Goal: Transaction & Acquisition: Book appointment/travel/reservation

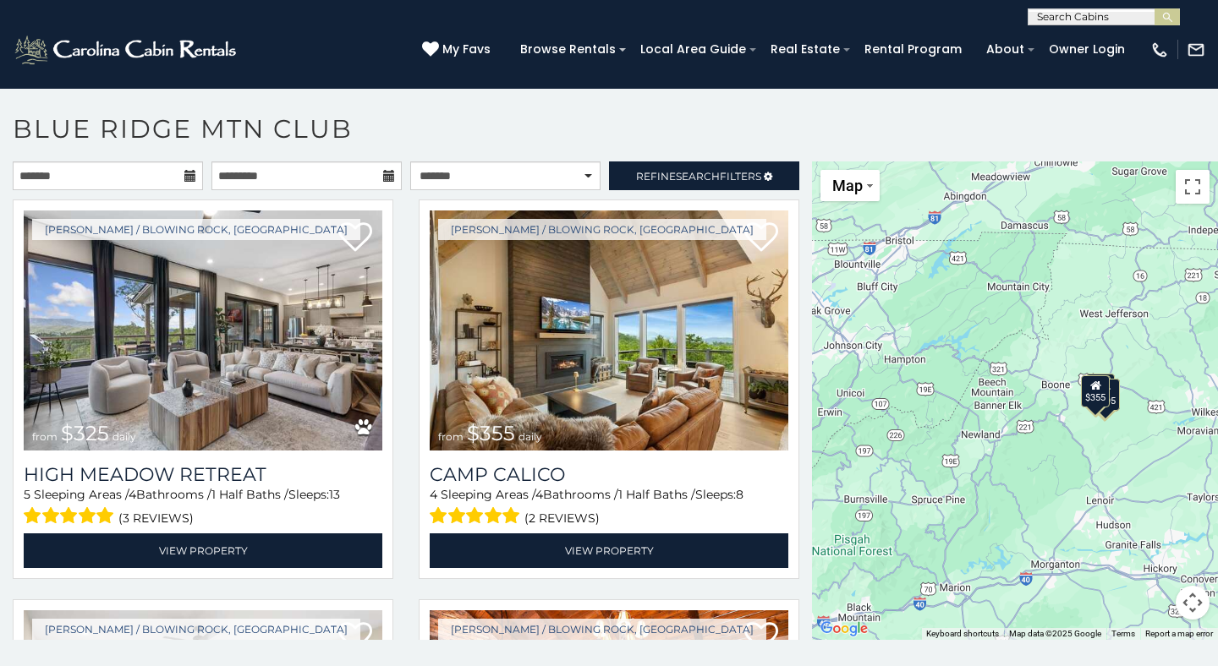
click at [186, 172] on icon at bounding box center [190, 176] width 12 height 12
click at [736, 167] on link "Refine Search Filters" at bounding box center [704, 176] width 190 height 29
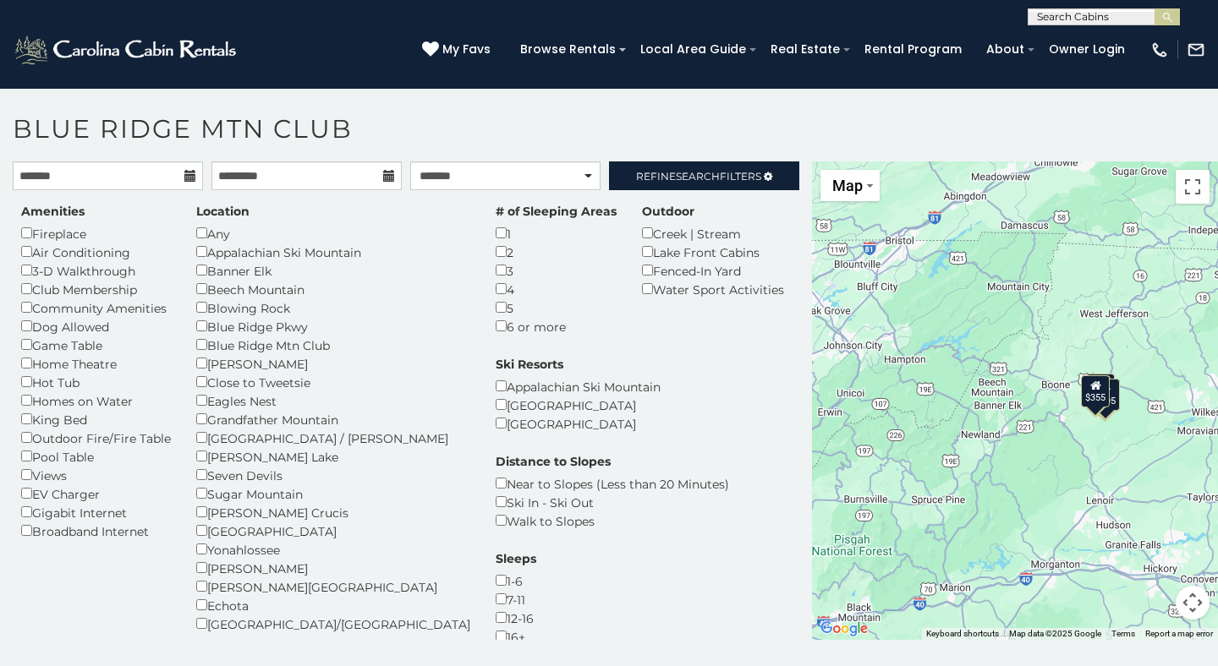
click at [73, 323] on div "Dog Allowed" at bounding box center [96, 326] width 150 height 19
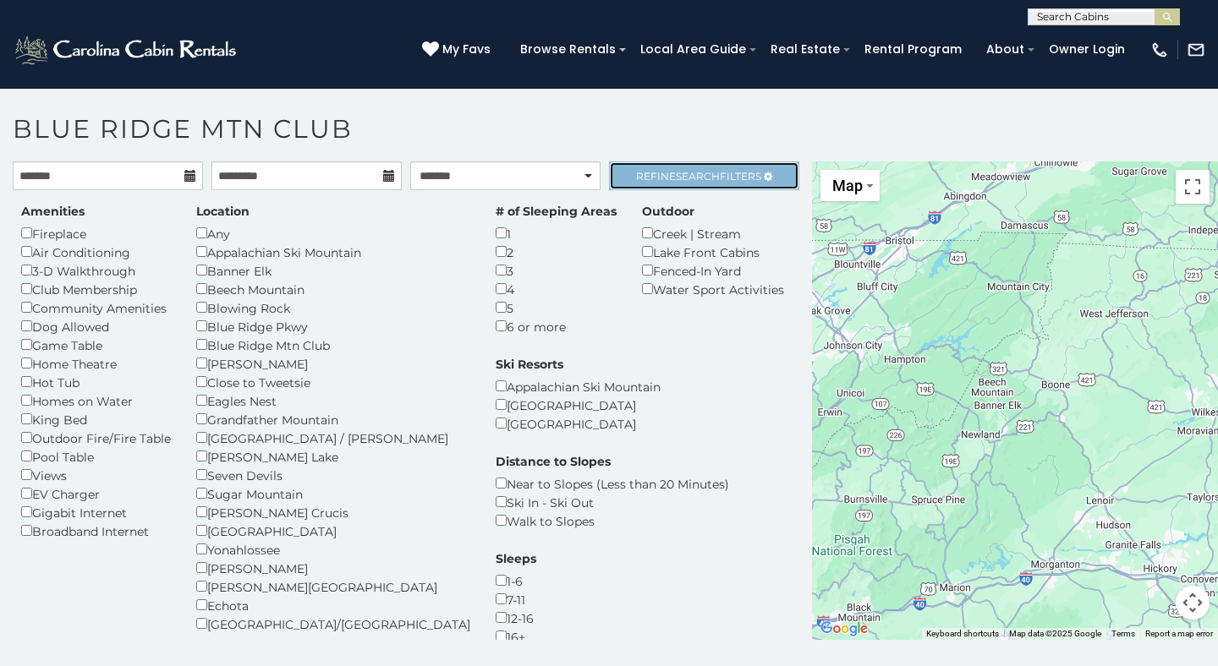
click at [734, 174] on span "Refine Search Filters" at bounding box center [698, 176] width 125 height 13
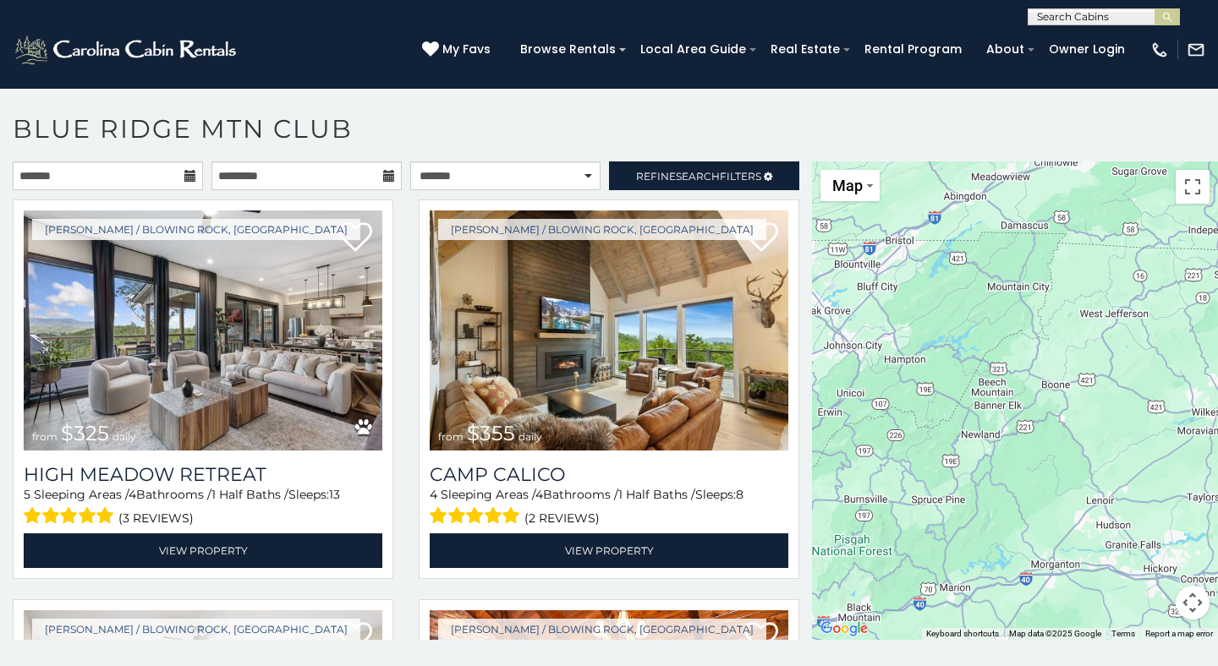
click at [195, 177] on icon at bounding box center [190, 176] width 12 height 12
click at [190, 176] on icon at bounding box center [190, 176] width 12 height 12
click at [175, 173] on input "text" at bounding box center [108, 176] width 190 height 29
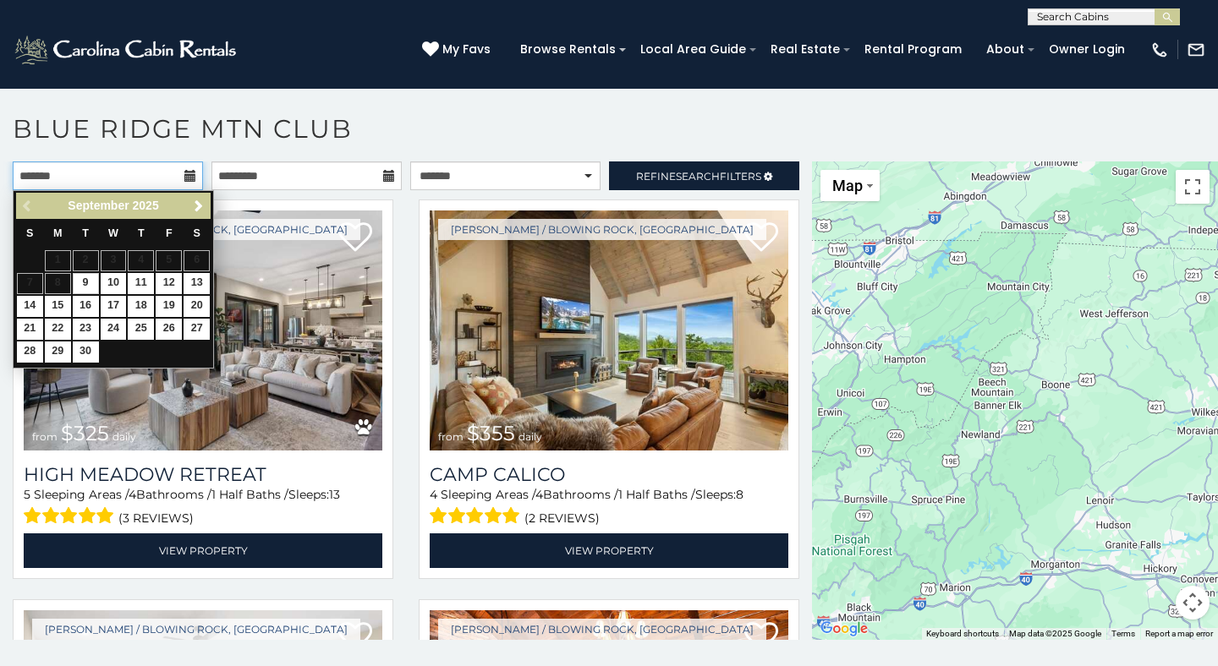
click at [175, 173] on input "text" at bounding box center [108, 176] width 190 height 29
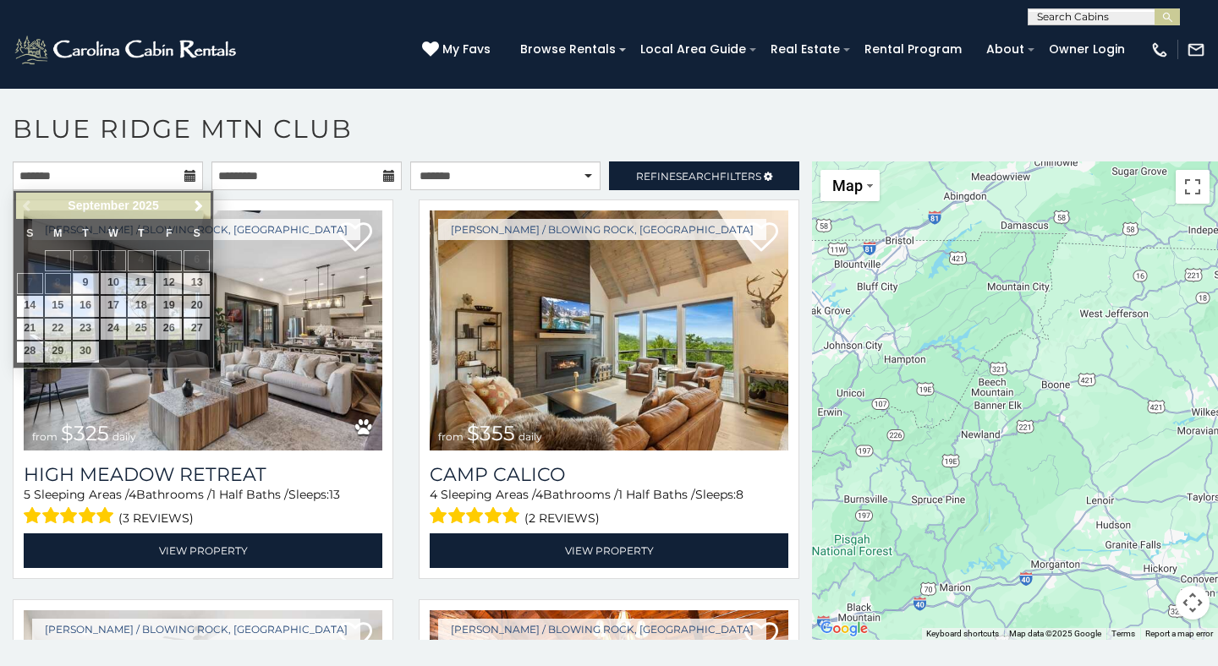
click at [410, 502] on div "Boone / Blowing Rock, NC from $355 daily Camp Calico 4 Sleeping Areas / 4 Bathr…" at bounding box center [609, 395] width 406 height 390
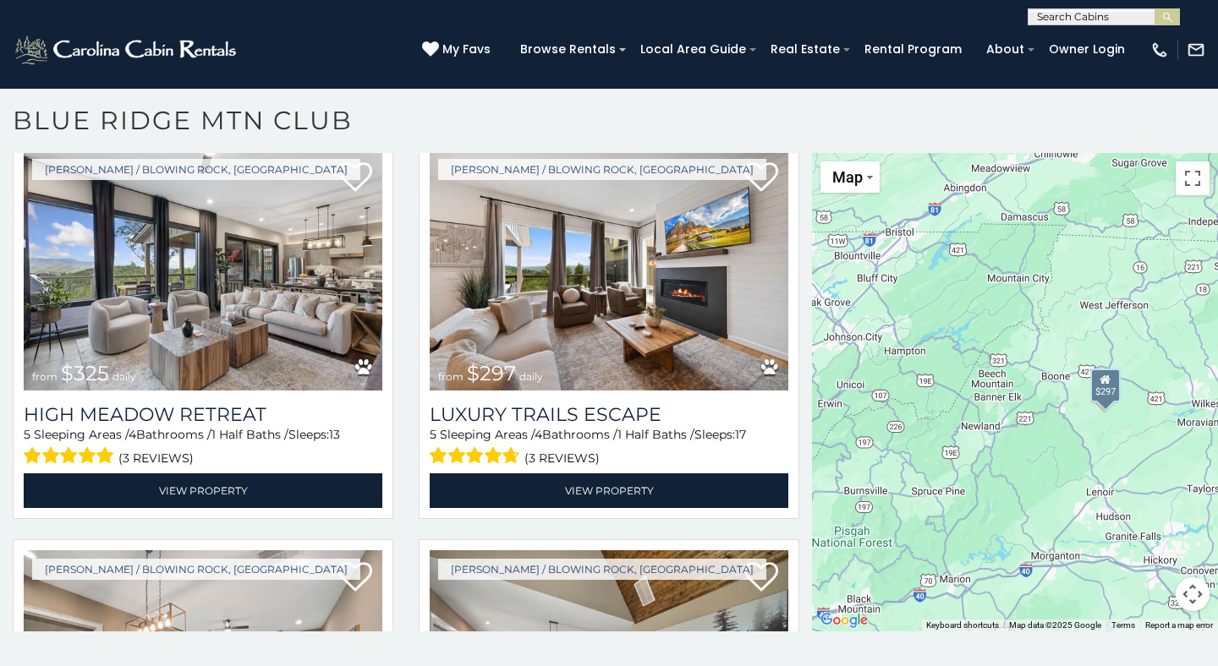
scroll to position [53, 0]
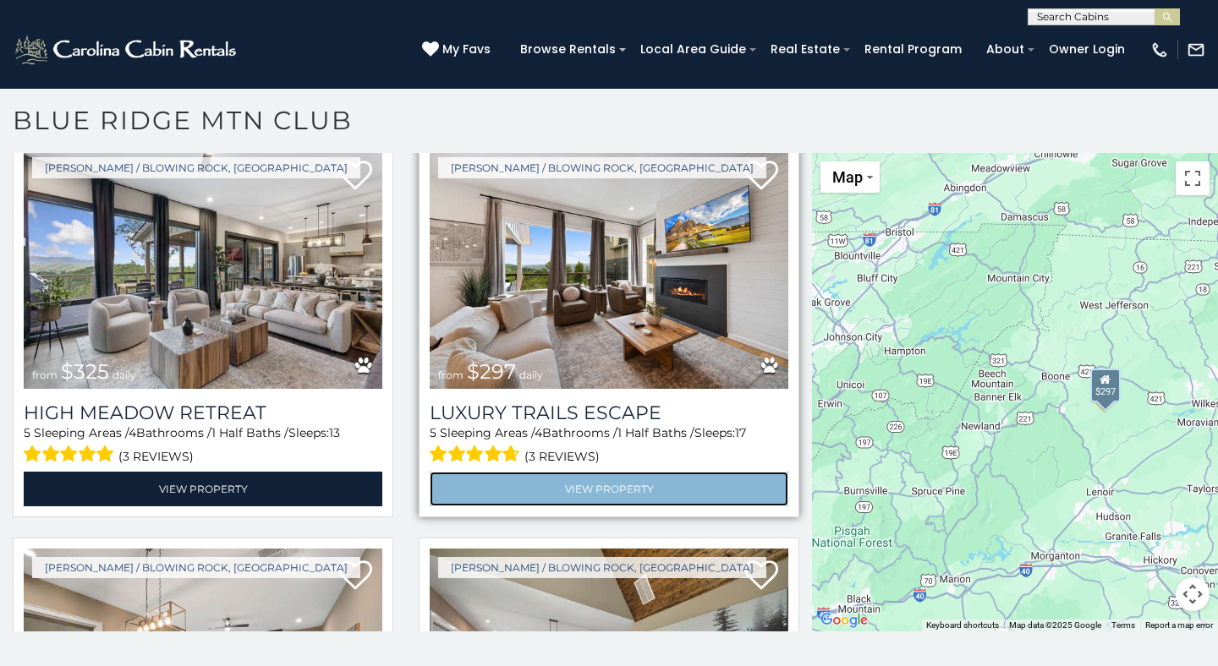
click at [529, 483] on link "View Property" at bounding box center [609, 489] width 359 height 35
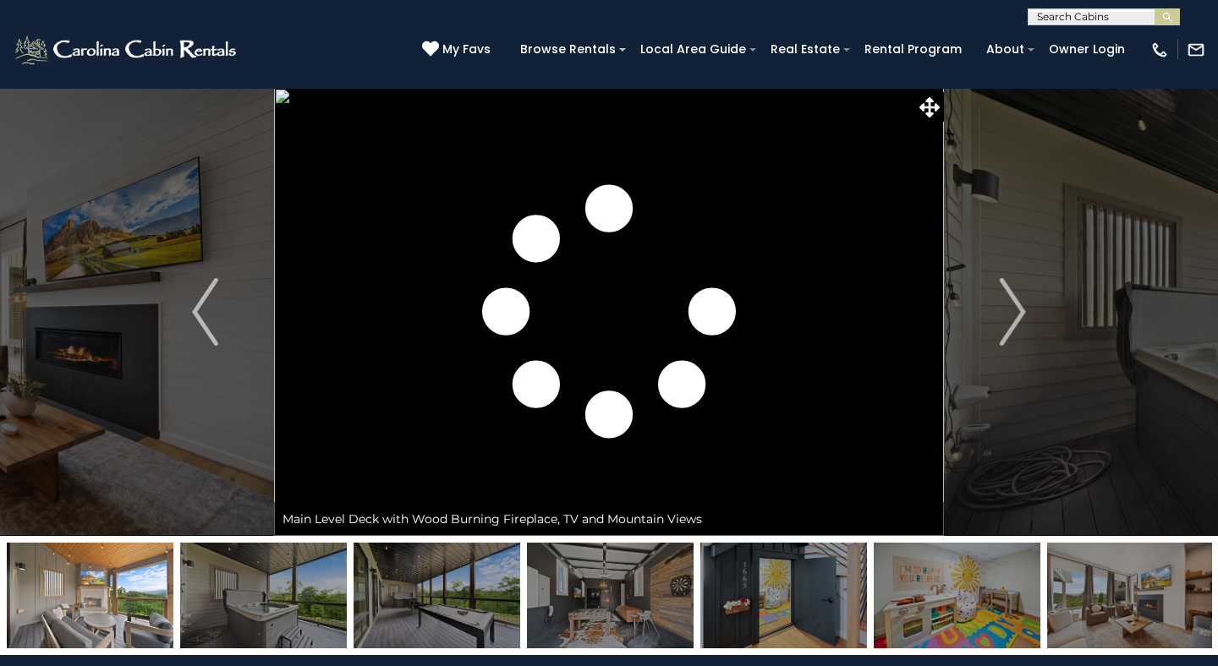
click at [1009, 293] on img "Next" at bounding box center [1012, 312] width 25 height 68
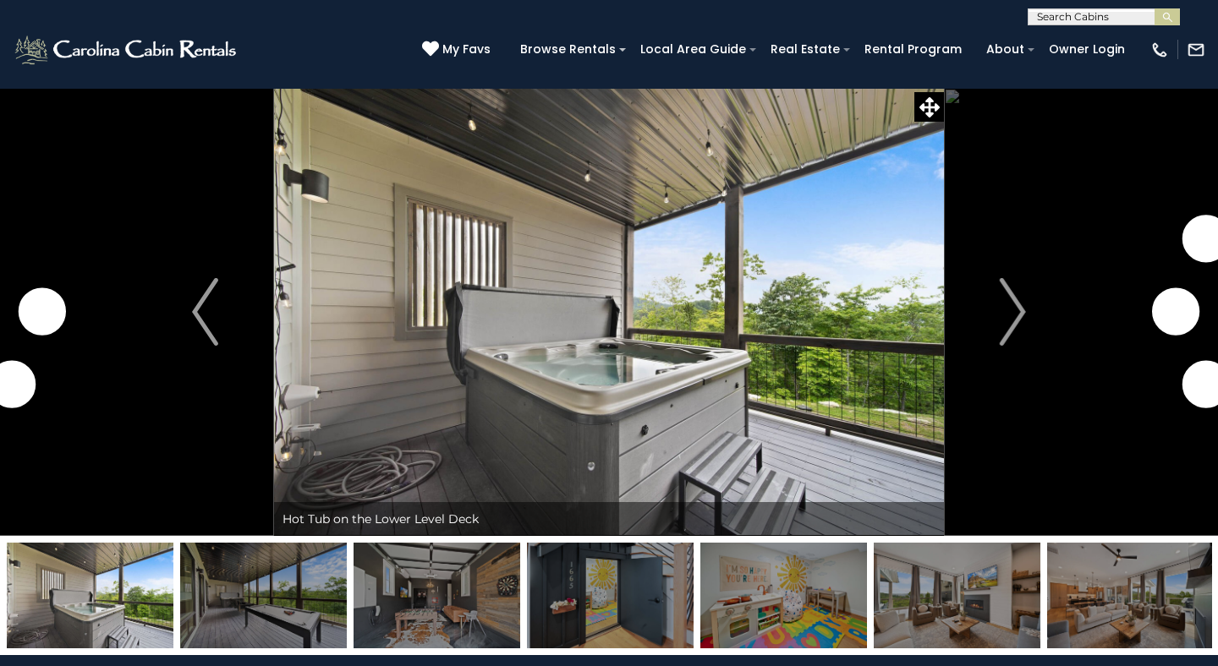
click at [1009, 293] on img "Next" at bounding box center [1012, 312] width 25 height 68
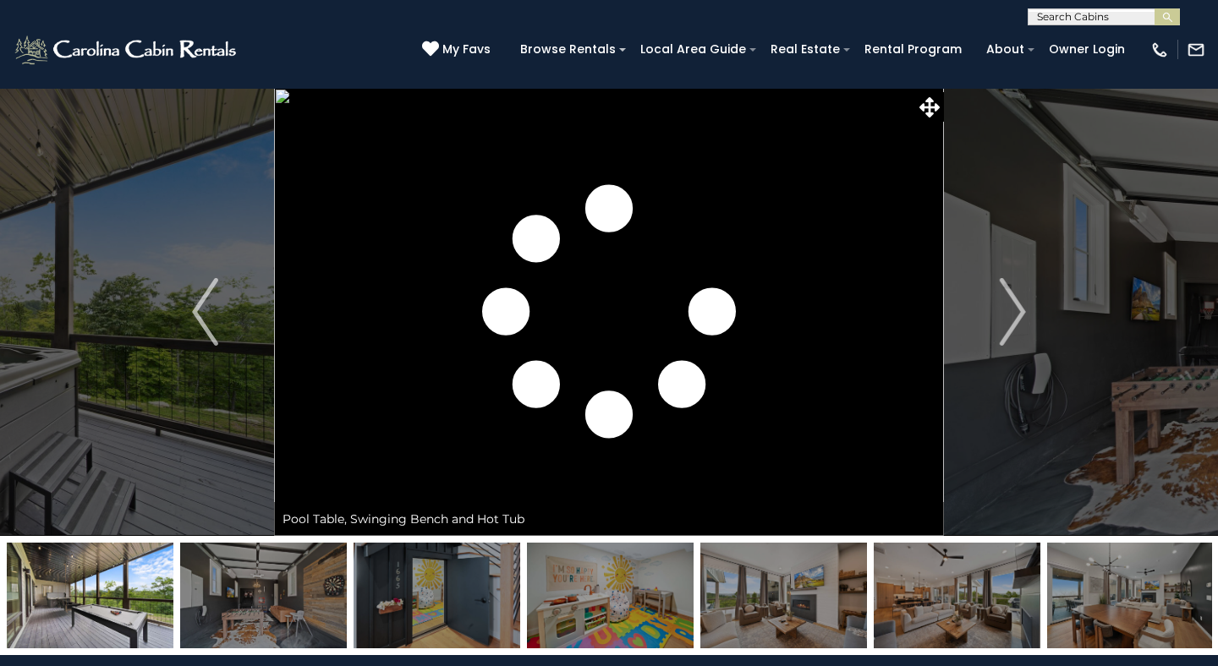
click at [1009, 293] on img "Next" at bounding box center [1012, 312] width 25 height 68
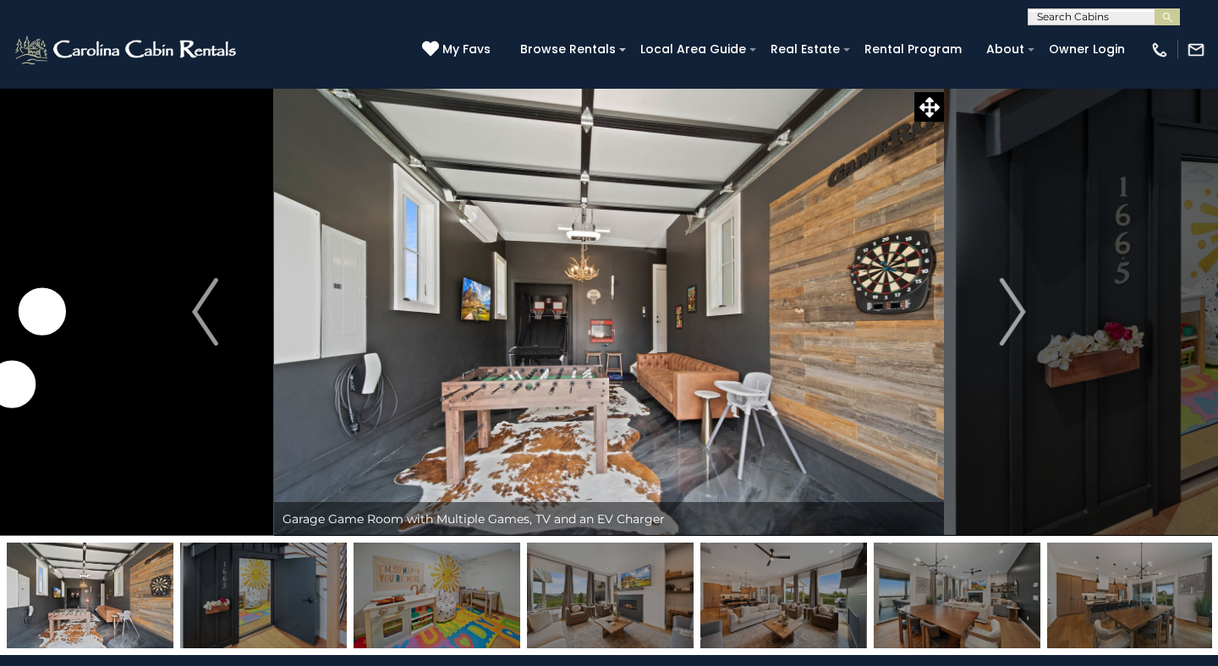
click at [1009, 293] on img "Next" at bounding box center [1012, 312] width 25 height 68
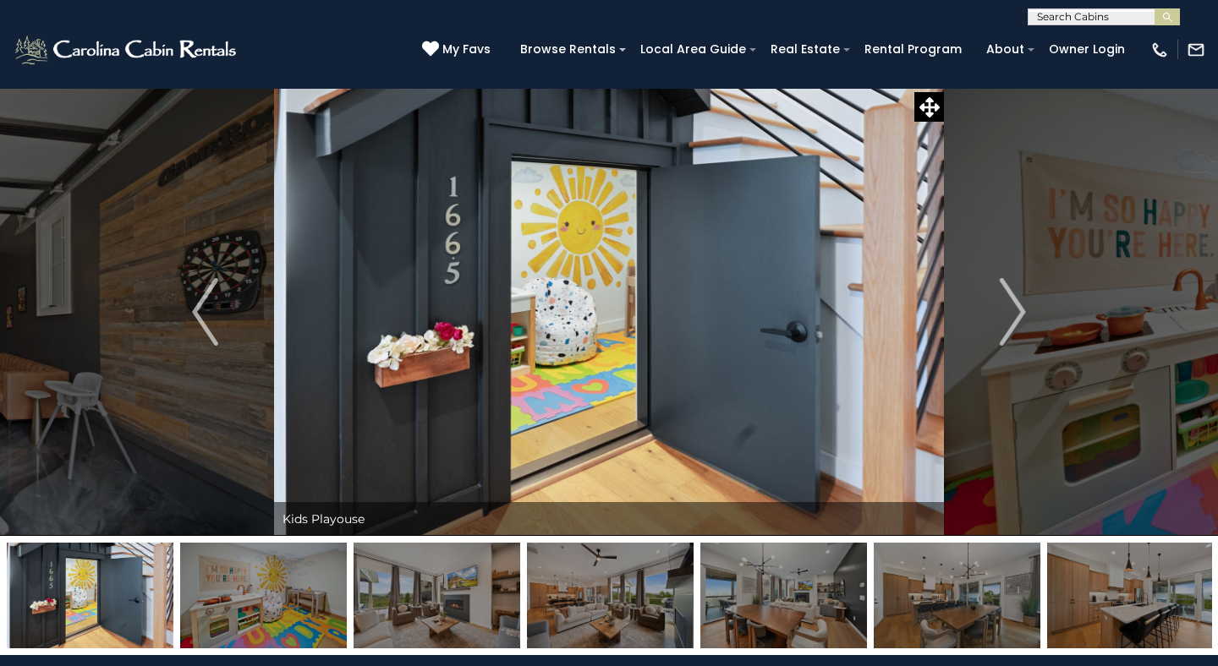
click at [1009, 293] on img "Next" at bounding box center [1012, 312] width 25 height 68
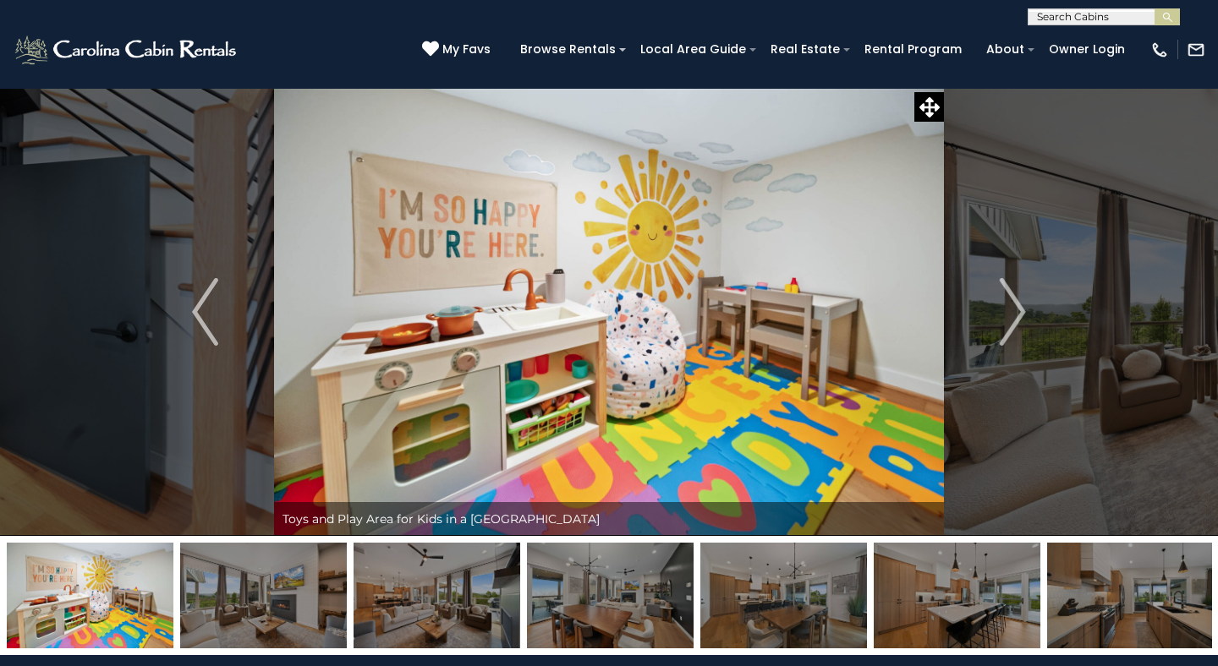
click at [1009, 293] on img "Next" at bounding box center [1012, 312] width 25 height 68
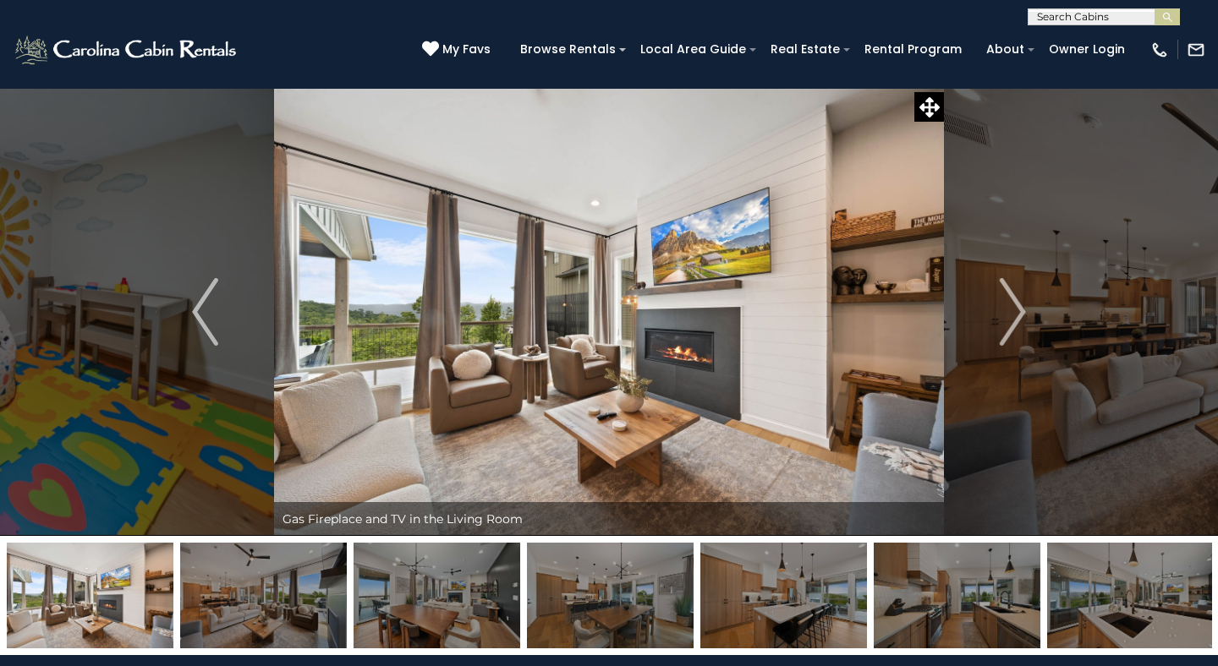
click at [1009, 293] on img "Next" at bounding box center [1012, 312] width 25 height 68
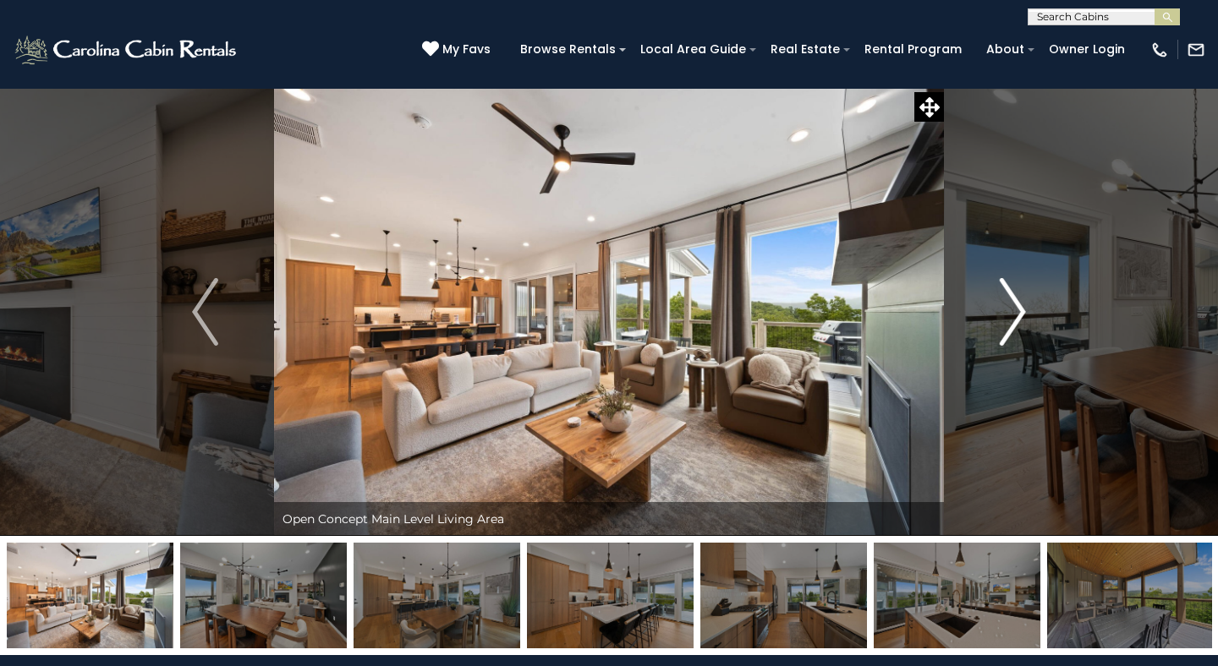
click at [996, 336] on button "Next" at bounding box center [1013, 312] width 138 height 448
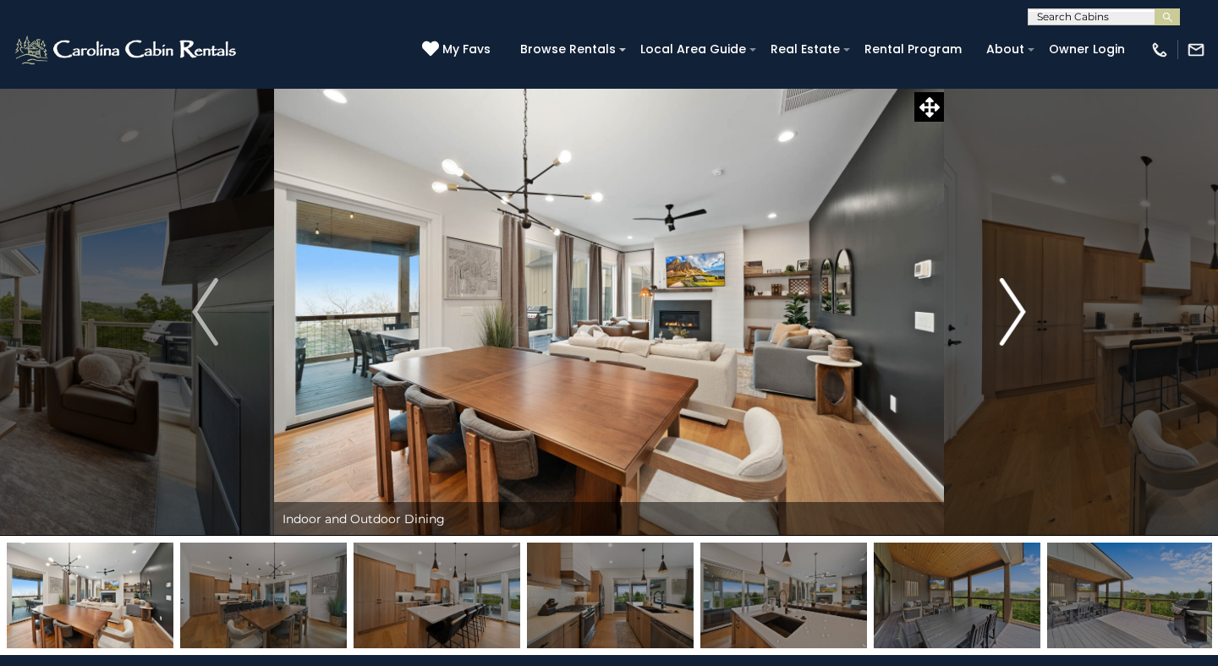
click at [996, 336] on button "Next" at bounding box center [1013, 312] width 138 height 448
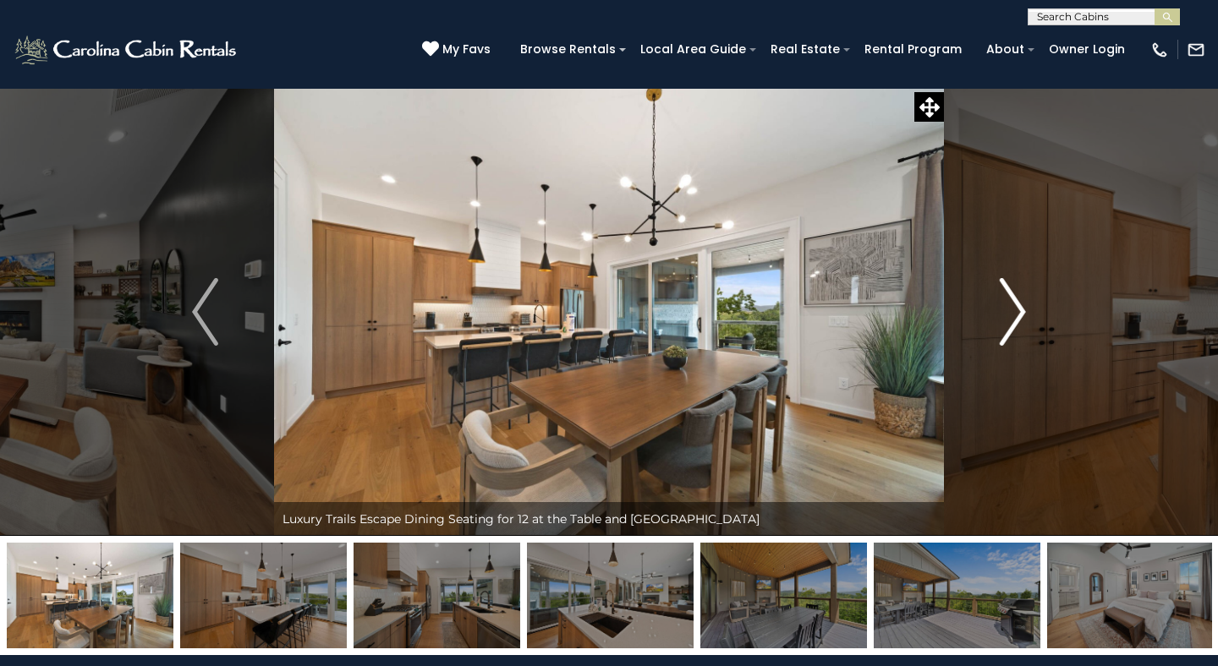
click at [996, 336] on button "Next" at bounding box center [1013, 312] width 138 height 448
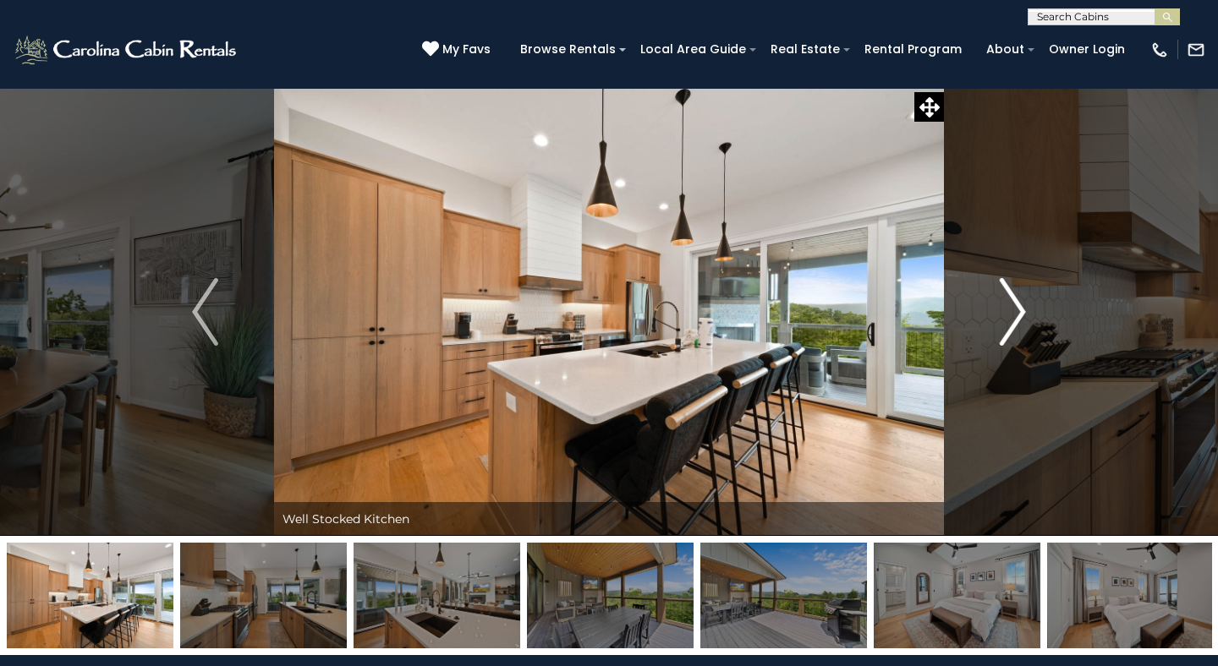
click at [996, 336] on button "Next" at bounding box center [1013, 312] width 138 height 448
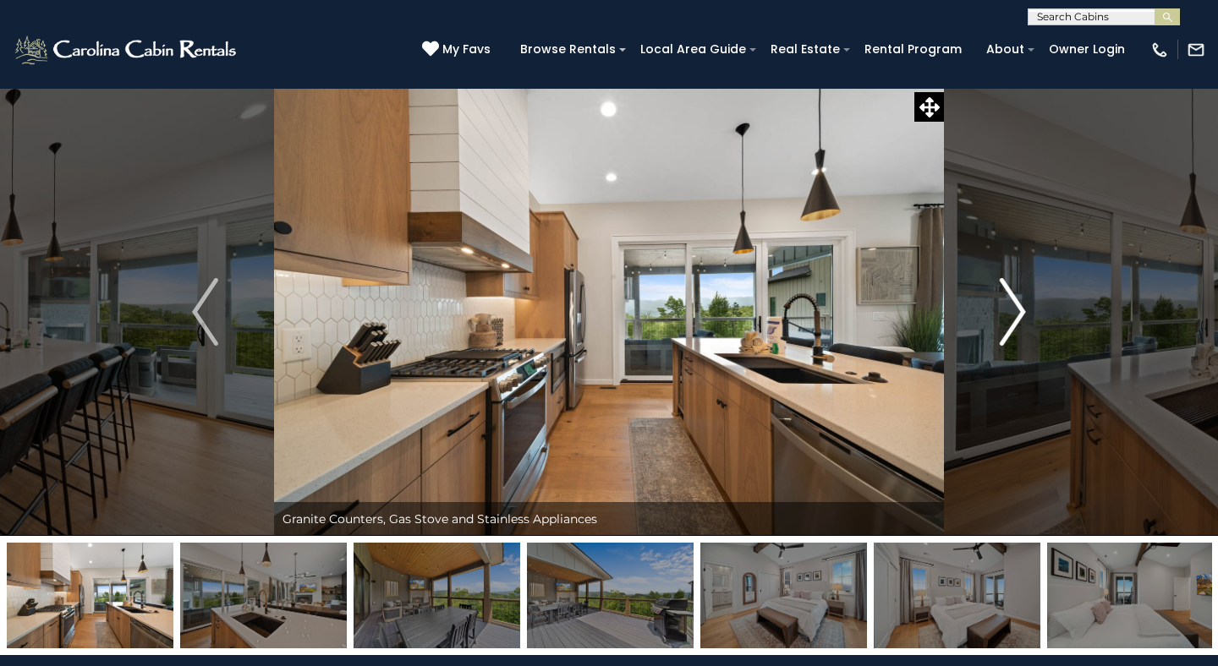
click at [996, 336] on button "Next" at bounding box center [1013, 312] width 138 height 448
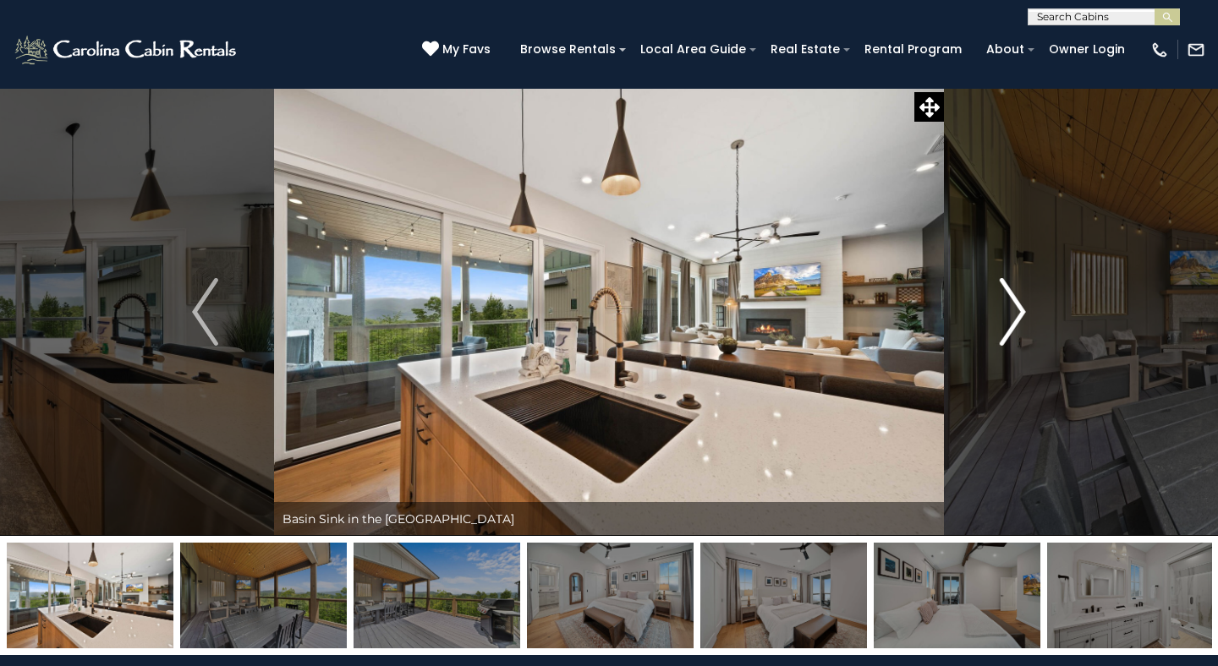
click at [996, 336] on button "Next" at bounding box center [1013, 312] width 138 height 448
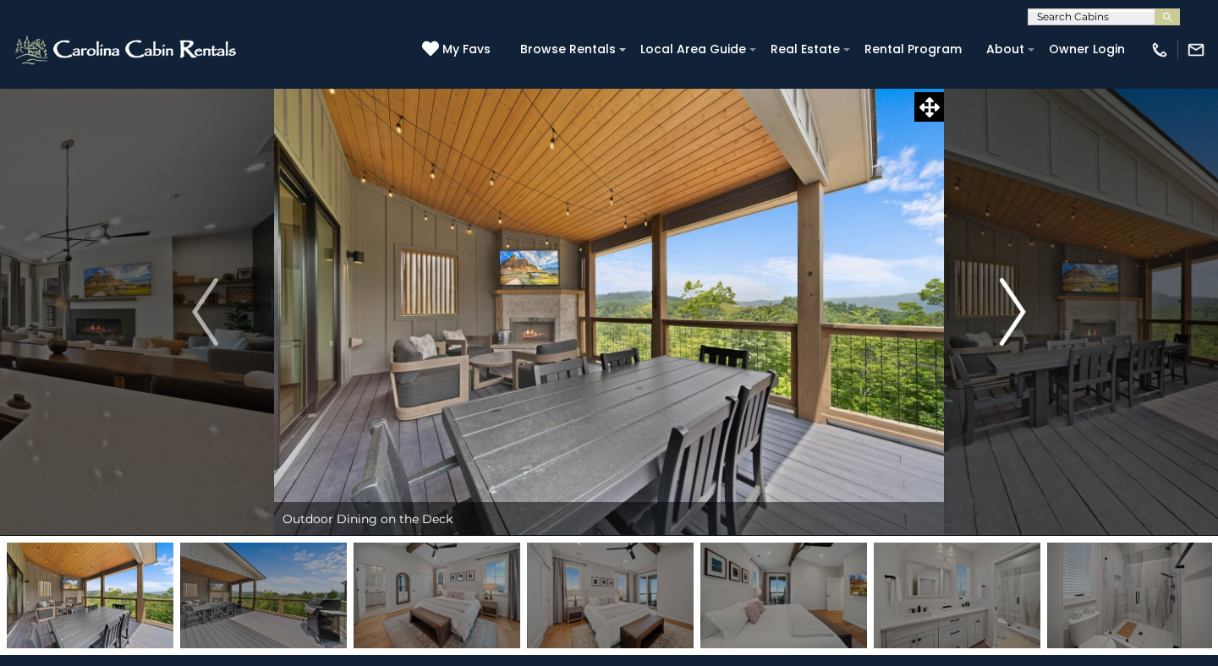
click at [996, 336] on button "Next" at bounding box center [1013, 312] width 138 height 448
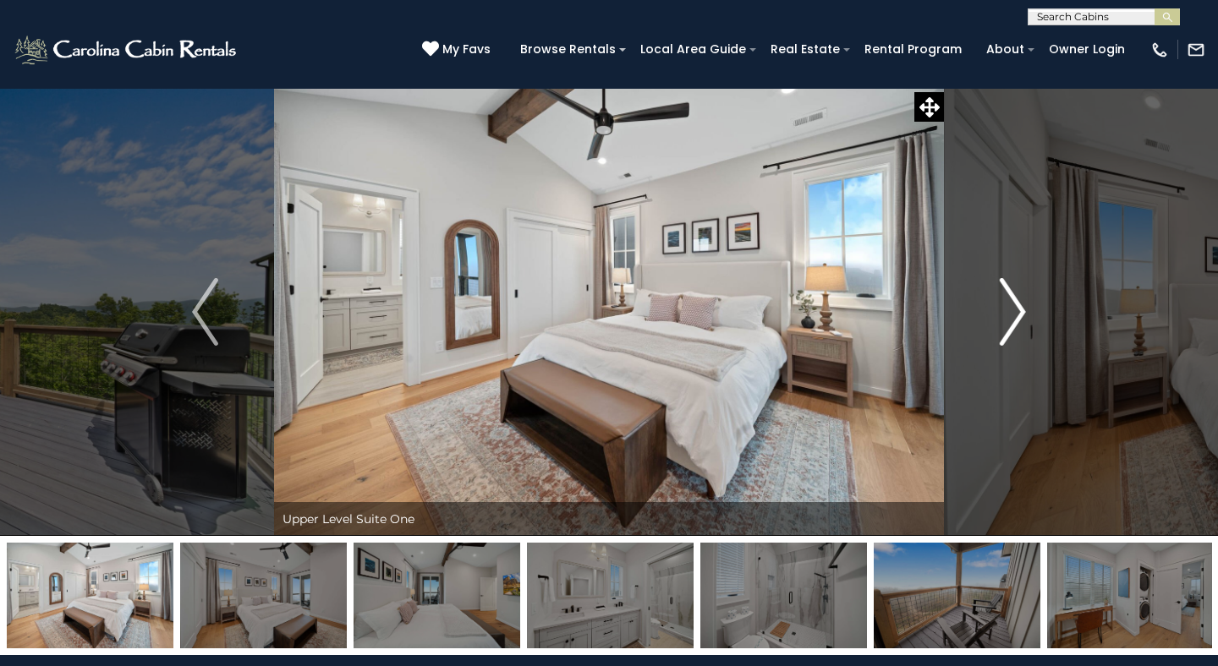
click at [1013, 326] on img "Next" at bounding box center [1012, 312] width 25 height 68
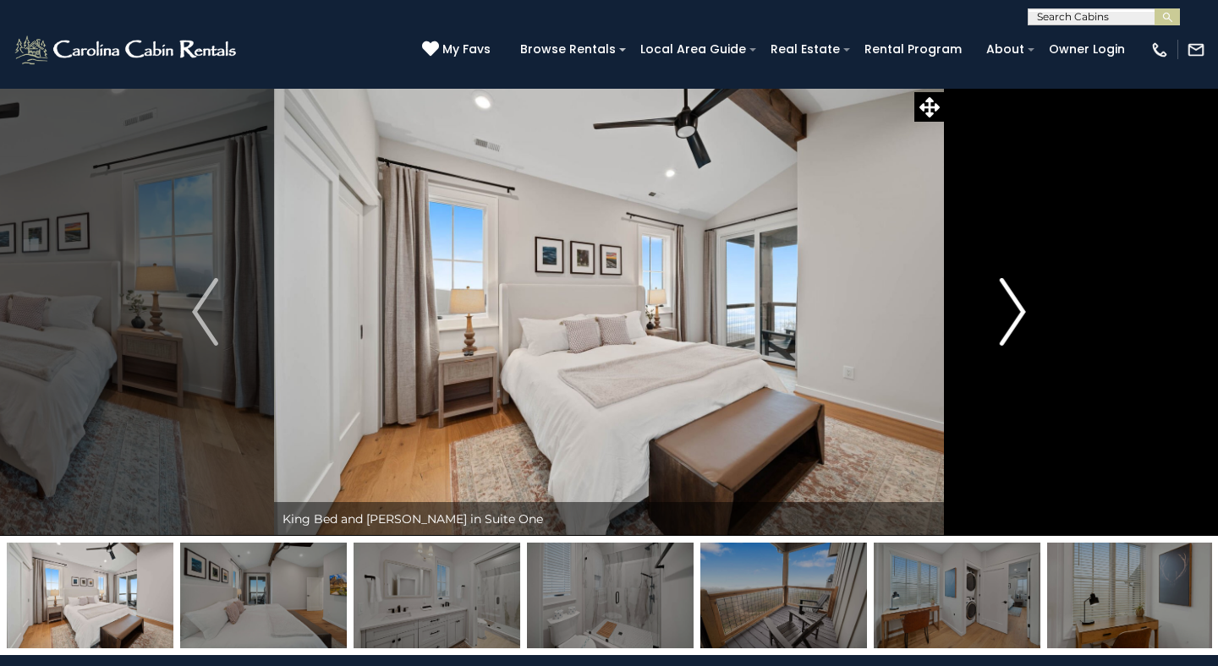
click at [1013, 326] on img "Next" at bounding box center [1012, 312] width 25 height 68
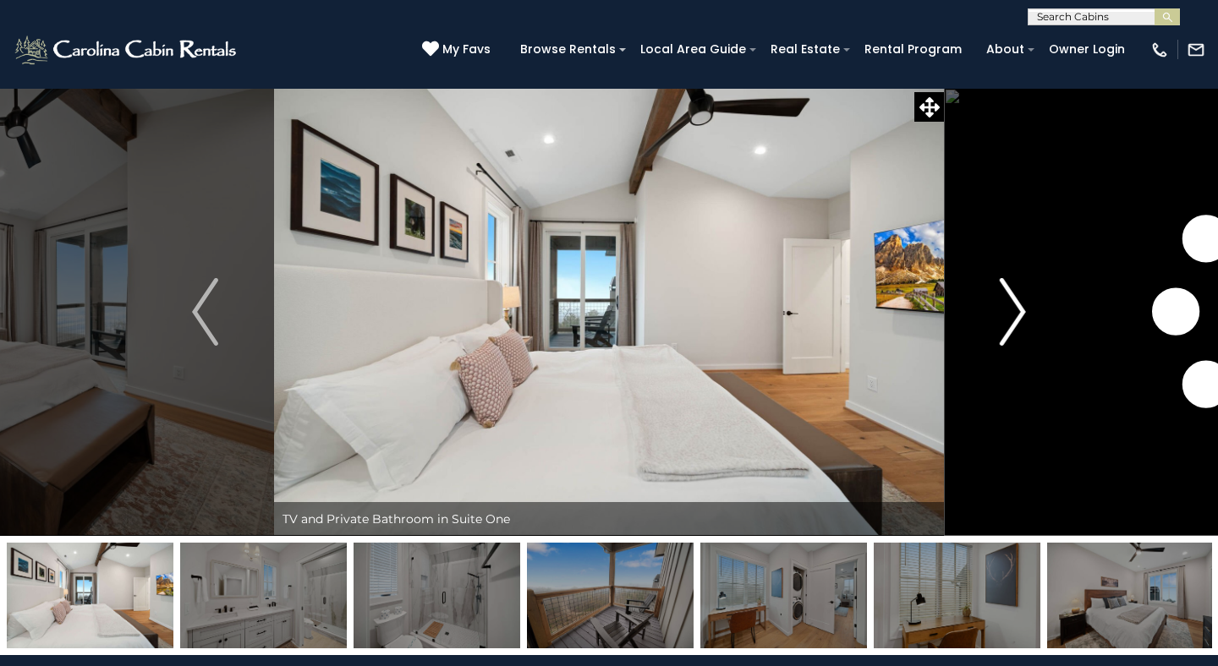
click at [1013, 326] on img "Next" at bounding box center [1012, 312] width 25 height 68
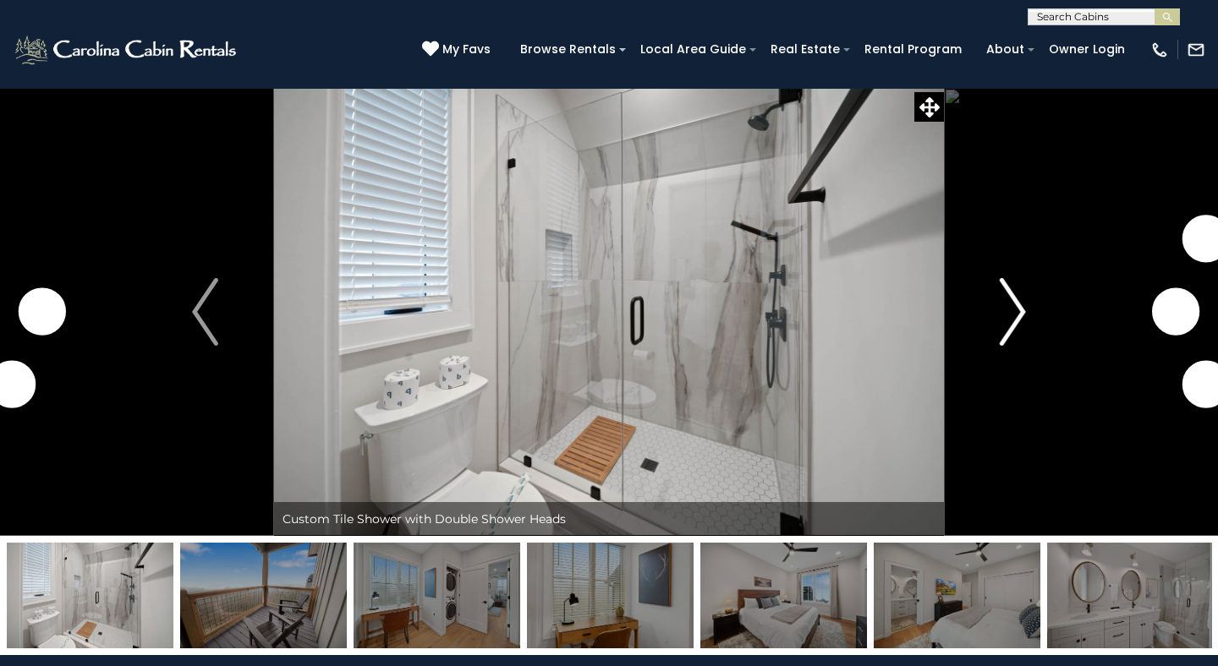
click at [1013, 326] on img "Next" at bounding box center [1012, 312] width 25 height 68
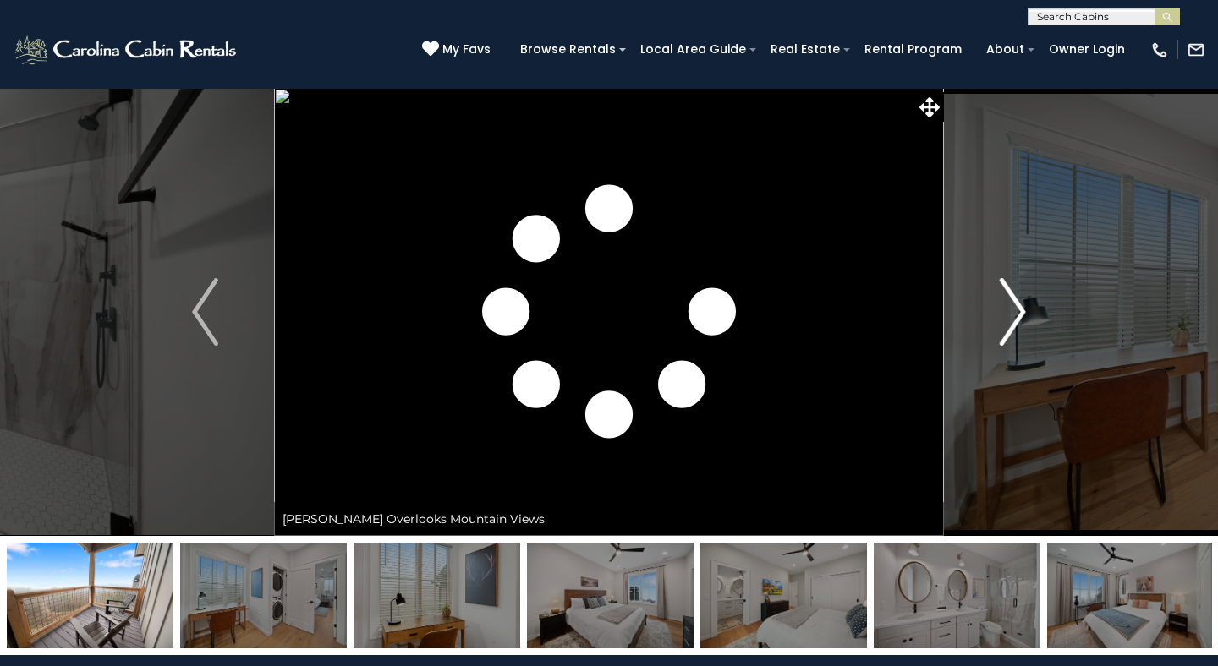
click at [1013, 326] on img "Next" at bounding box center [1012, 312] width 25 height 68
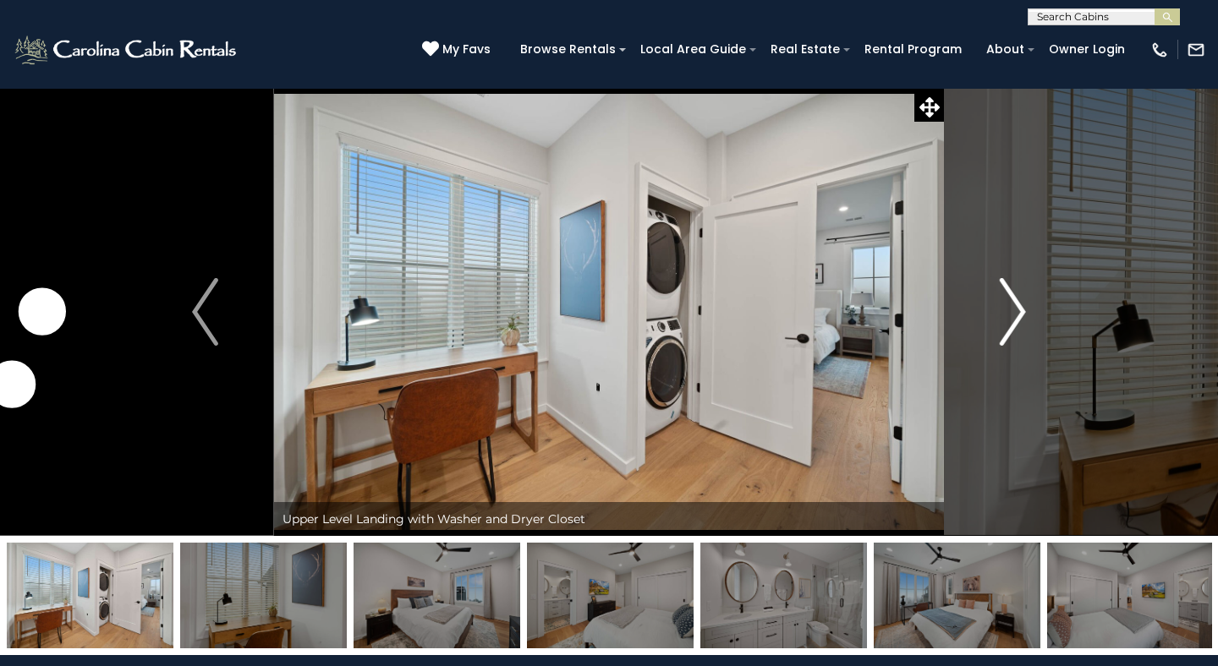
click at [1013, 326] on img "Next" at bounding box center [1012, 312] width 25 height 68
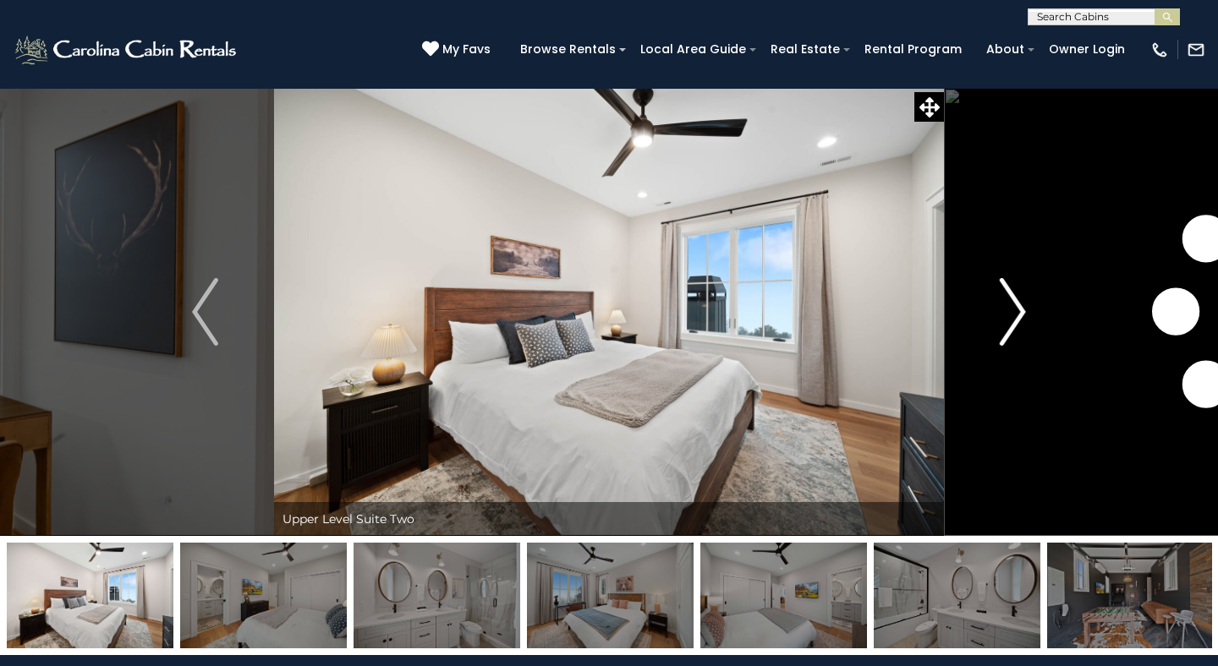
click at [1013, 326] on img "Next" at bounding box center [1012, 312] width 25 height 68
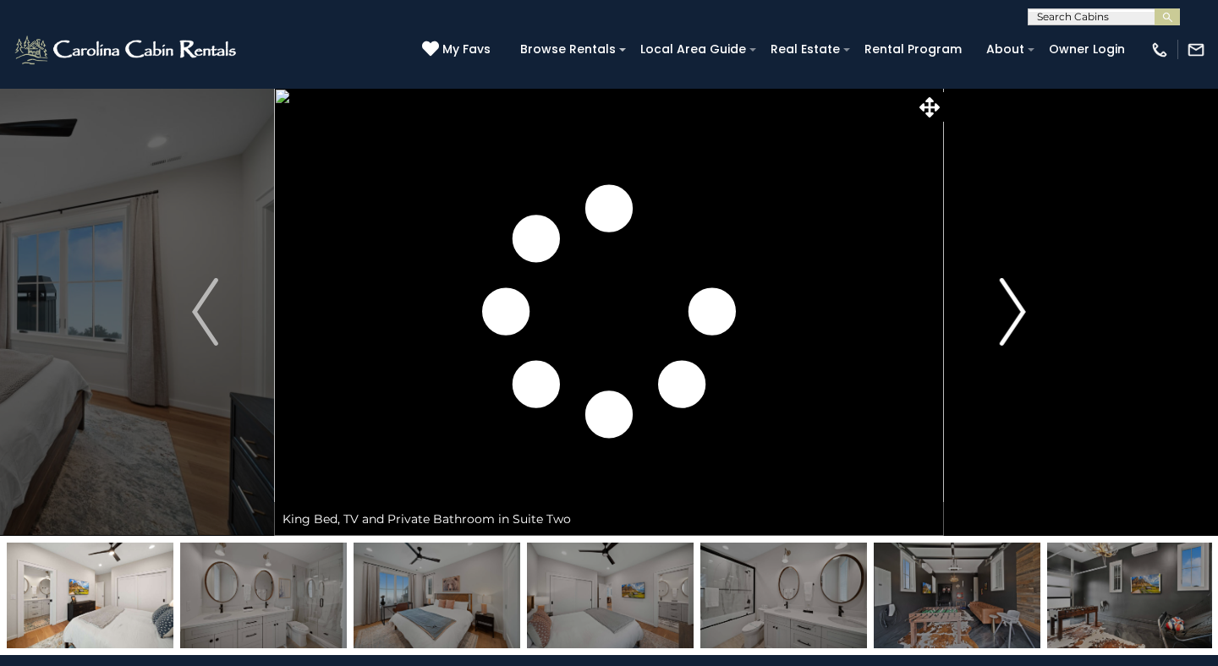
click at [1013, 326] on img "Next" at bounding box center [1012, 312] width 25 height 68
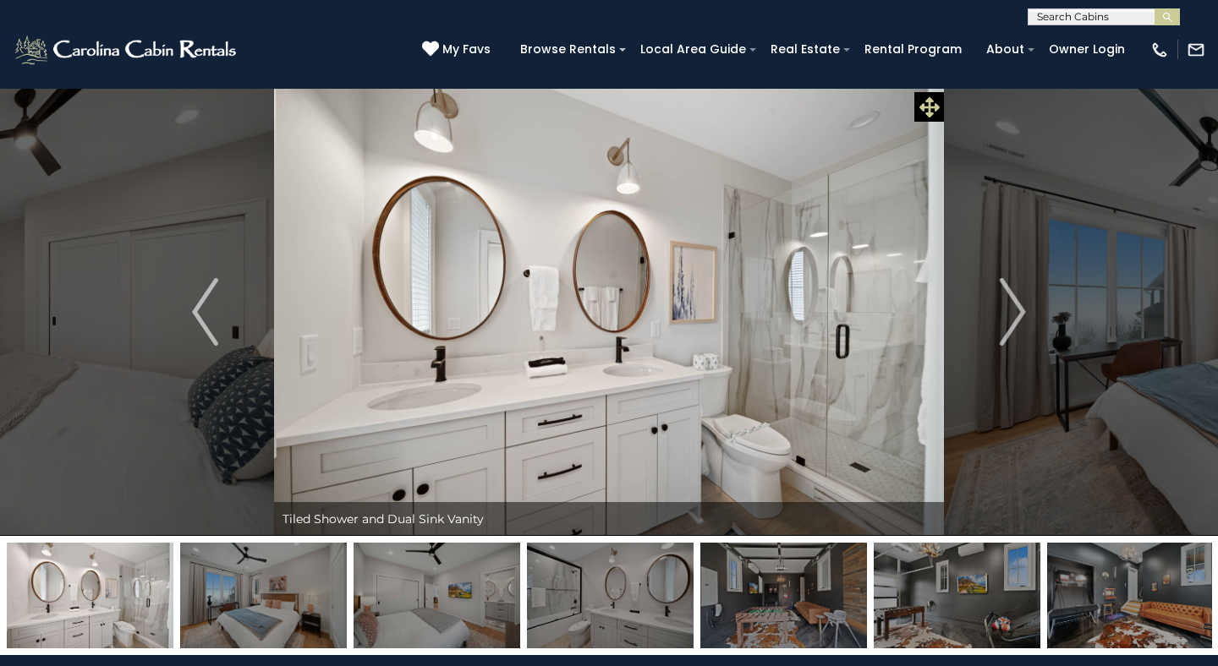
click at [930, 112] on icon at bounding box center [929, 107] width 20 height 20
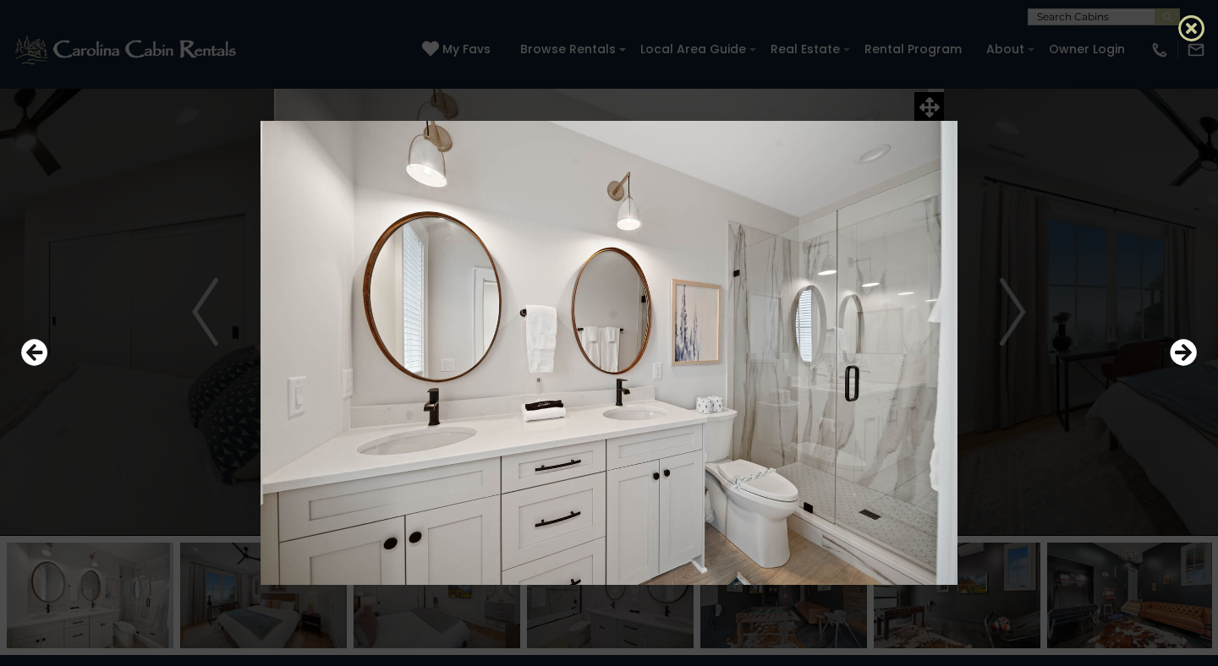
click at [1192, 27] on icon at bounding box center [1191, 27] width 27 height 27
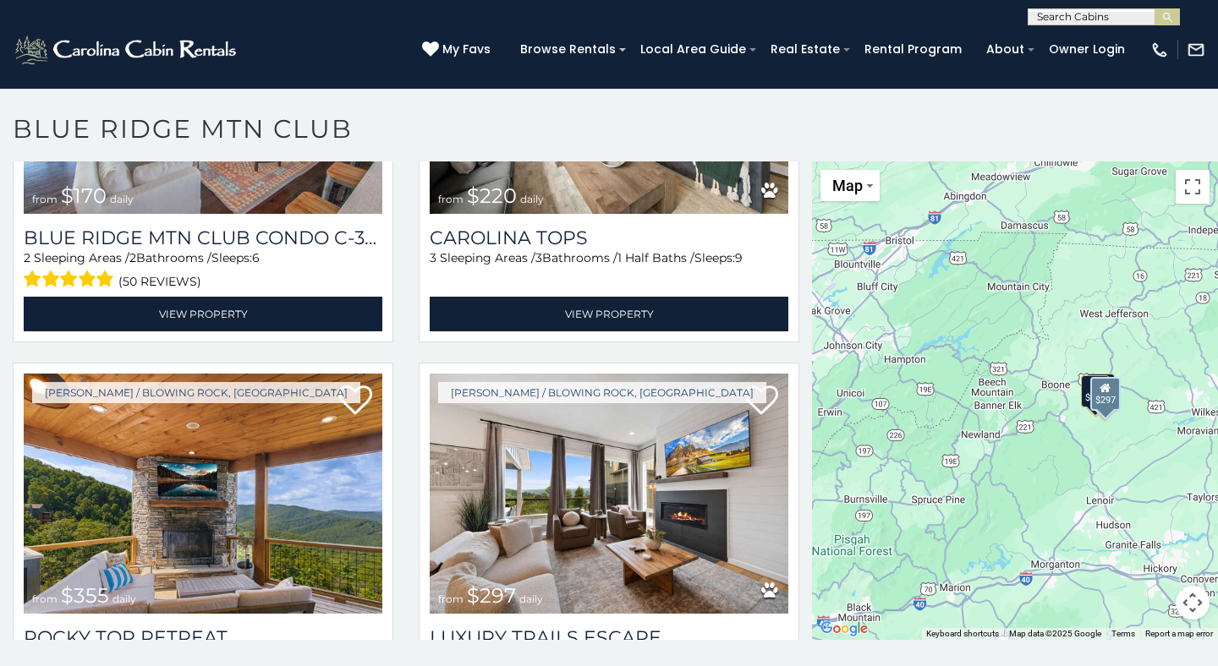
scroll to position [1230, 0]
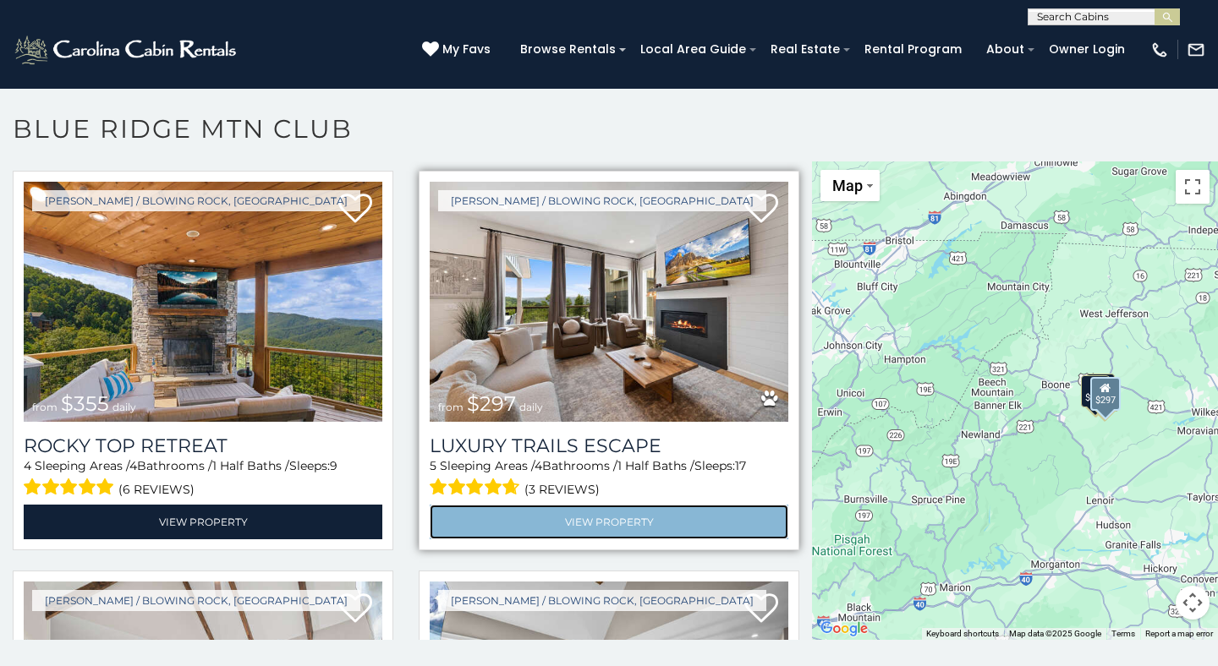
click at [632, 525] on link "View Property" at bounding box center [609, 522] width 359 height 35
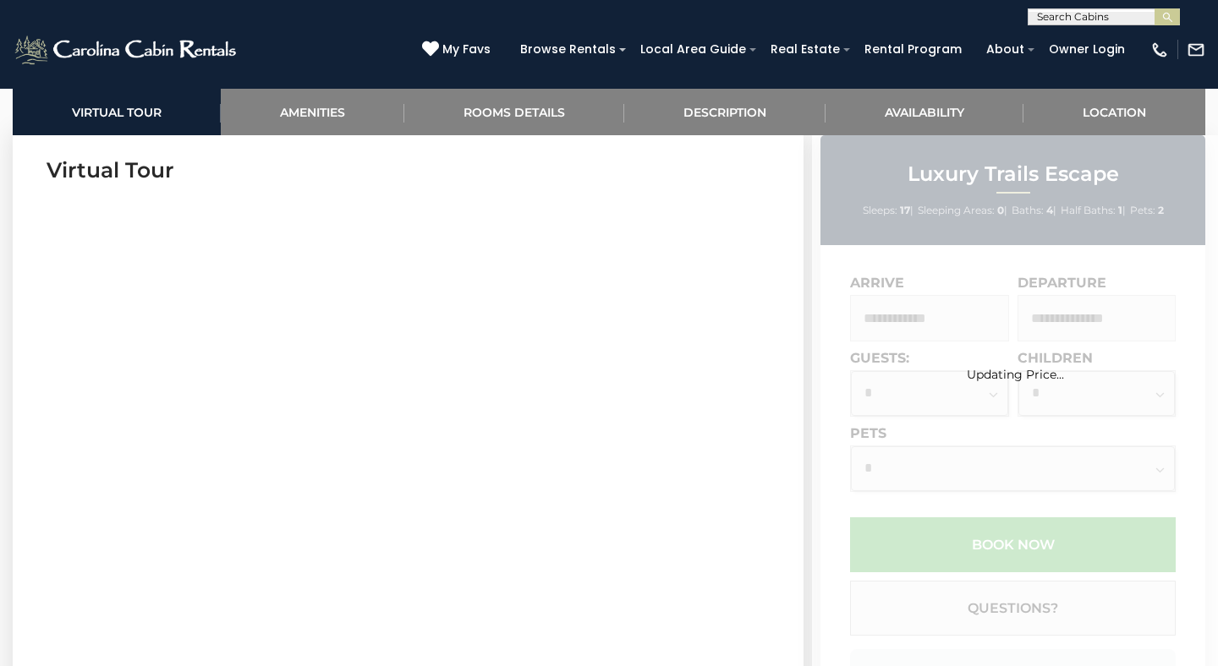
scroll to position [701, 0]
click at [935, 310] on div "Updating Price..." at bounding box center [1015, 456] width 406 height 643
click at [935, 333] on div "Updating Price..." at bounding box center [1015, 349] width 406 height 66
click at [933, 316] on div "Updating Price..." at bounding box center [1015, 349] width 406 height 66
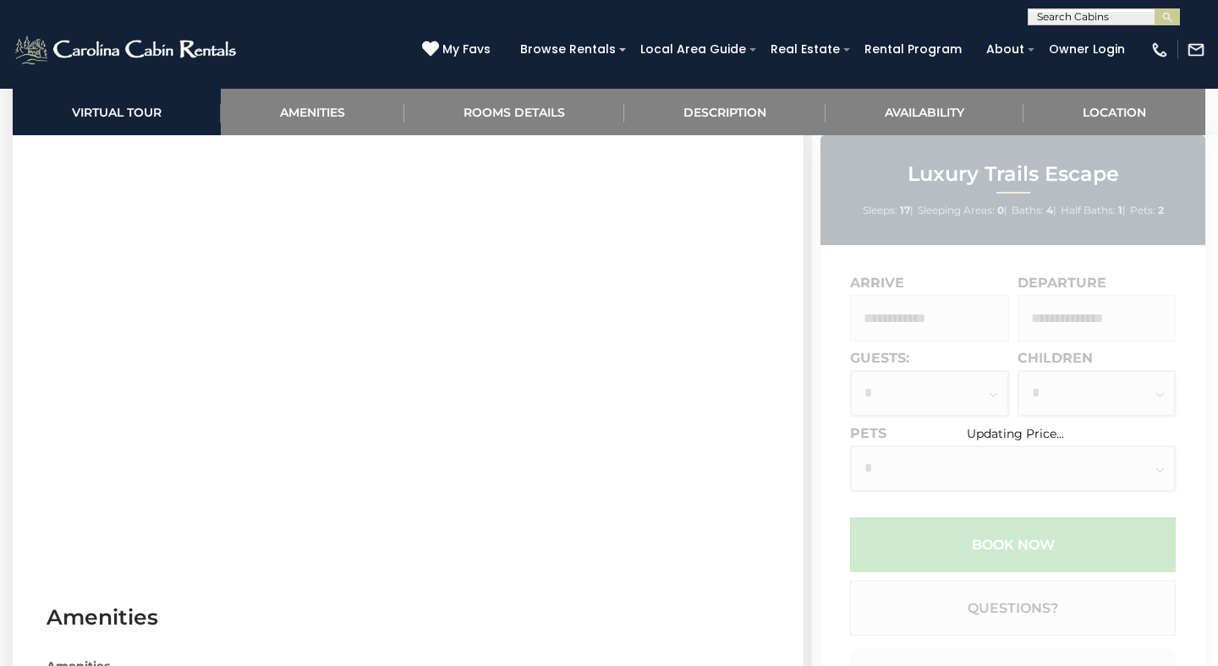
click at [926, 315] on div "Updating Price..." at bounding box center [1015, 456] width 406 height 643
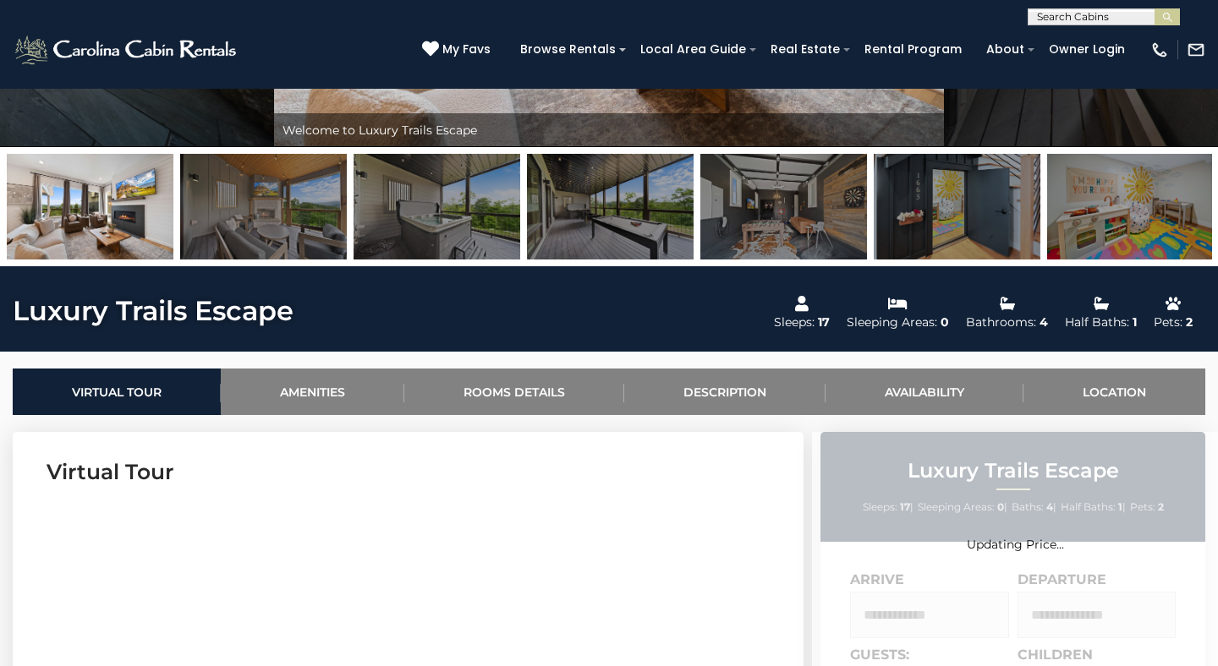
scroll to position [383, 0]
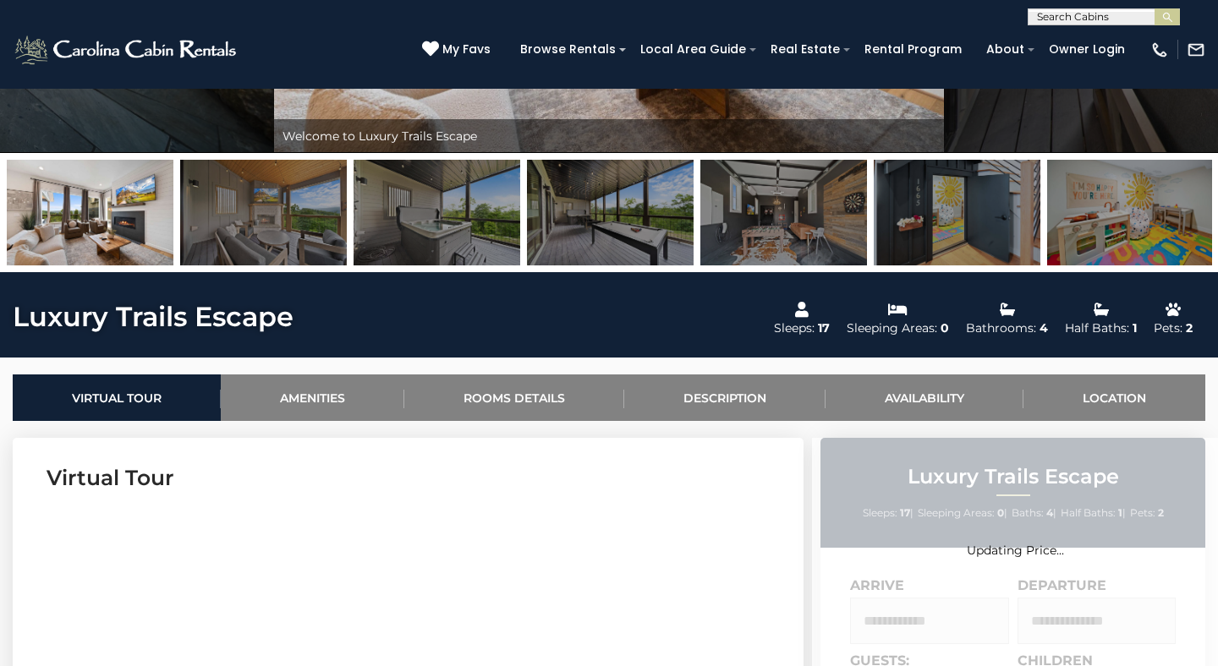
click at [1102, 233] on img at bounding box center [1130, 213] width 167 height 106
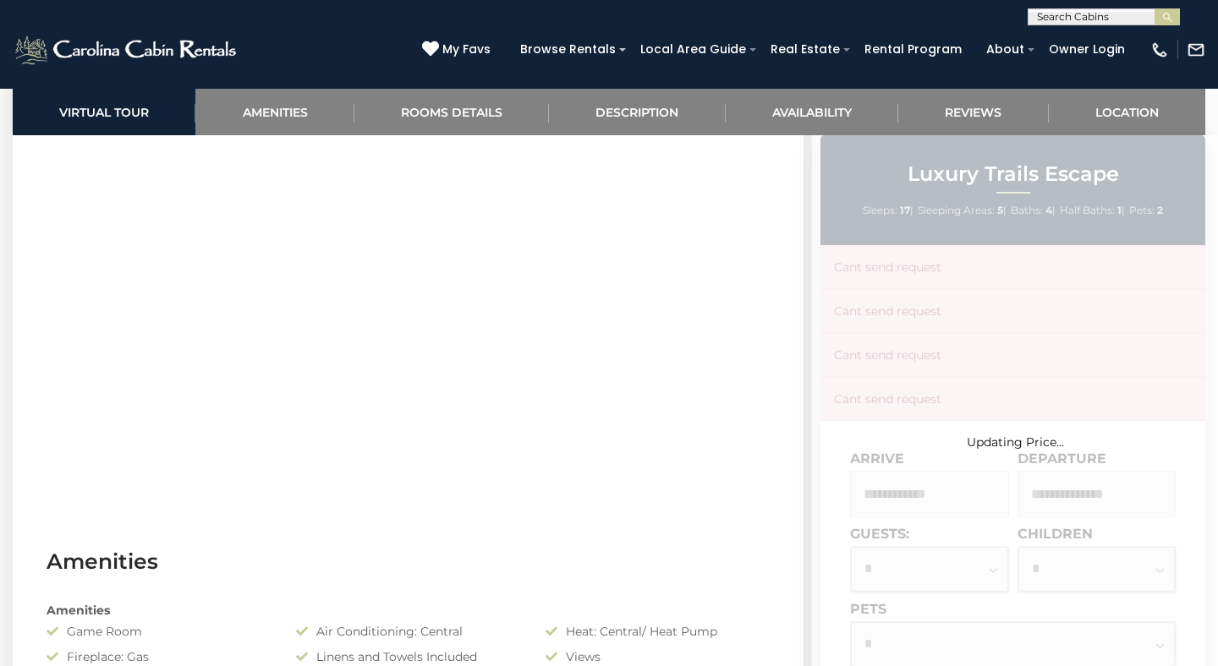
scroll to position [835, 0]
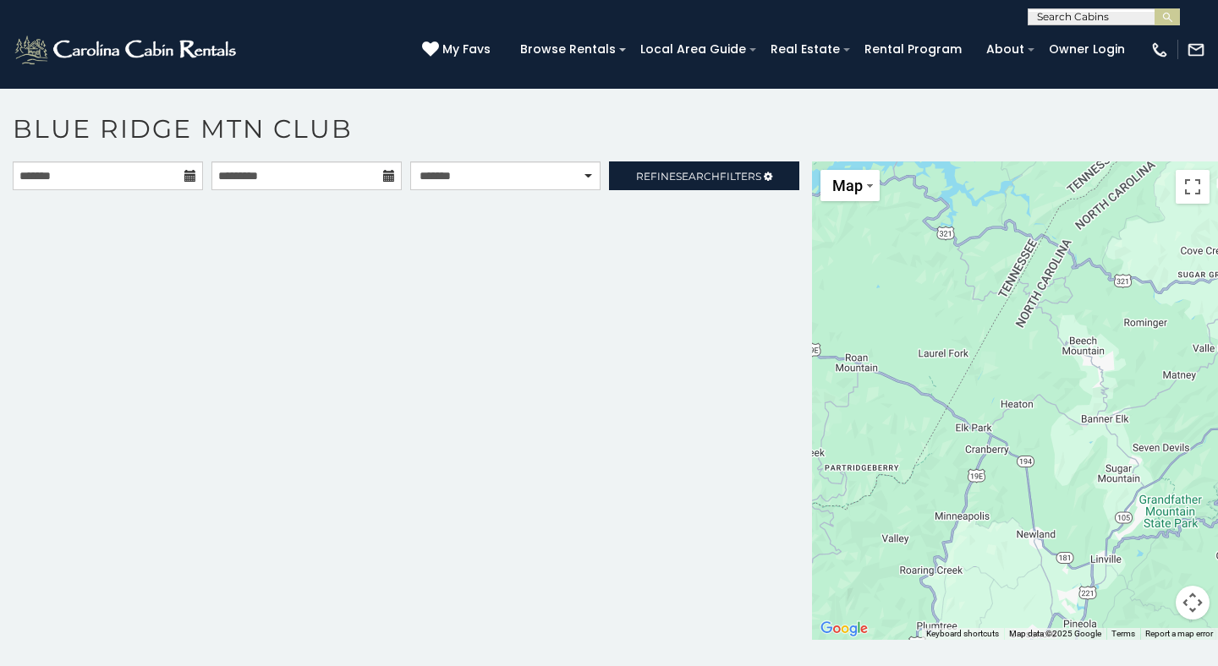
click at [188, 178] on icon at bounding box center [190, 176] width 12 height 12
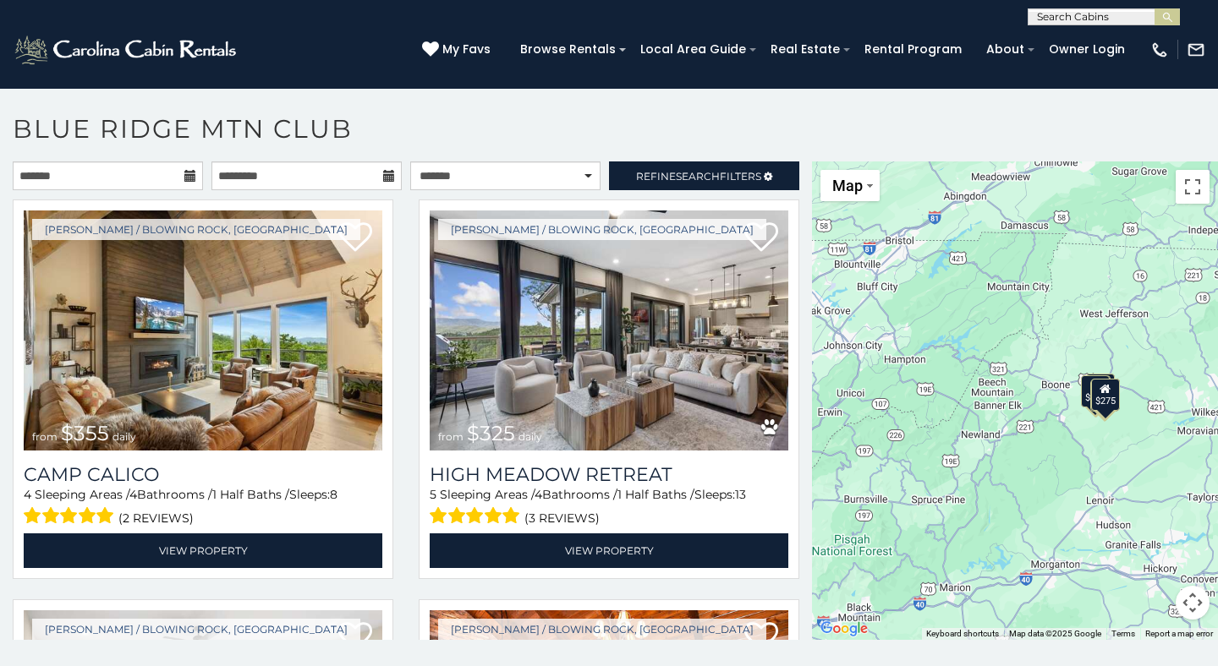
click at [188, 178] on icon at bounding box center [190, 176] width 12 height 12
click at [190, 177] on icon at bounding box center [190, 176] width 12 height 12
click at [127, 173] on input "text" at bounding box center [108, 176] width 190 height 29
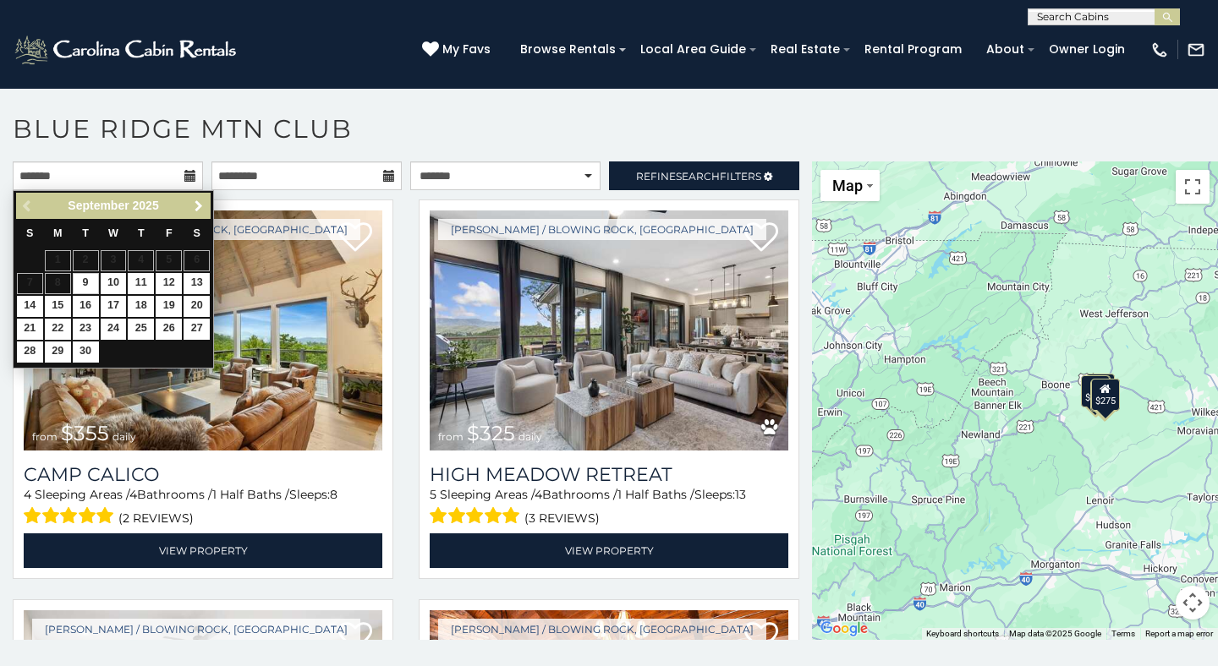
click at [198, 215] on link "Next" at bounding box center [198, 205] width 21 height 21
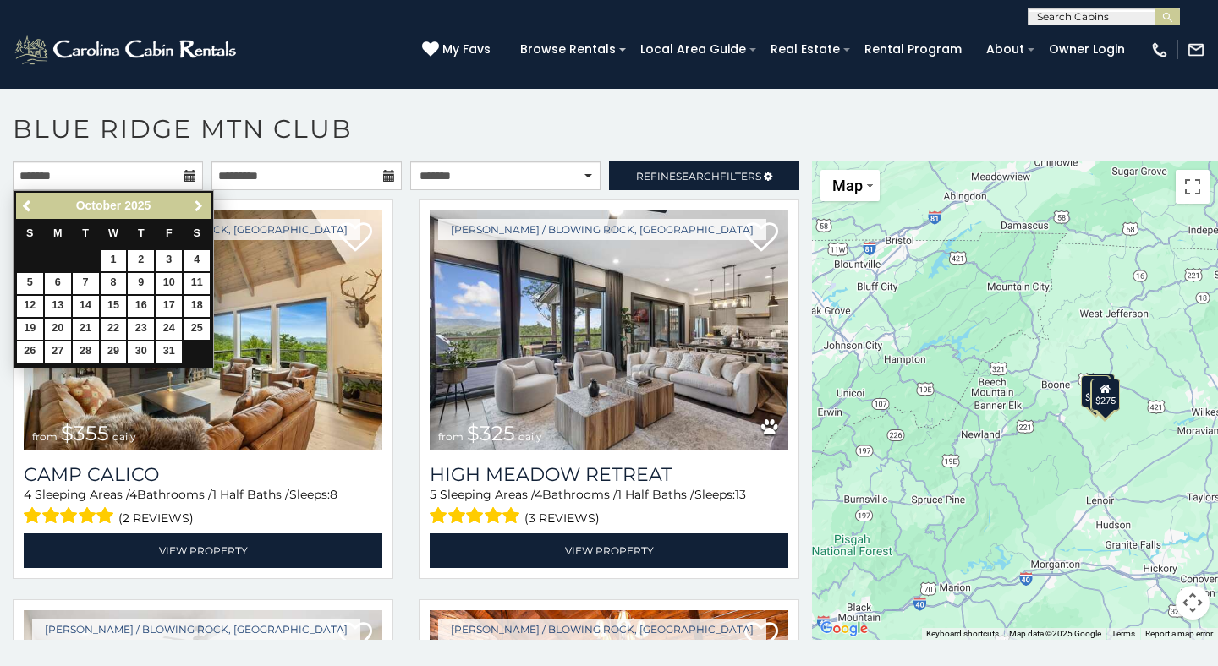
click at [198, 205] on span "Next" at bounding box center [199, 207] width 14 height 14
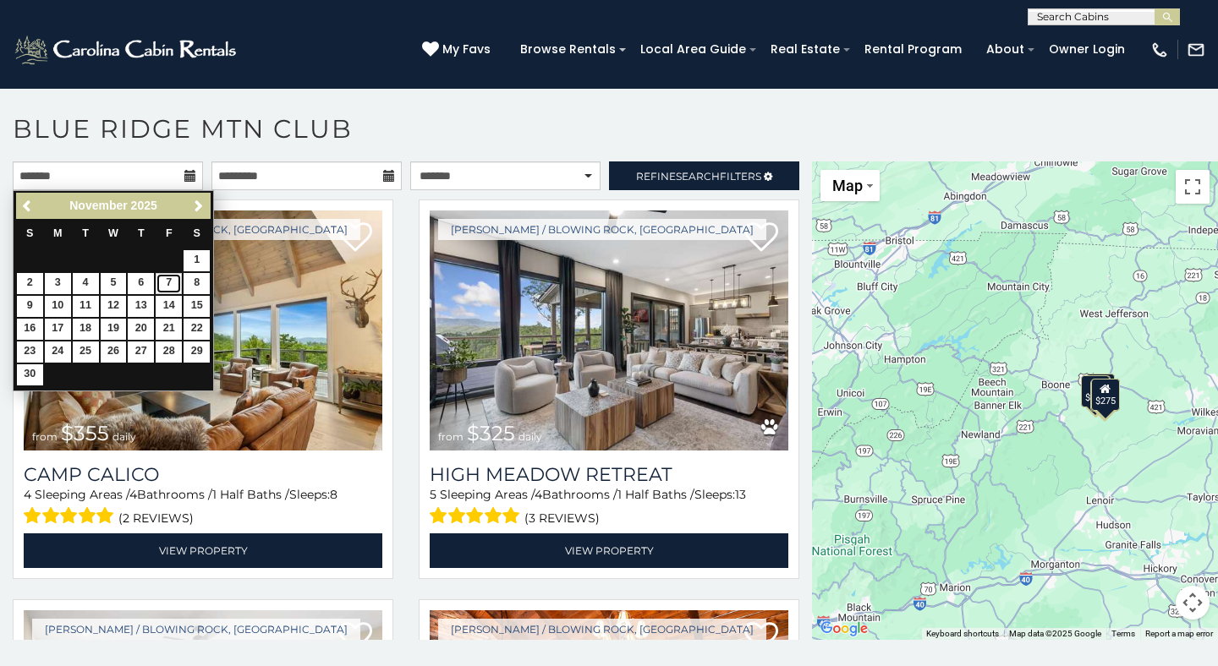
click at [167, 282] on link "7" at bounding box center [169, 283] width 26 height 21
type input "**********"
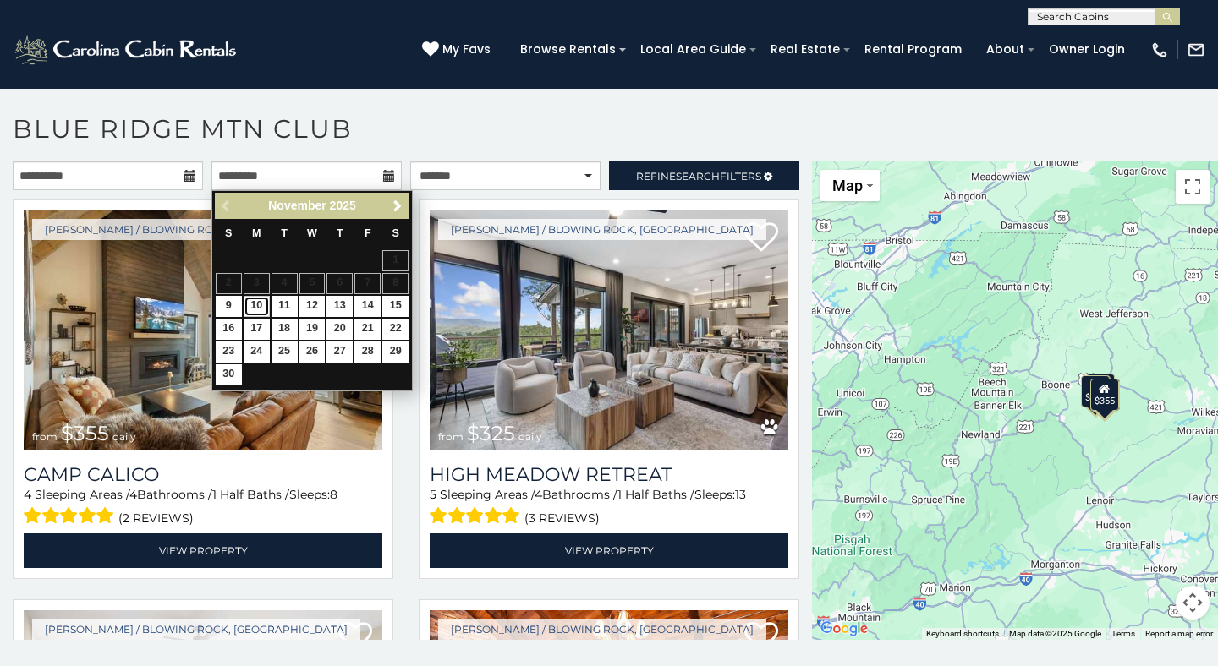
click at [257, 310] on link "10" at bounding box center [257, 306] width 26 height 21
type input "**********"
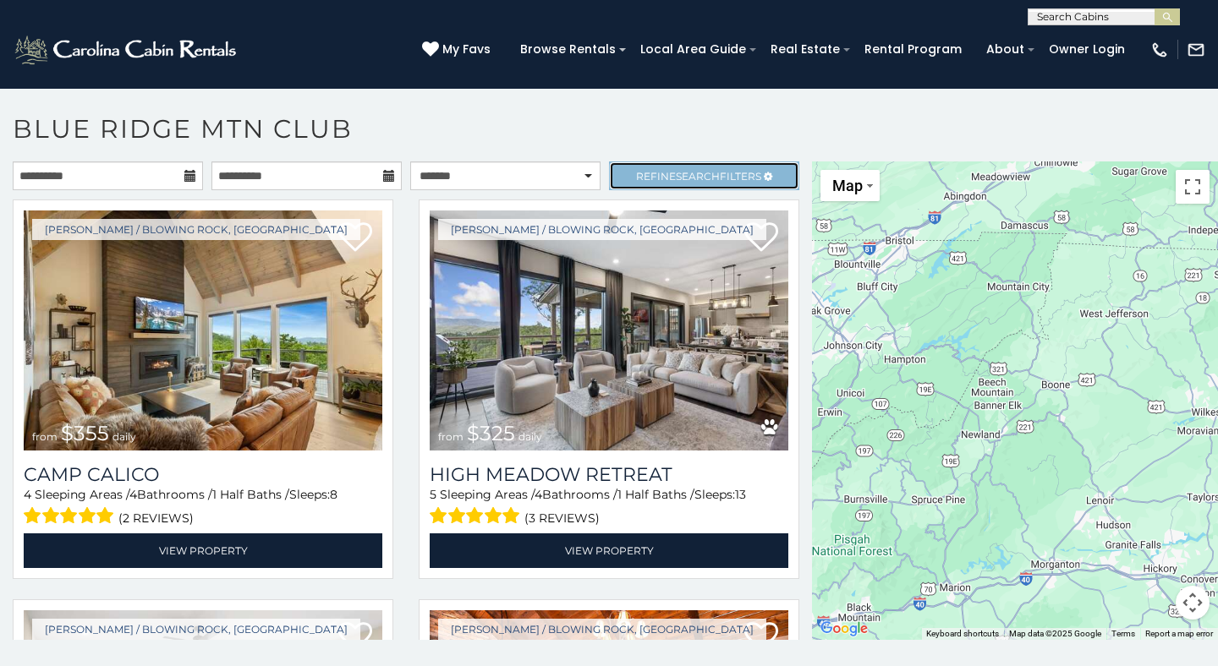
click at [656, 170] on span "Refine Search Filters" at bounding box center [698, 176] width 125 height 13
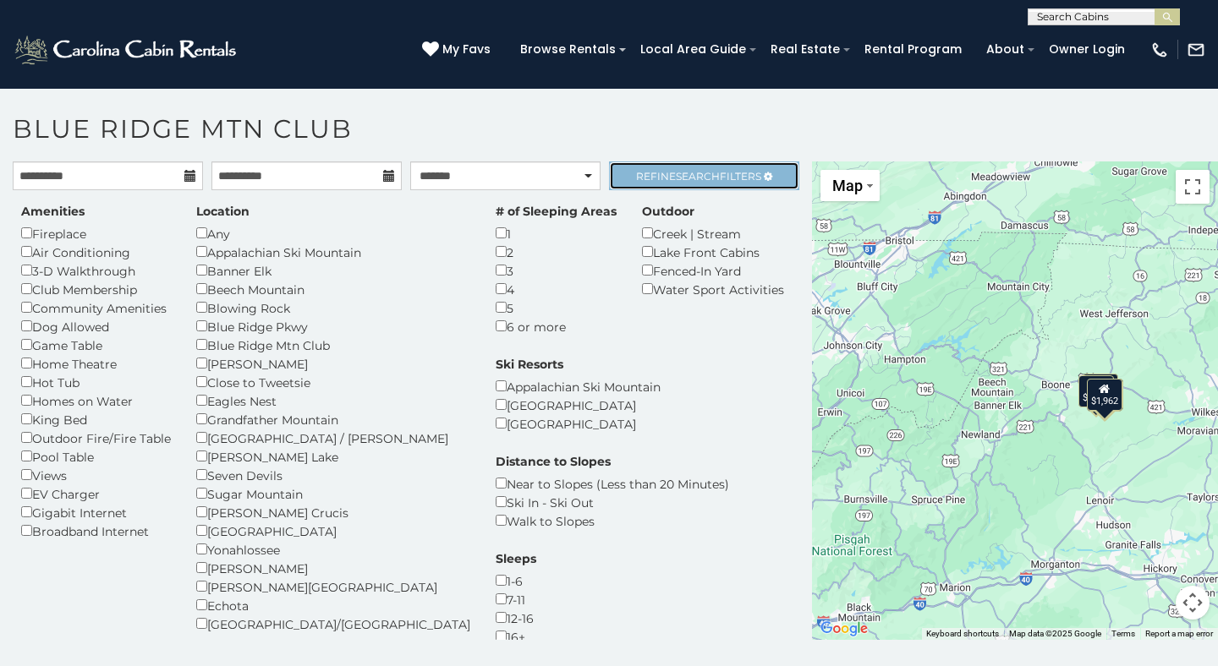
click at [710, 180] on span "Search" at bounding box center [698, 176] width 44 height 13
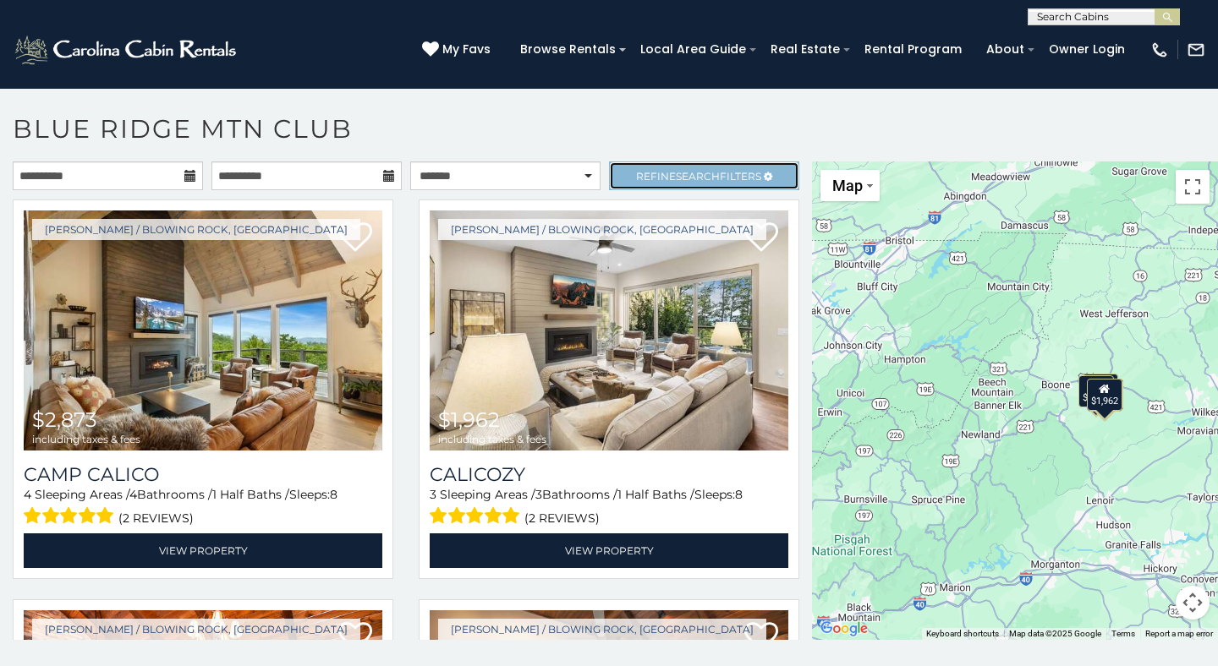
click at [771, 172] on icon at bounding box center [768, 177] width 8 height 10
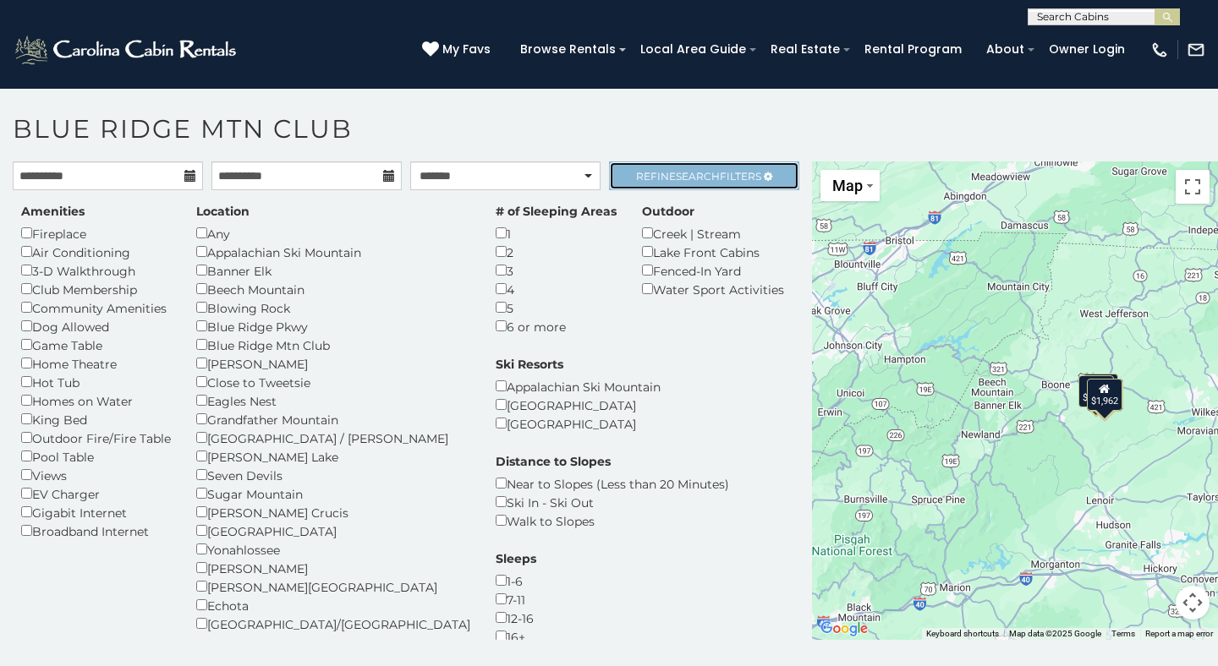
click at [771, 172] on icon at bounding box center [768, 177] width 8 height 10
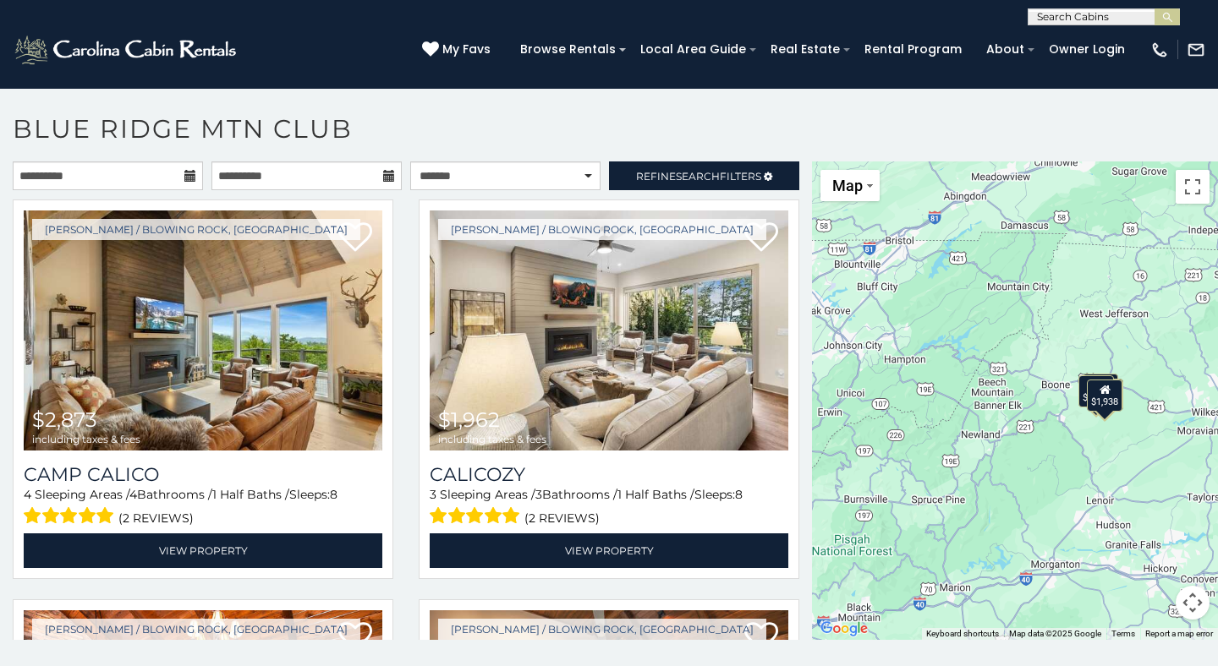
click at [738, 160] on h1 "Blue Ridge Mtn Club" at bounding box center [609, 137] width 1218 height 48
click at [738, 179] on span "Refine Search Filters" at bounding box center [698, 176] width 125 height 13
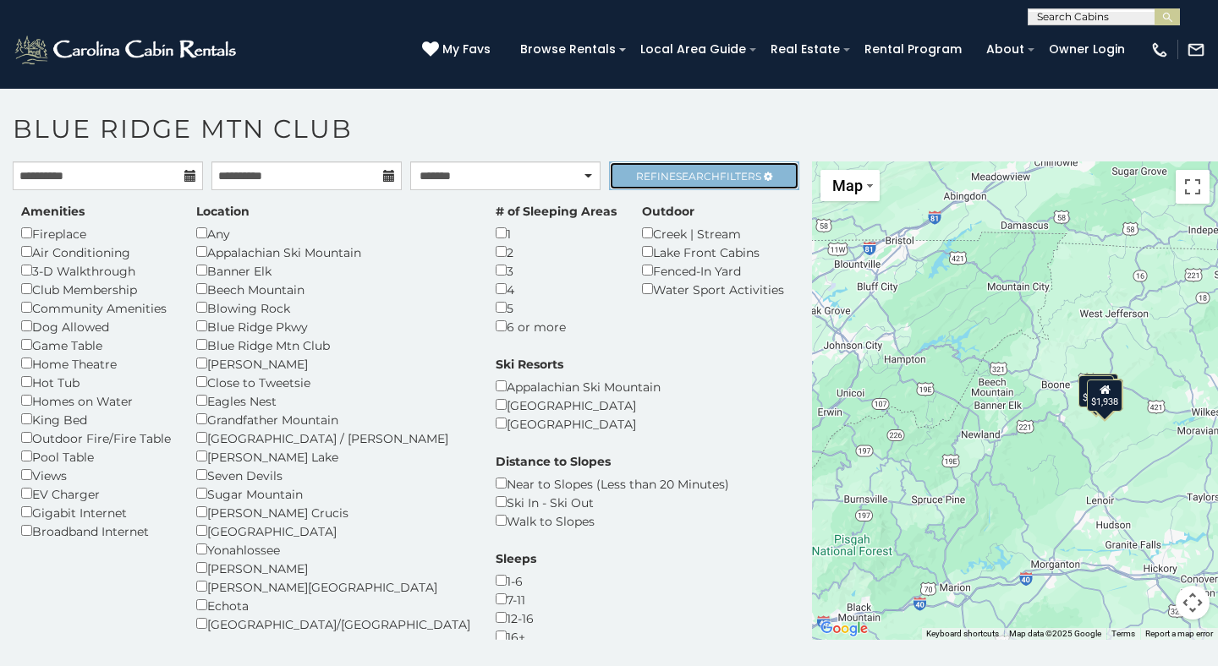
click at [746, 176] on span "Refine Search Filters" at bounding box center [698, 176] width 125 height 13
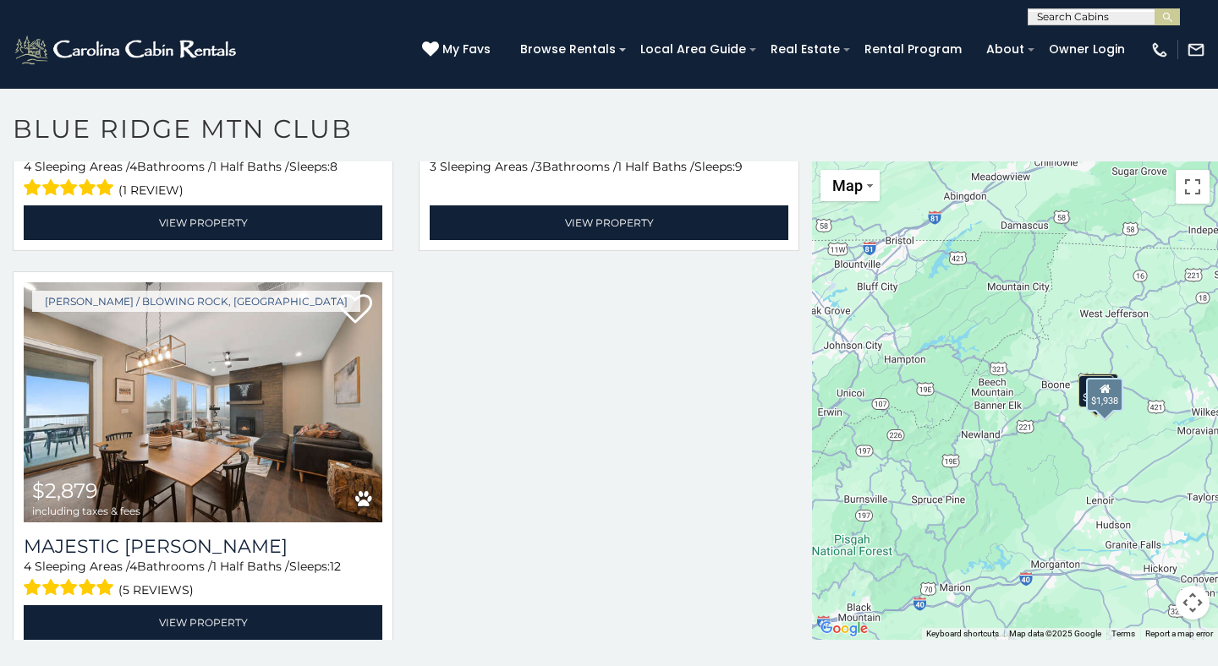
scroll to position [1160, 0]
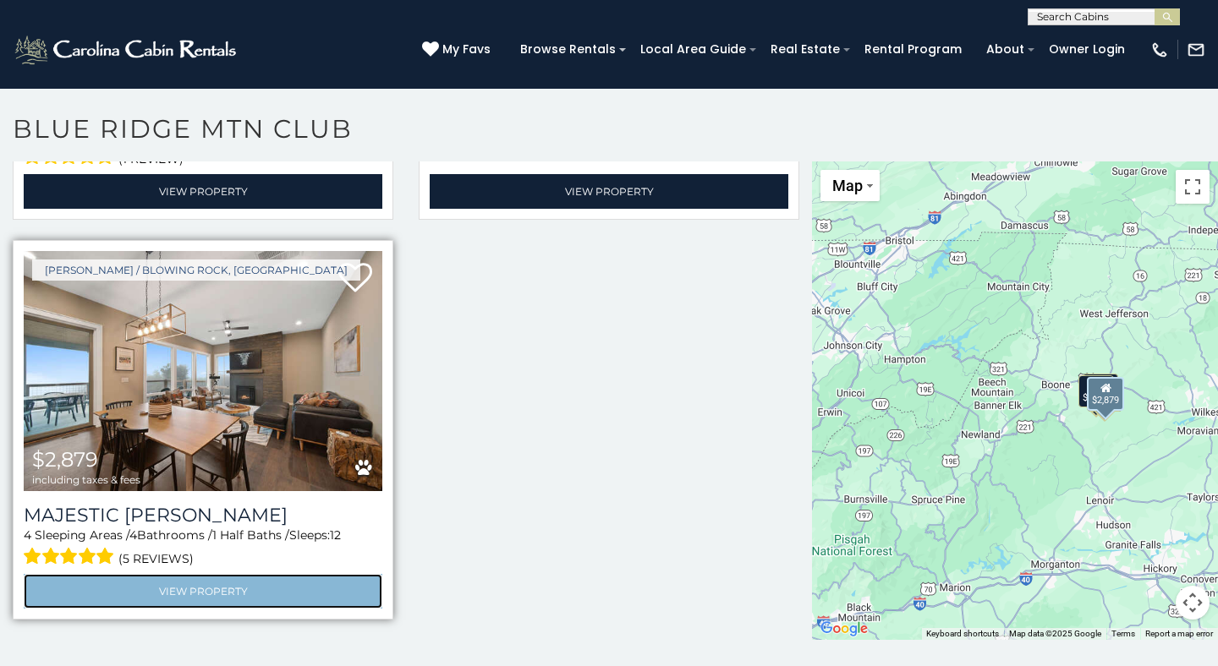
click at [260, 582] on link "View Property" at bounding box center [203, 591] width 359 height 35
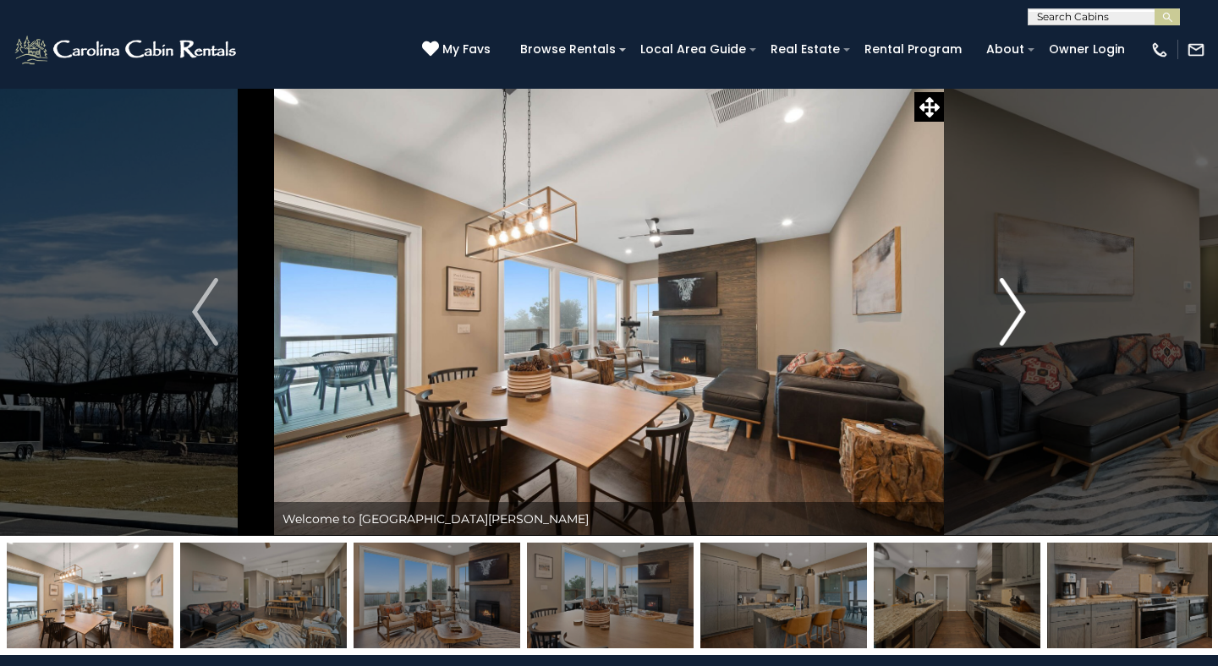
click at [1006, 317] on img "Next" at bounding box center [1012, 312] width 25 height 68
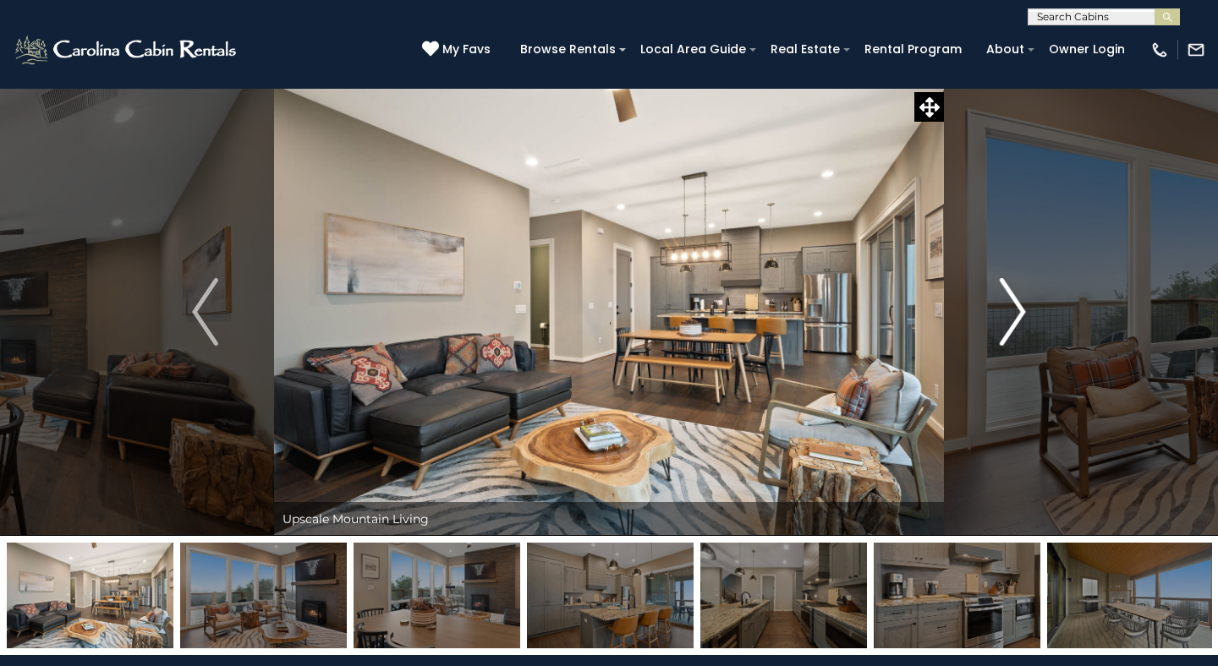
click at [1006, 317] on img "Next" at bounding box center [1012, 312] width 25 height 68
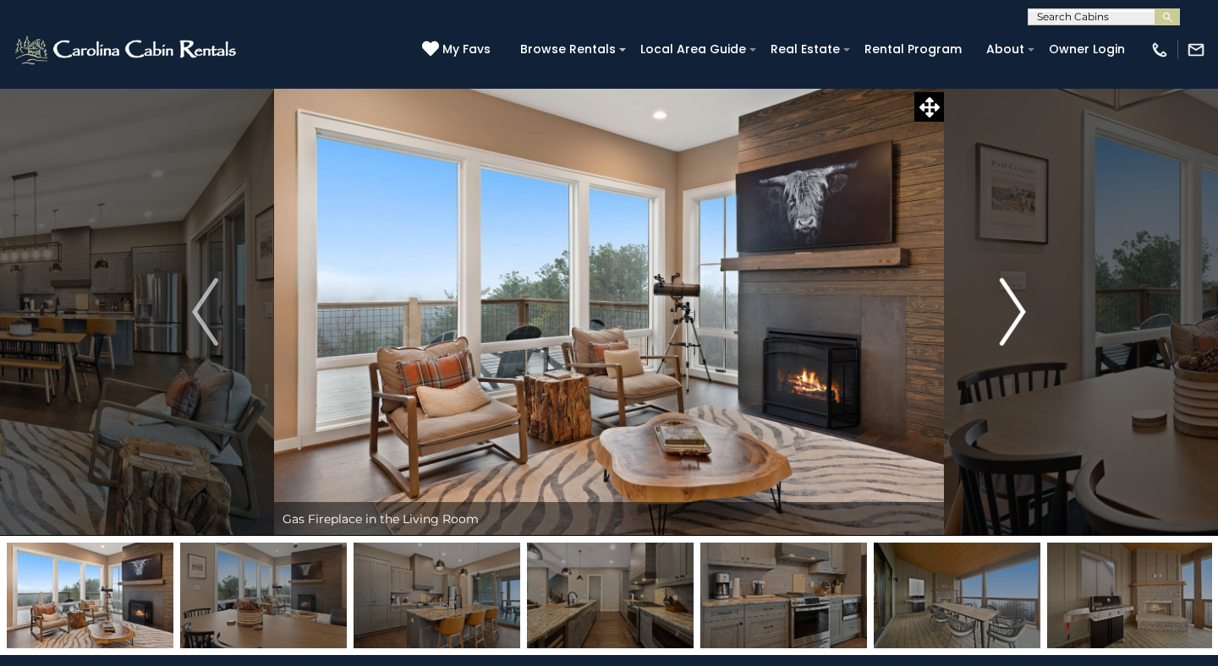
click at [1006, 317] on img "Next" at bounding box center [1012, 312] width 25 height 68
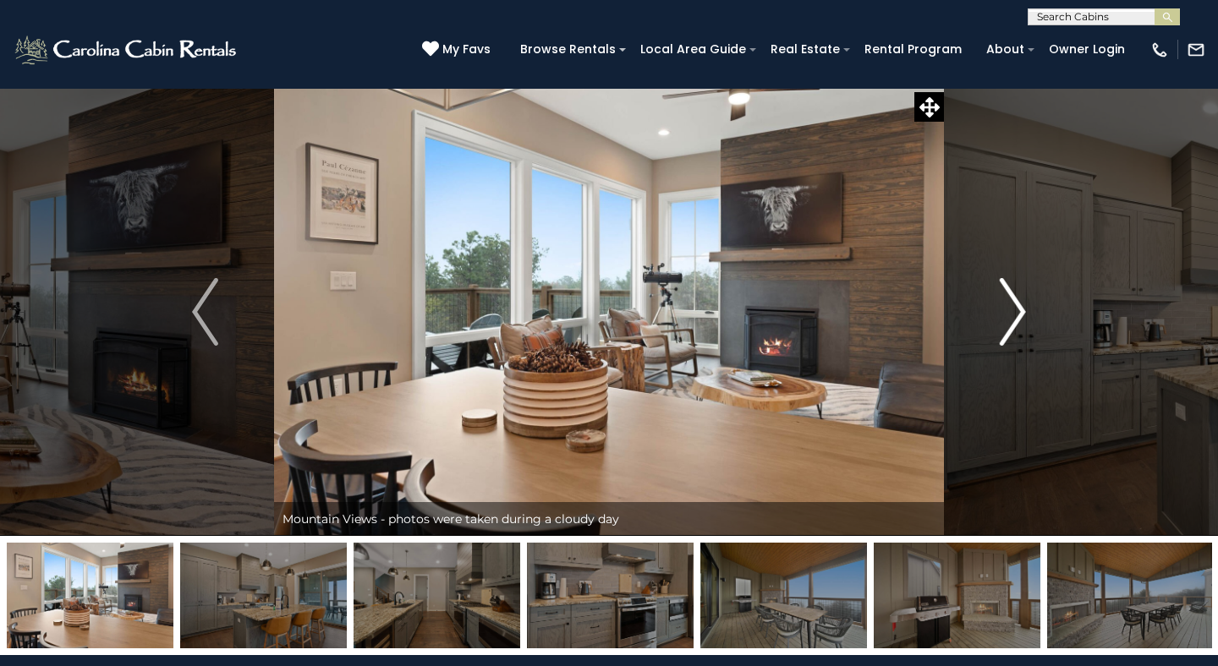
click at [1006, 317] on img "Next" at bounding box center [1012, 312] width 25 height 68
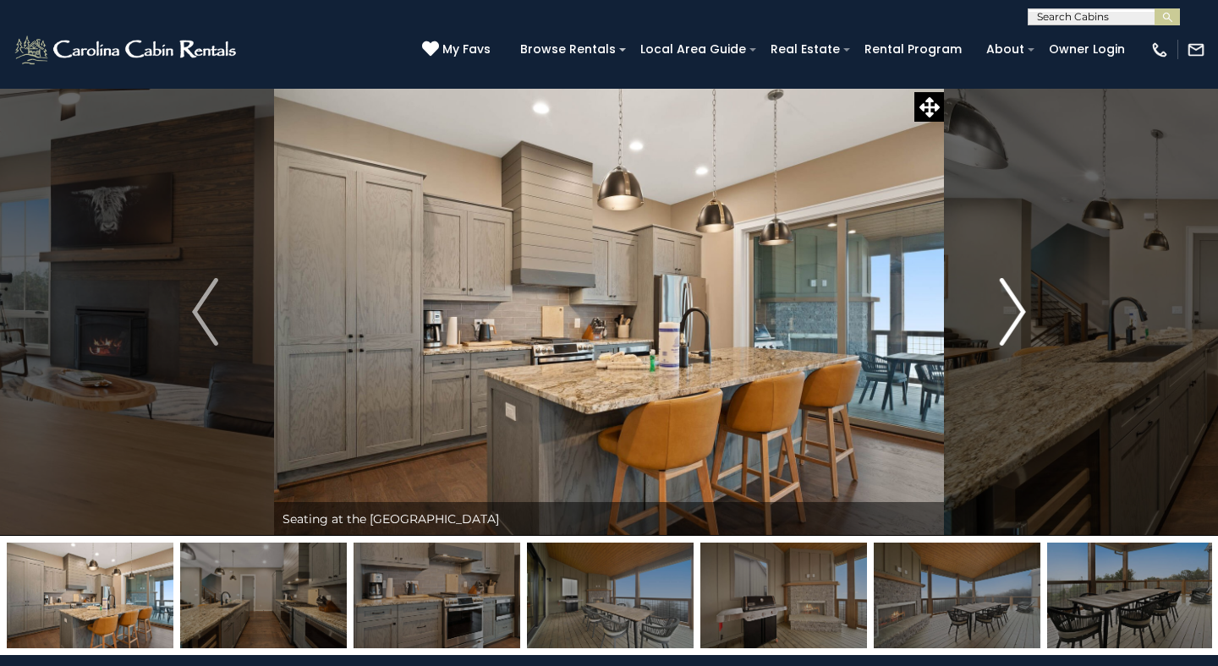
click at [1006, 317] on img "Next" at bounding box center [1012, 312] width 25 height 68
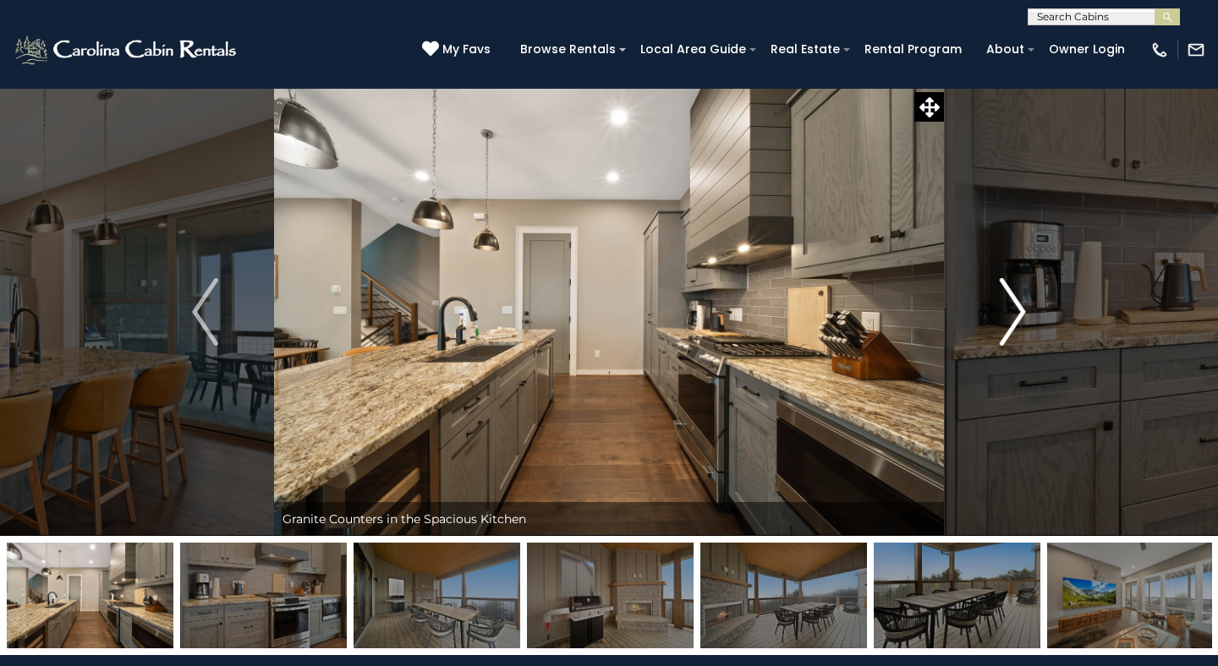
click at [1006, 317] on img "Next" at bounding box center [1012, 312] width 25 height 68
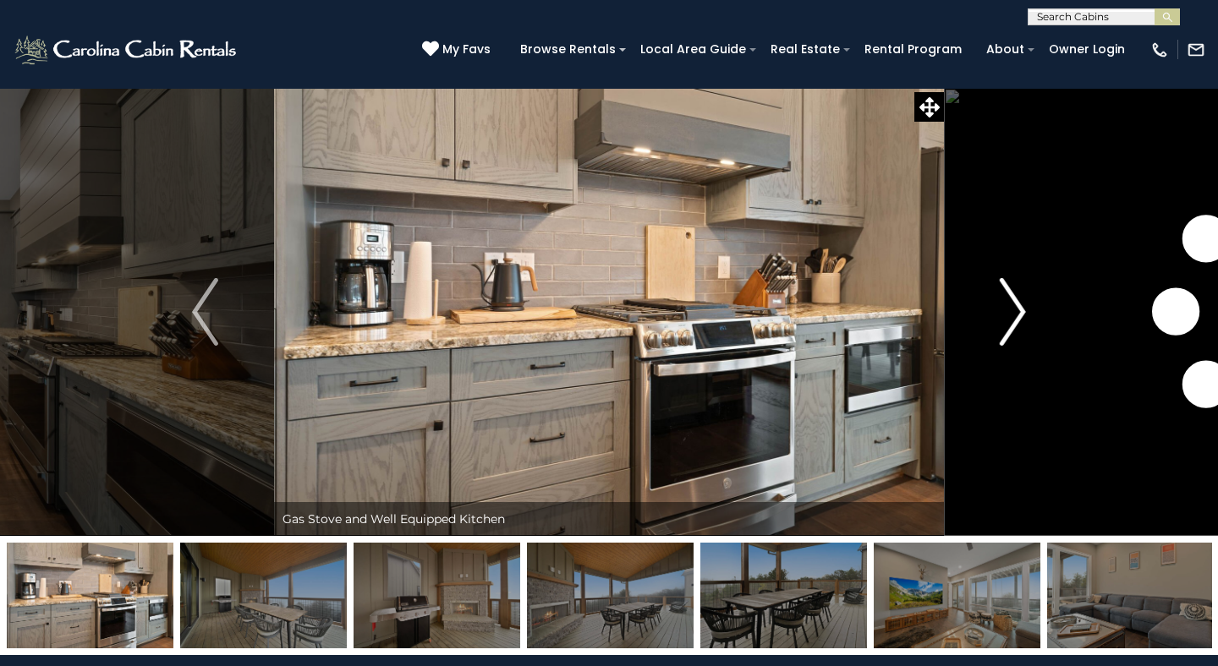
click at [1006, 317] on img "Next" at bounding box center [1012, 312] width 25 height 68
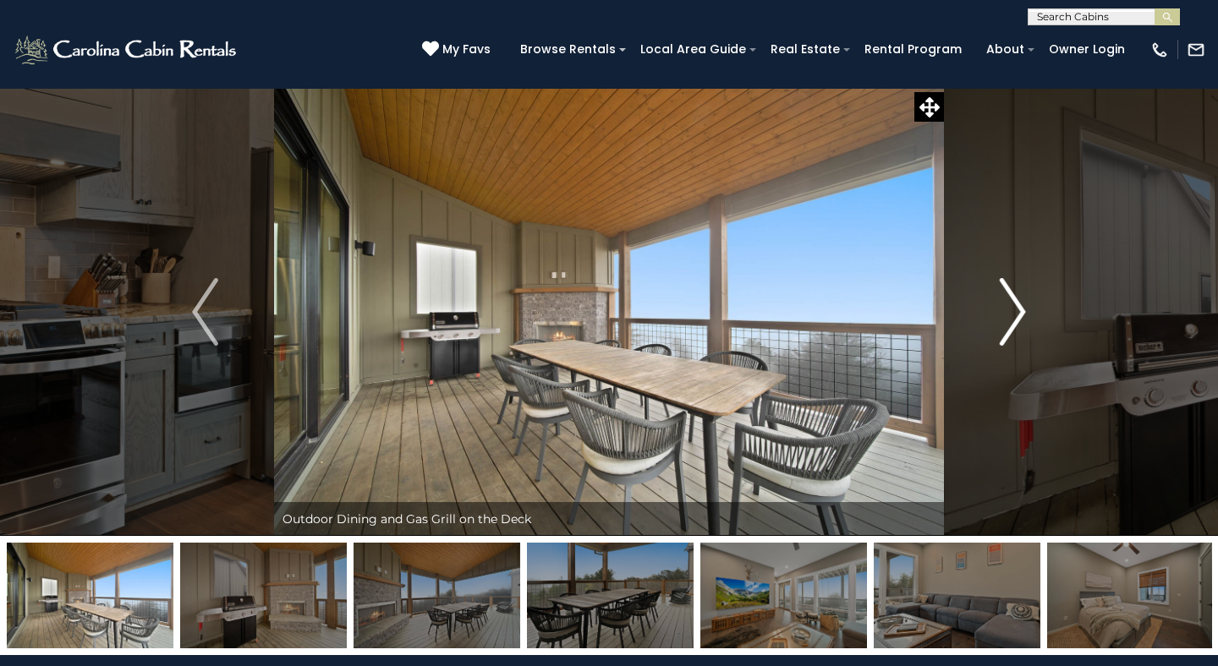
click at [1006, 317] on img "Next" at bounding box center [1012, 312] width 25 height 68
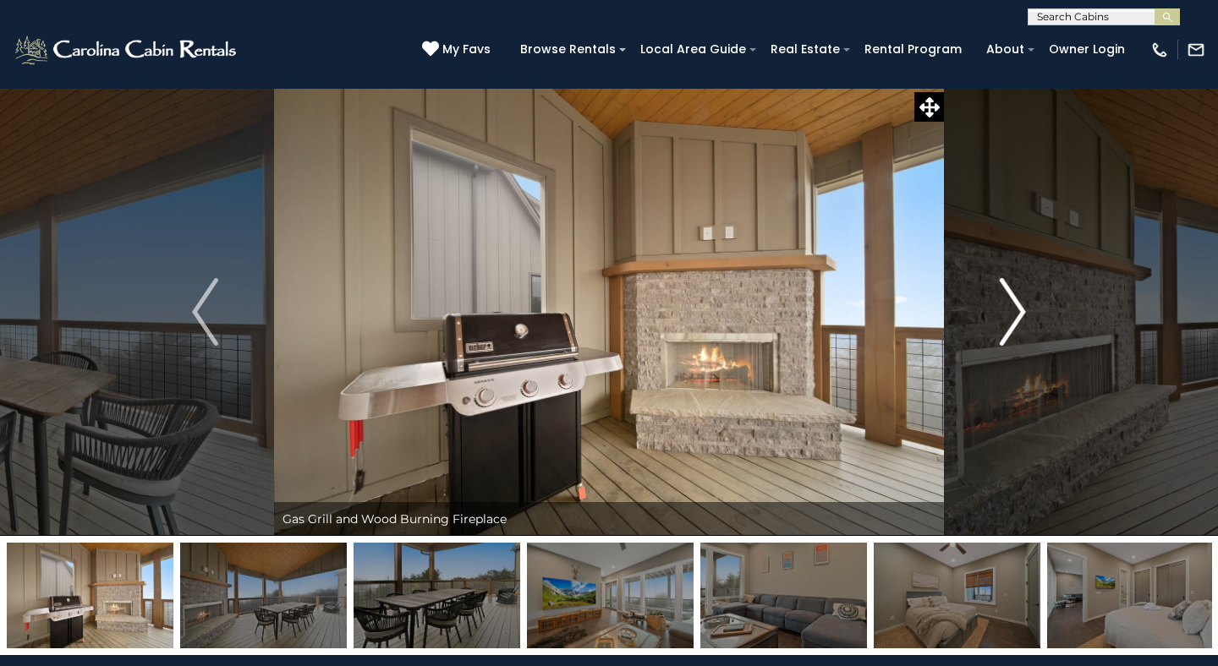
click at [1006, 317] on img "Next" at bounding box center [1012, 312] width 25 height 68
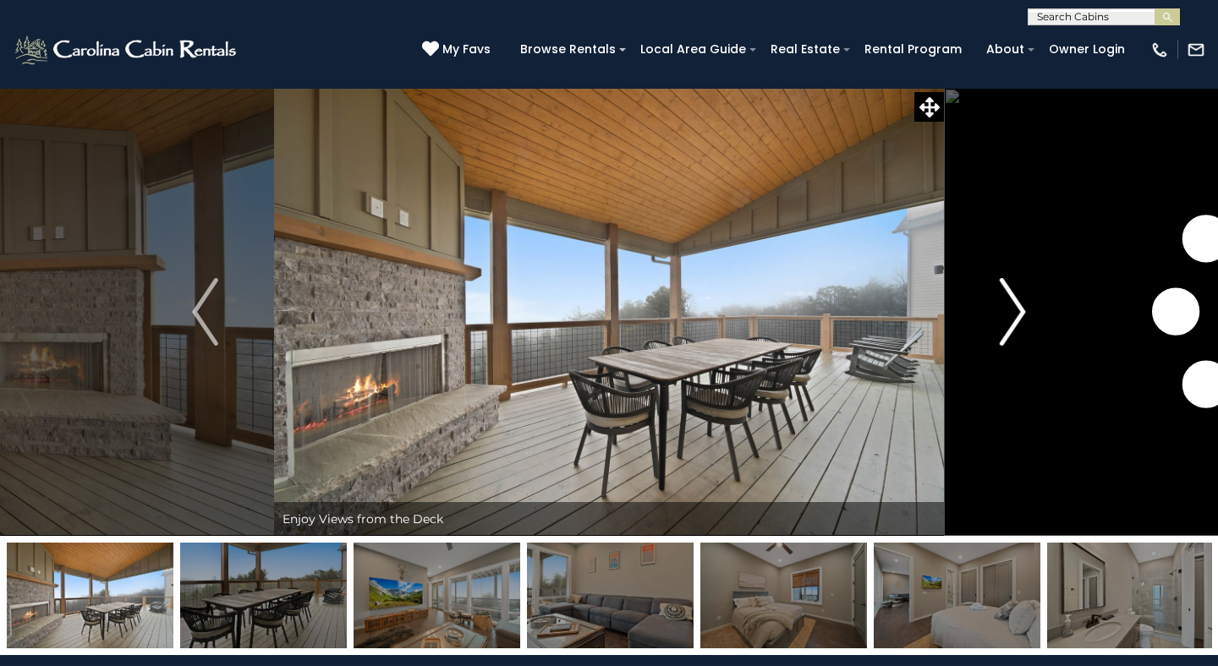
click at [1006, 317] on img "Next" at bounding box center [1012, 312] width 25 height 68
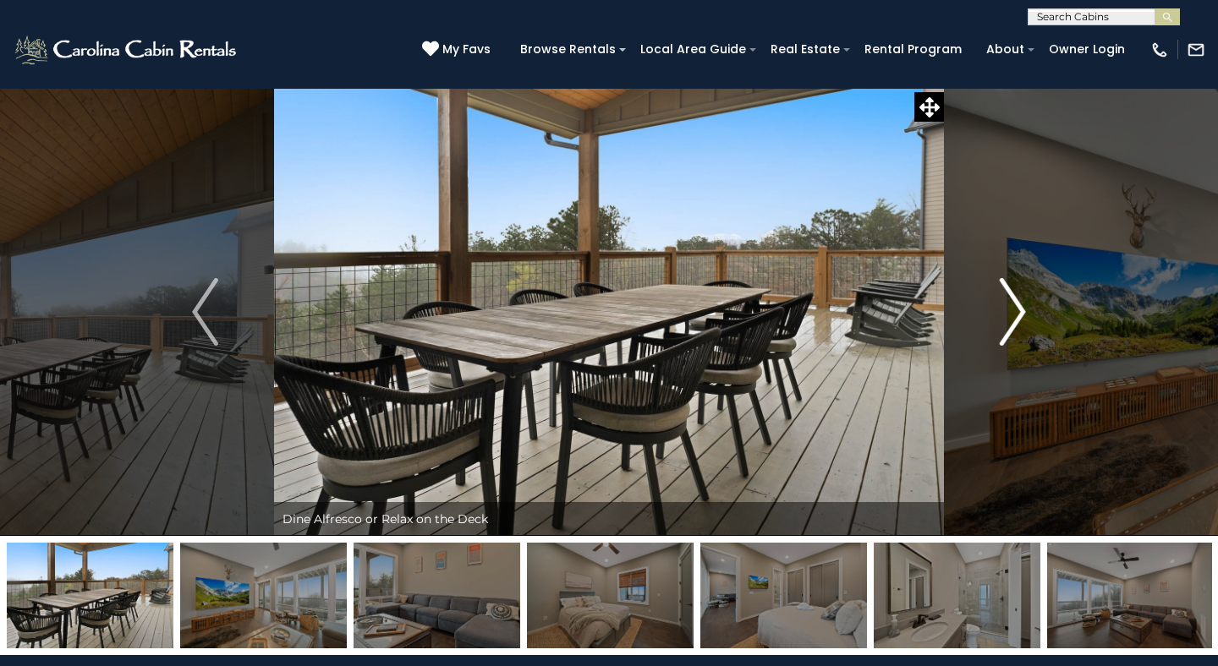
click at [1006, 317] on img "Next" at bounding box center [1012, 312] width 25 height 68
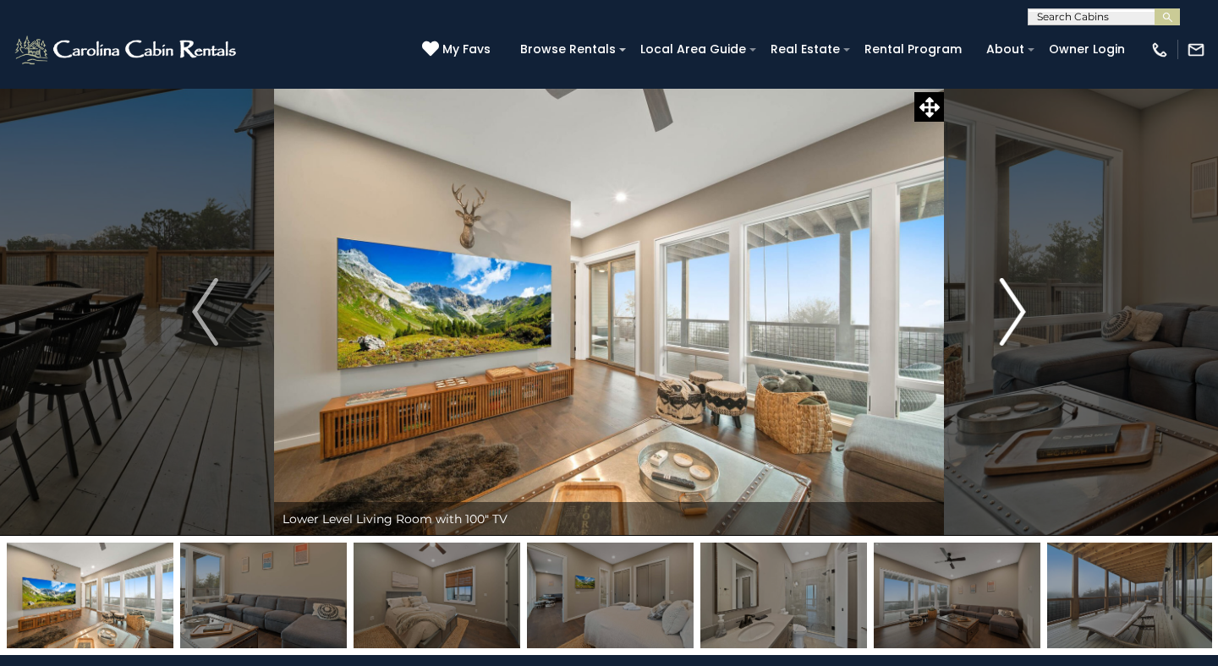
click at [1006, 317] on img "Next" at bounding box center [1012, 312] width 25 height 68
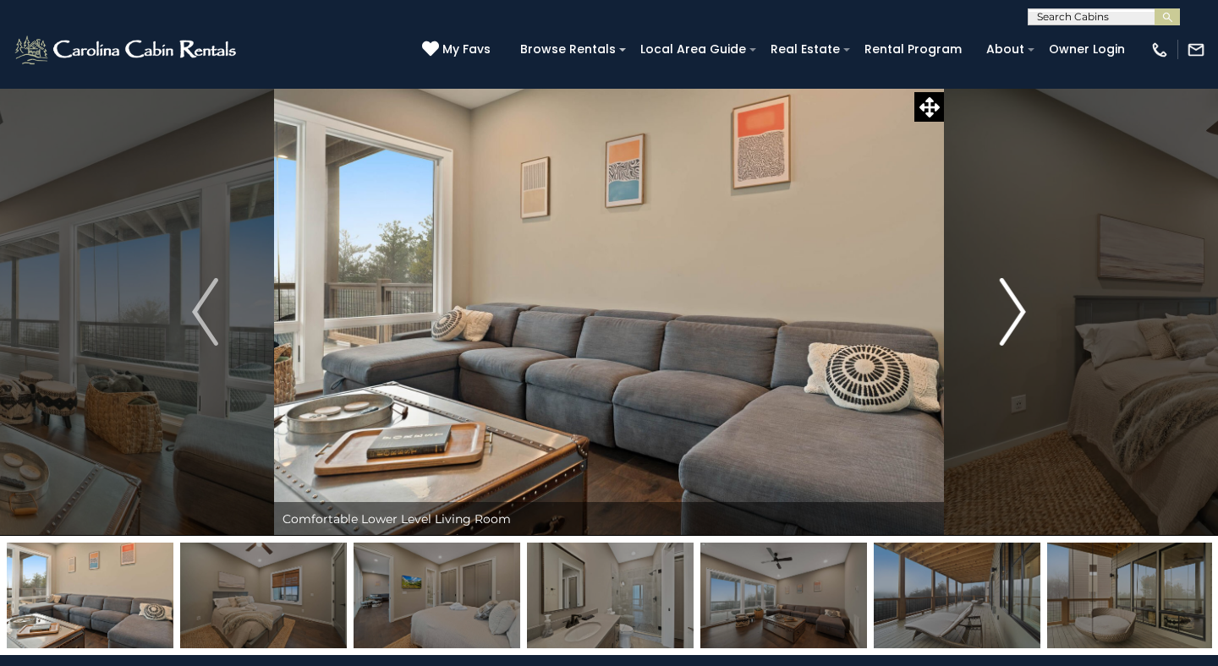
click at [1006, 317] on img "Next" at bounding box center [1012, 312] width 25 height 68
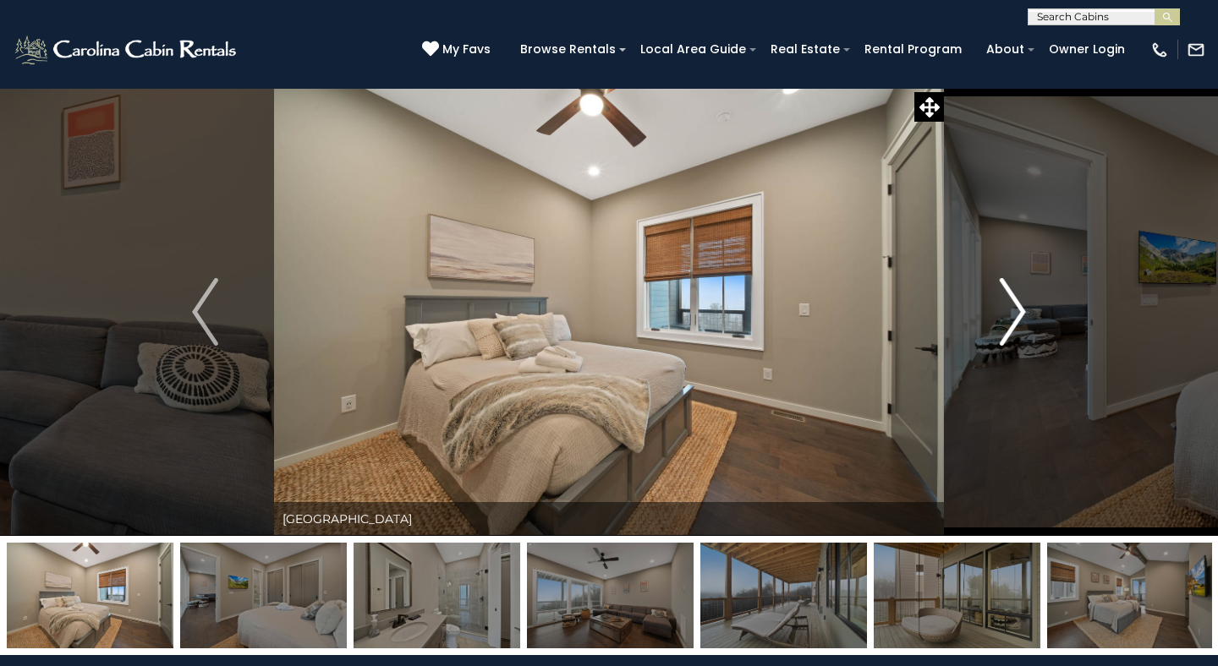
click at [1006, 317] on img "Next" at bounding box center [1012, 312] width 25 height 68
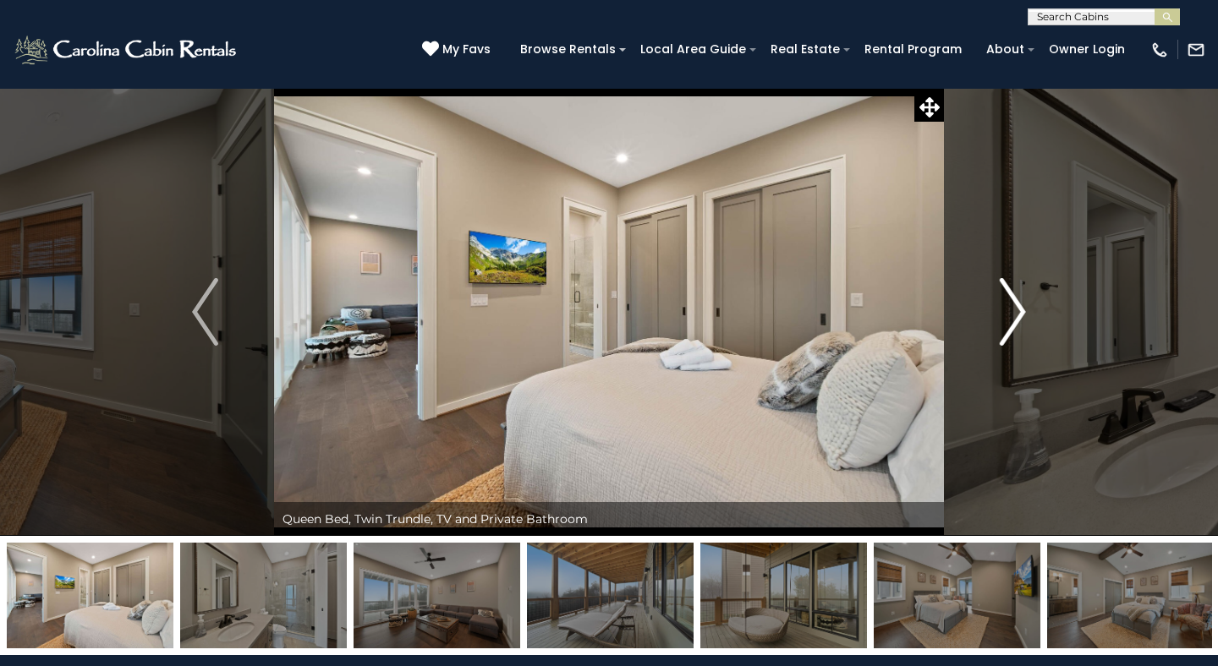
click at [1006, 317] on img "Next" at bounding box center [1012, 312] width 25 height 68
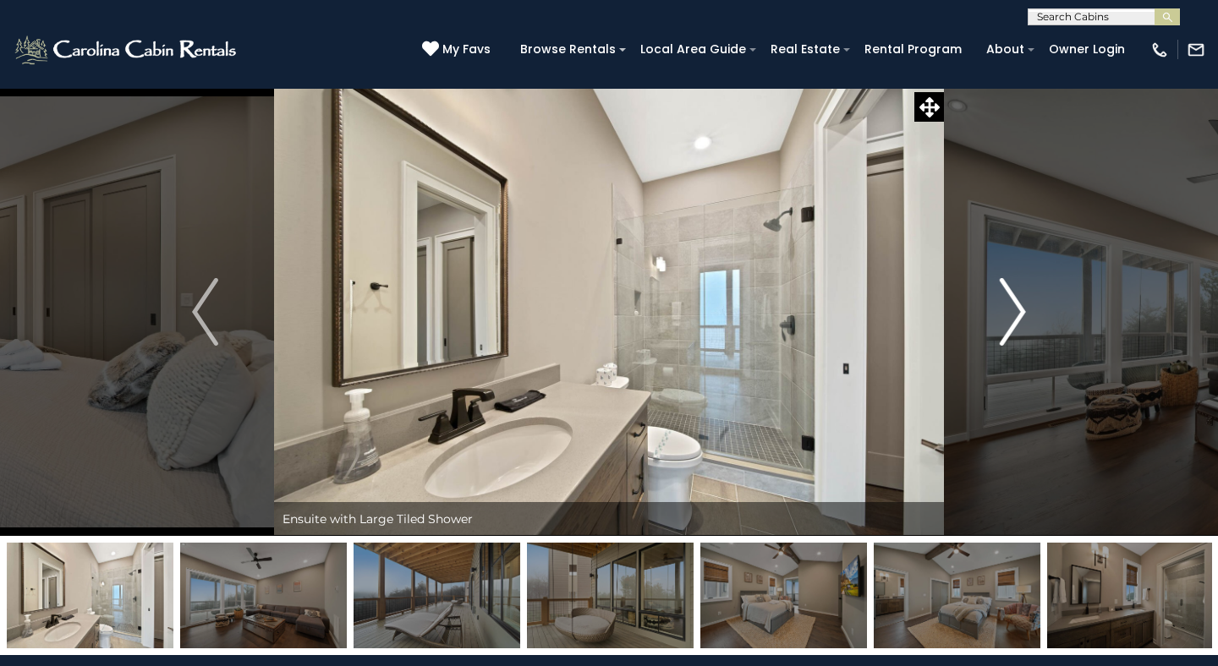
click at [1006, 317] on img "Next" at bounding box center [1012, 312] width 25 height 68
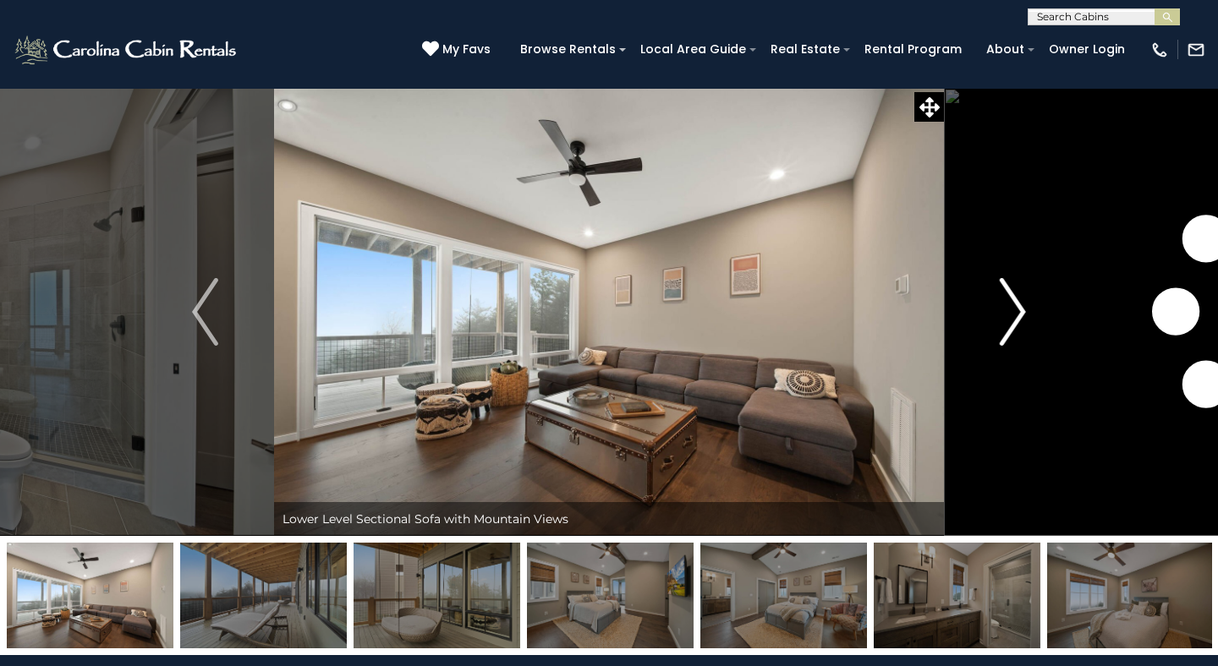
click at [1006, 317] on img "Next" at bounding box center [1012, 312] width 25 height 68
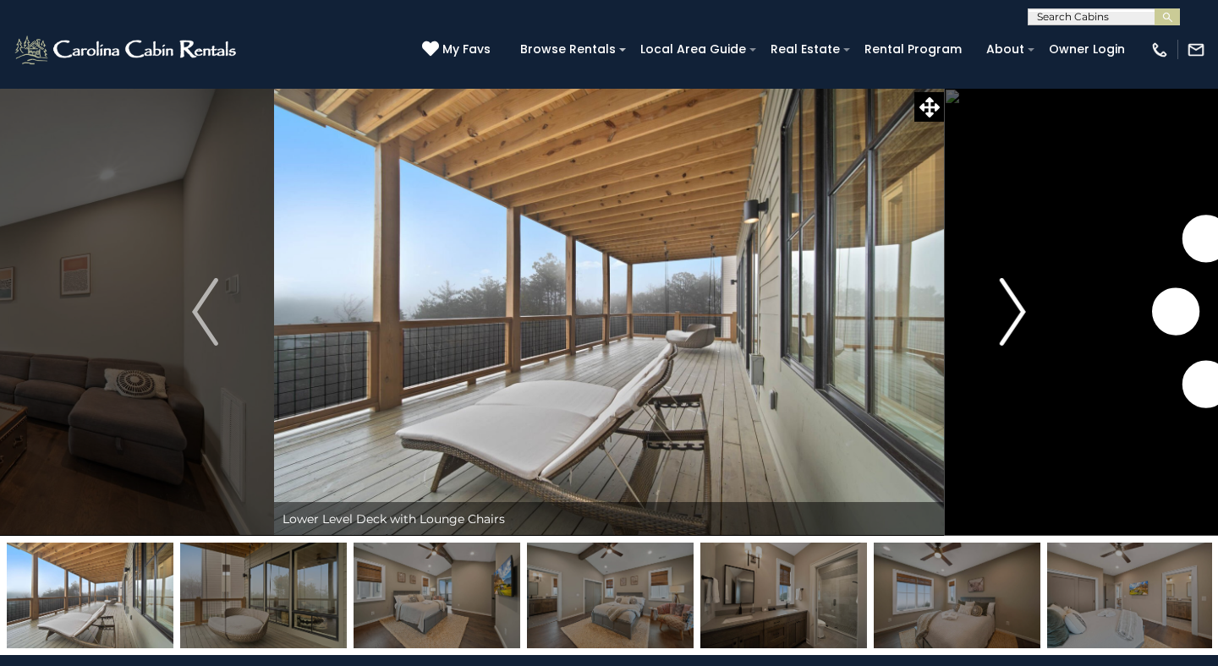
click at [1006, 317] on img "Next" at bounding box center [1012, 312] width 25 height 68
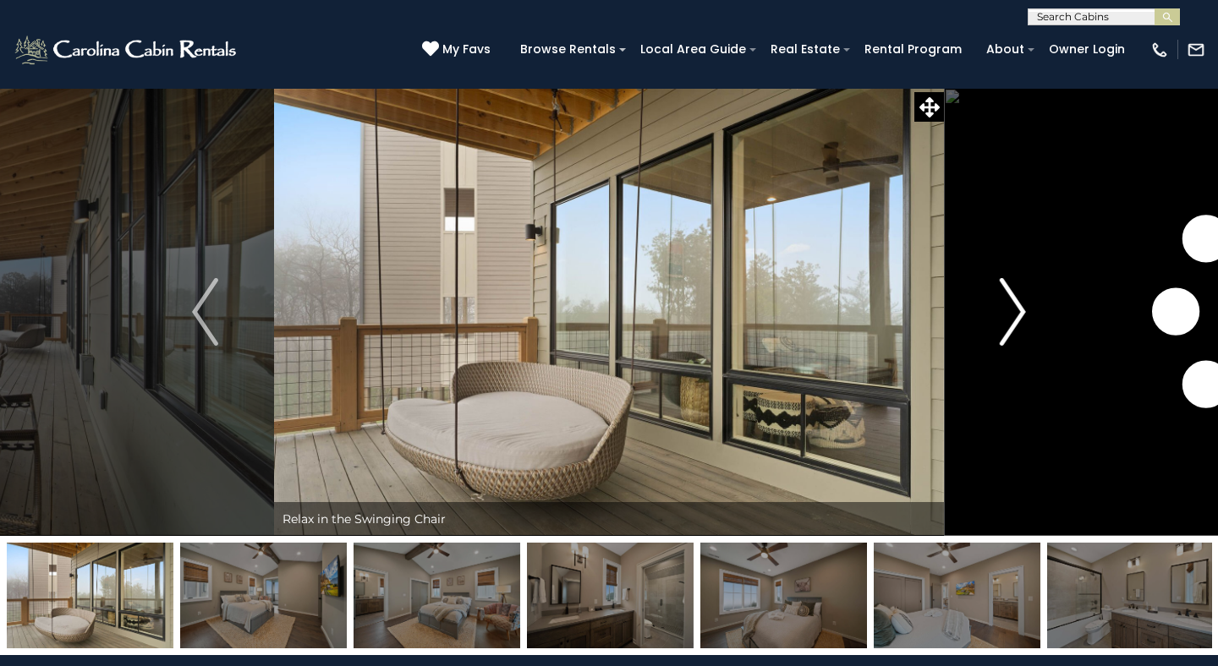
click at [1006, 317] on img "Next" at bounding box center [1012, 312] width 25 height 68
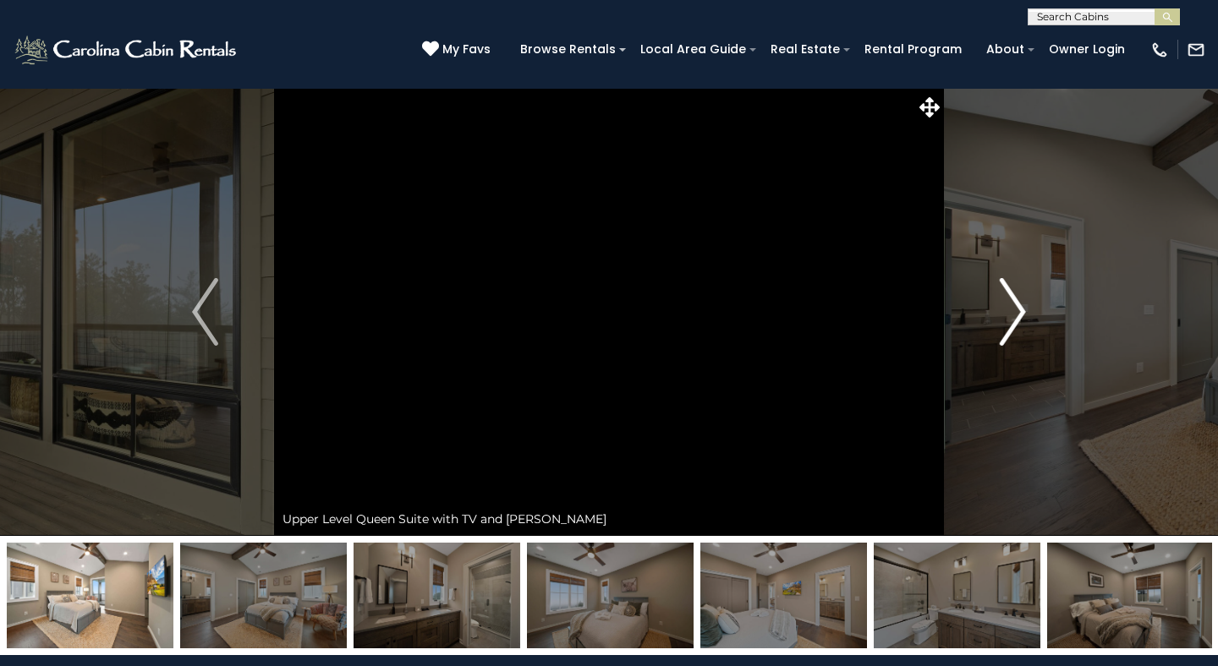
click at [1006, 317] on img "Next" at bounding box center [1012, 312] width 25 height 68
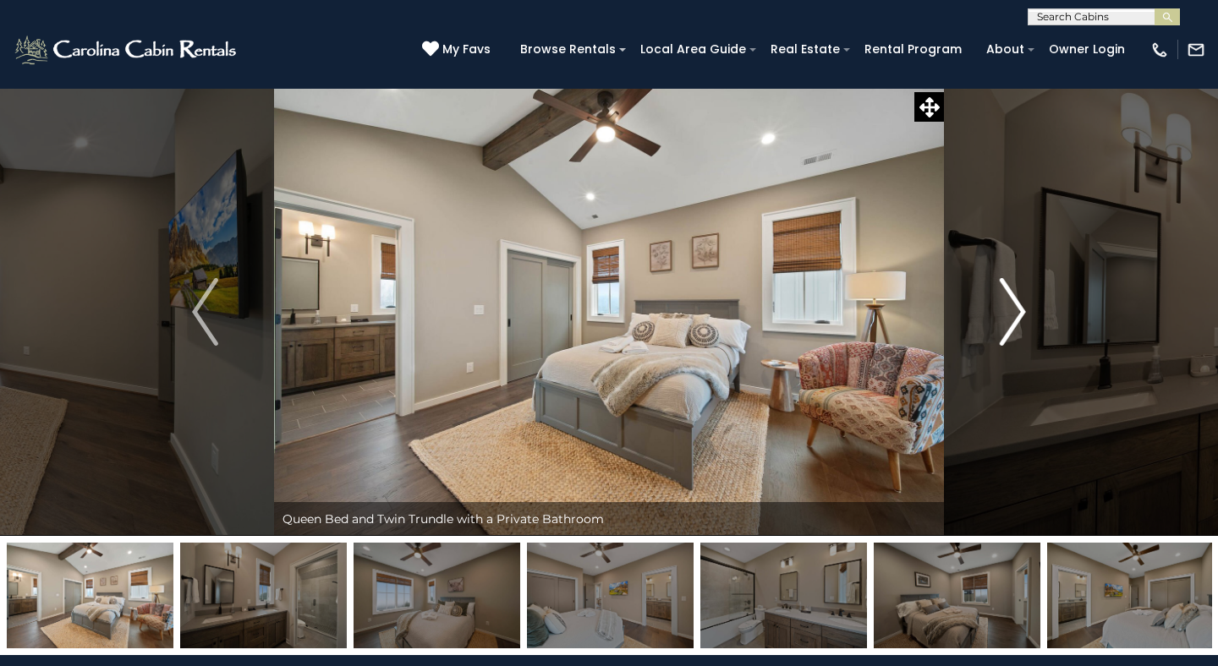
click at [1006, 317] on img "Next" at bounding box center [1012, 312] width 25 height 68
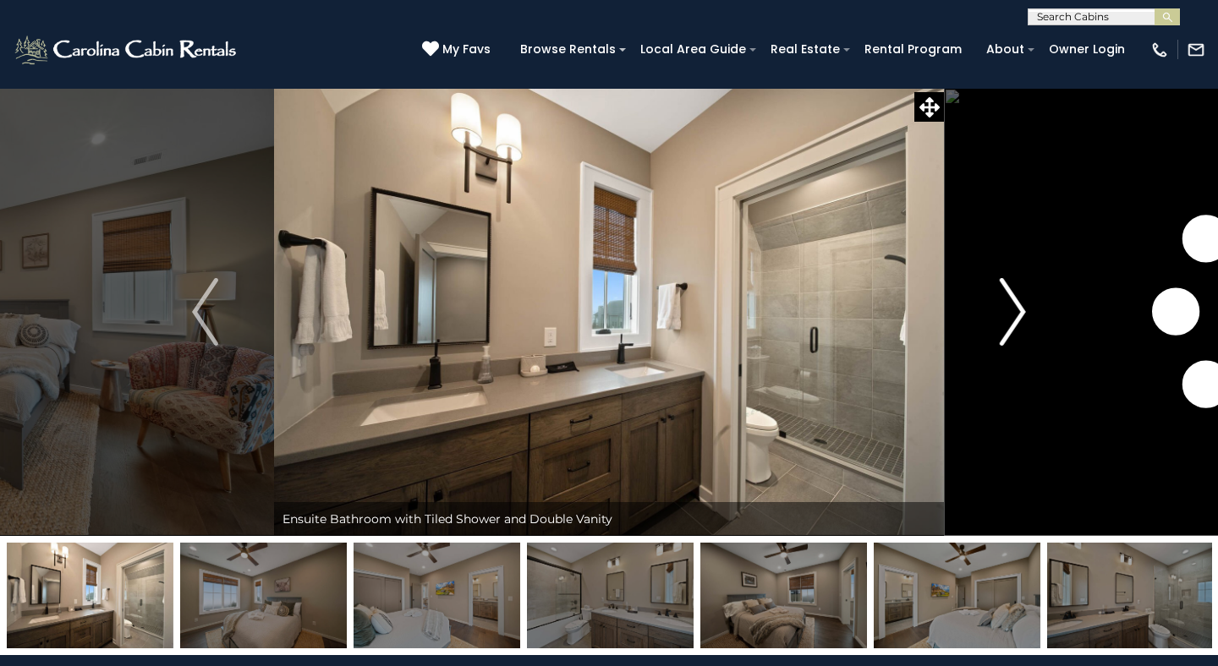
click at [1006, 317] on img "Next" at bounding box center [1012, 312] width 25 height 68
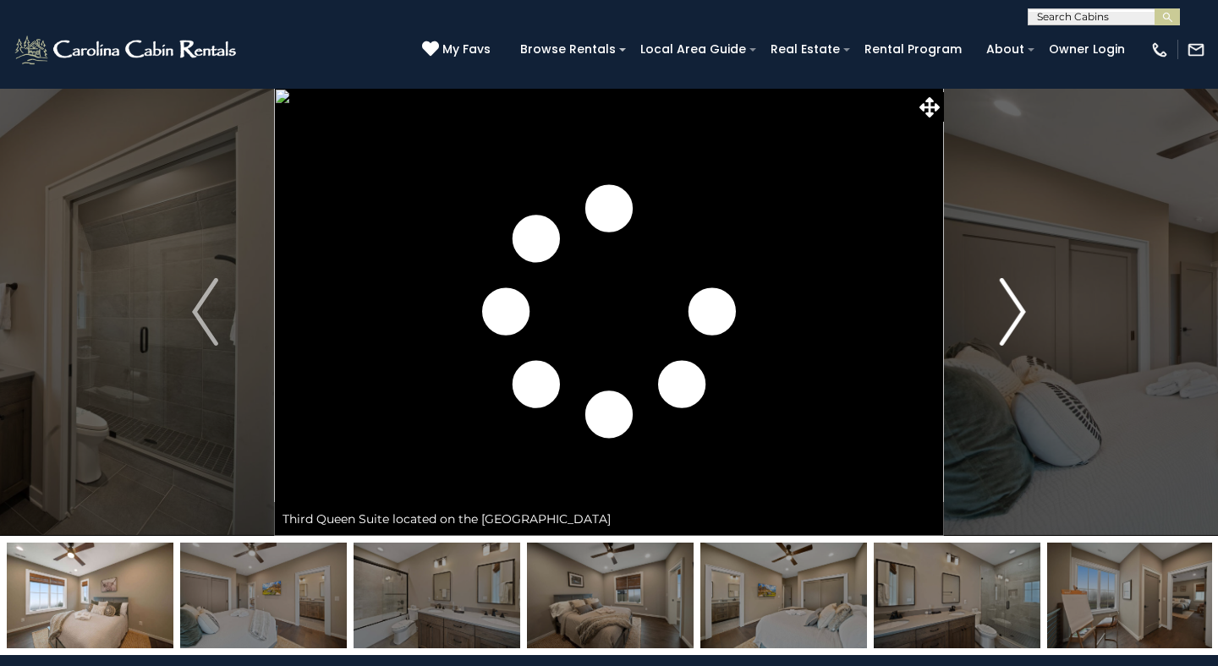
click at [1006, 317] on img "Next" at bounding box center [1012, 312] width 25 height 68
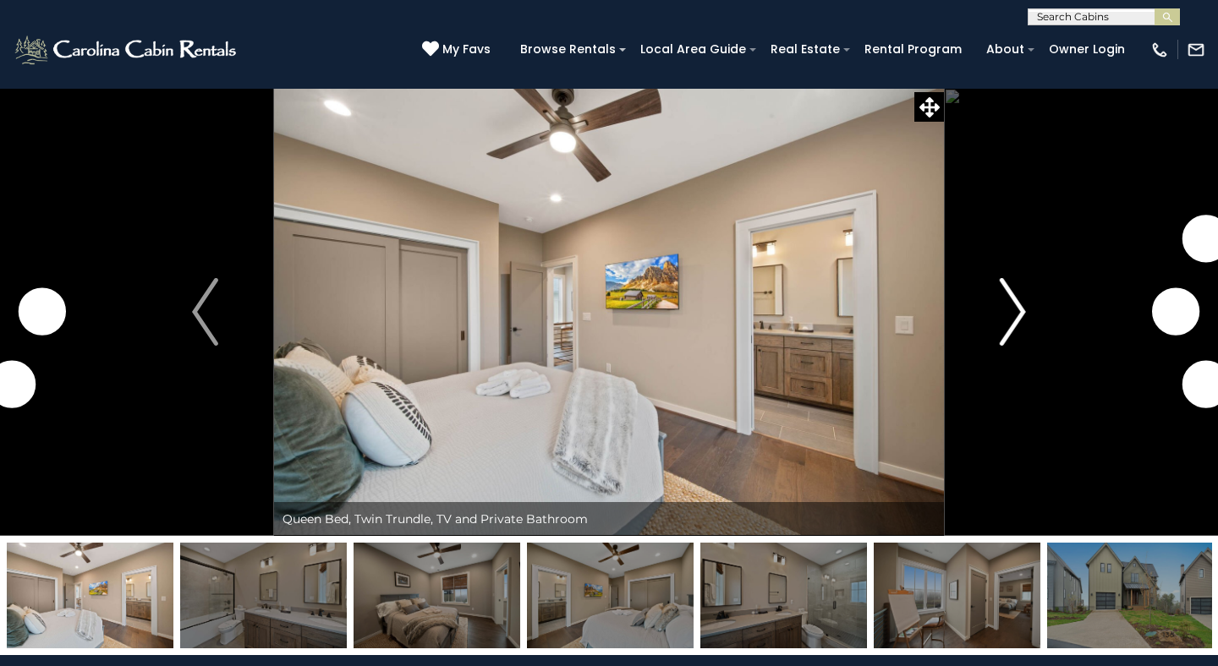
click at [1006, 317] on img "Next" at bounding box center [1012, 312] width 25 height 68
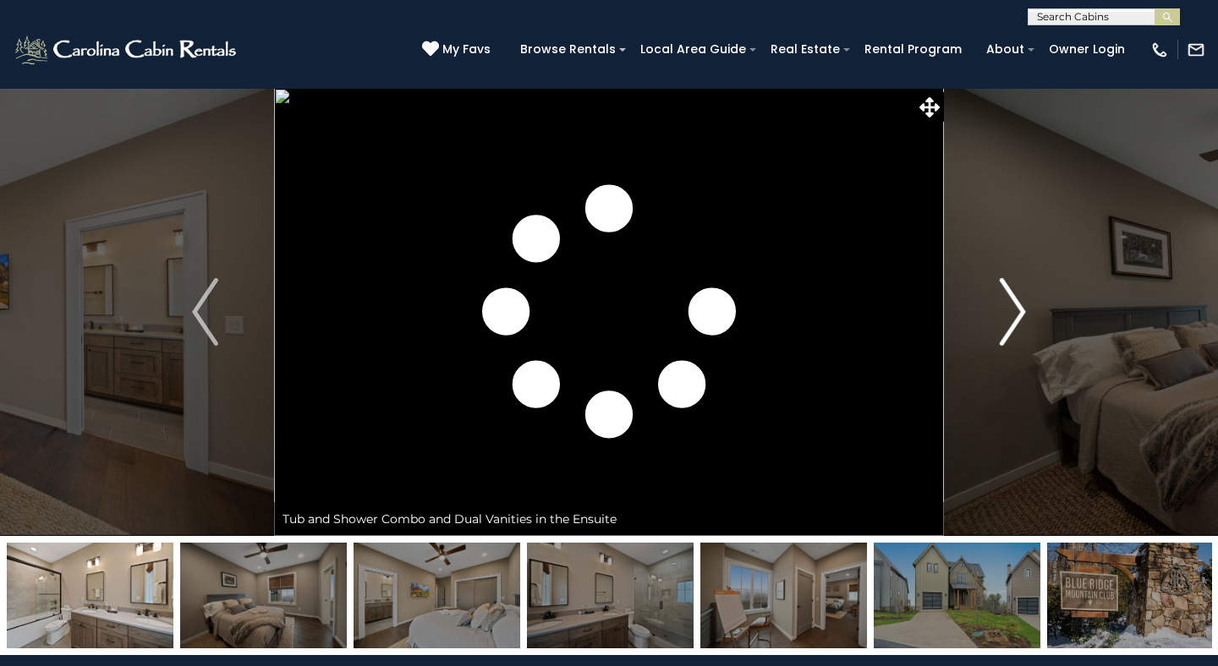
click at [1006, 317] on img "Next" at bounding box center [1012, 312] width 25 height 68
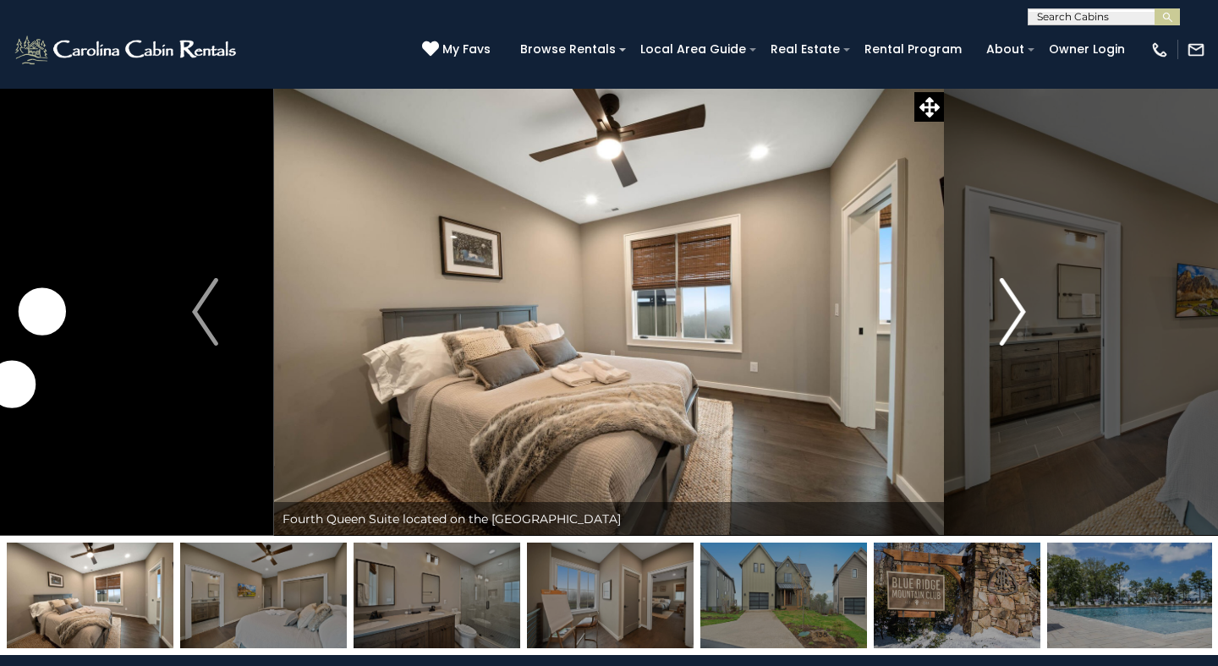
click at [1006, 317] on img "Next" at bounding box center [1012, 312] width 25 height 68
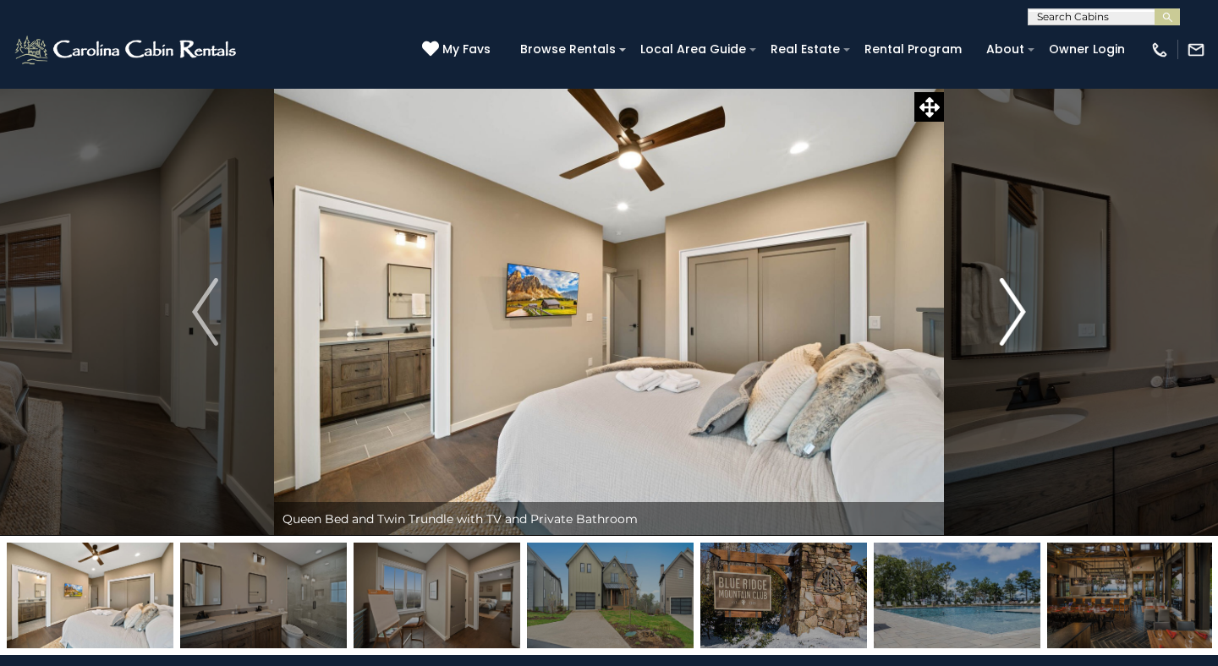
click at [1006, 317] on img "Next" at bounding box center [1012, 312] width 25 height 68
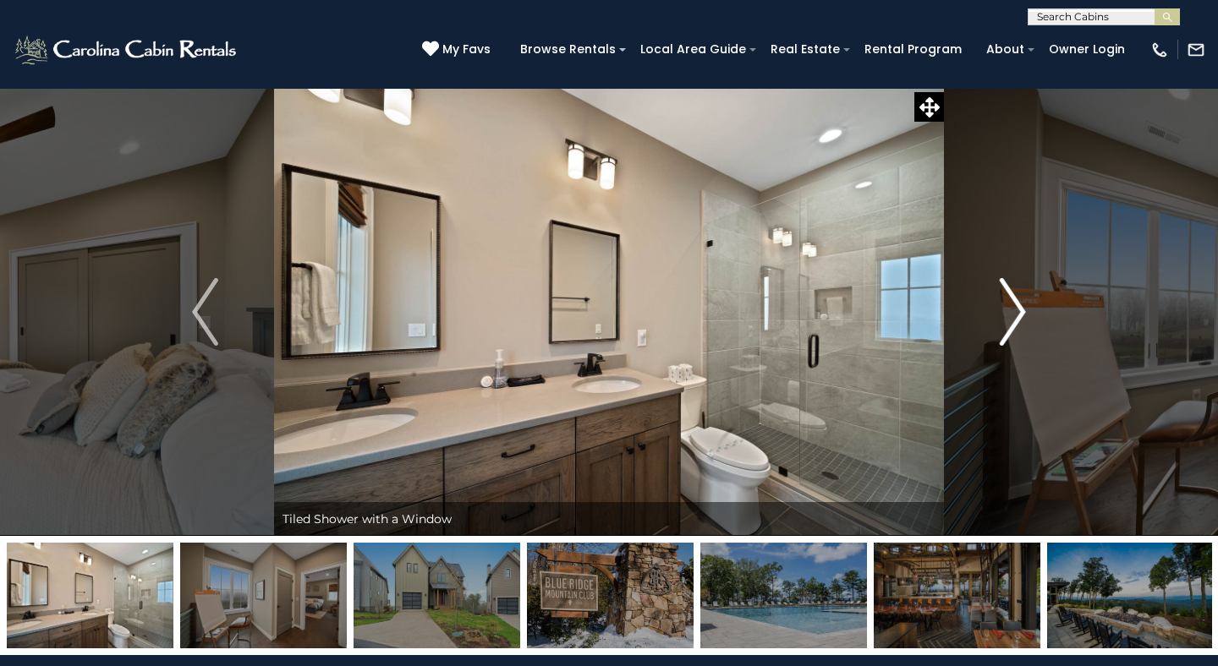
click at [1006, 317] on img "Next" at bounding box center [1012, 312] width 25 height 68
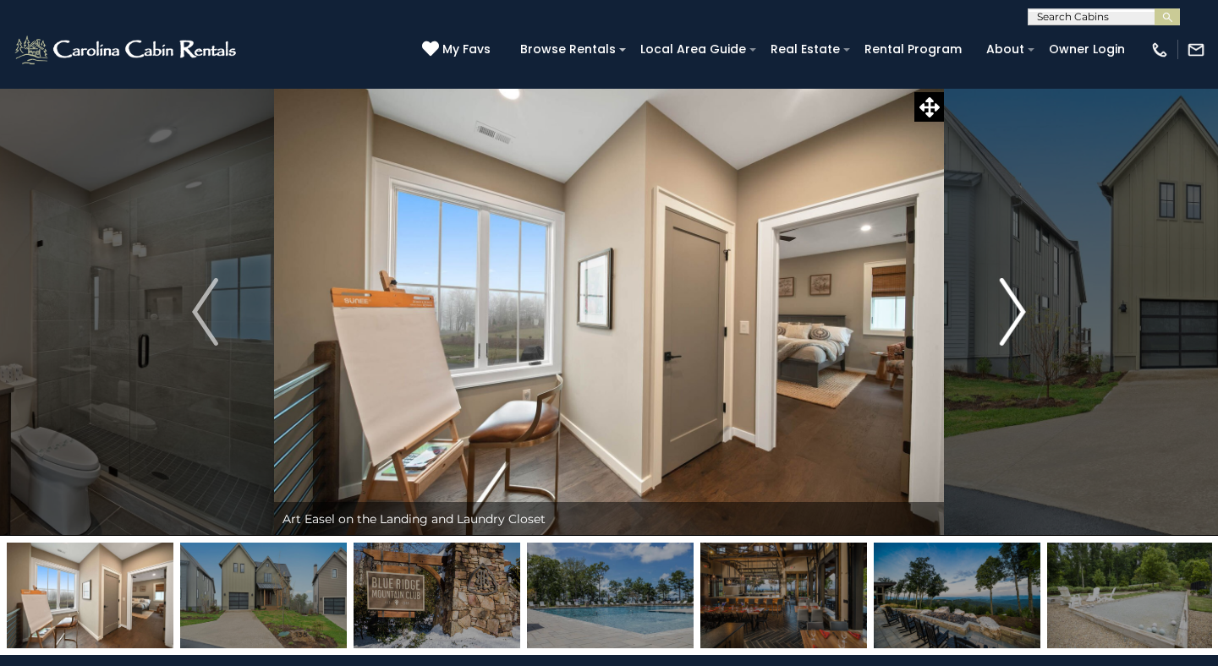
click at [1006, 317] on img "Next" at bounding box center [1012, 312] width 25 height 68
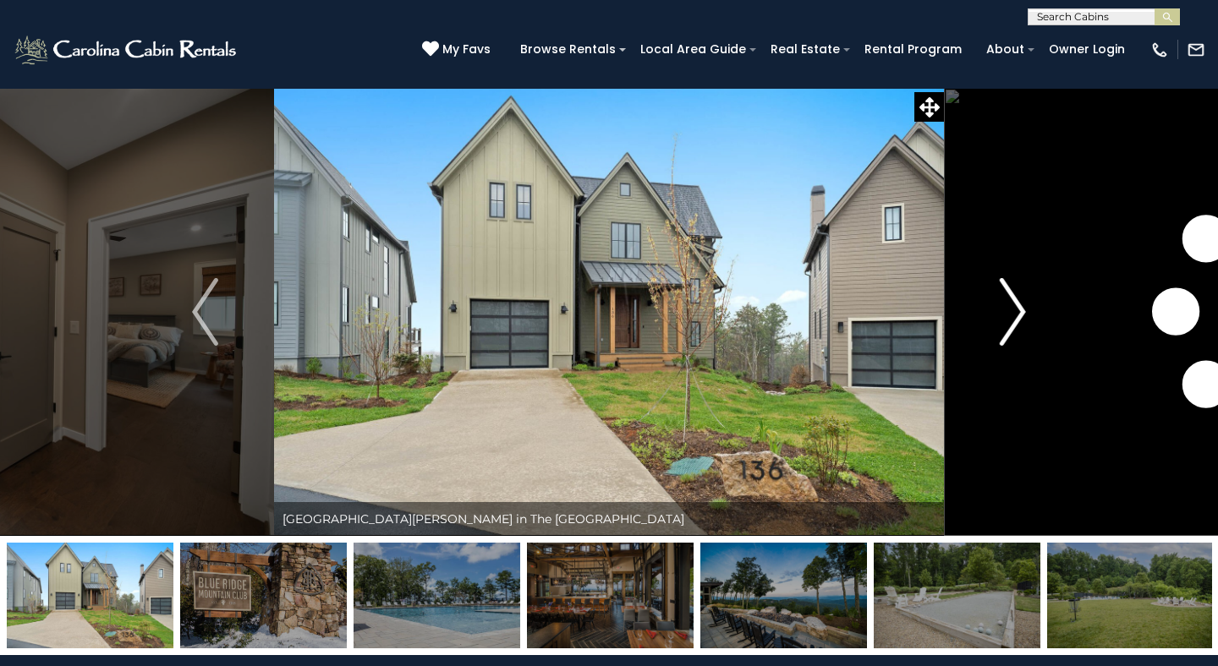
click at [1006, 317] on img "Next" at bounding box center [1012, 312] width 25 height 68
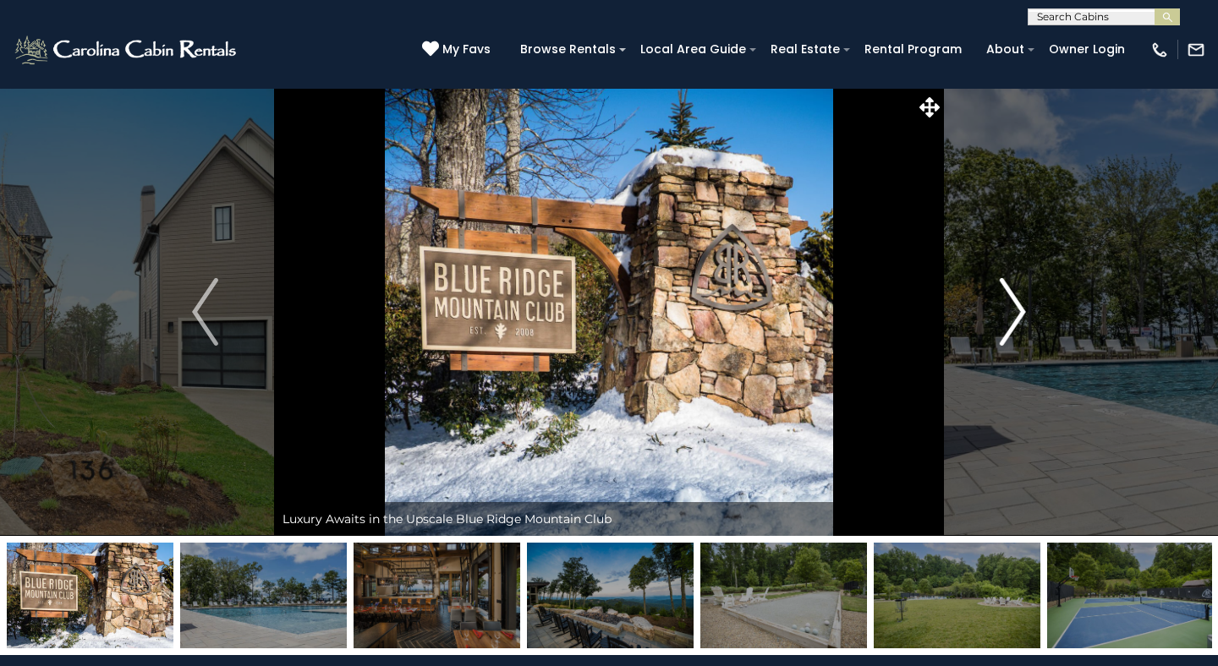
click at [1006, 317] on img "Next" at bounding box center [1012, 312] width 25 height 68
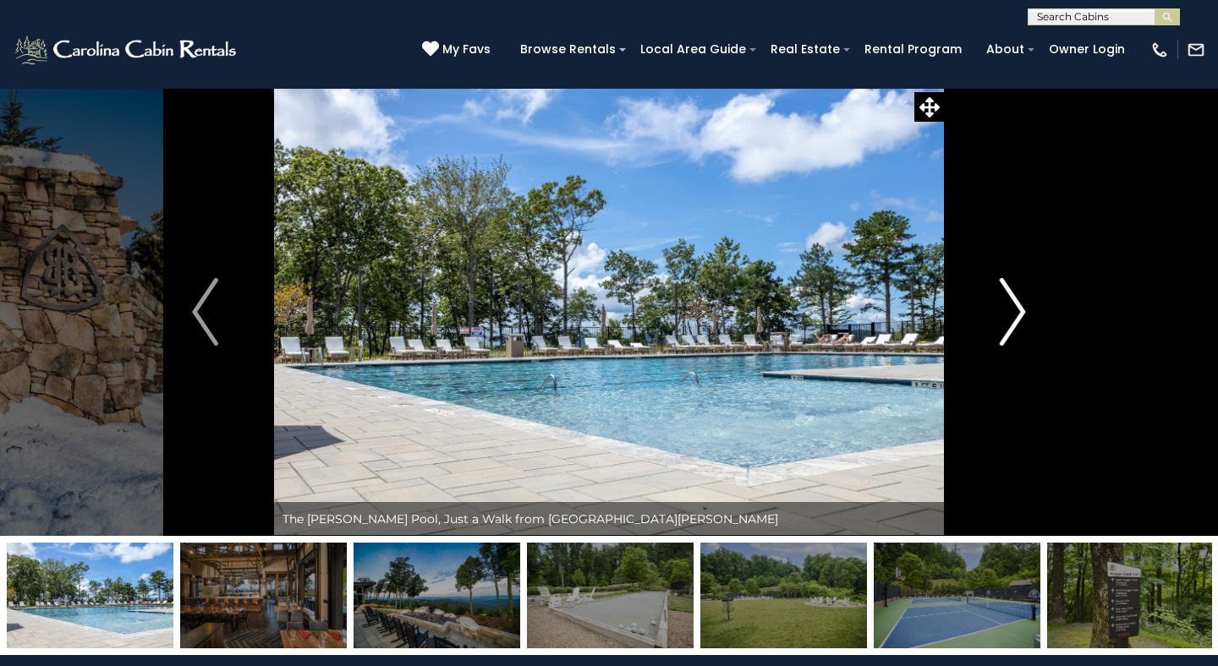
click at [1006, 317] on img "Next" at bounding box center [1012, 312] width 25 height 68
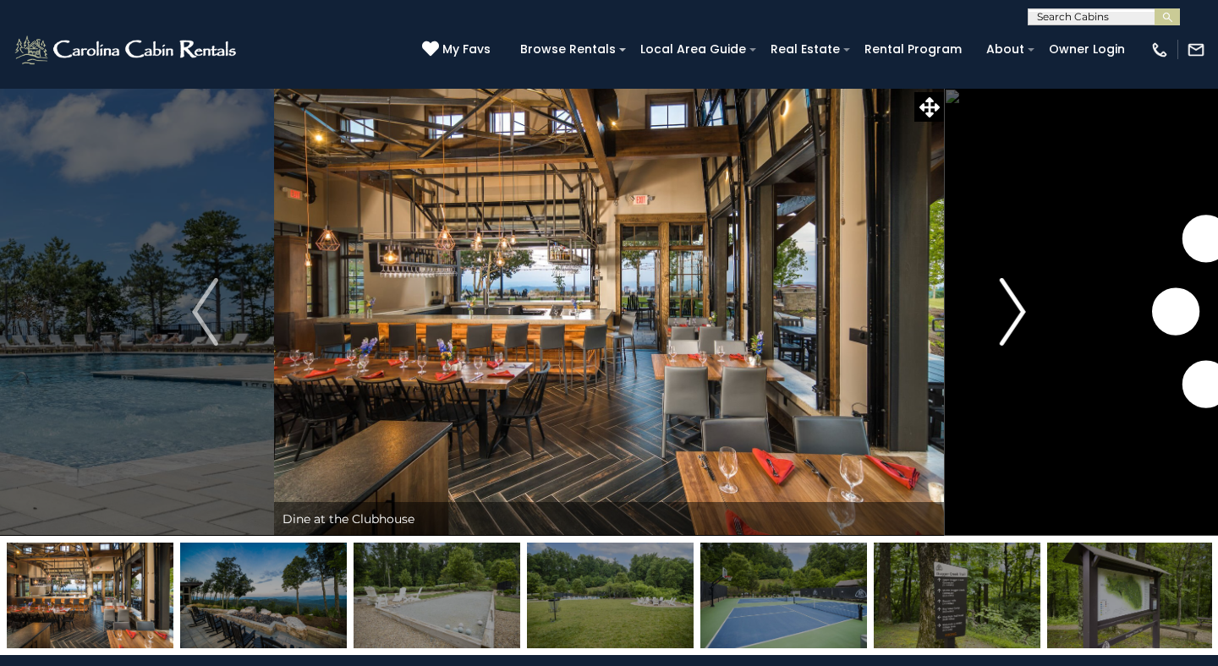
click at [1006, 317] on img "Next" at bounding box center [1012, 312] width 25 height 68
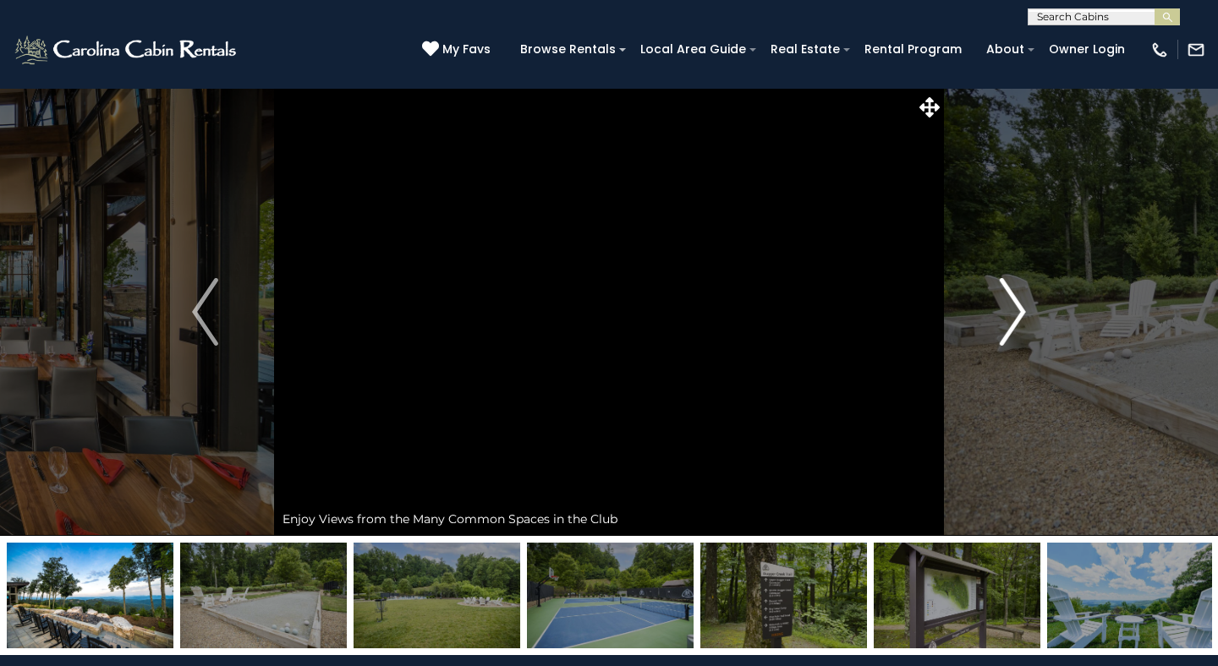
click at [1006, 317] on img "Next" at bounding box center [1012, 312] width 25 height 68
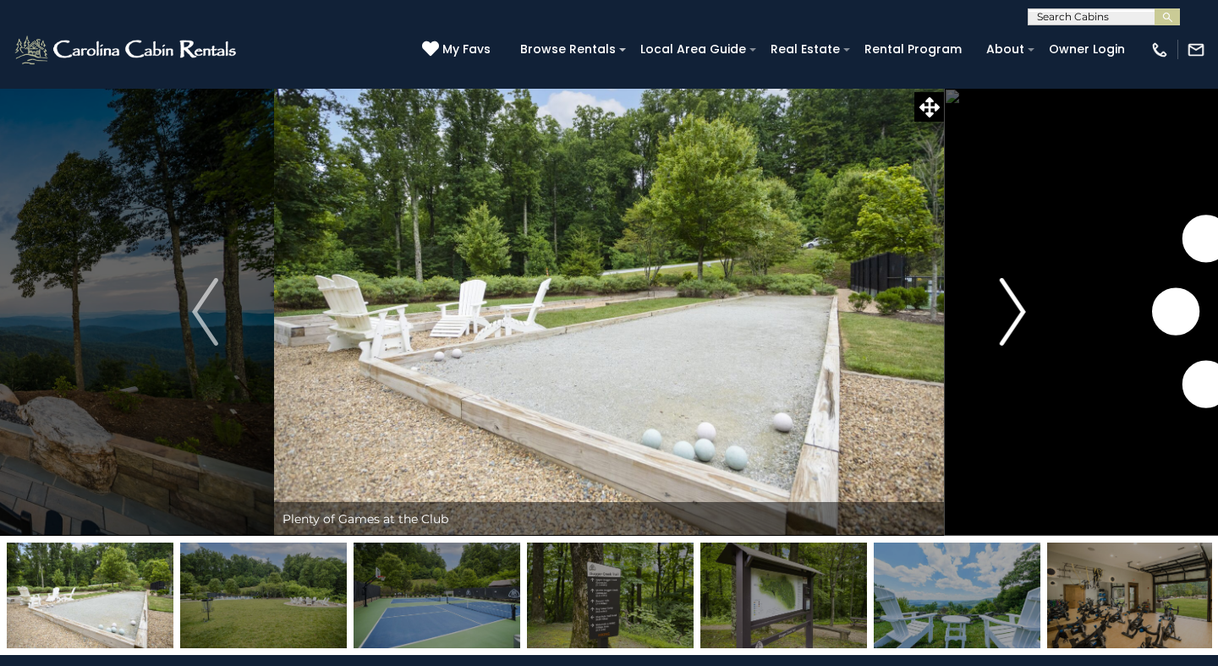
click at [1006, 317] on img "Next" at bounding box center [1012, 312] width 25 height 68
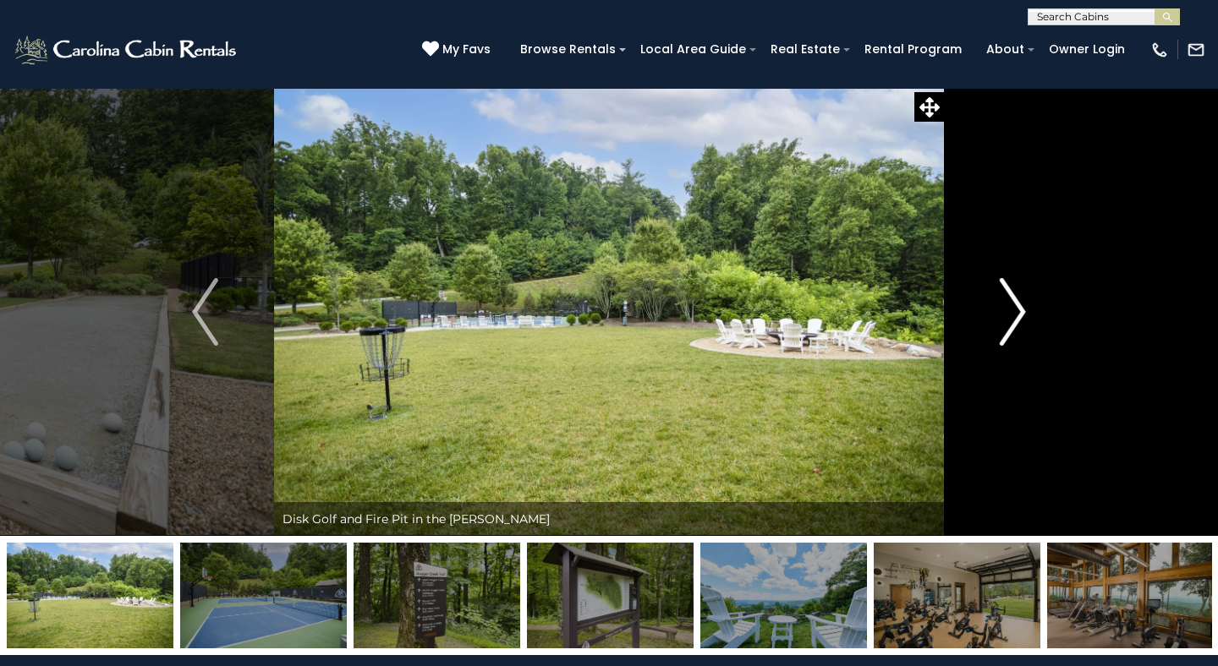
click at [1006, 317] on img "Next" at bounding box center [1012, 312] width 25 height 68
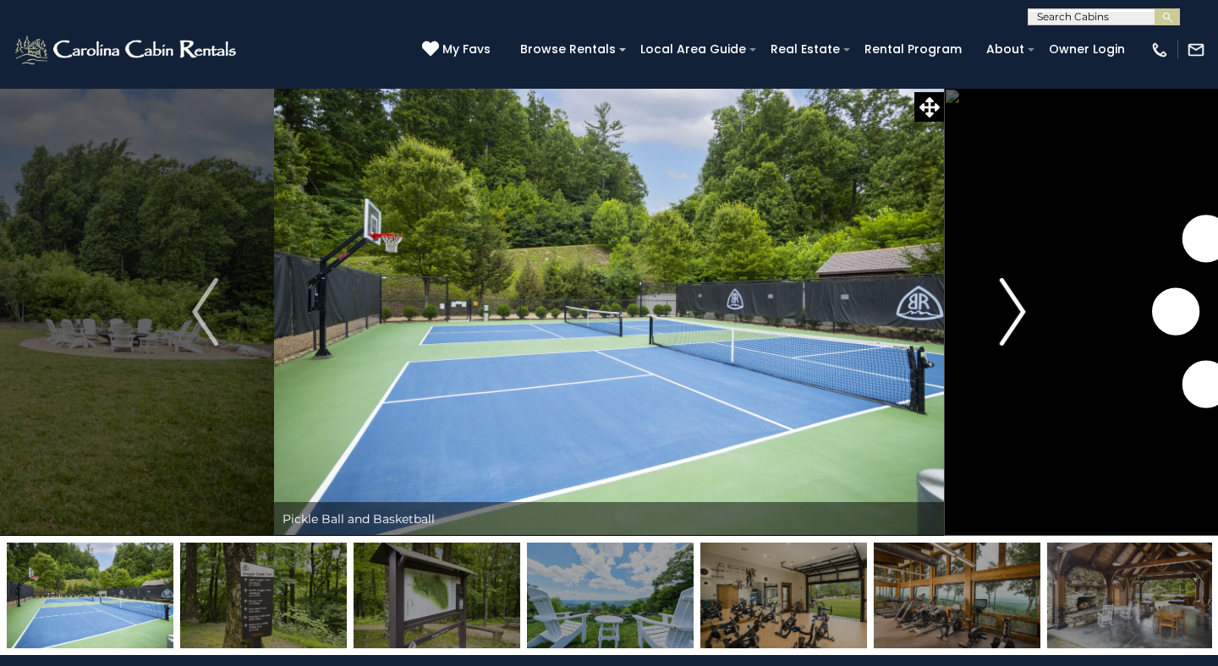
click at [1006, 317] on img "Next" at bounding box center [1012, 312] width 25 height 68
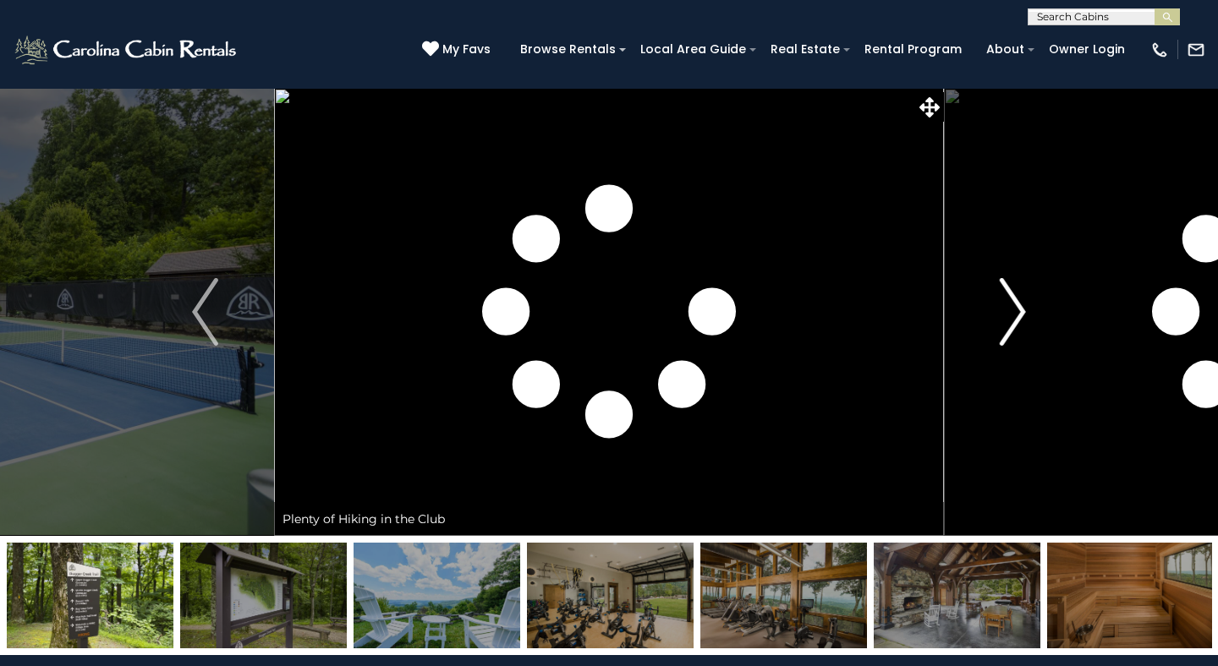
click at [1006, 317] on img "Next" at bounding box center [1012, 312] width 25 height 68
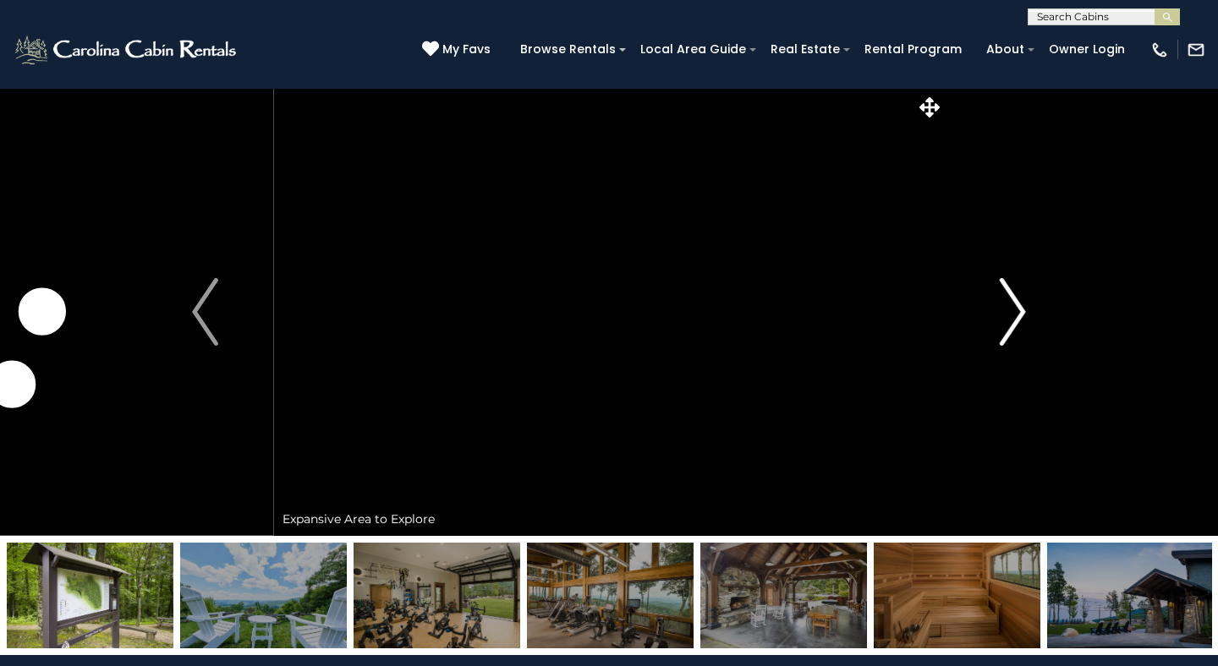
click at [1006, 317] on img "Next" at bounding box center [1012, 312] width 25 height 68
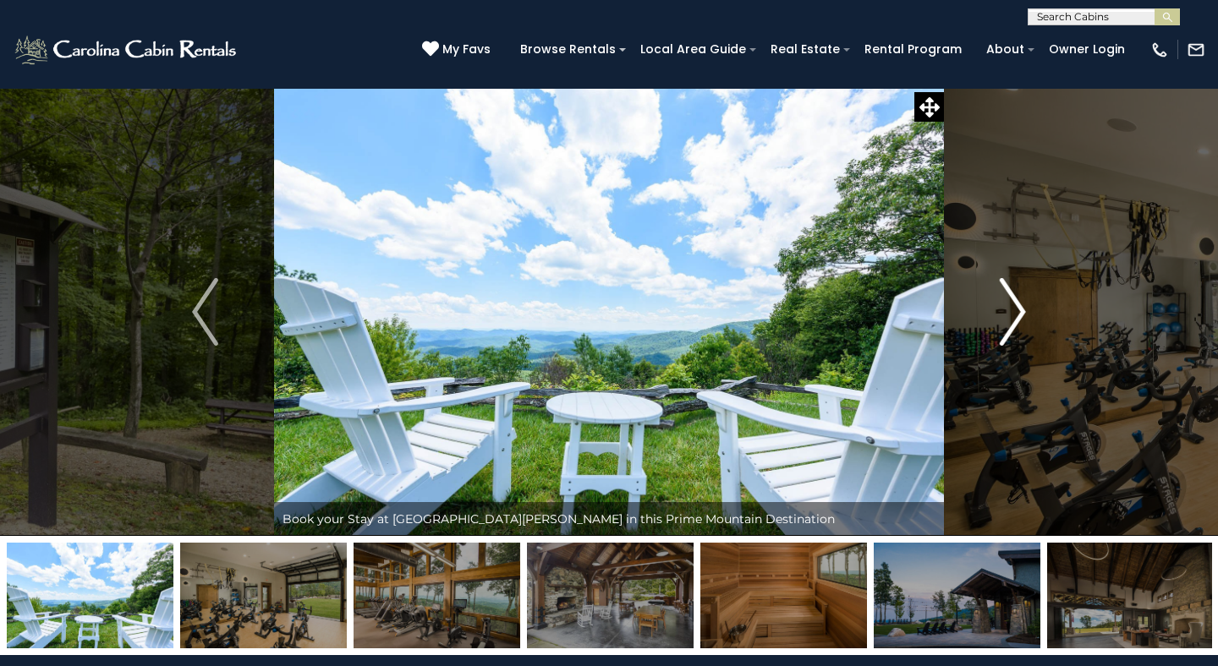
click at [1006, 317] on img "Next" at bounding box center [1012, 312] width 25 height 68
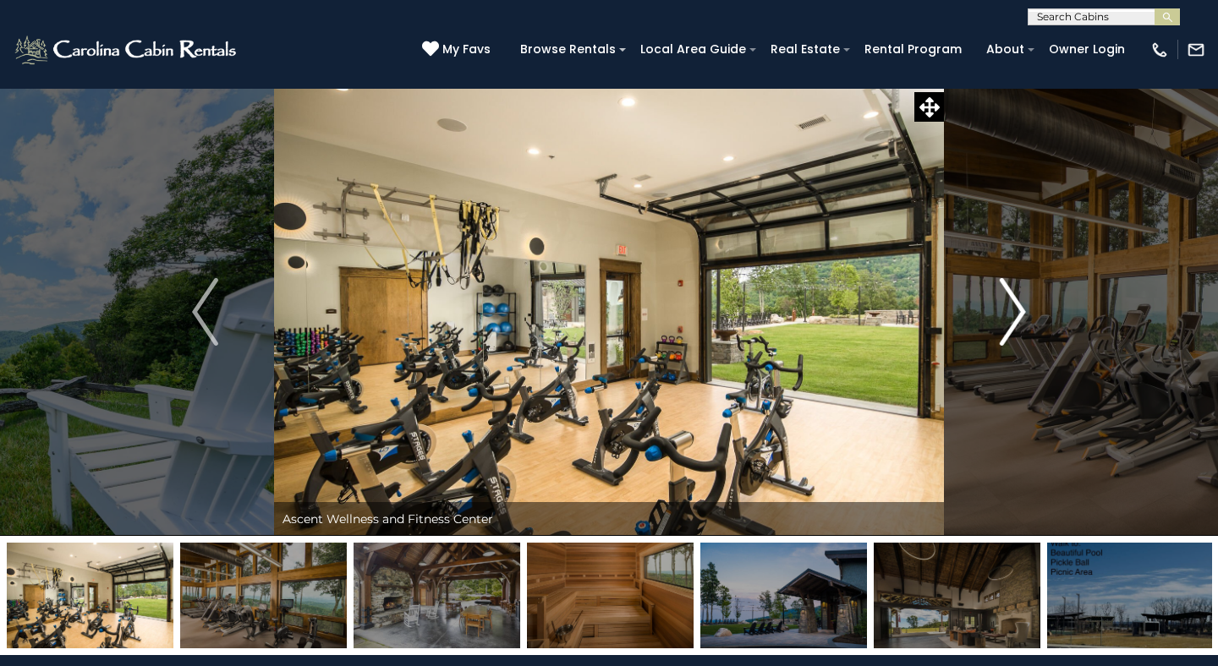
click at [1006, 317] on img "Next" at bounding box center [1012, 312] width 25 height 68
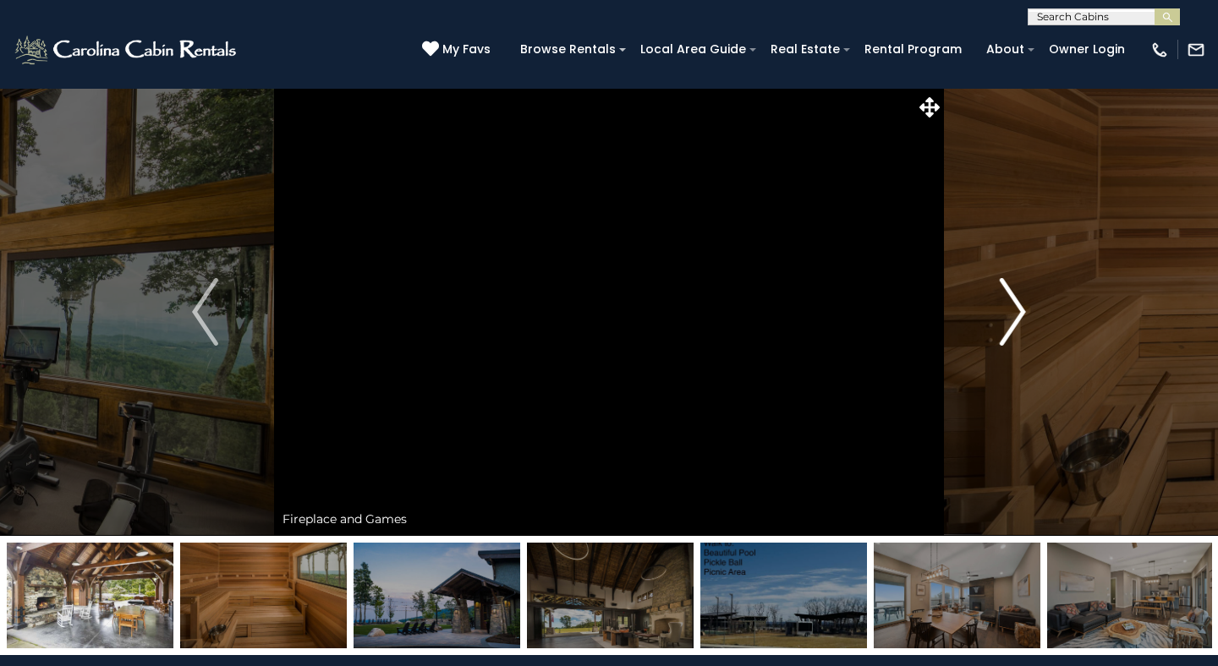
click at [1006, 317] on img "Next" at bounding box center [1012, 312] width 25 height 68
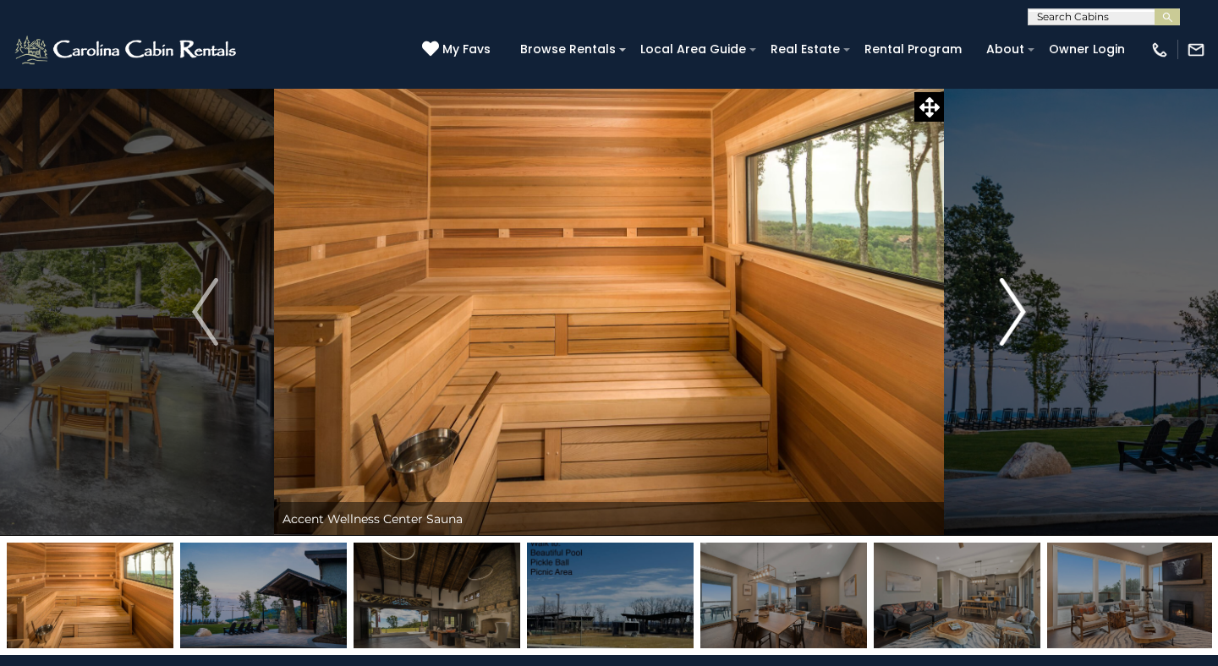
click at [1006, 317] on img "Next" at bounding box center [1012, 312] width 25 height 68
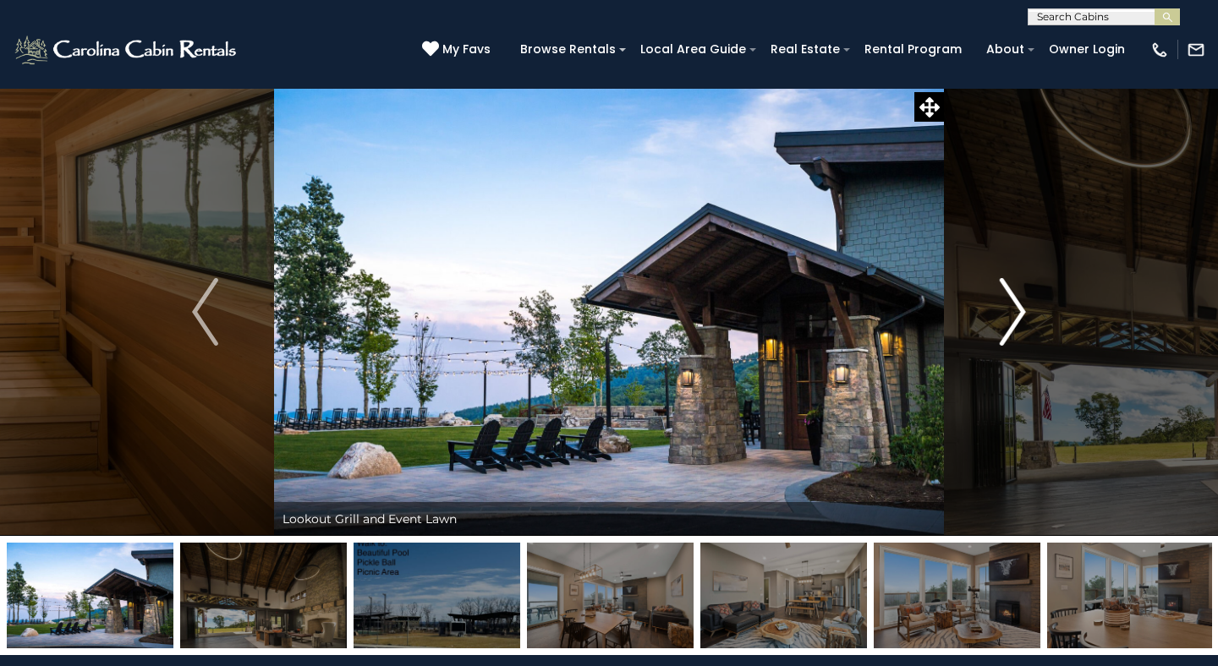
click at [1006, 317] on img "Next" at bounding box center [1012, 312] width 25 height 68
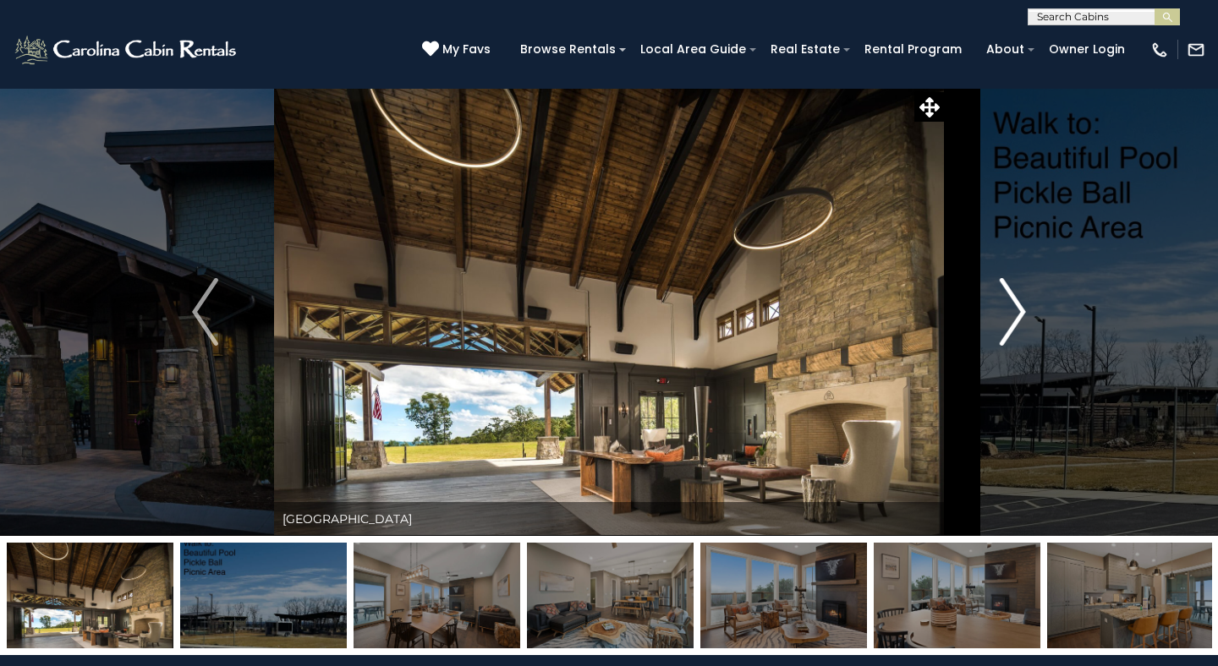
click at [1006, 317] on img "Next" at bounding box center [1012, 312] width 25 height 68
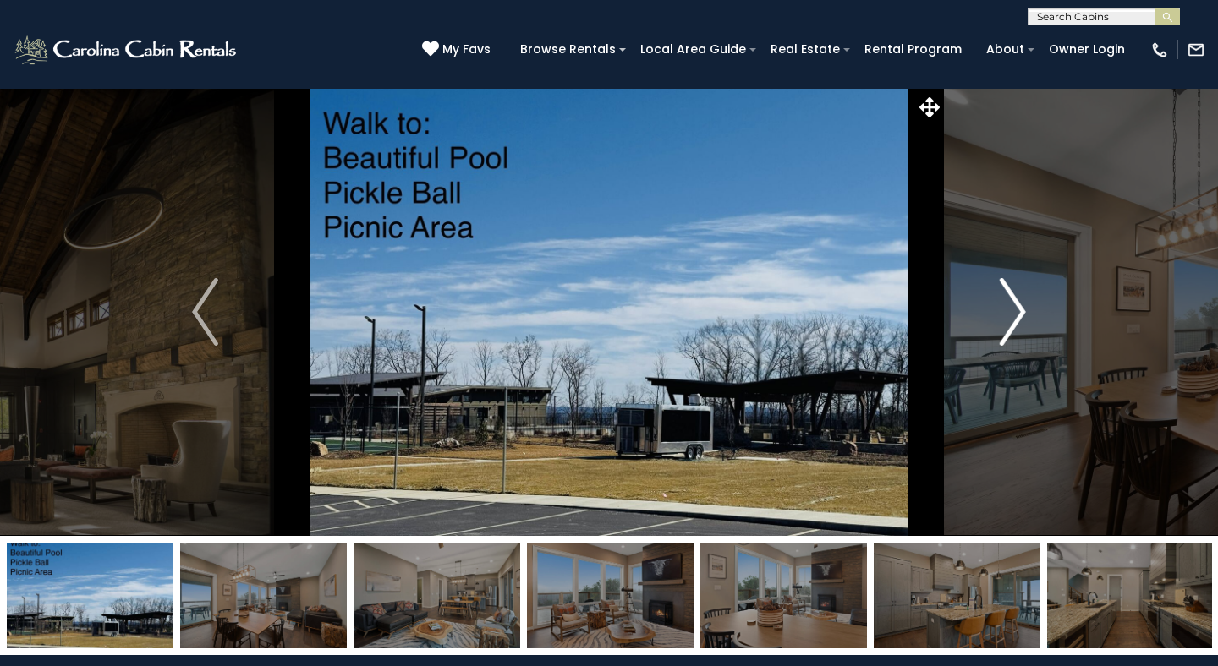
click at [1006, 317] on img "Next" at bounding box center [1012, 312] width 25 height 68
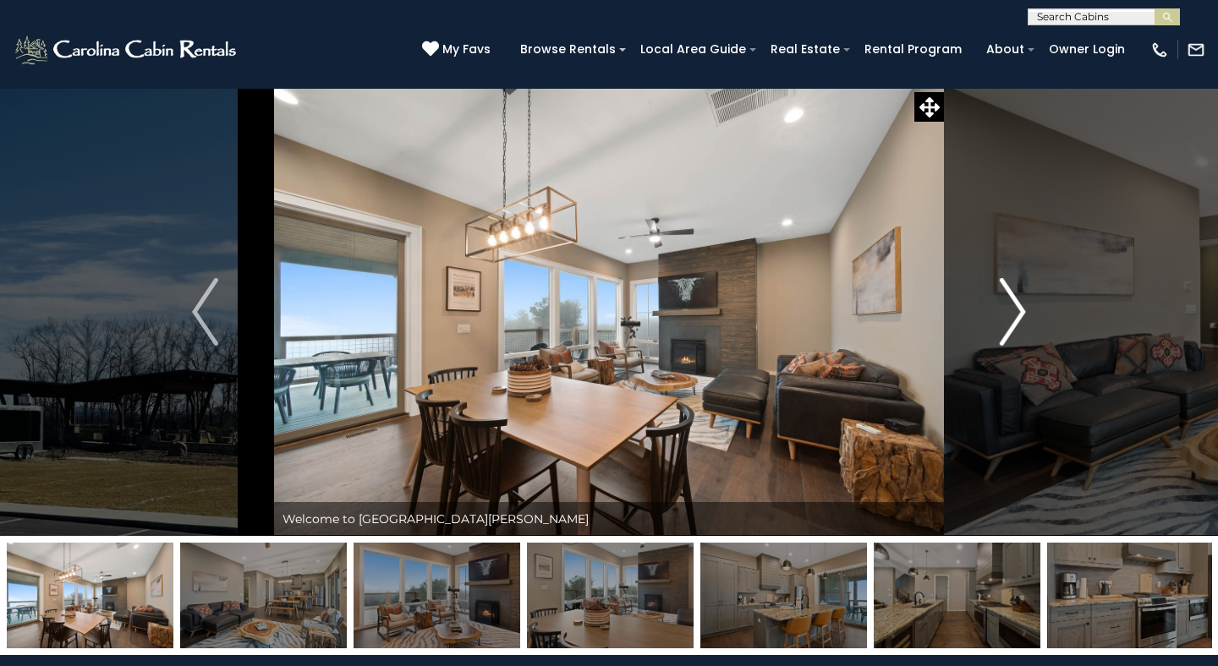
click at [1006, 317] on img "Next" at bounding box center [1012, 312] width 25 height 68
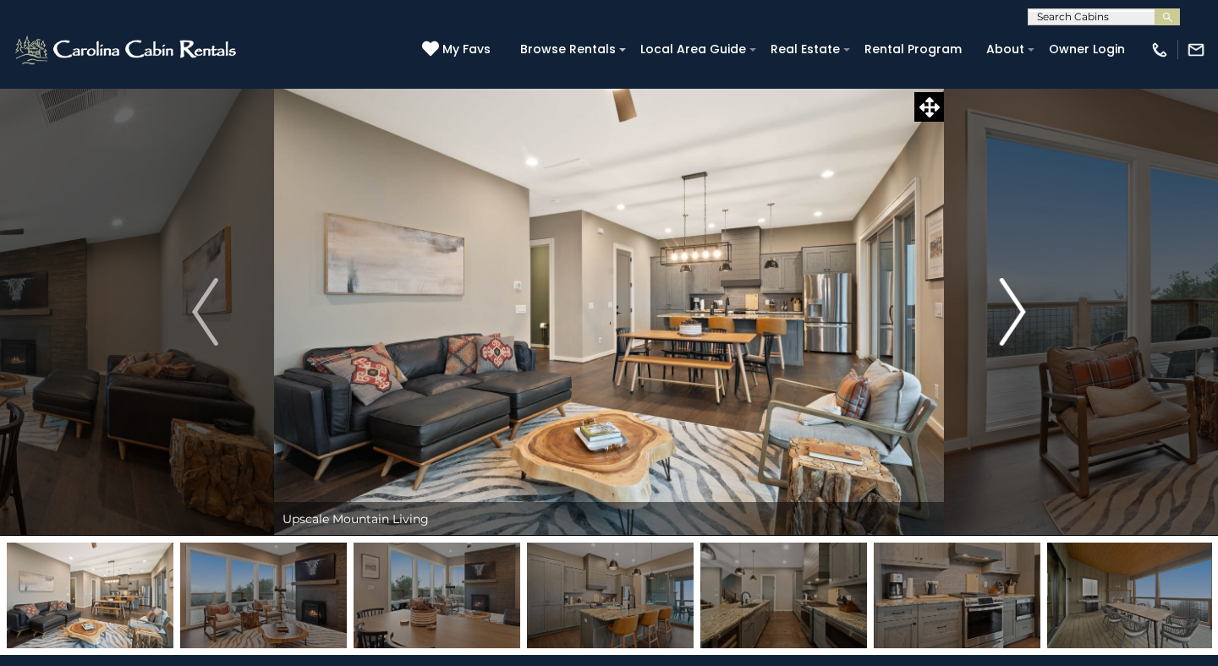
click at [1006, 317] on img "Next" at bounding box center [1012, 312] width 25 height 68
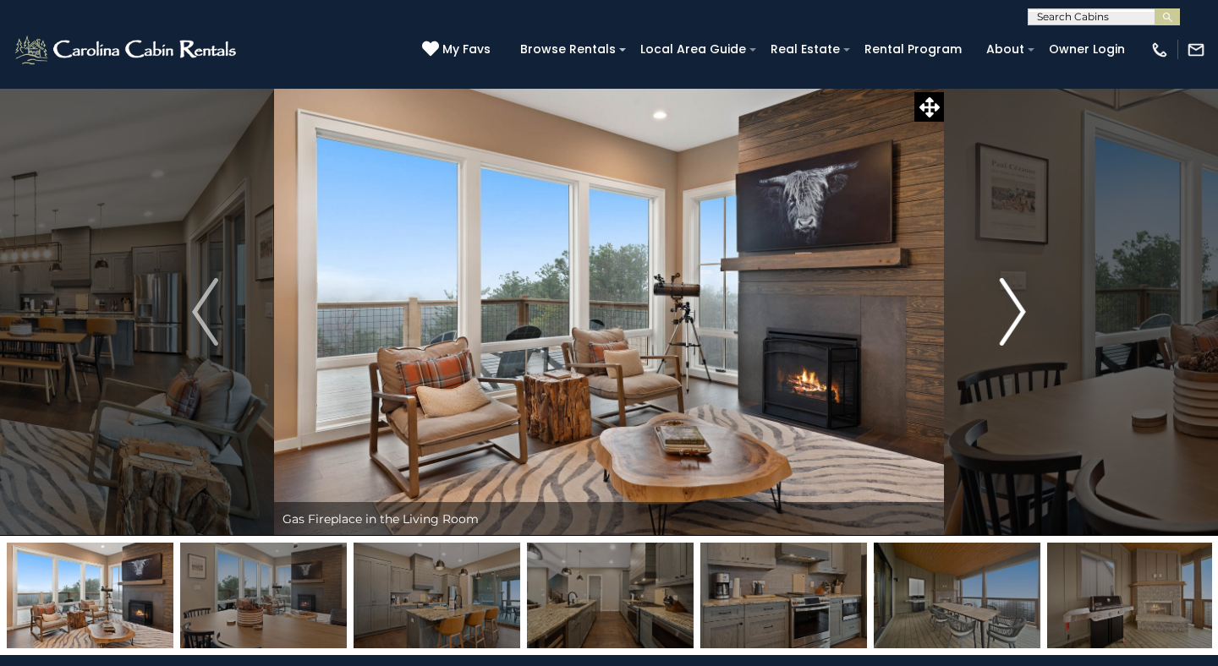
click at [1006, 317] on img "Next" at bounding box center [1012, 312] width 25 height 68
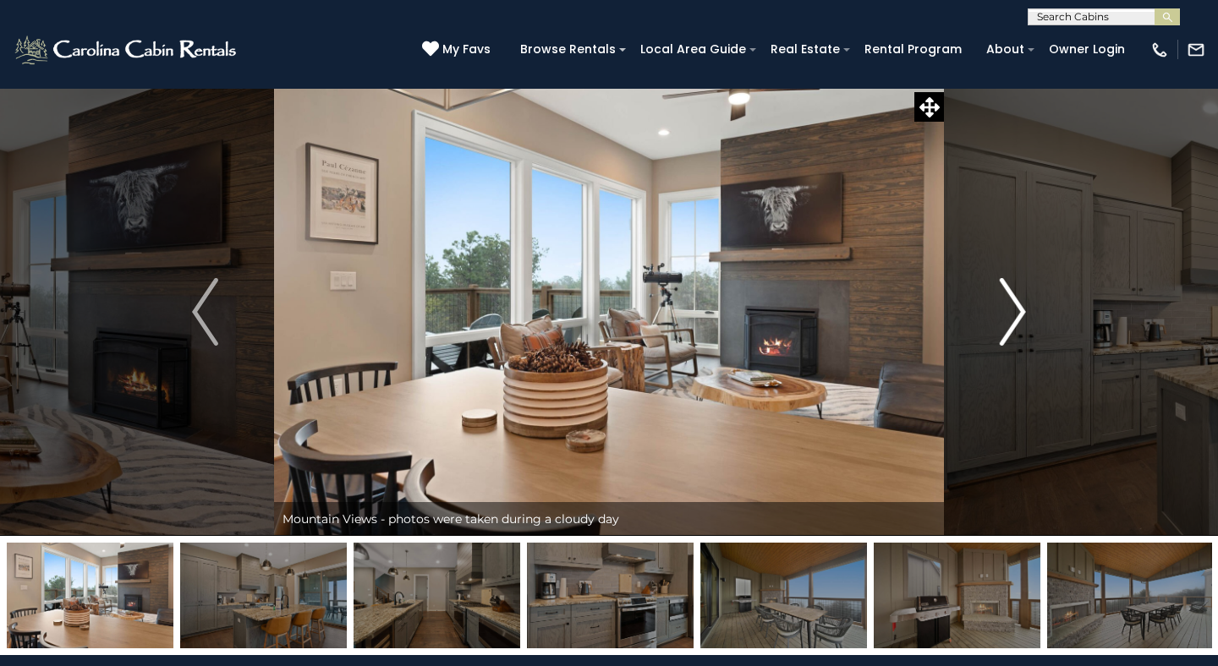
click at [1006, 317] on img "Next" at bounding box center [1012, 312] width 25 height 68
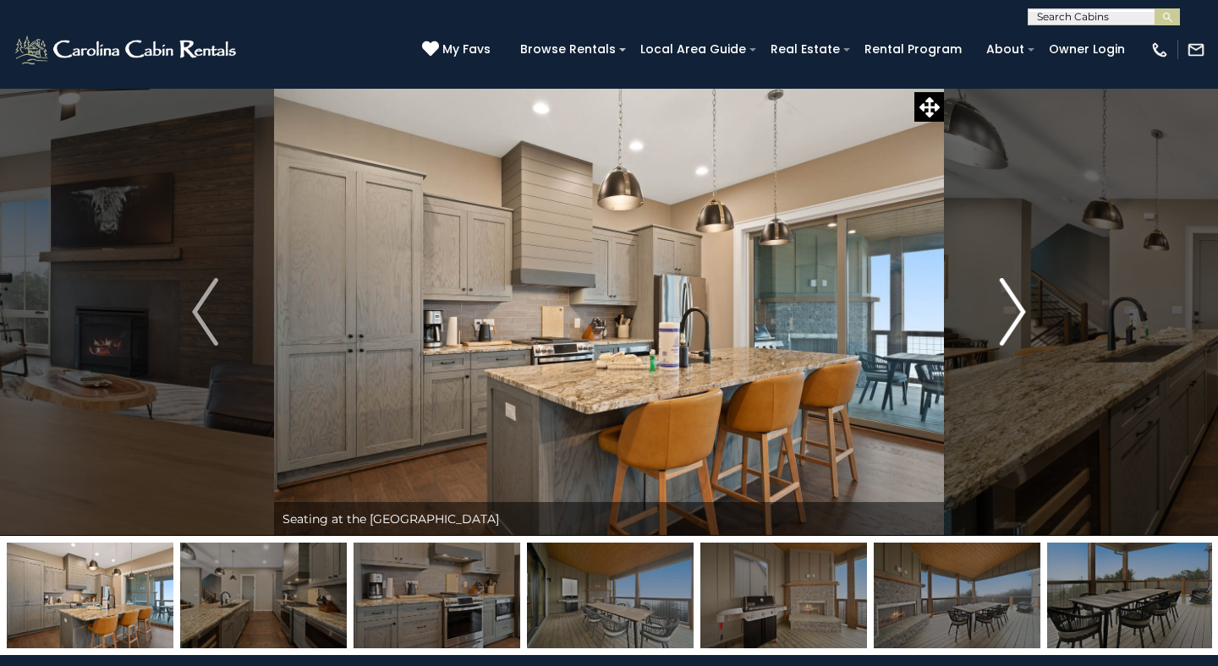
click at [1006, 317] on img "Next" at bounding box center [1012, 312] width 25 height 68
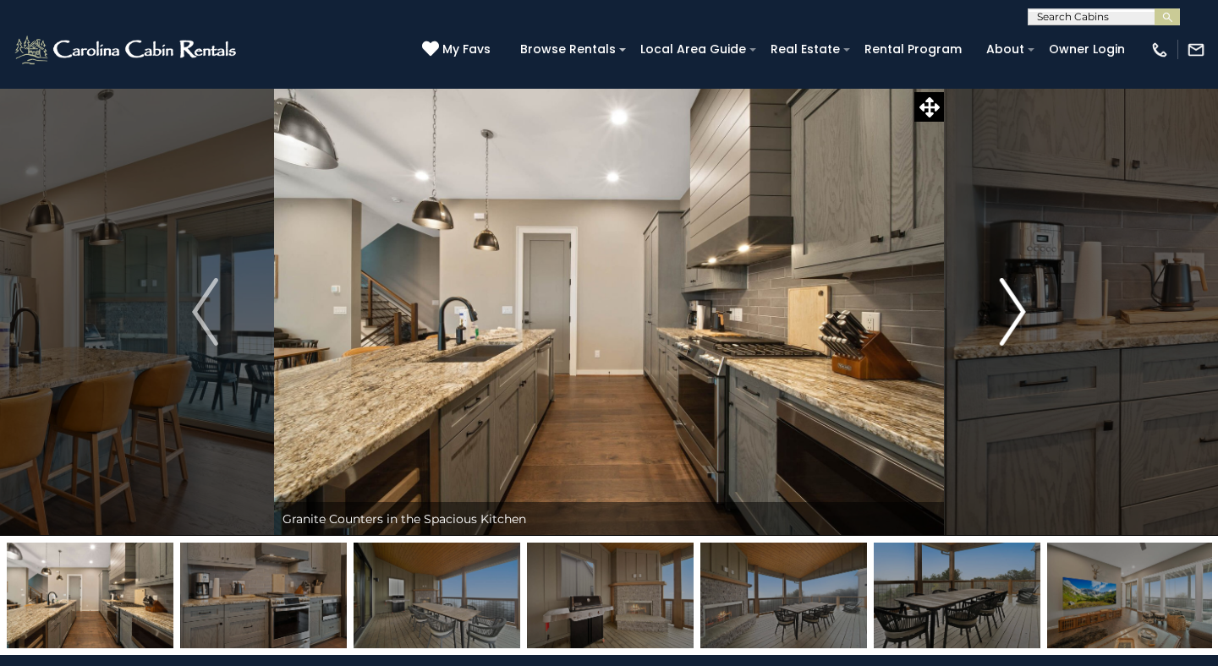
click at [1006, 317] on img "Next" at bounding box center [1012, 312] width 25 height 68
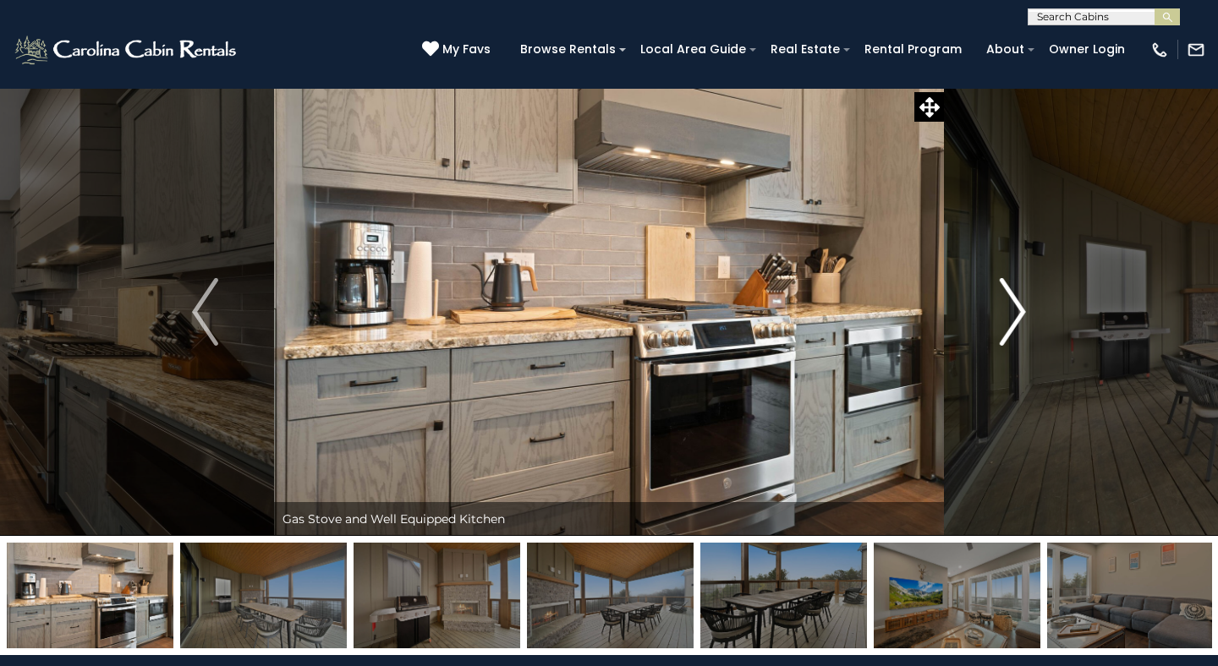
click at [1006, 317] on img "Next" at bounding box center [1012, 312] width 25 height 68
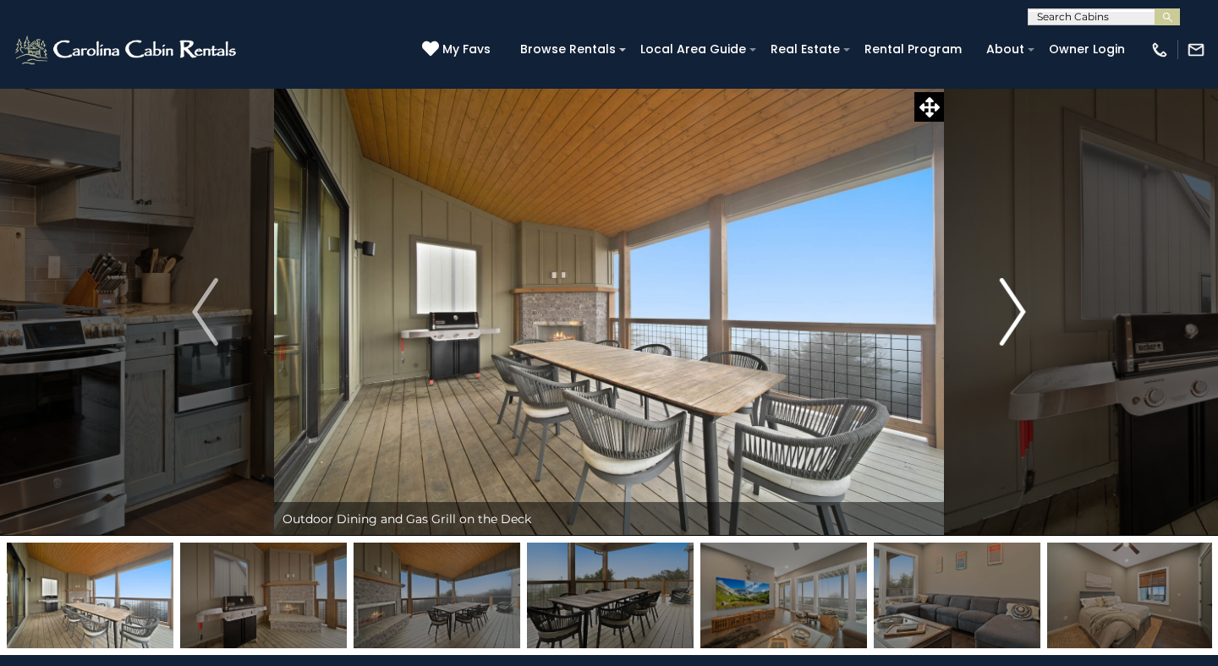
click at [1006, 317] on img "Next" at bounding box center [1012, 312] width 25 height 68
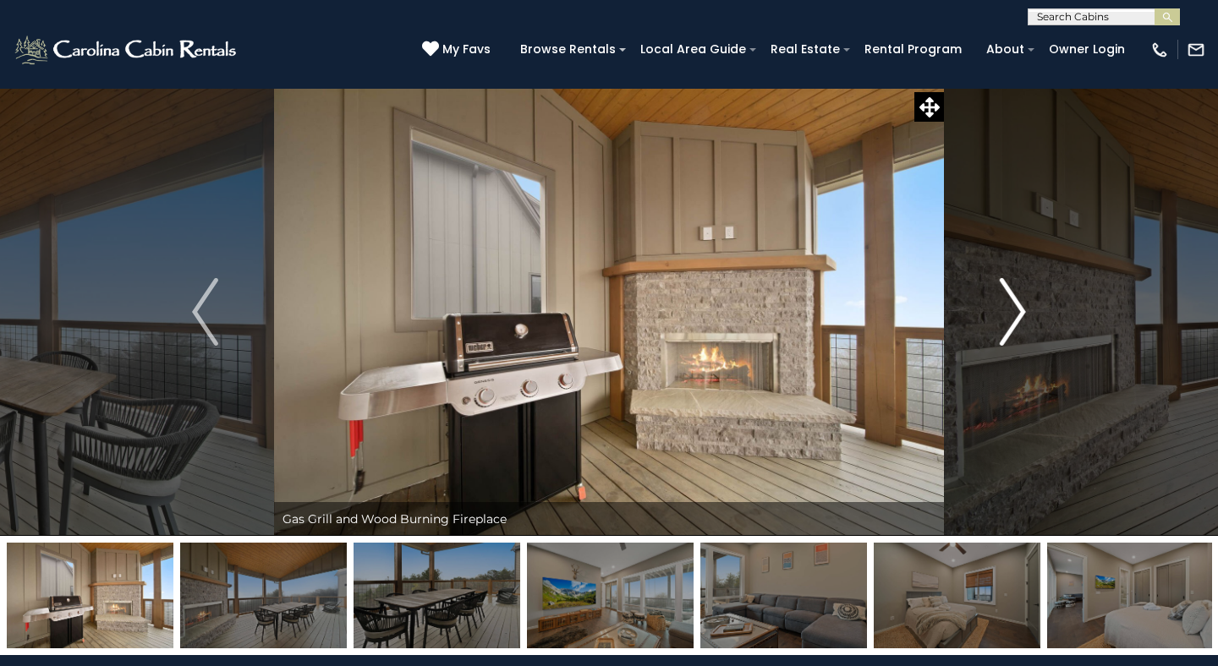
click at [1006, 317] on img "Next" at bounding box center [1012, 312] width 25 height 68
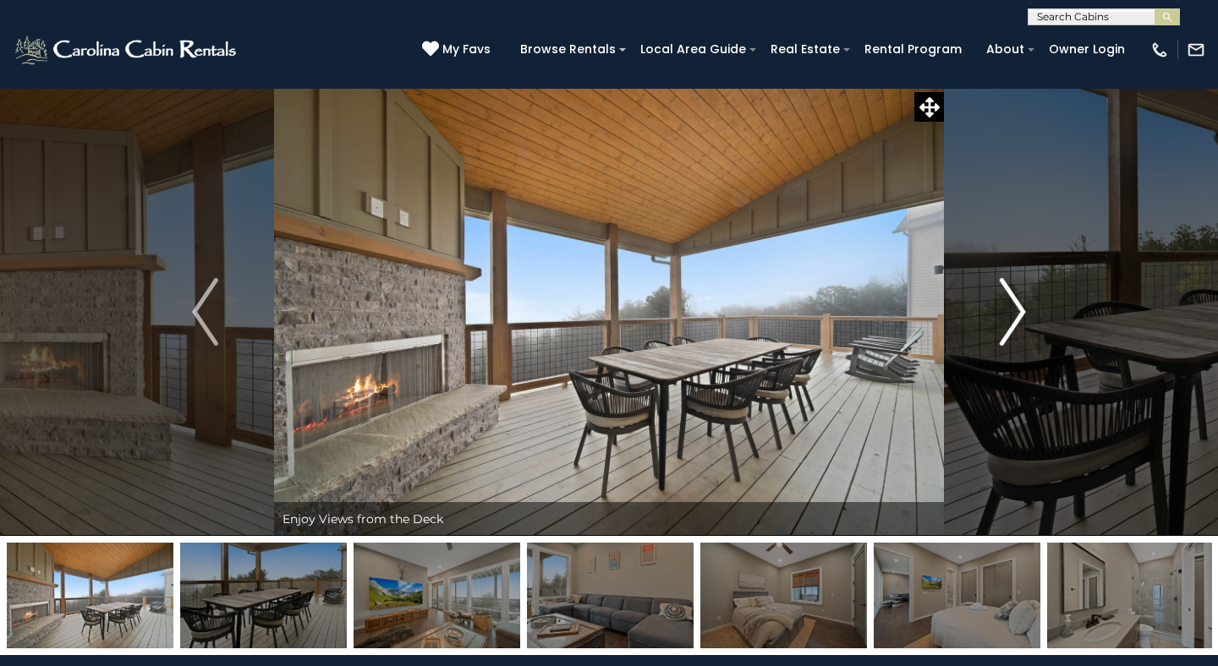
click at [1006, 317] on img "Next" at bounding box center [1012, 312] width 25 height 68
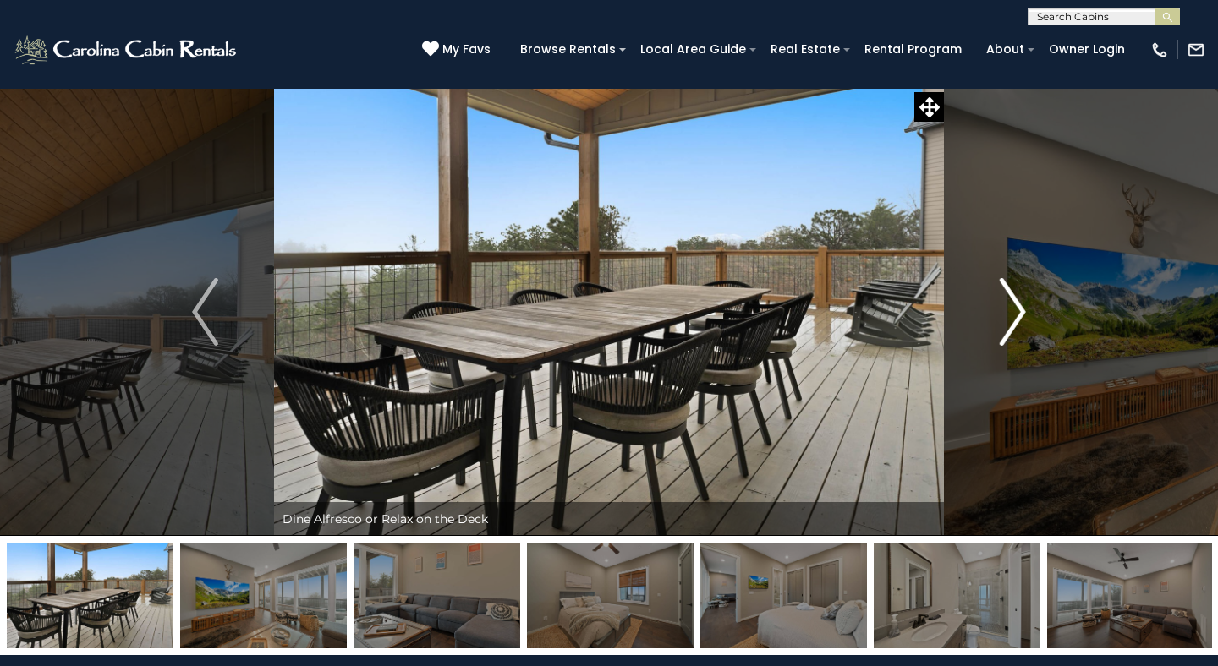
click at [1006, 317] on img "Next" at bounding box center [1012, 312] width 25 height 68
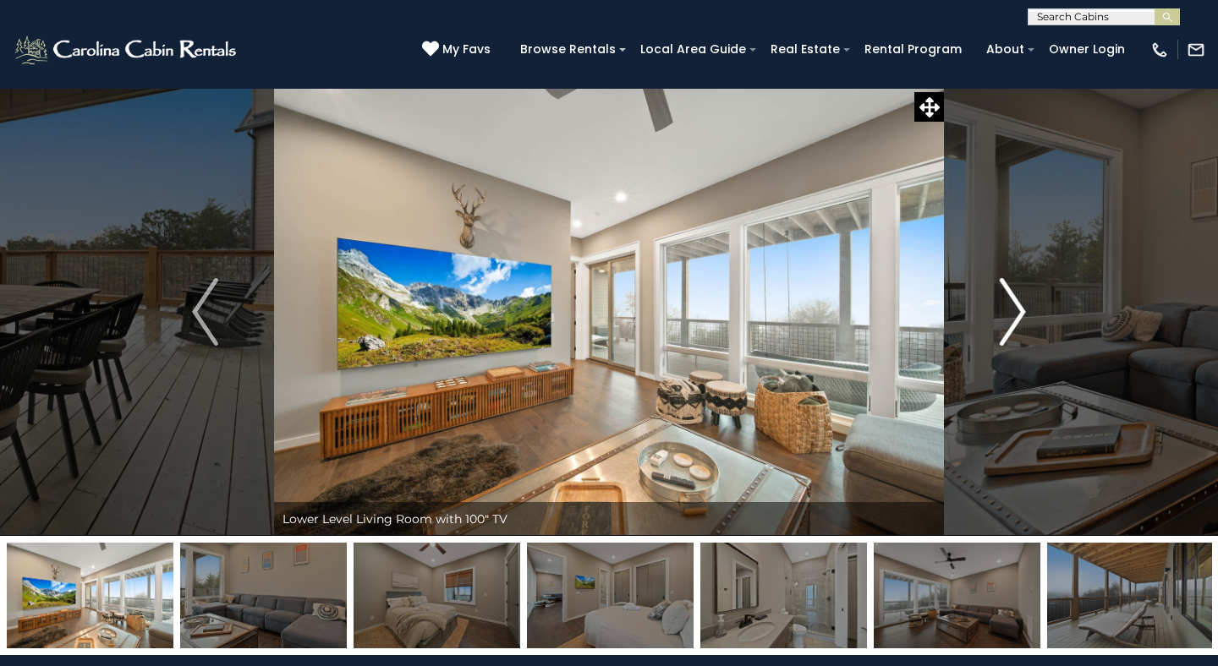
click at [1006, 317] on img "Next" at bounding box center [1012, 312] width 25 height 68
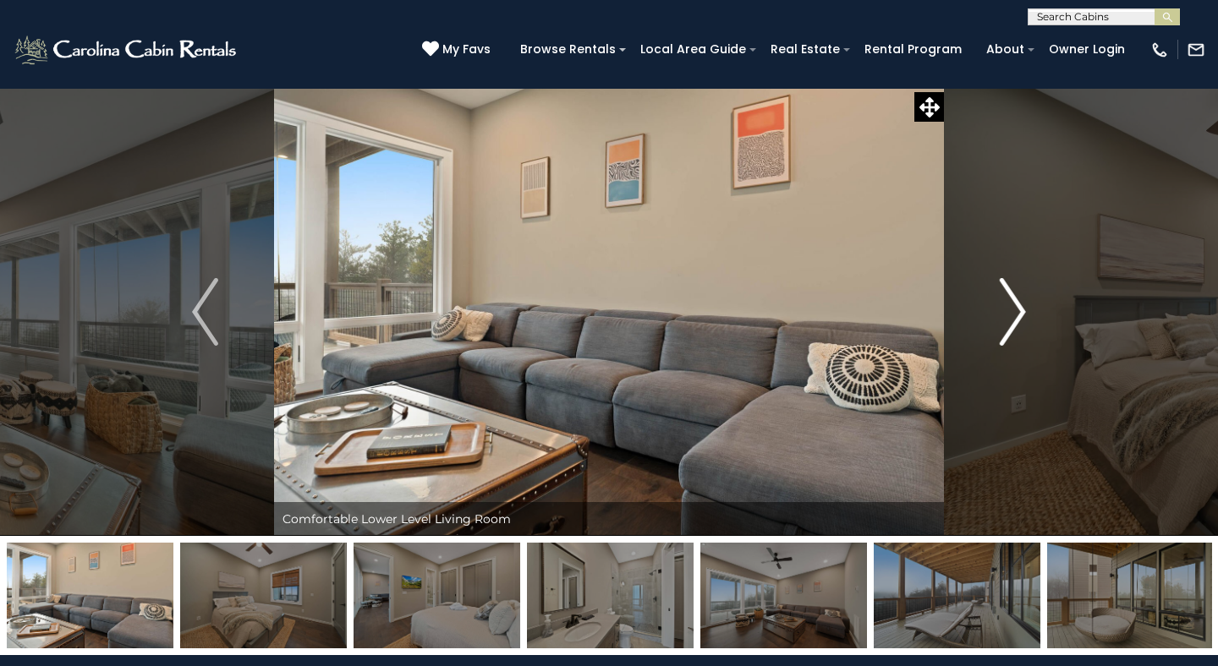
click at [1006, 317] on img "Next" at bounding box center [1012, 312] width 25 height 68
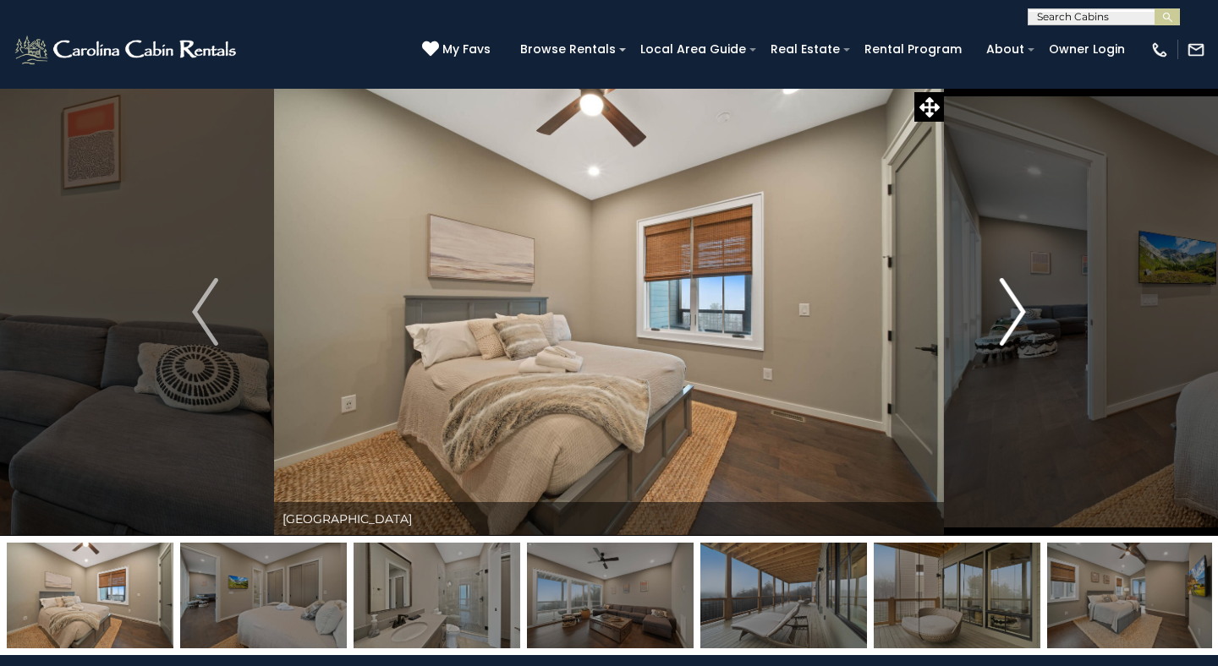
click at [1006, 317] on img "Next" at bounding box center [1012, 312] width 25 height 68
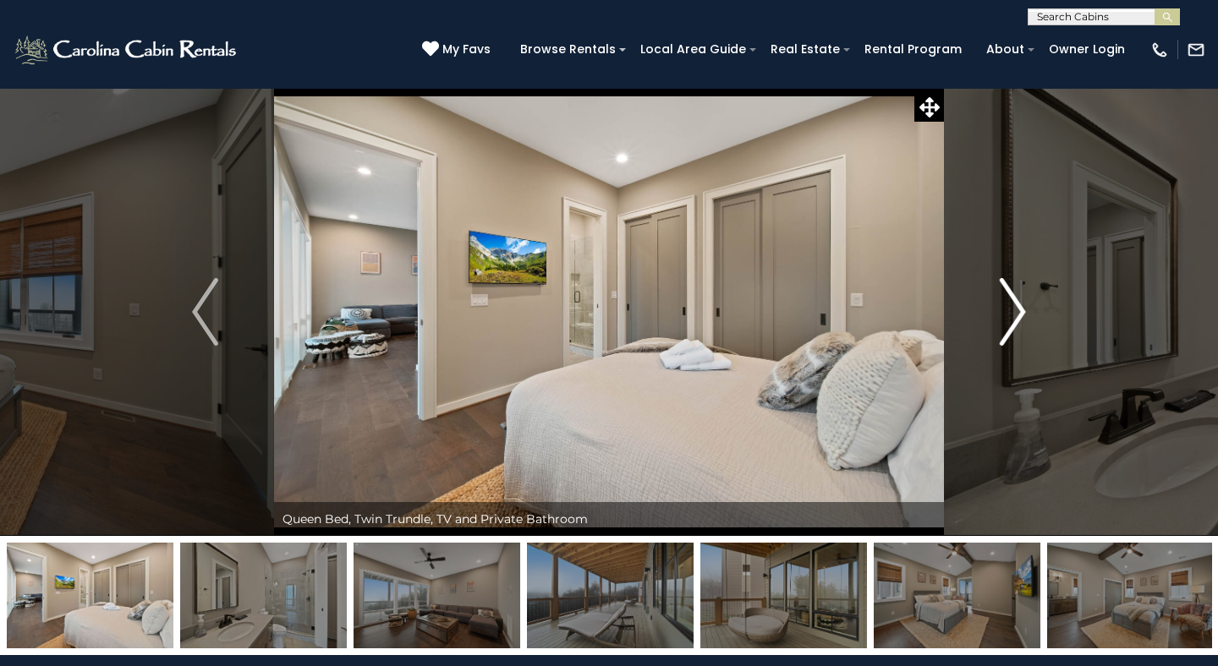
click at [1006, 317] on img "Next" at bounding box center [1012, 312] width 25 height 68
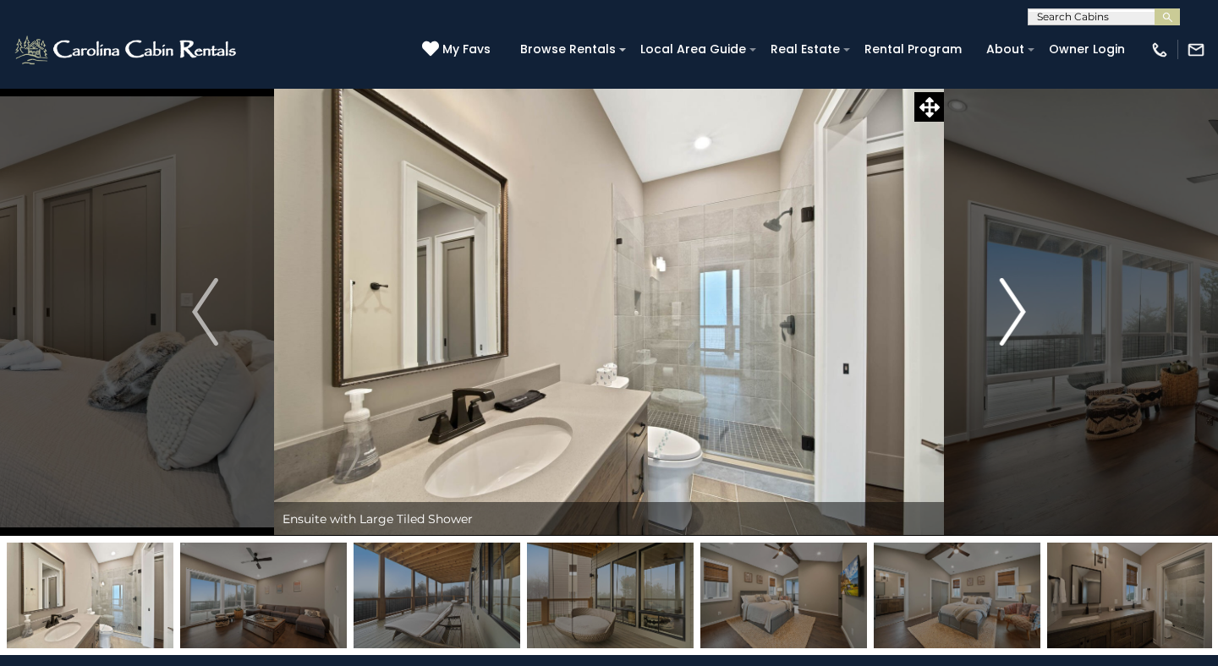
click at [1006, 317] on img "Next" at bounding box center [1012, 312] width 25 height 68
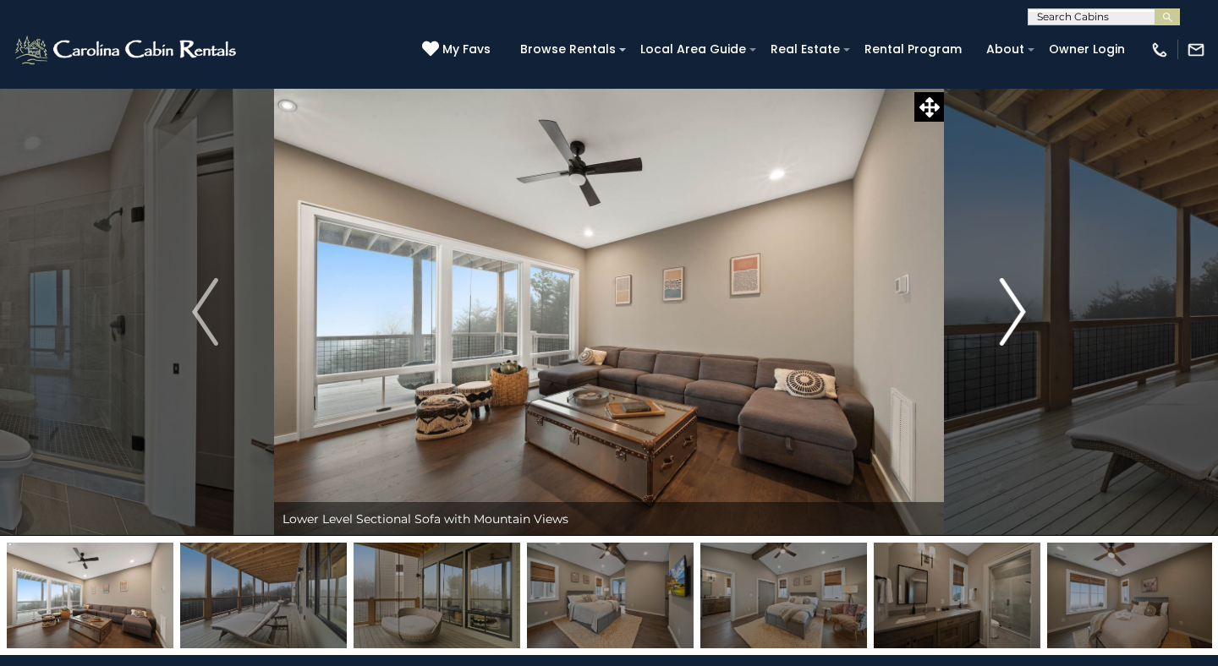
click at [1006, 317] on img "Next" at bounding box center [1012, 312] width 25 height 68
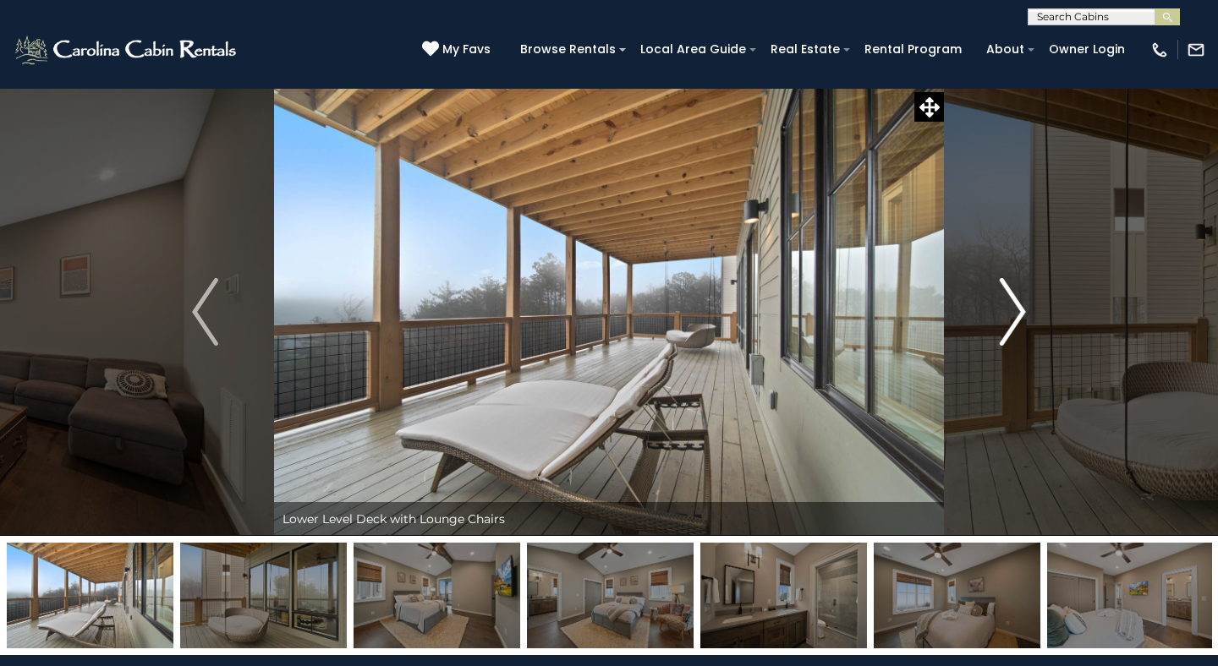
click at [1006, 317] on img "Next" at bounding box center [1012, 312] width 25 height 68
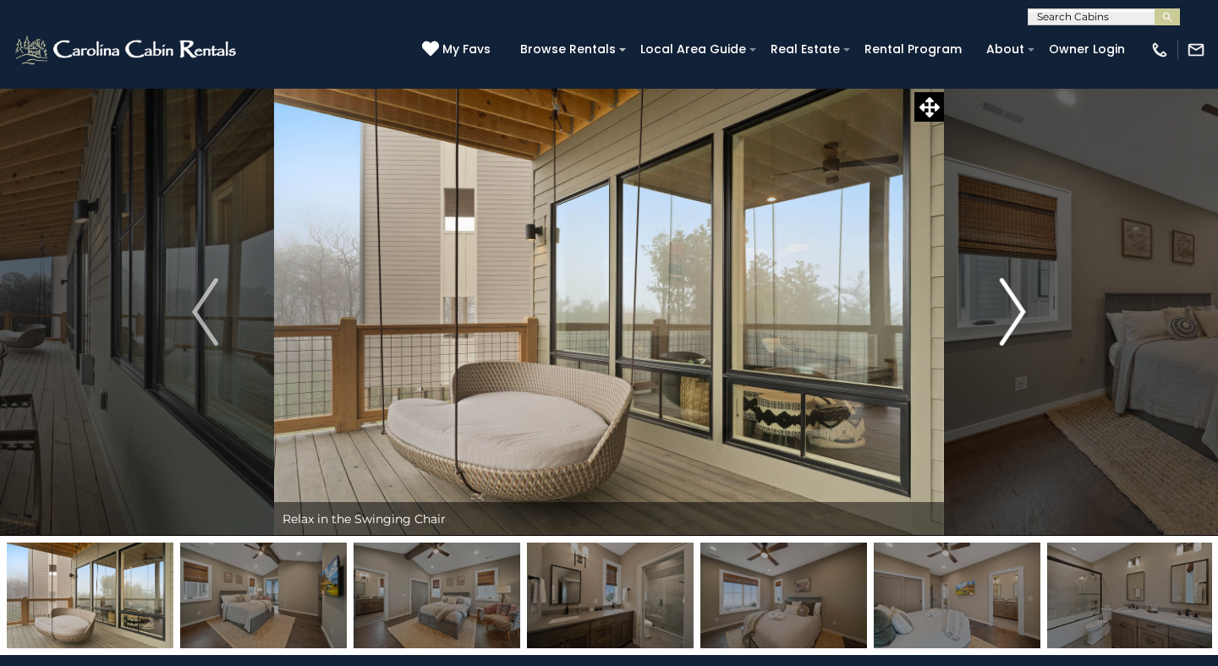
click at [1006, 317] on img "Next" at bounding box center [1012, 312] width 25 height 68
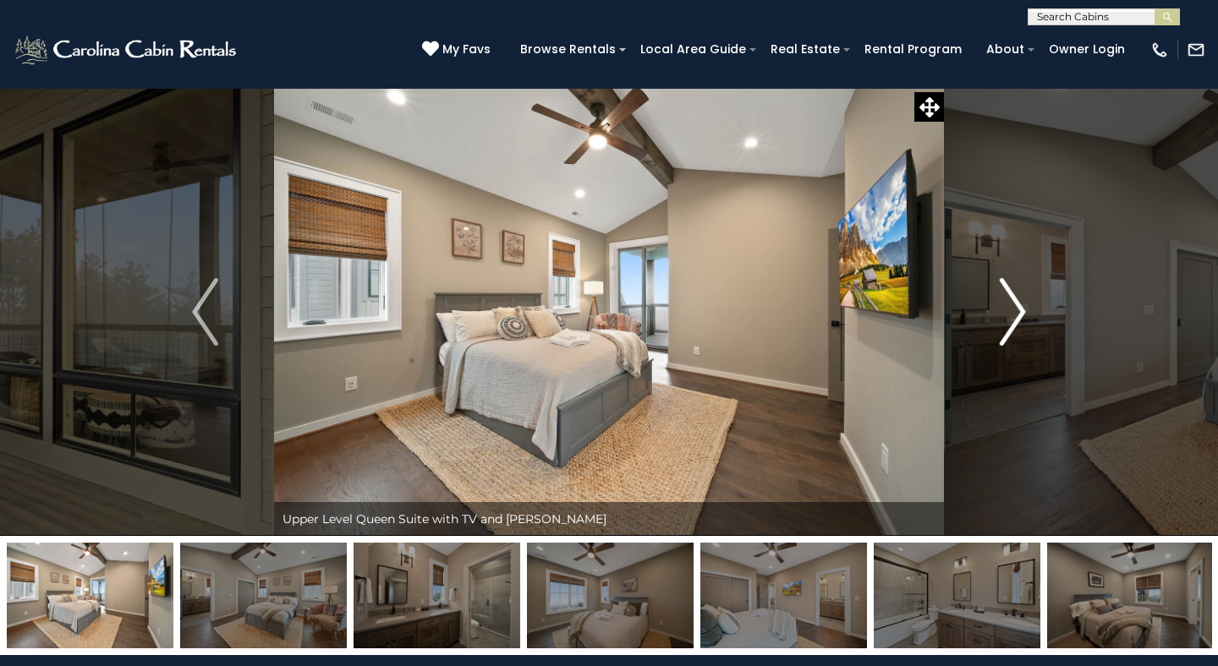
click at [1006, 317] on img "Next" at bounding box center [1012, 312] width 25 height 68
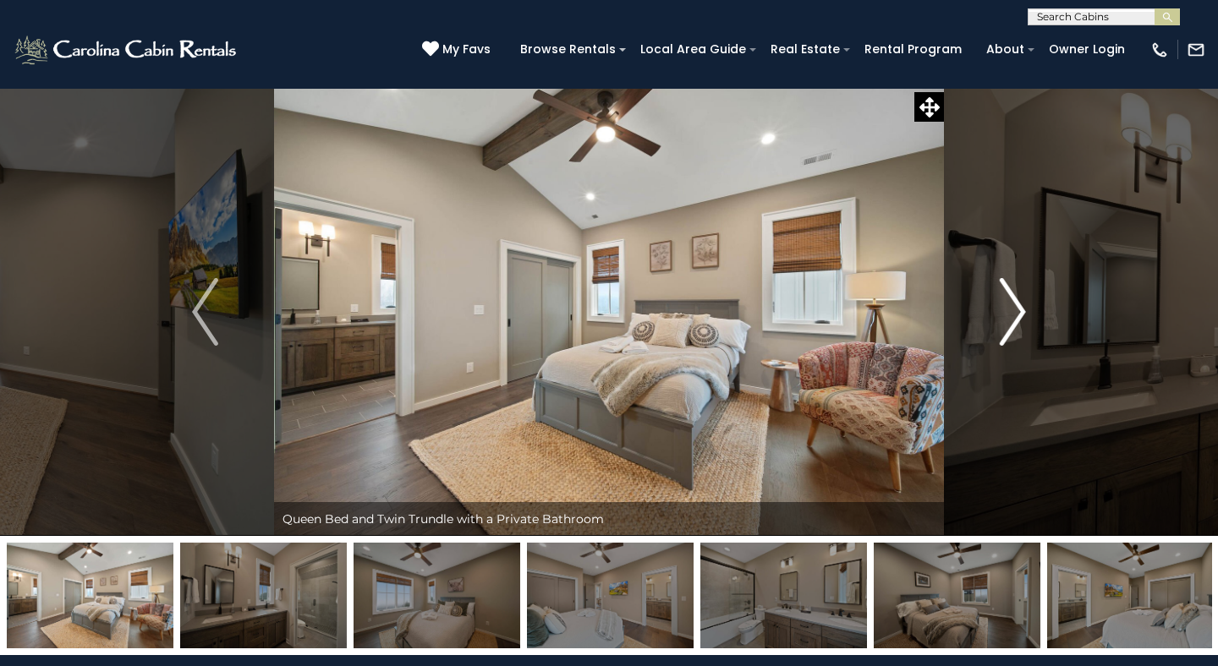
click at [1006, 317] on img "Next" at bounding box center [1012, 312] width 25 height 68
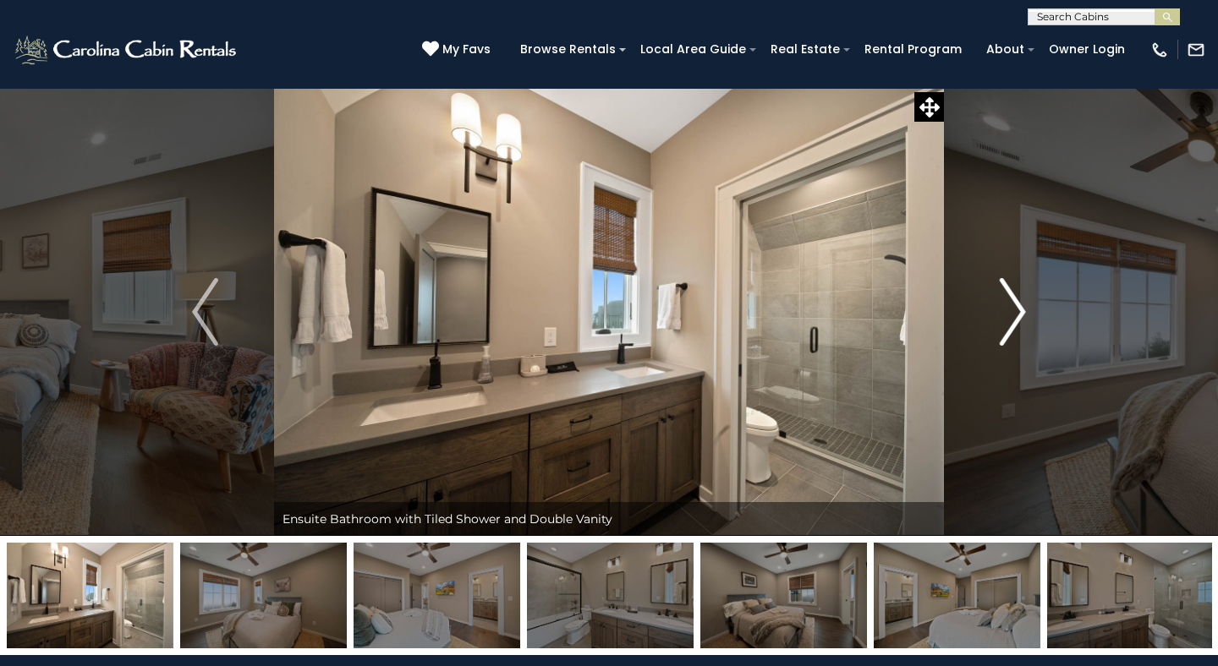
click at [1006, 317] on img "Next" at bounding box center [1012, 312] width 25 height 68
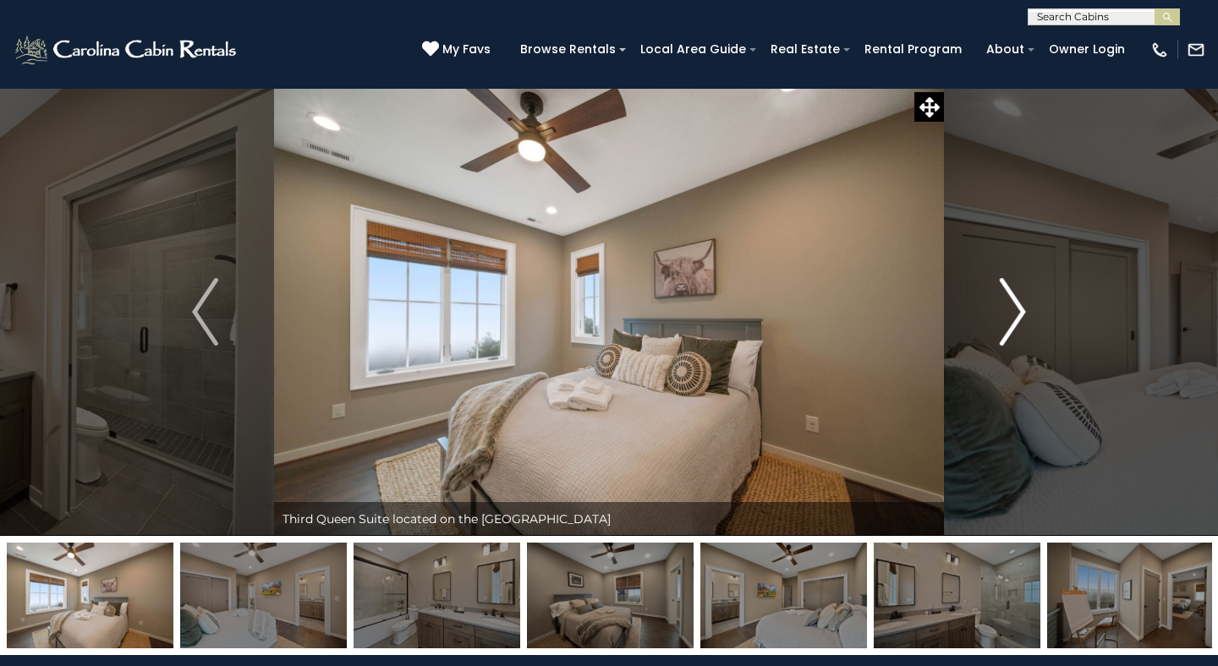
click at [1006, 317] on img "Next" at bounding box center [1012, 312] width 25 height 68
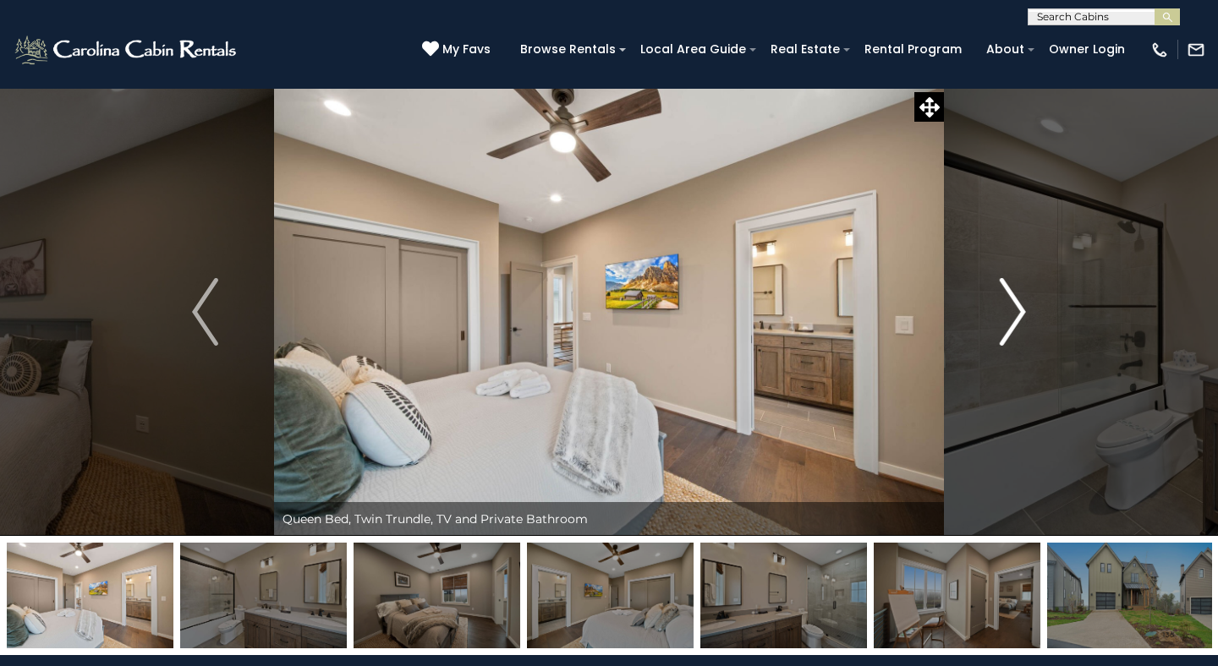
click at [1006, 317] on img "Next" at bounding box center [1012, 312] width 25 height 68
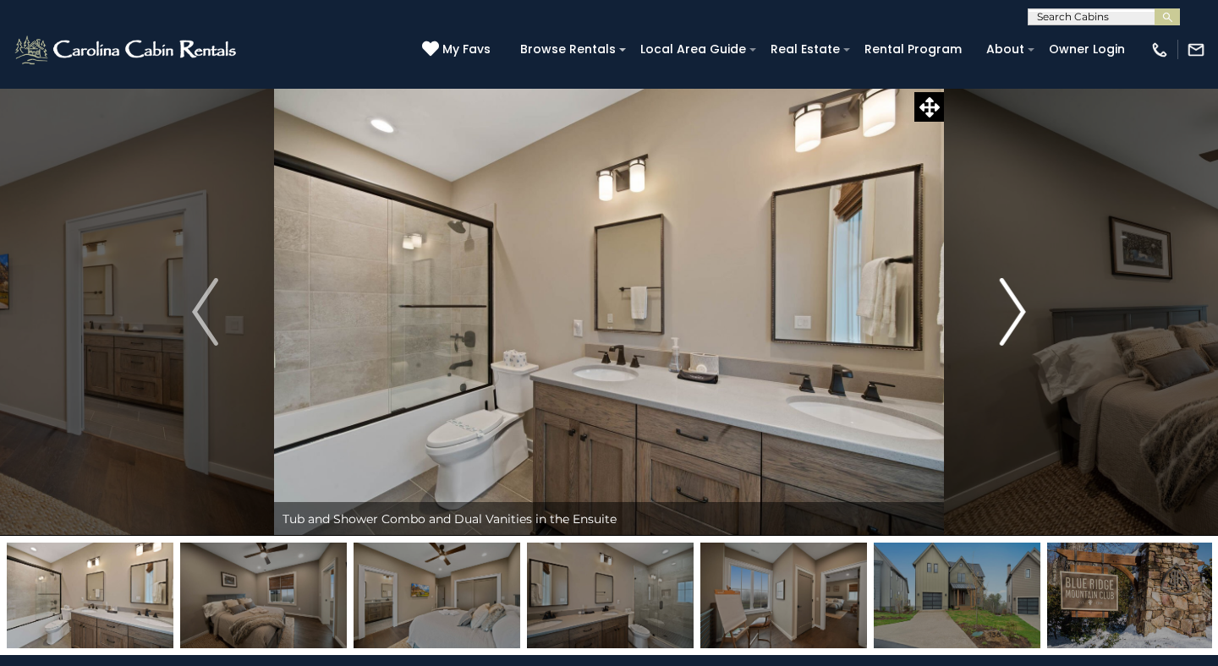
click at [1006, 317] on img "Next" at bounding box center [1012, 312] width 25 height 68
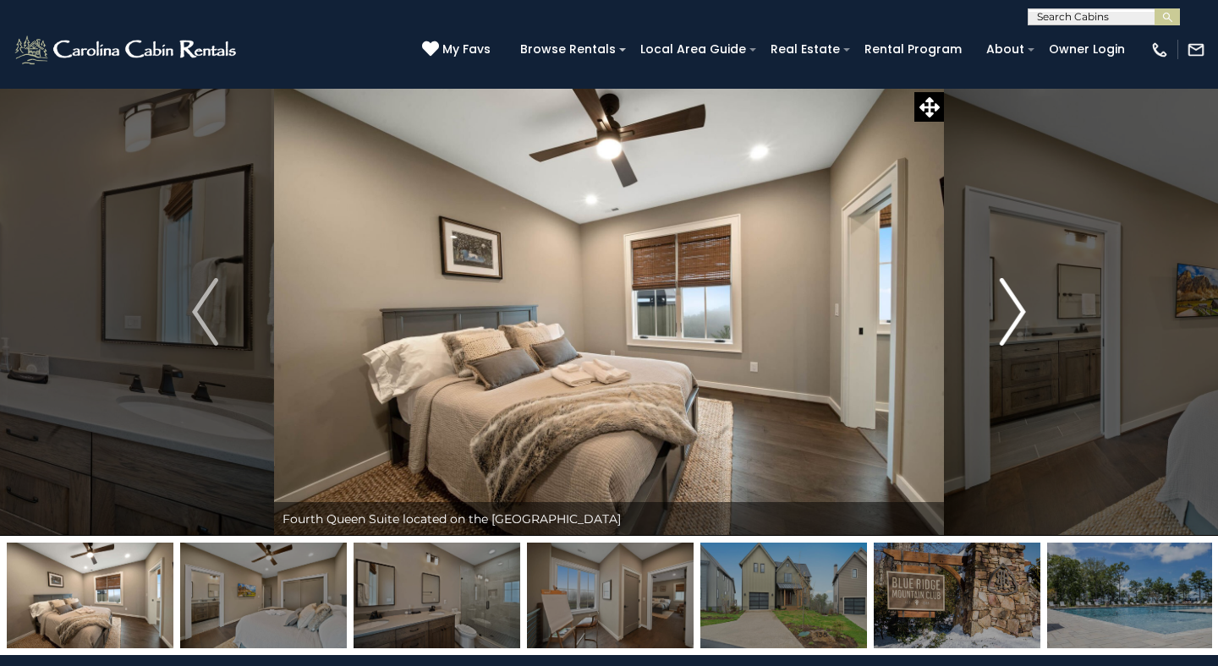
click at [1006, 317] on img "Next" at bounding box center [1012, 312] width 25 height 68
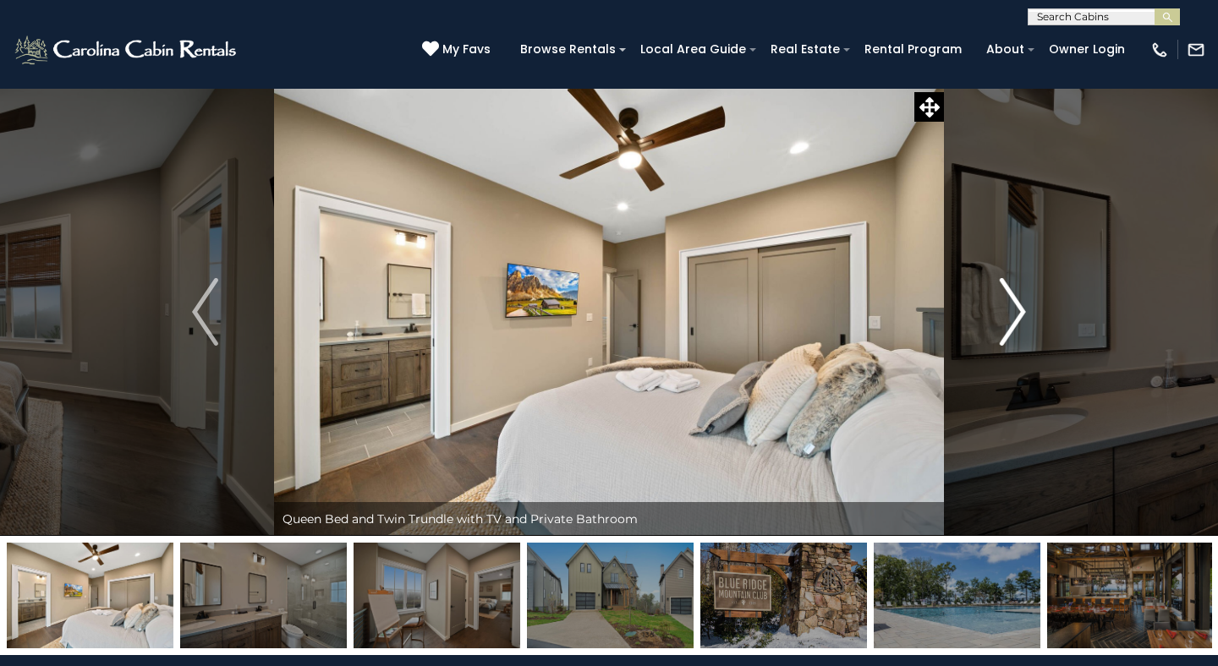
click at [1006, 317] on img "Next" at bounding box center [1012, 312] width 25 height 68
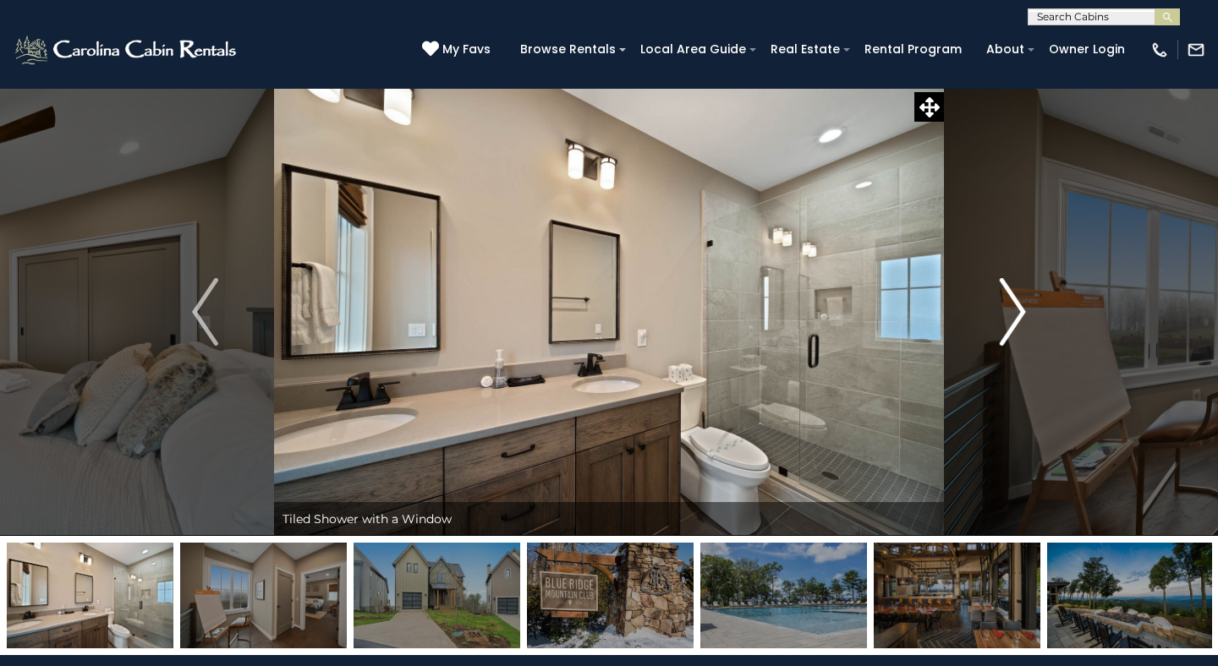
click at [1006, 317] on img "Next" at bounding box center [1012, 312] width 25 height 68
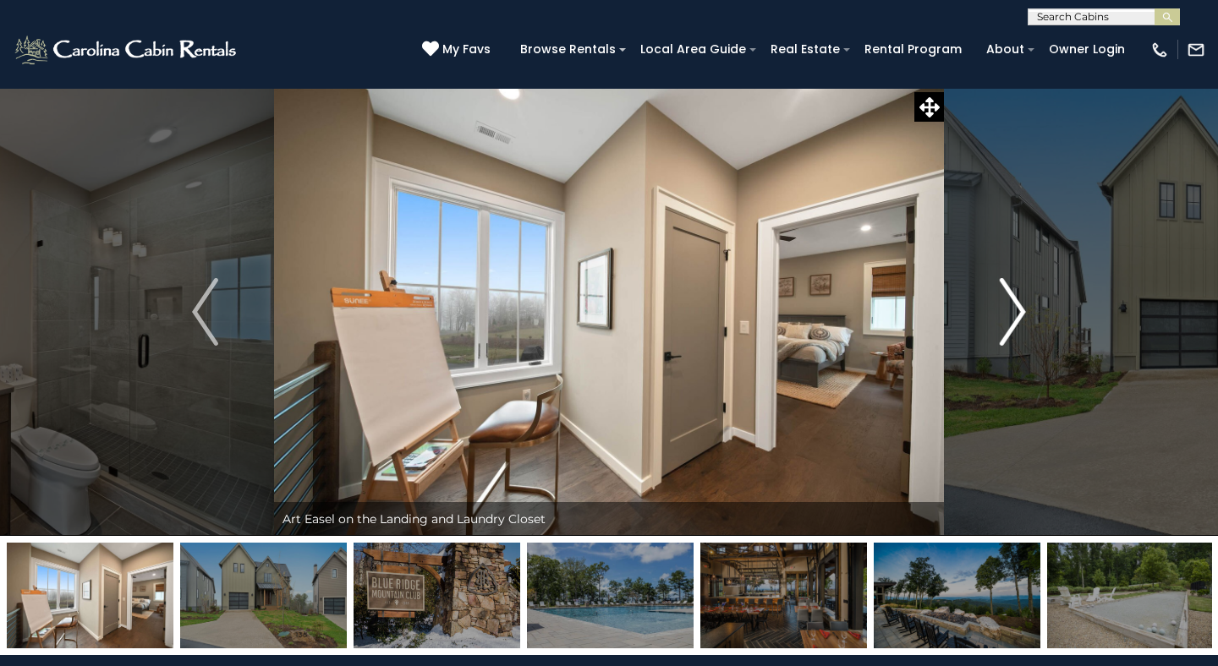
click at [1006, 317] on img "Next" at bounding box center [1012, 312] width 25 height 68
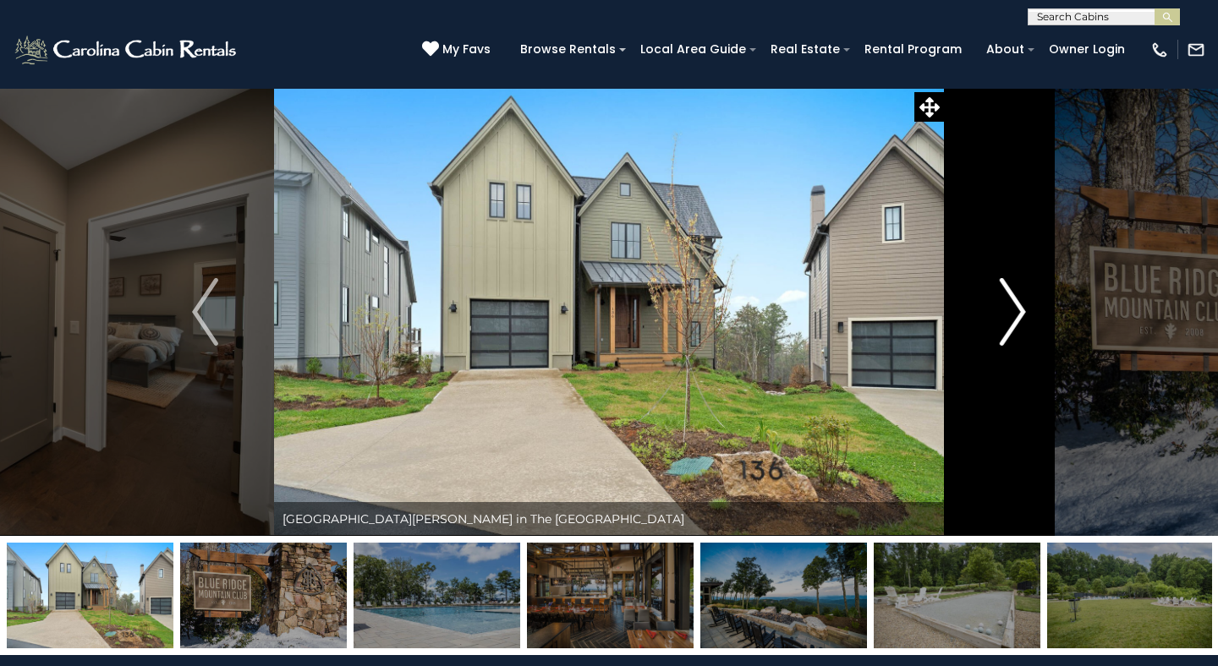
click at [1006, 317] on img "Next" at bounding box center [1012, 312] width 25 height 68
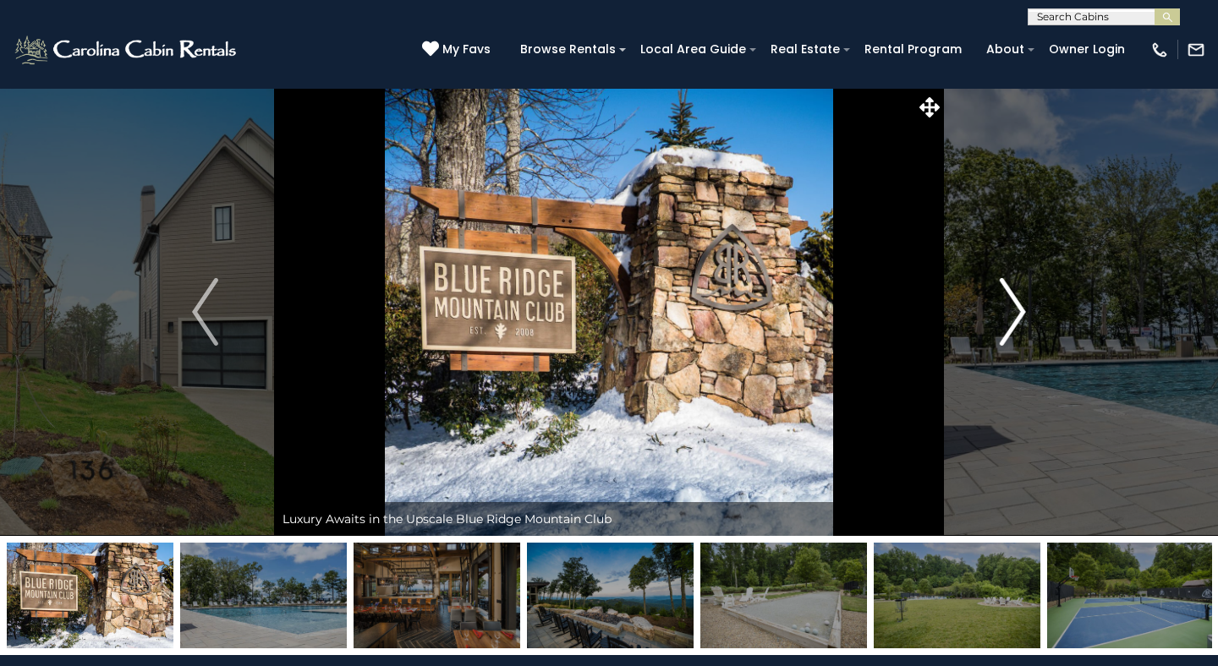
click at [1006, 317] on img "Next" at bounding box center [1012, 312] width 25 height 68
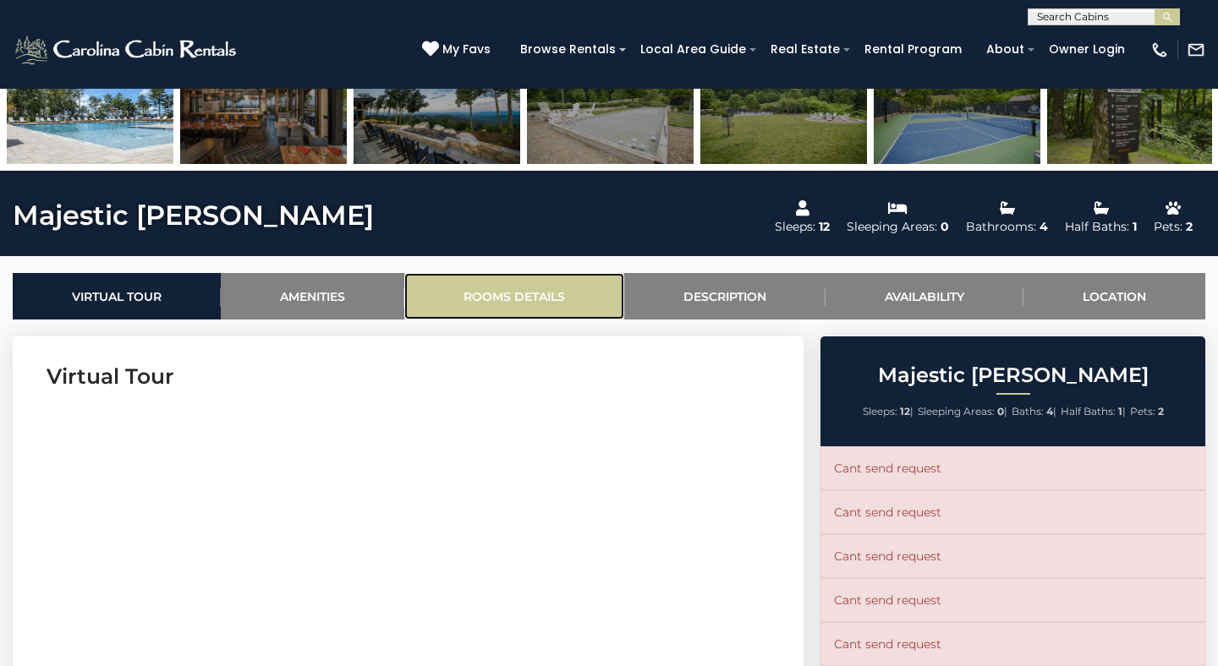
click at [529, 292] on link "Rooms Details" at bounding box center [514, 296] width 220 height 47
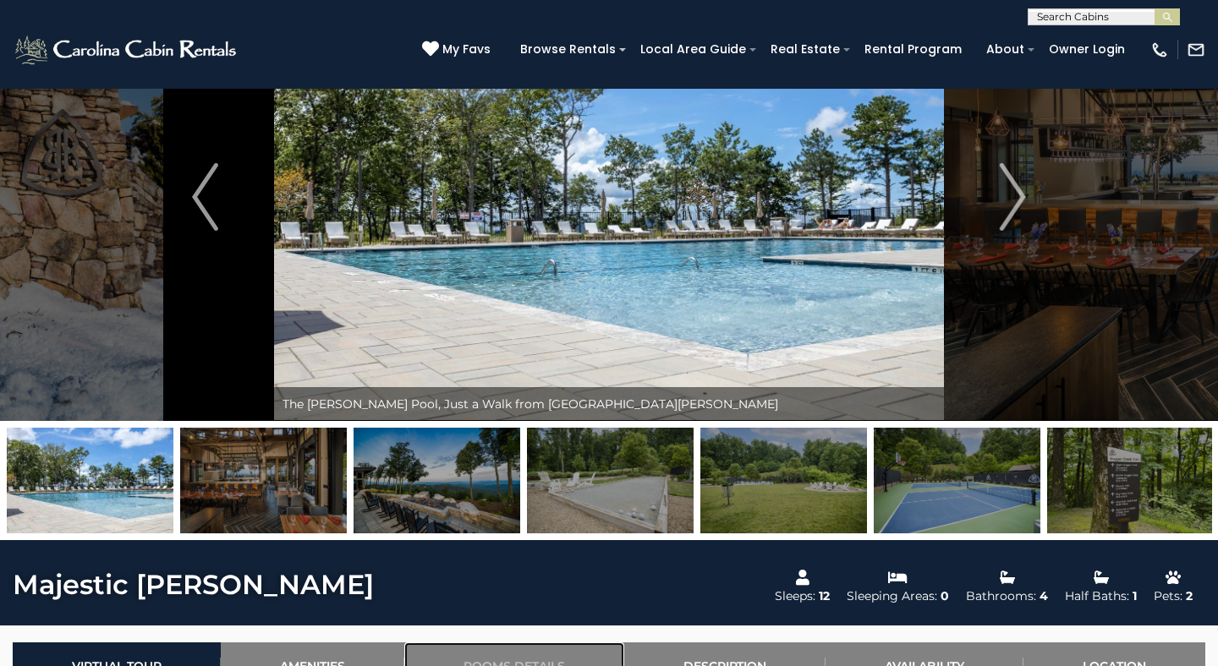
scroll to position [476, 0]
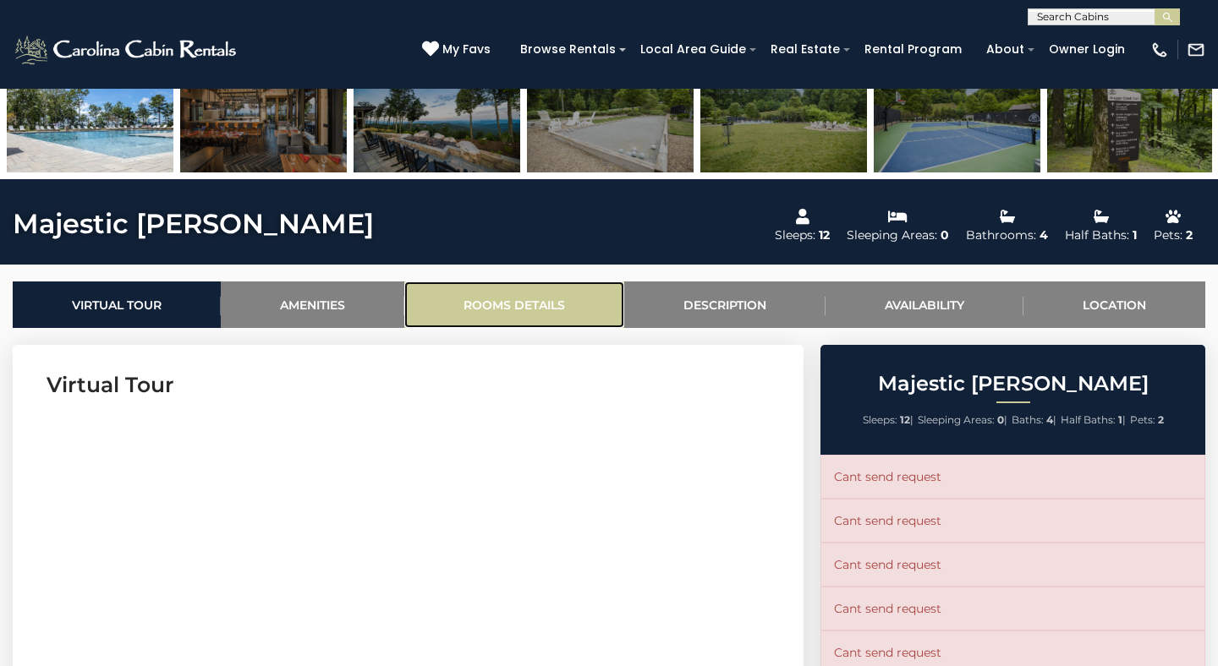
click at [472, 300] on link "Rooms Details" at bounding box center [514, 305] width 220 height 47
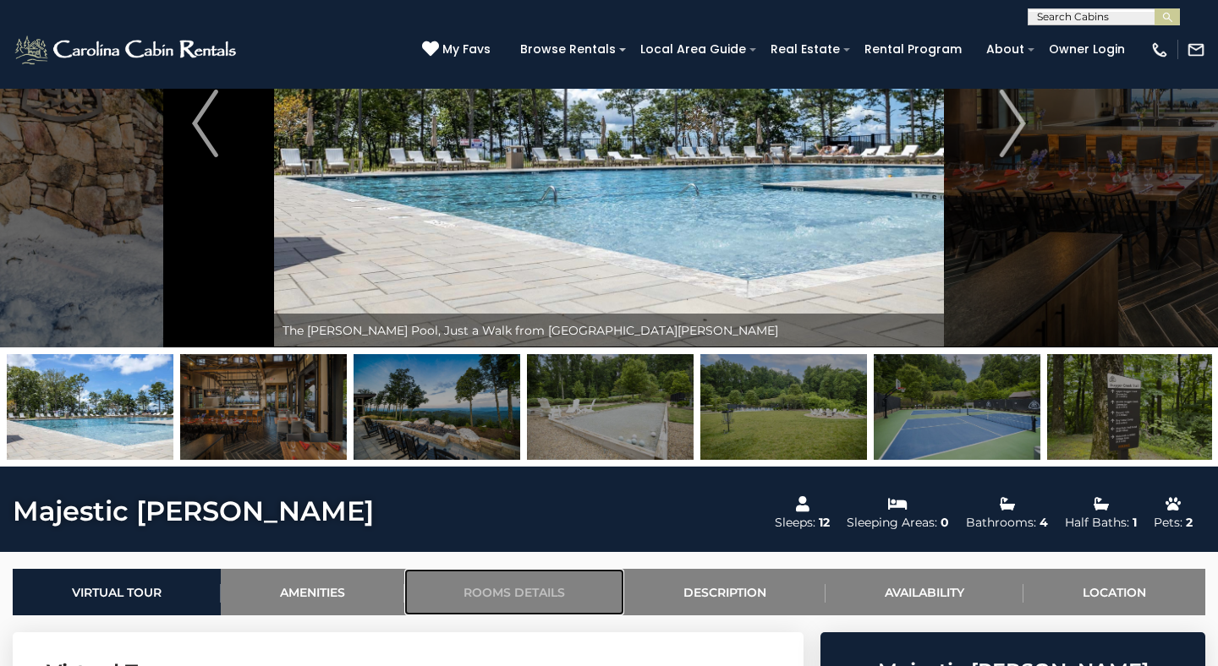
scroll to position [0, 0]
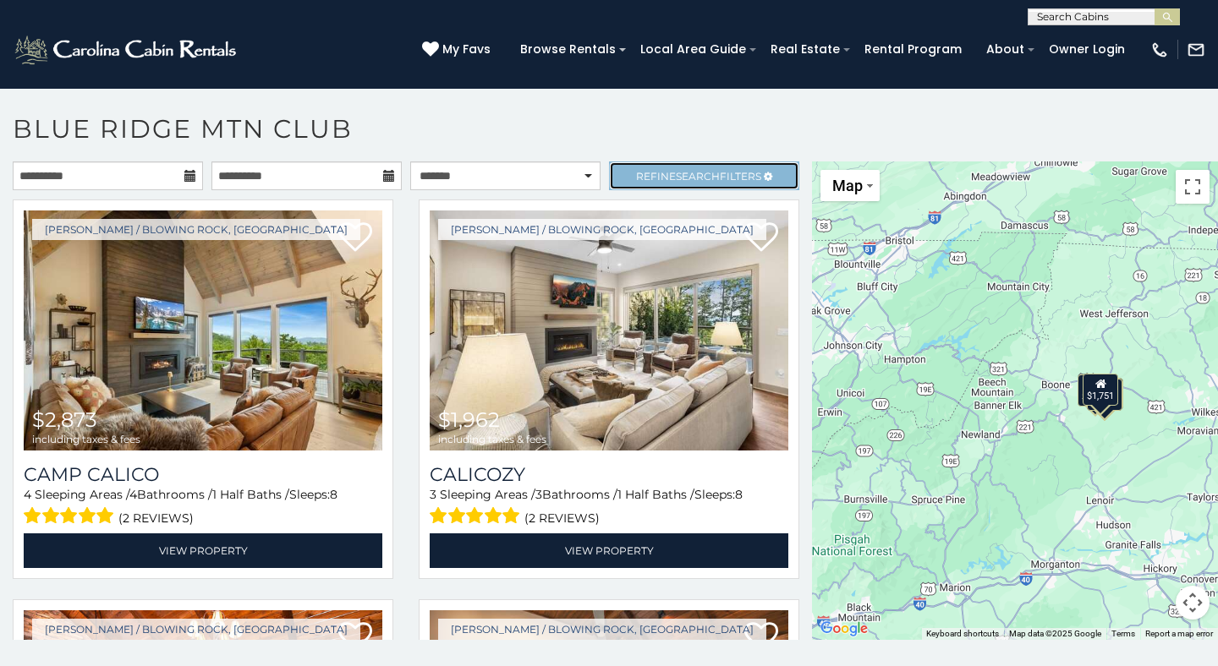
click at [749, 171] on span "Refine Search Filters" at bounding box center [698, 176] width 125 height 13
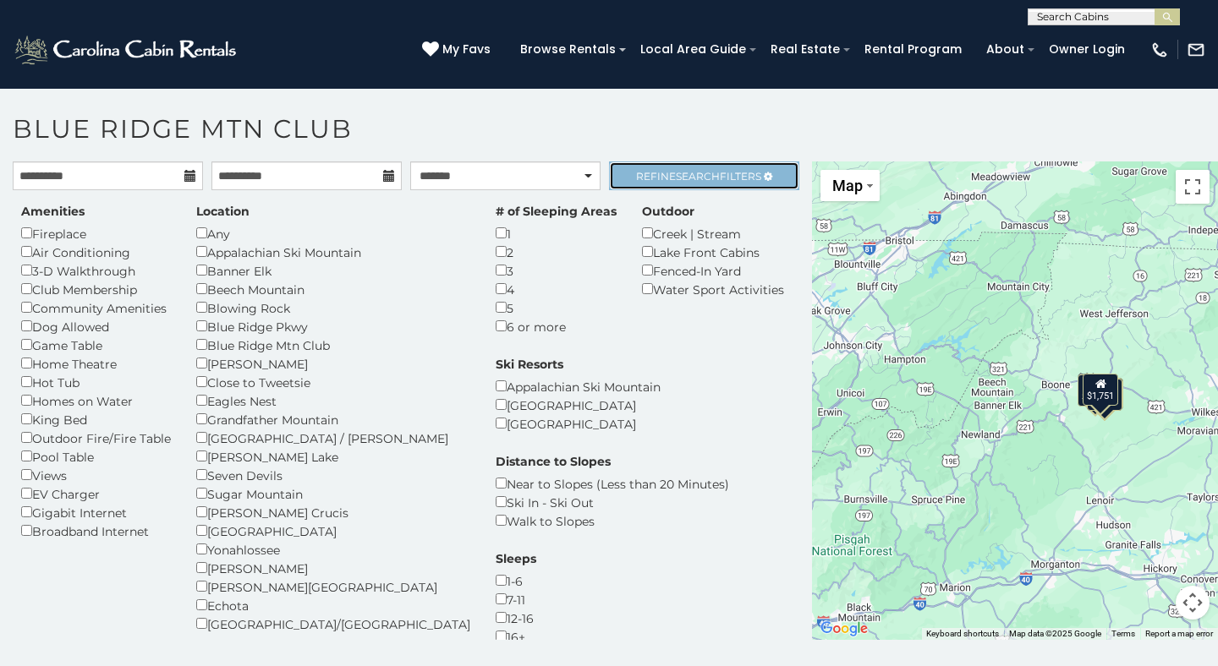
click at [749, 171] on span "Refine Search Filters" at bounding box center [698, 176] width 125 height 13
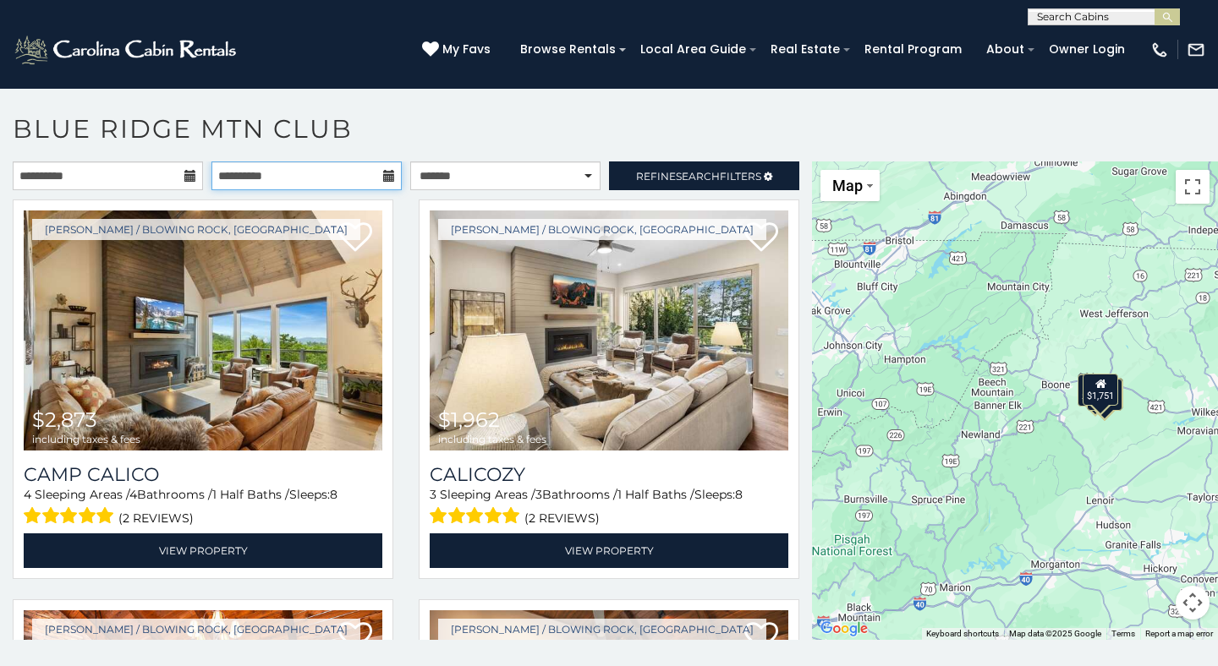
click at [387, 167] on input "**********" at bounding box center [306, 176] width 190 height 29
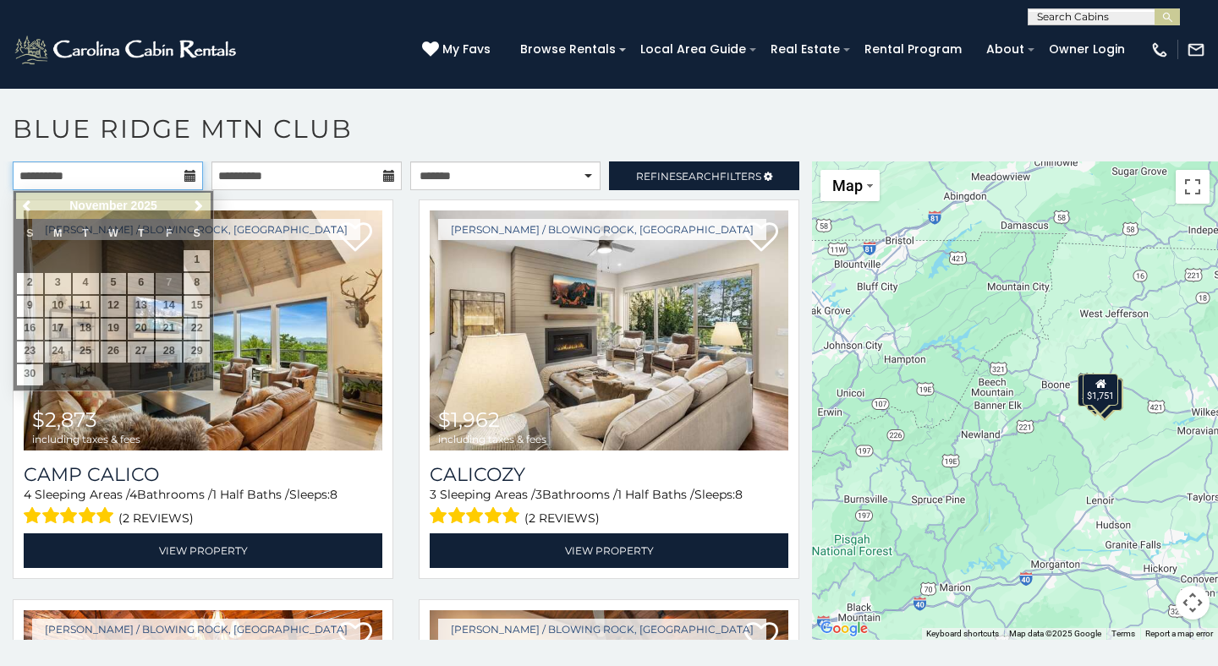
click at [184, 184] on input "**********" at bounding box center [108, 176] width 190 height 29
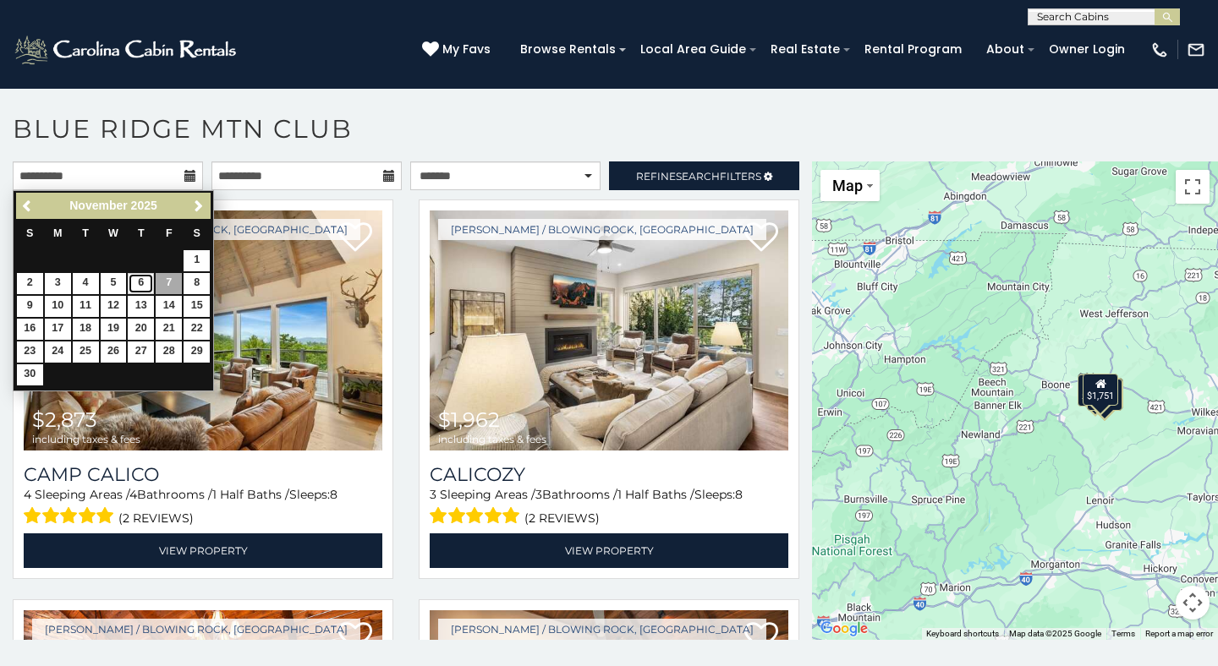
click at [139, 288] on link "6" at bounding box center [141, 283] width 26 height 21
type input "**********"
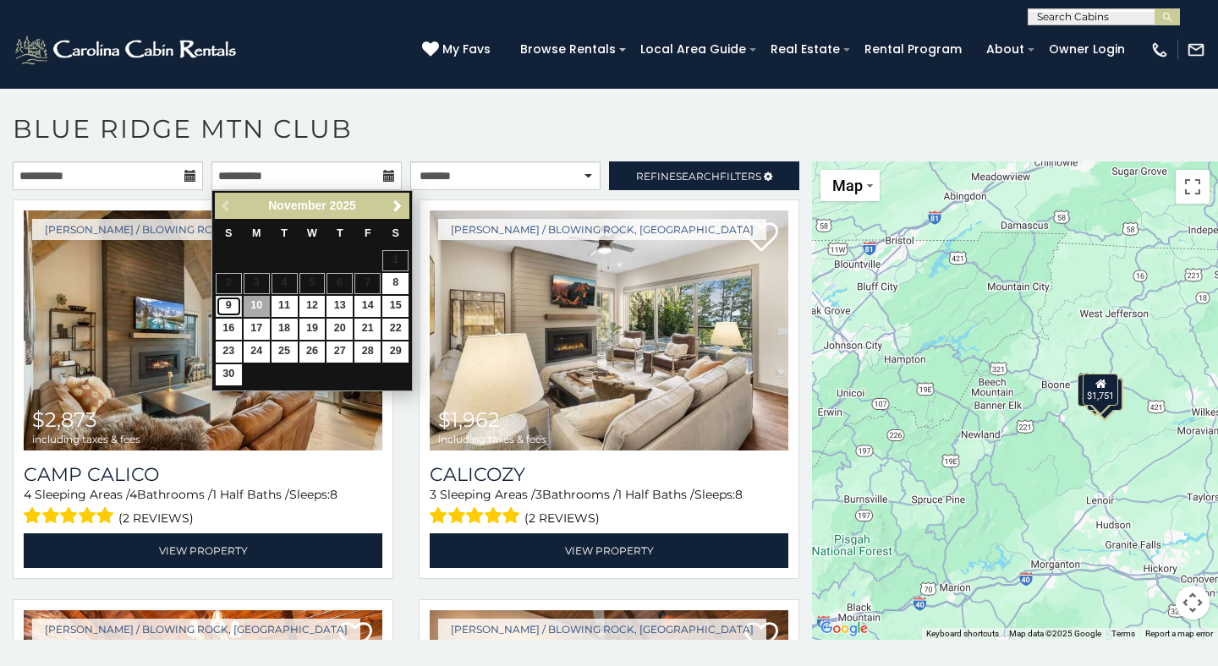
click at [227, 309] on link "9" at bounding box center [229, 306] width 26 height 21
type input "**********"
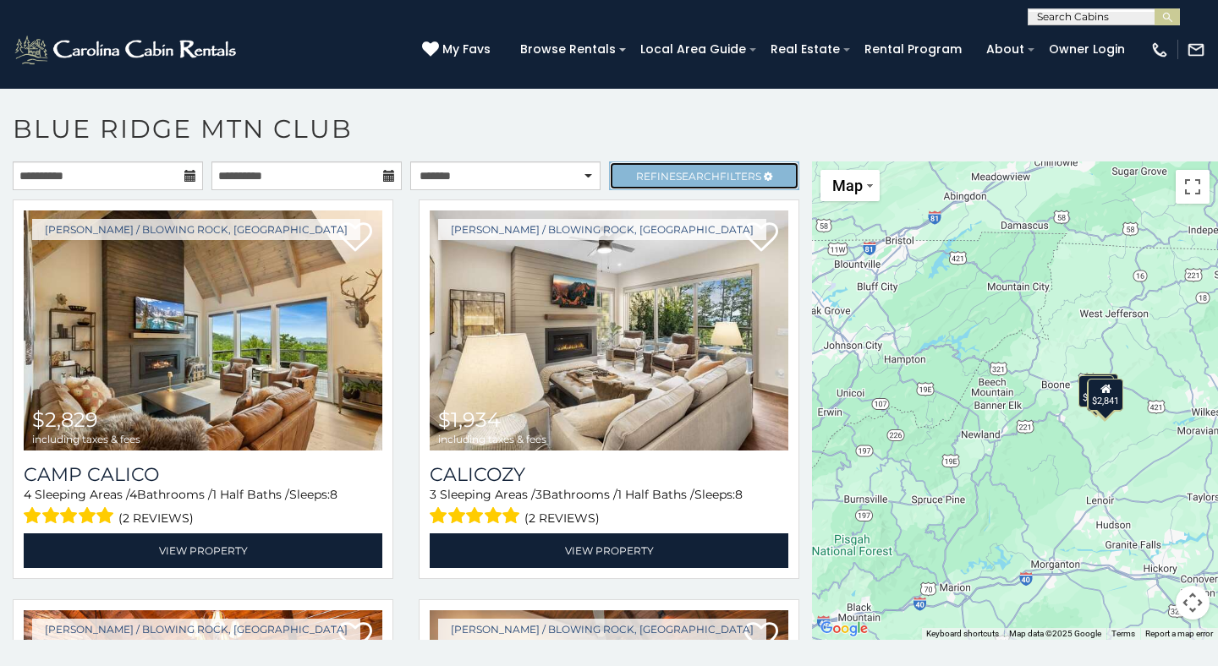
click at [708, 172] on span "Search" at bounding box center [698, 176] width 44 height 13
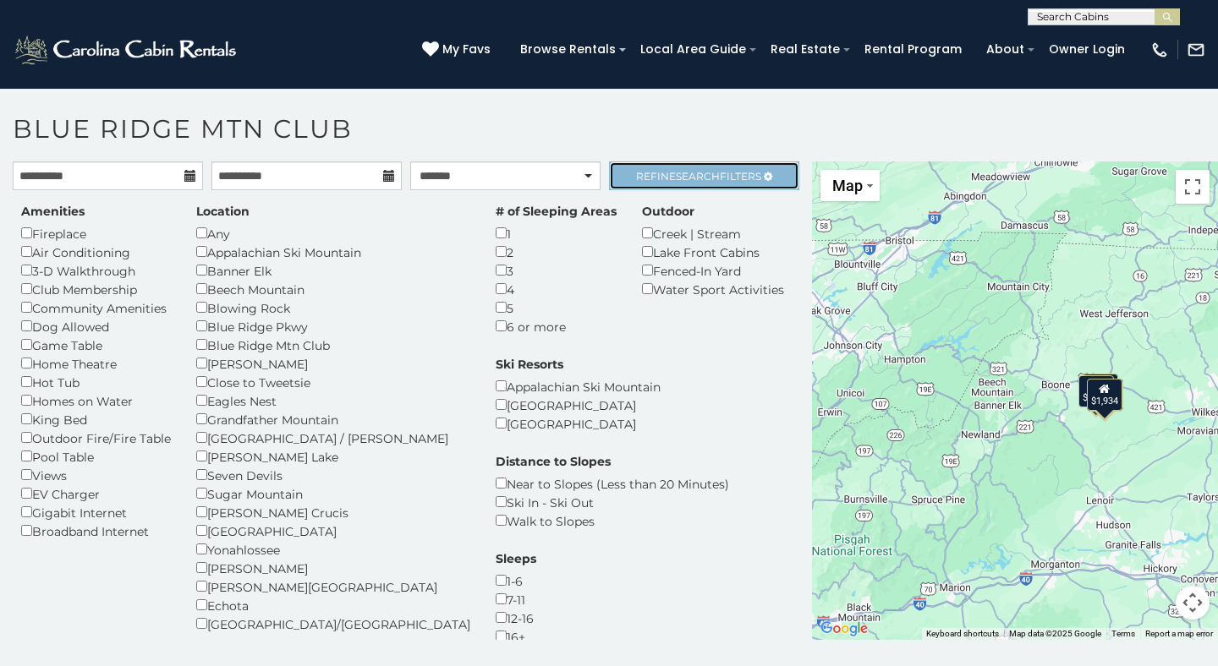
click at [725, 173] on span "Refine Search Filters" at bounding box center [698, 176] width 125 height 13
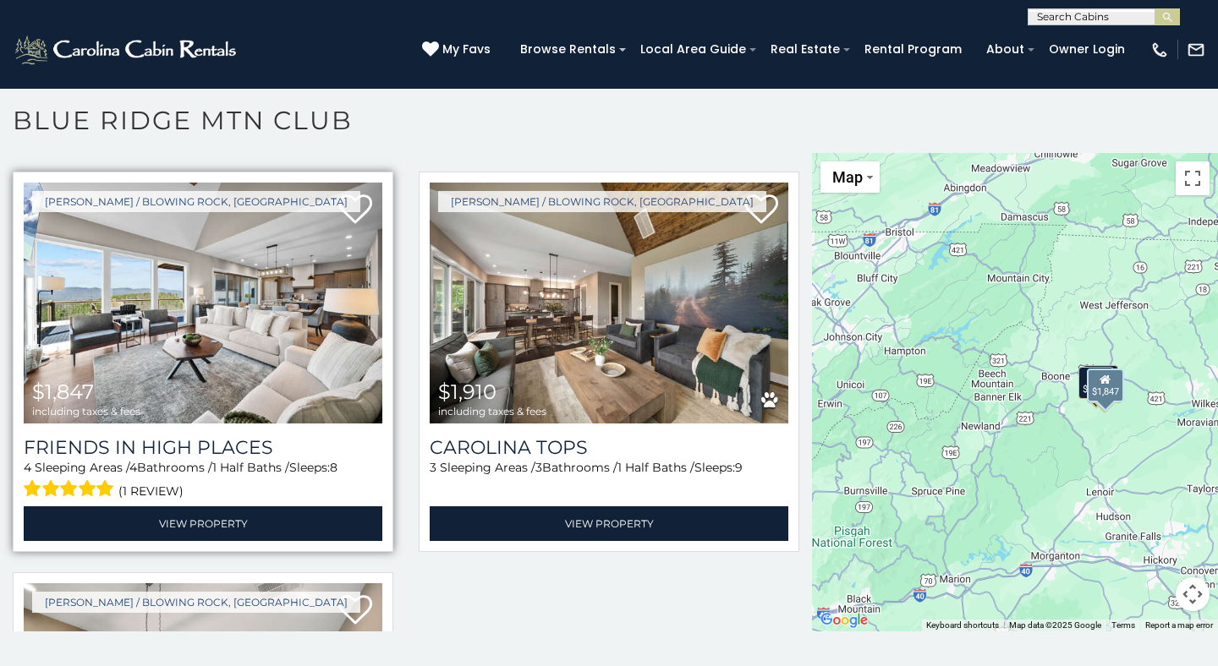
scroll to position [817, 0]
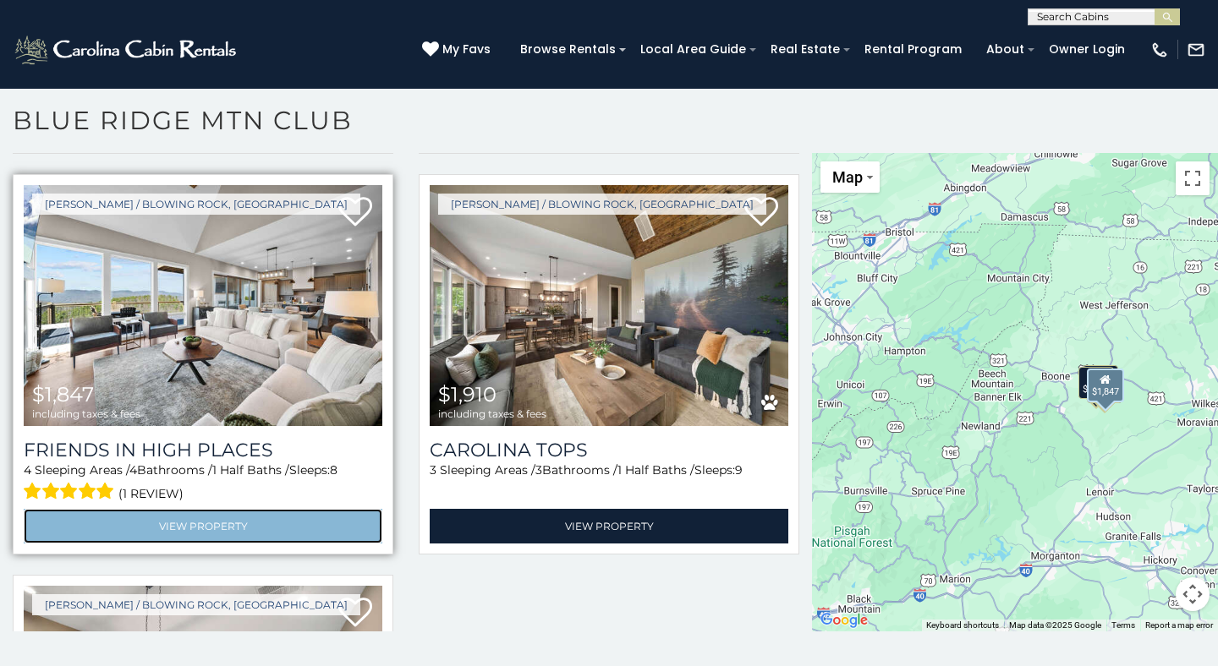
click at [239, 518] on link "View Property" at bounding box center [203, 526] width 359 height 35
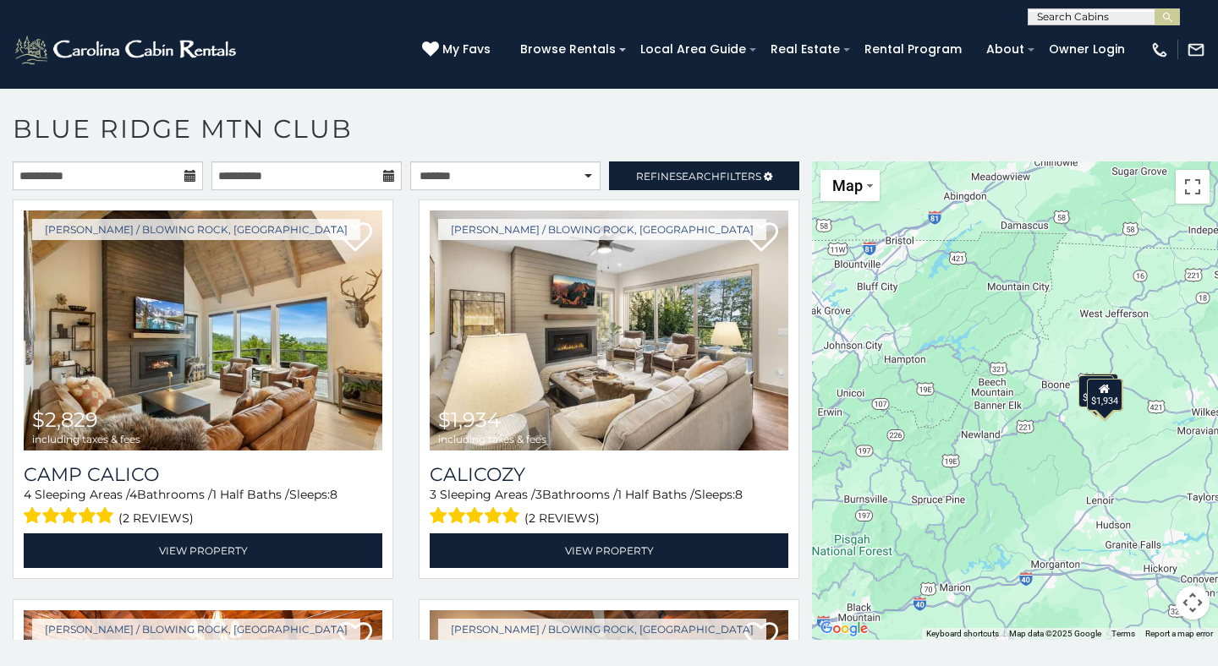
scroll to position [8, 0]
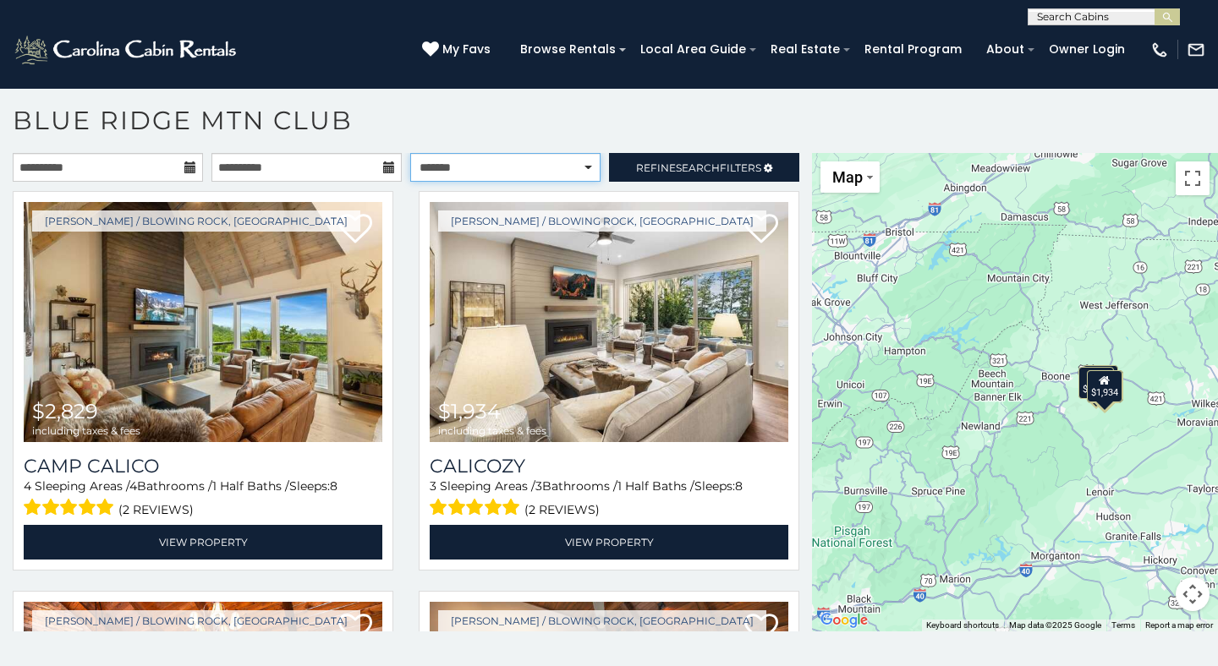
click at [510, 179] on select "**********" at bounding box center [505, 167] width 190 height 29
click at [410, 153] on select "**********" at bounding box center [505, 167] width 190 height 29
click at [636, 167] on span "Refine Search Filters" at bounding box center [698, 168] width 125 height 13
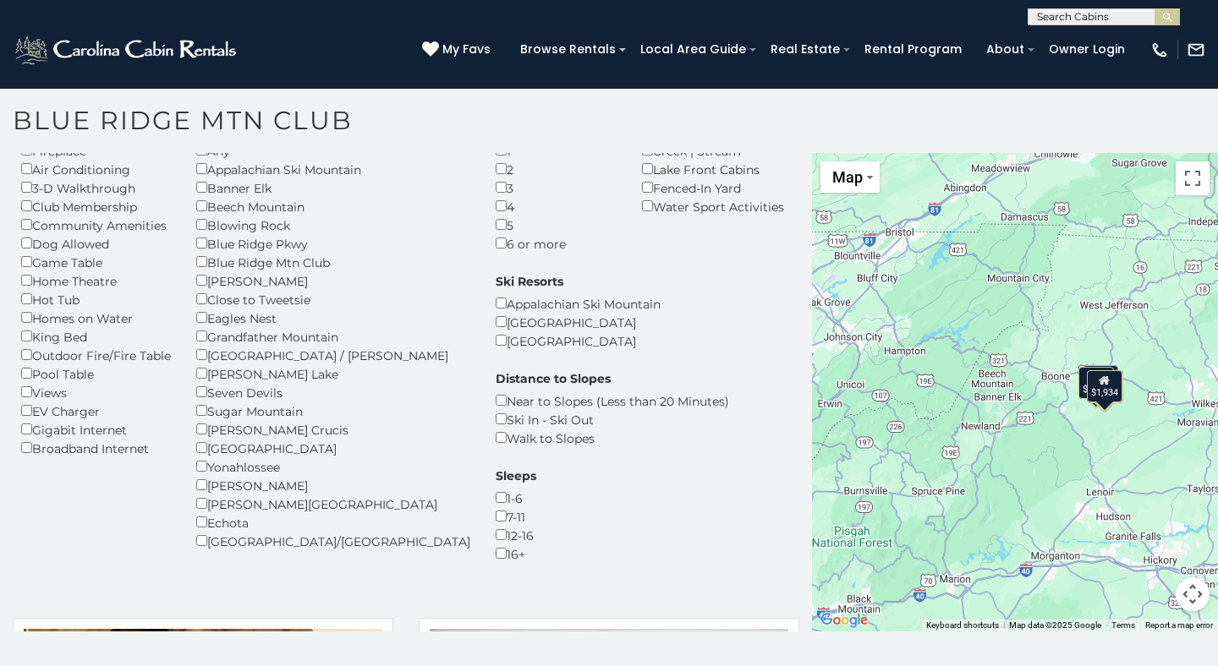
scroll to position [6, 0]
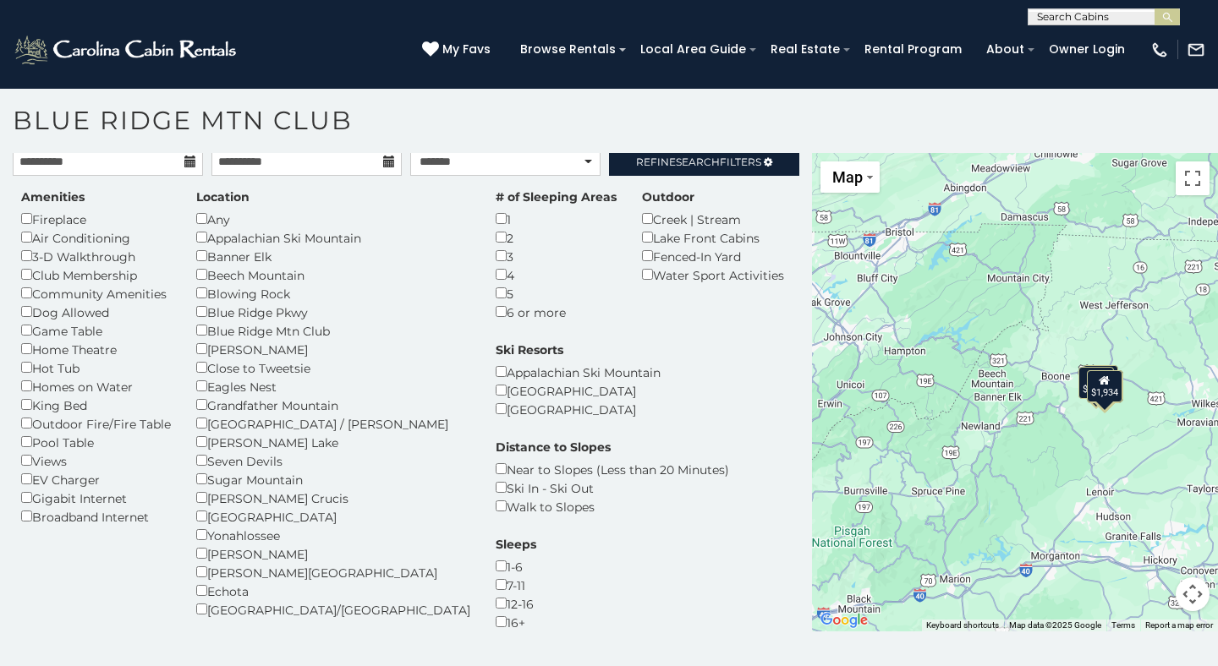
click at [29, 316] on div "Dog Allowed" at bounding box center [96, 312] width 150 height 19
click at [654, 164] on span "Refine Search Filters" at bounding box center [698, 162] width 125 height 13
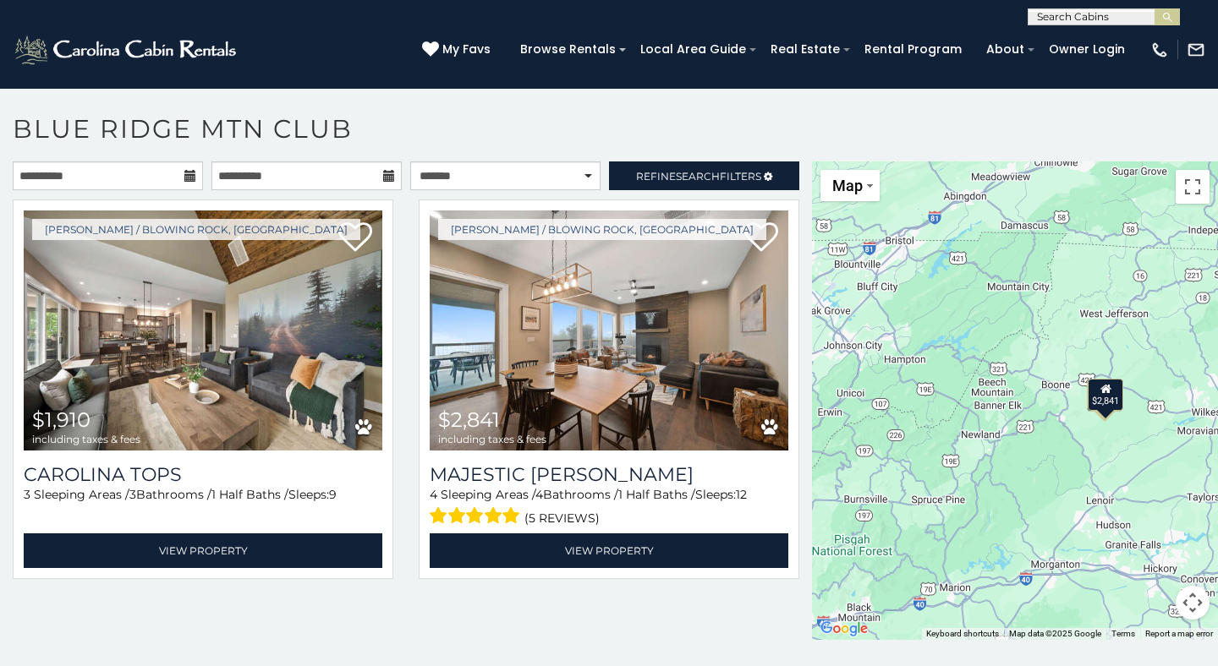
click at [191, 177] on icon at bounding box center [190, 176] width 12 height 12
click at [185, 177] on icon at bounding box center [190, 176] width 12 height 12
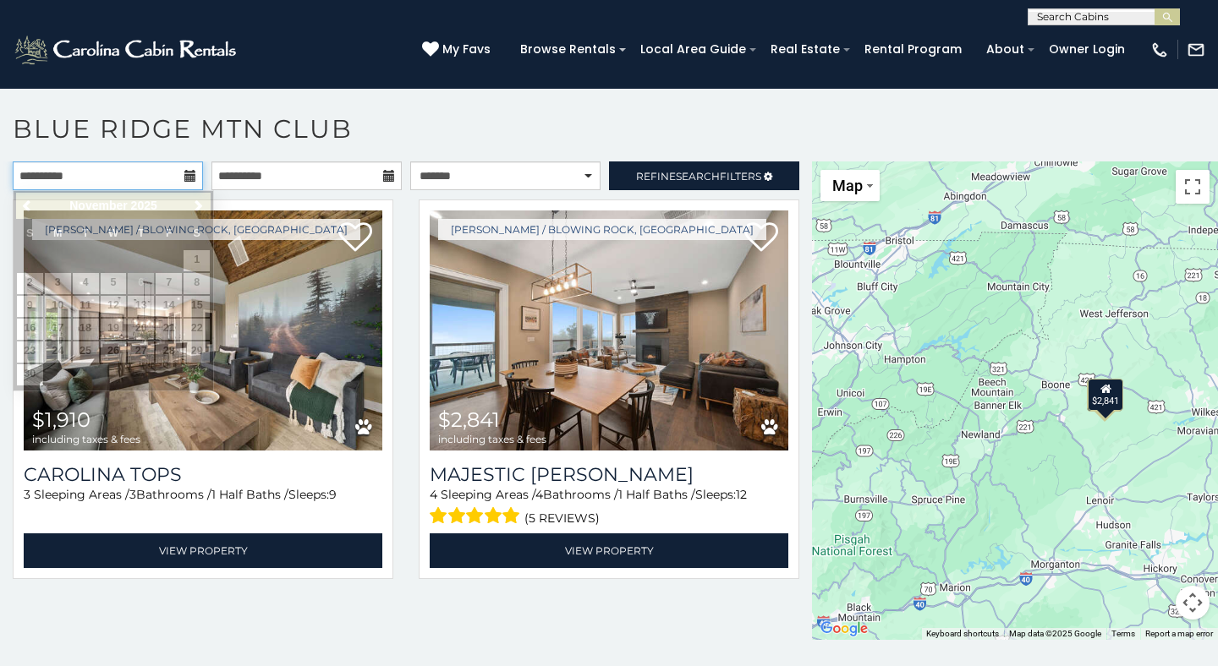
click at [140, 177] on input "**********" at bounding box center [108, 176] width 190 height 29
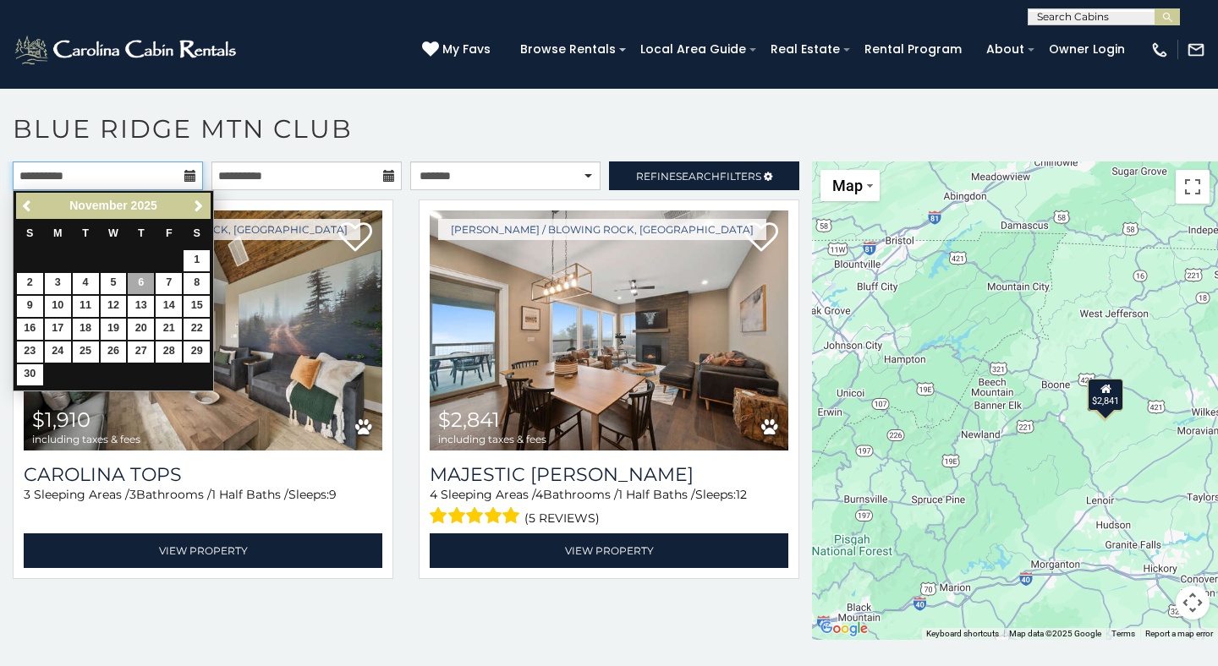
click at [137, 174] on input "**********" at bounding box center [108, 176] width 190 height 29
click at [25, 207] on span "Previous" at bounding box center [28, 207] width 14 height 14
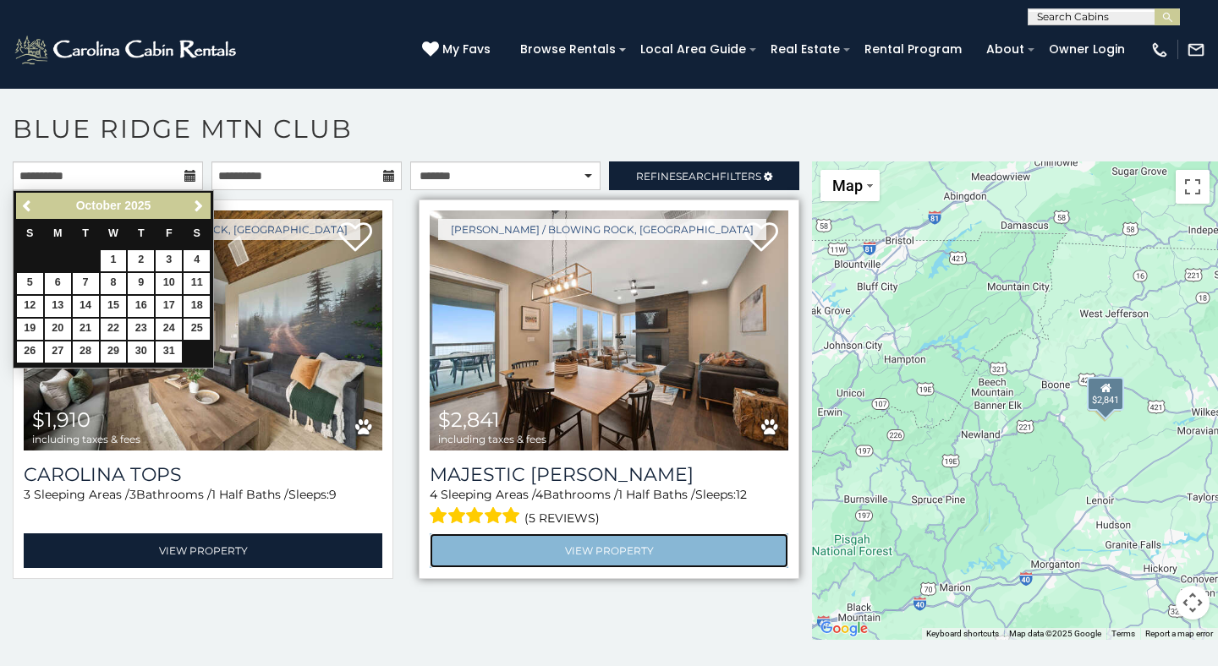
click at [601, 550] on link "View Property" at bounding box center [609, 551] width 359 height 35
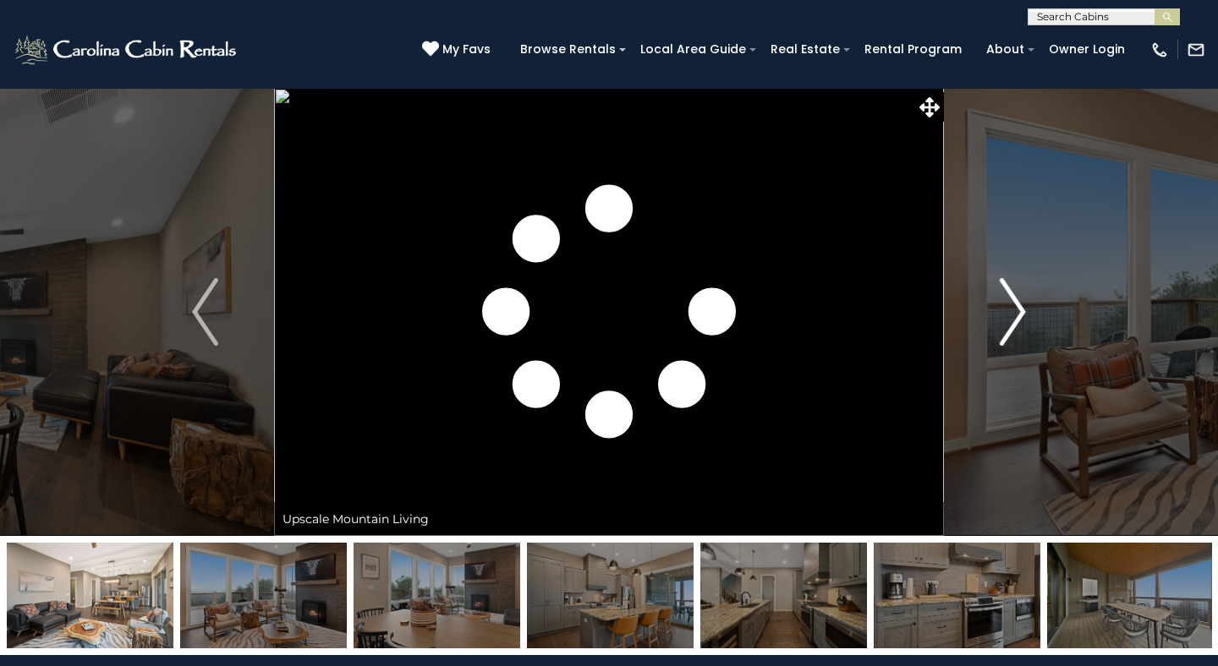
click at [1016, 313] on img "Next" at bounding box center [1012, 312] width 25 height 68
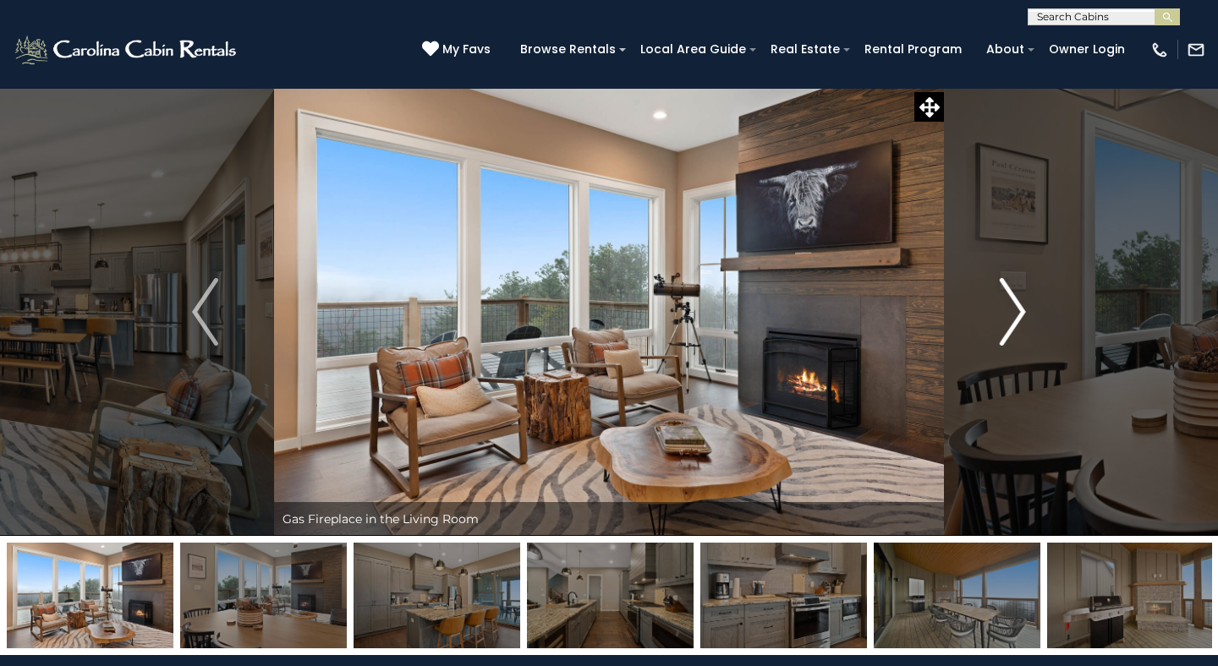
click at [1016, 313] on img "Next" at bounding box center [1012, 312] width 25 height 68
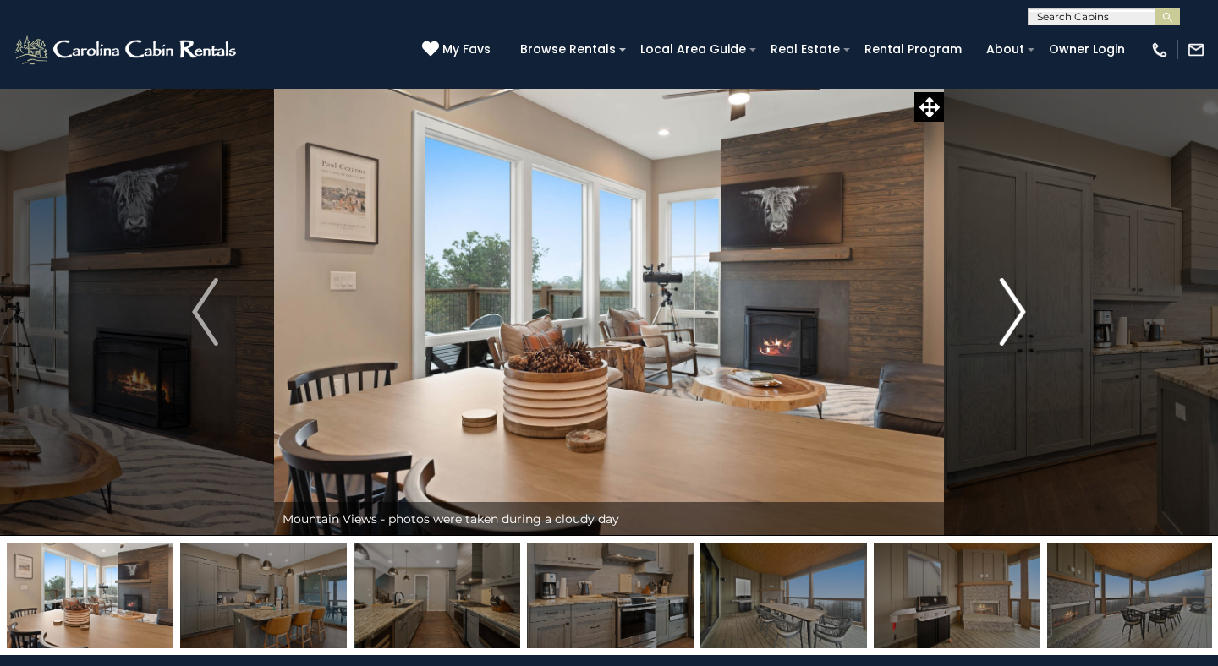
click at [1016, 313] on img "Next" at bounding box center [1012, 312] width 25 height 68
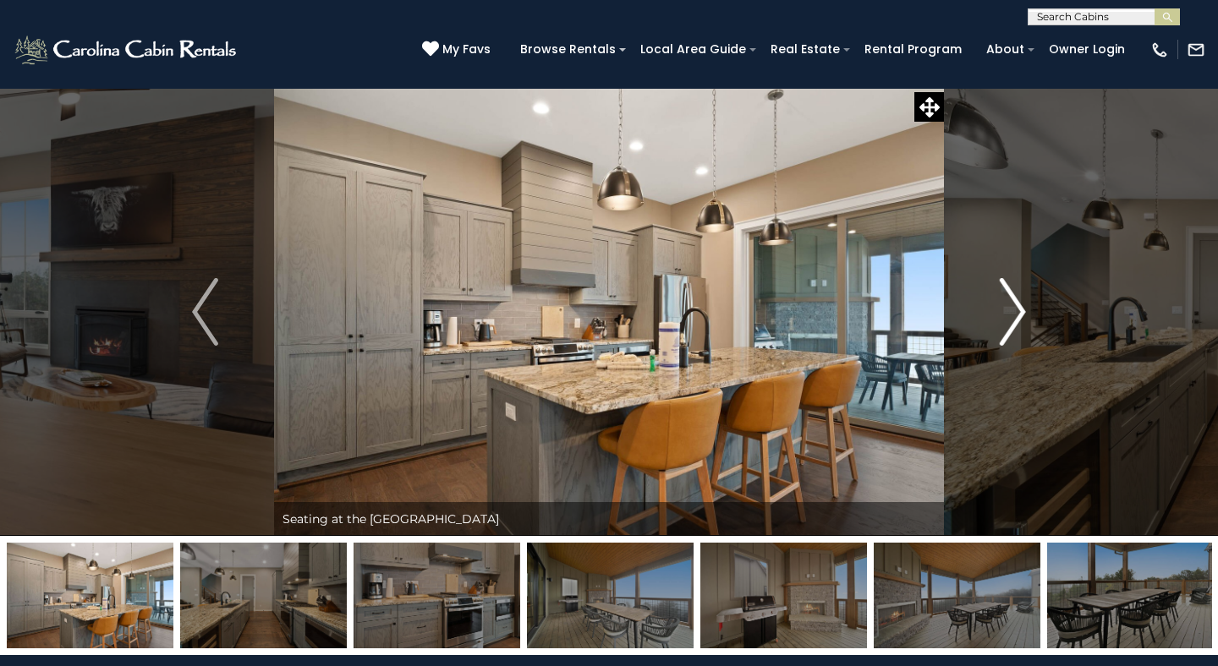
click at [1016, 313] on img "Next" at bounding box center [1012, 312] width 25 height 68
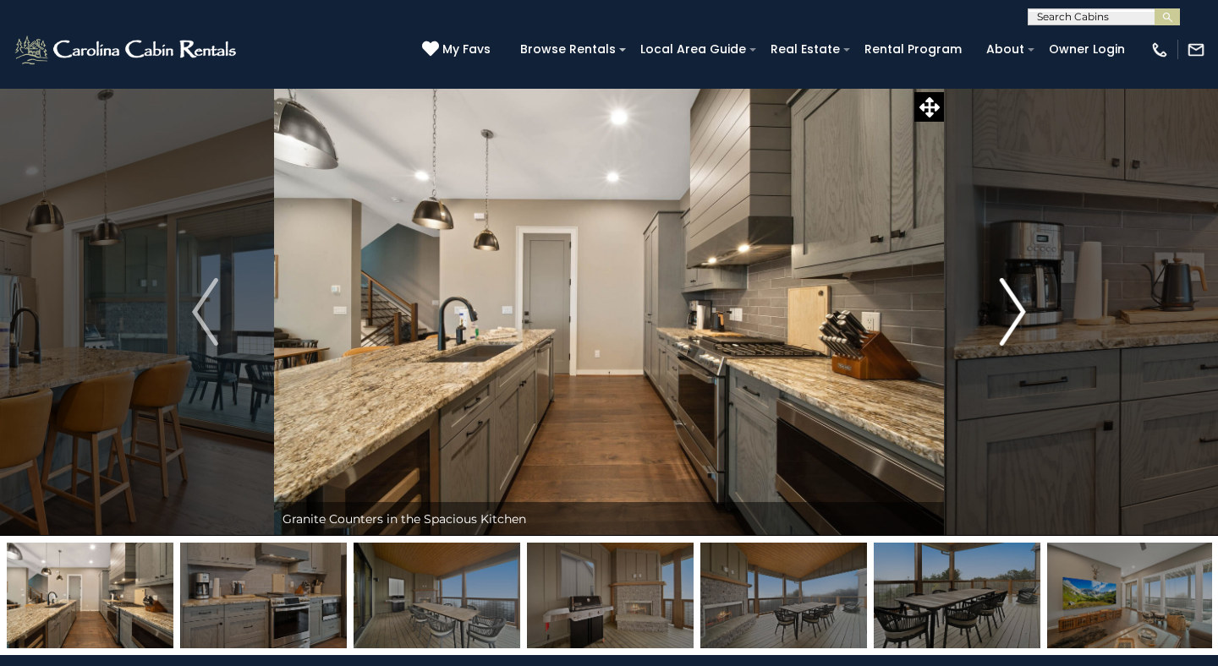
click at [1016, 313] on img "Next" at bounding box center [1012, 312] width 25 height 68
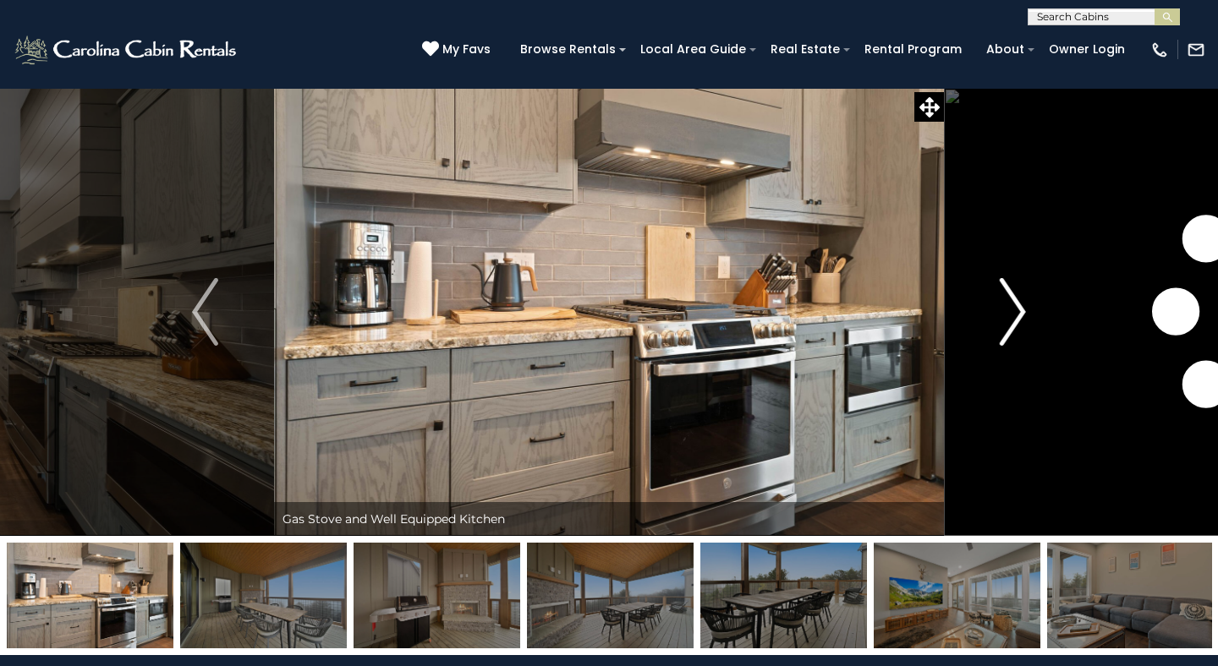
click at [1016, 313] on img "Next" at bounding box center [1012, 312] width 25 height 68
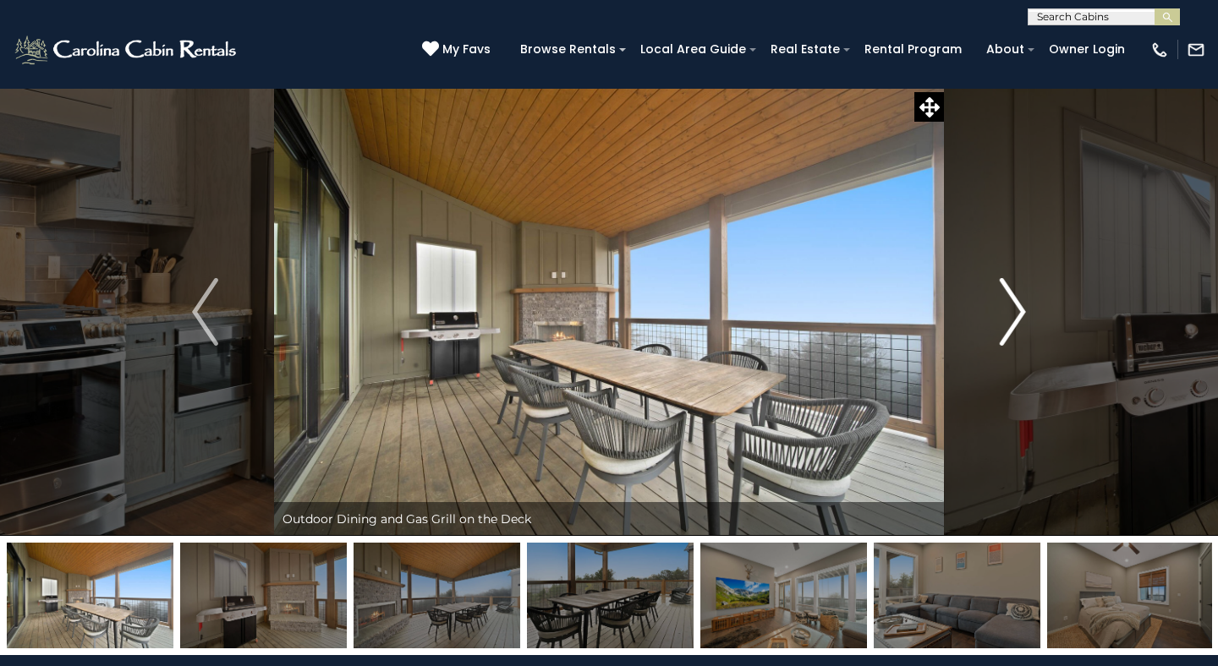
click at [1016, 313] on img "Next" at bounding box center [1012, 312] width 25 height 68
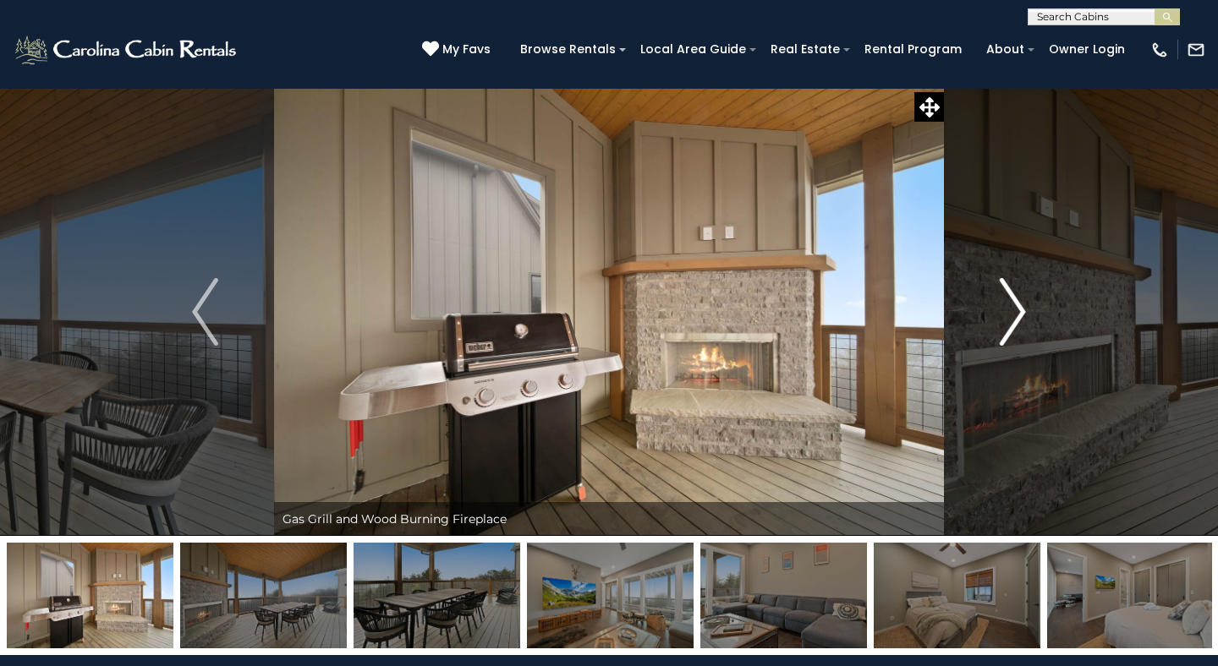
click at [1016, 313] on img "Next" at bounding box center [1012, 312] width 25 height 68
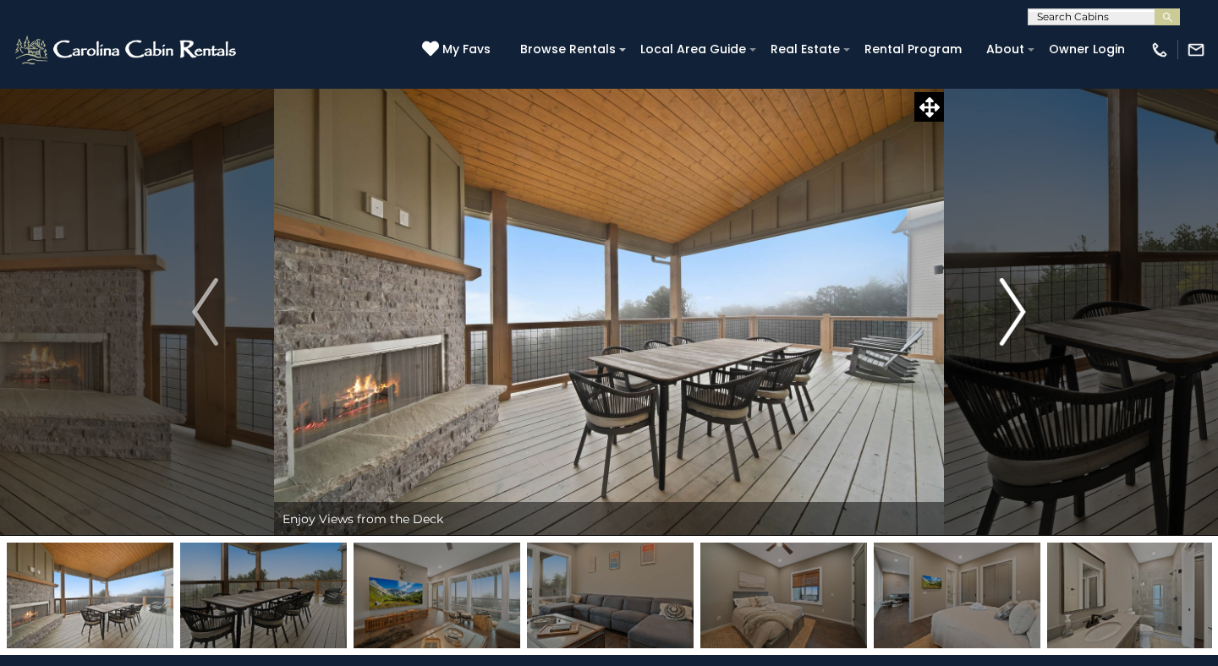
click at [1016, 313] on img "Next" at bounding box center [1012, 312] width 25 height 68
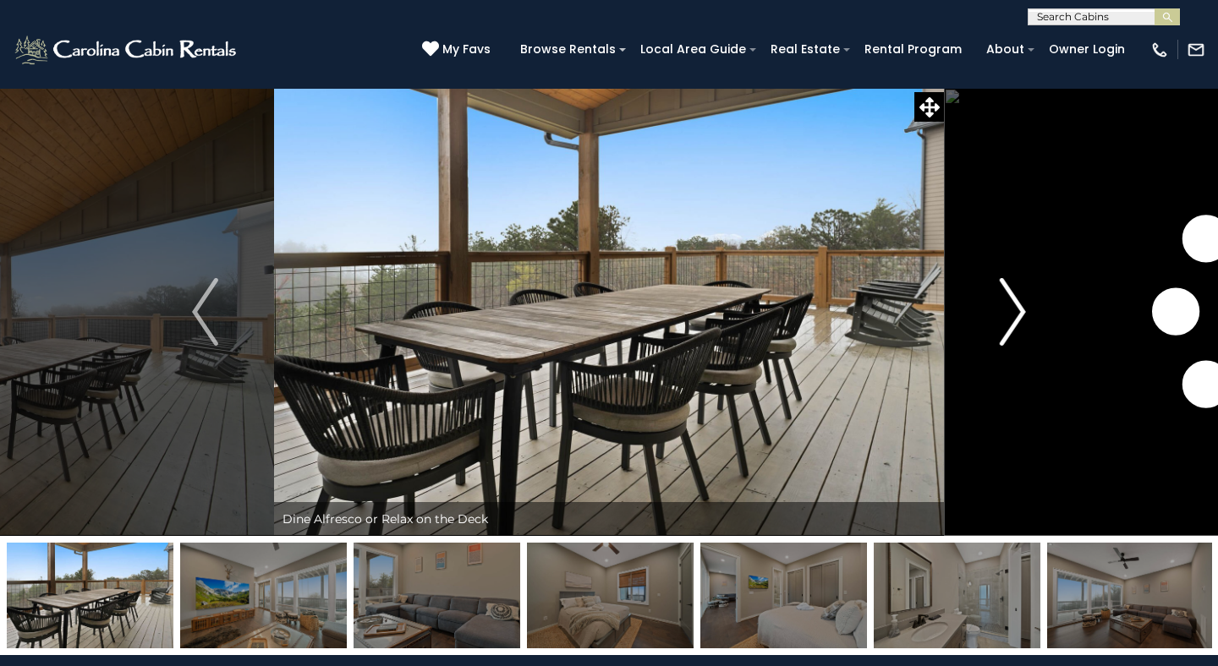
click at [1016, 313] on img "Next" at bounding box center [1012, 312] width 25 height 68
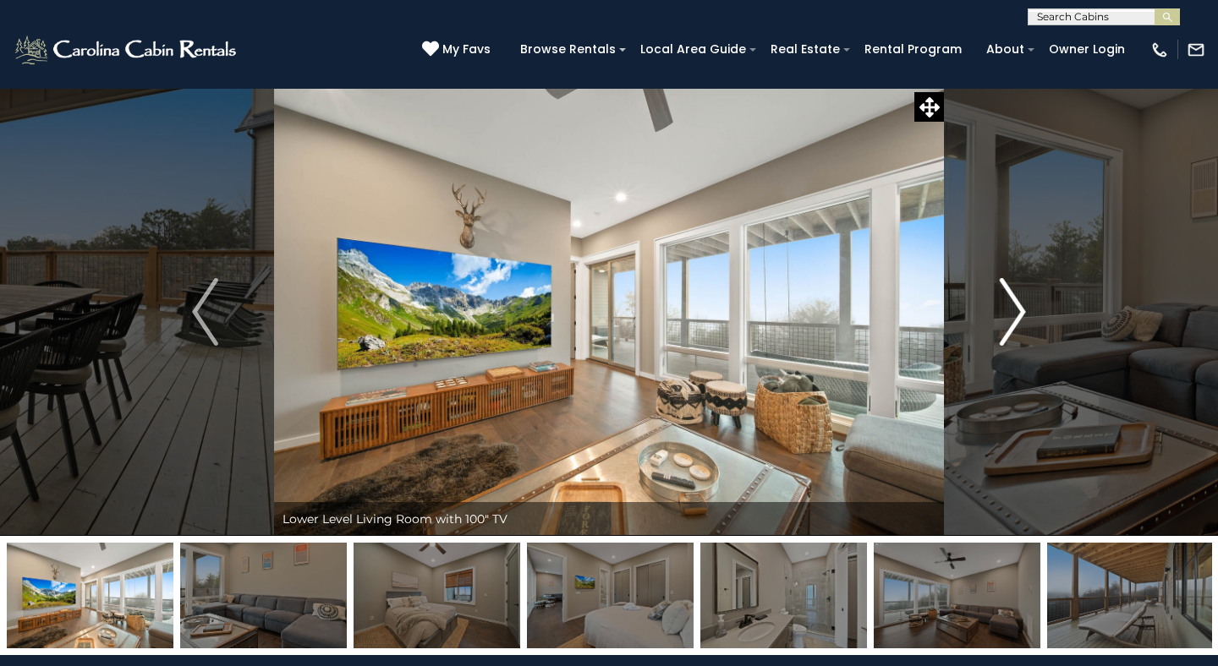
click at [1016, 313] on img "Next" at bounding box center [1012, 312] width 25 height 68
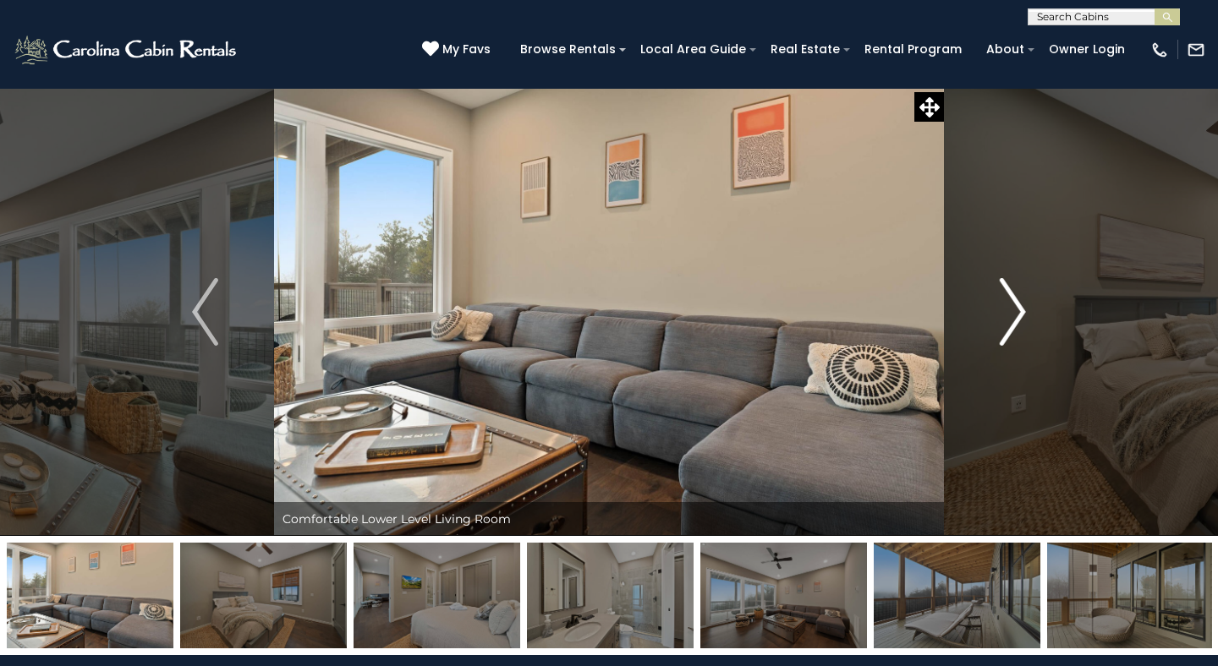
click at [1016, 313] on img "Next" at bounding box center [1012, 312] width 25 height 68
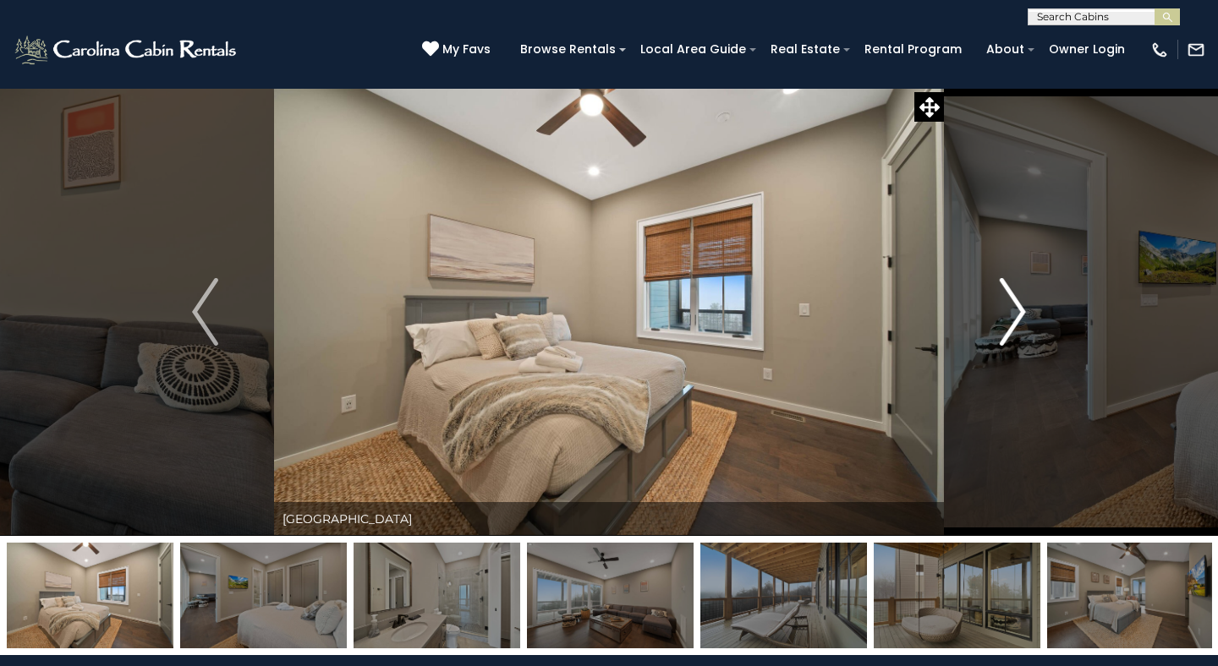
click at [1016, 313] on img "Next" at bounding box center [1012, 312] width 25 height 68
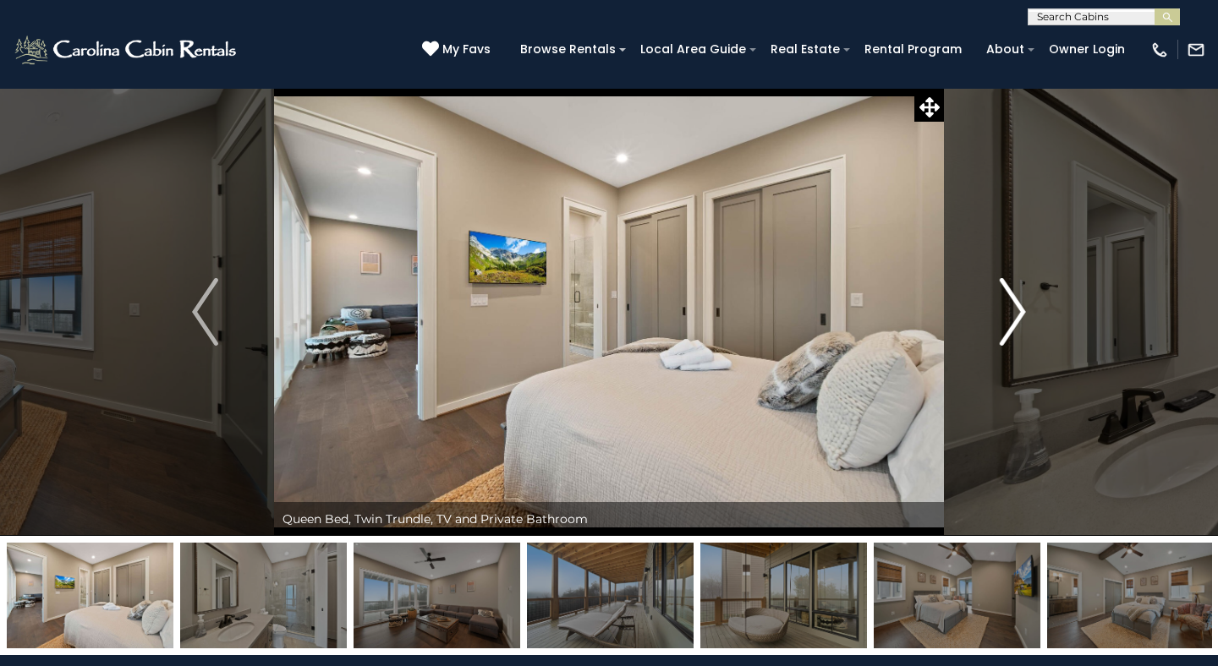
click at [1016, 313] on img "Next" at bounding box center [1012, 312] width 25 height 68
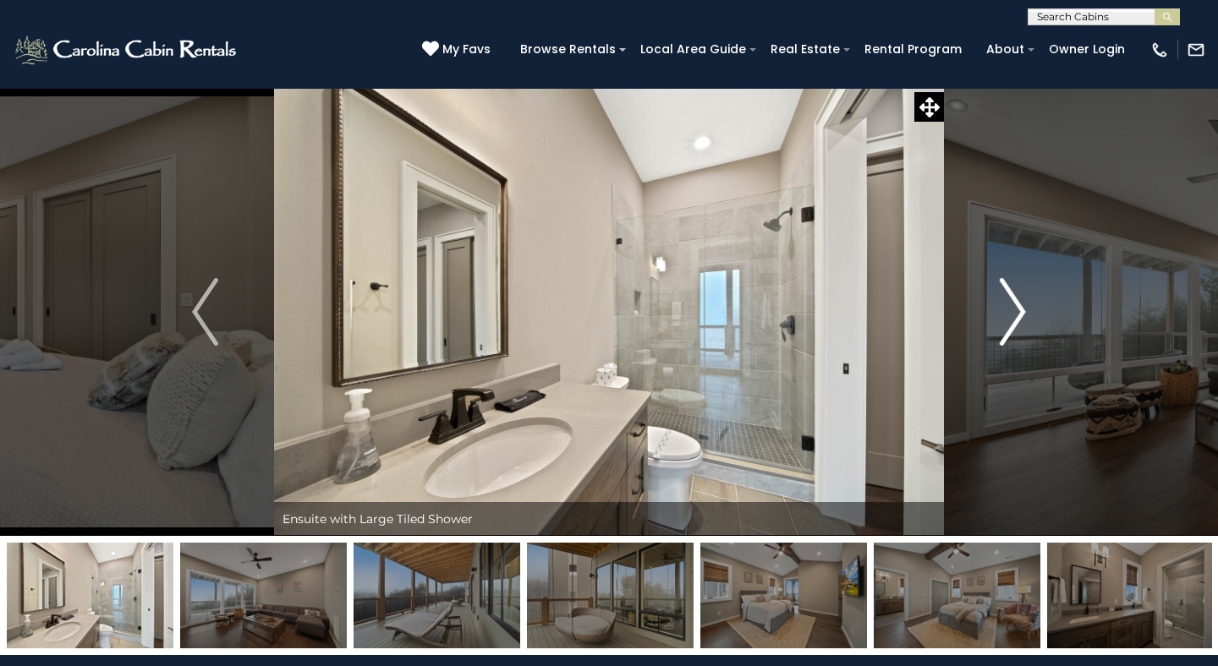
click at [1016, 313] on img "Next" at bounding box center [1012, 312] width 25 height 68
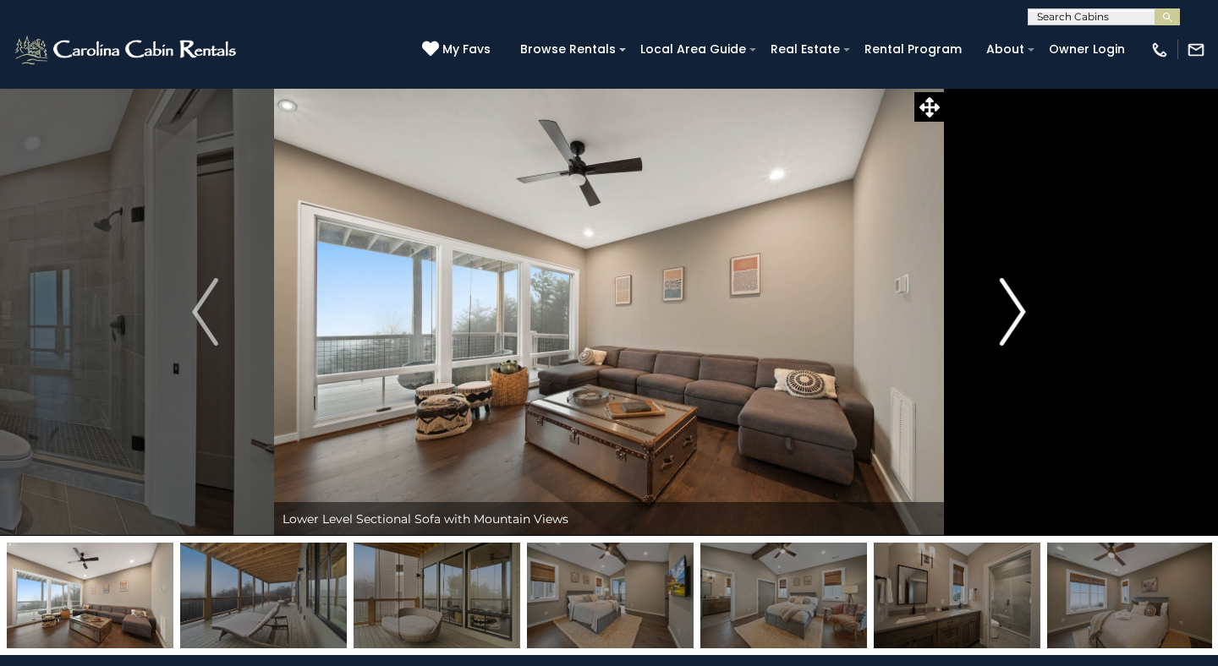
click at [1016, 313] on img "Next" at bounding box center [1012, 312] width 25 height 68
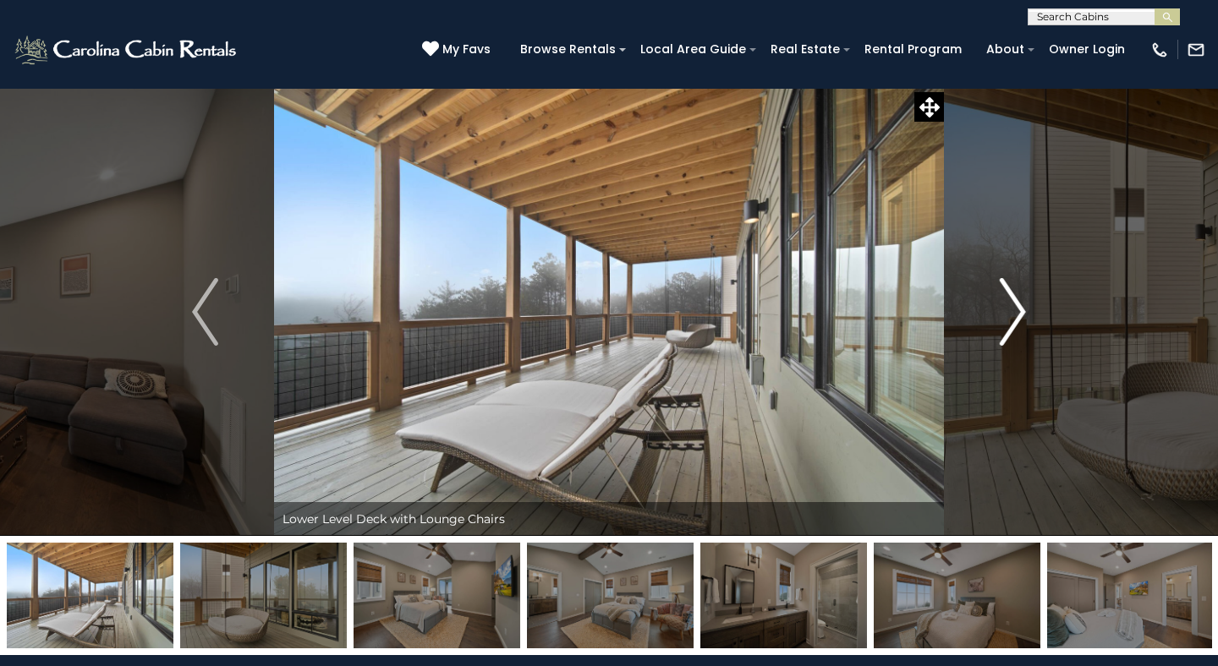
click at [1016, 313] on img "Next" at bounding box center [1012, 312] width 25 height 68
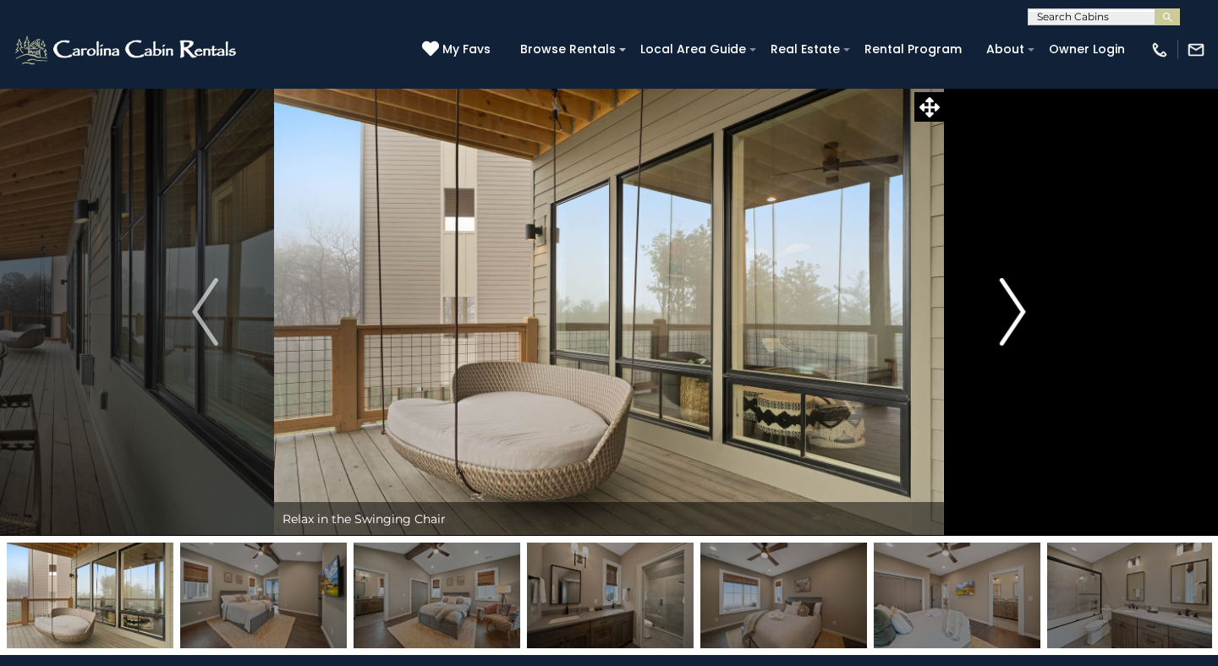
click at [1016, 313] on img "Next" at bounding box center [1012, 312] width 25 height 68
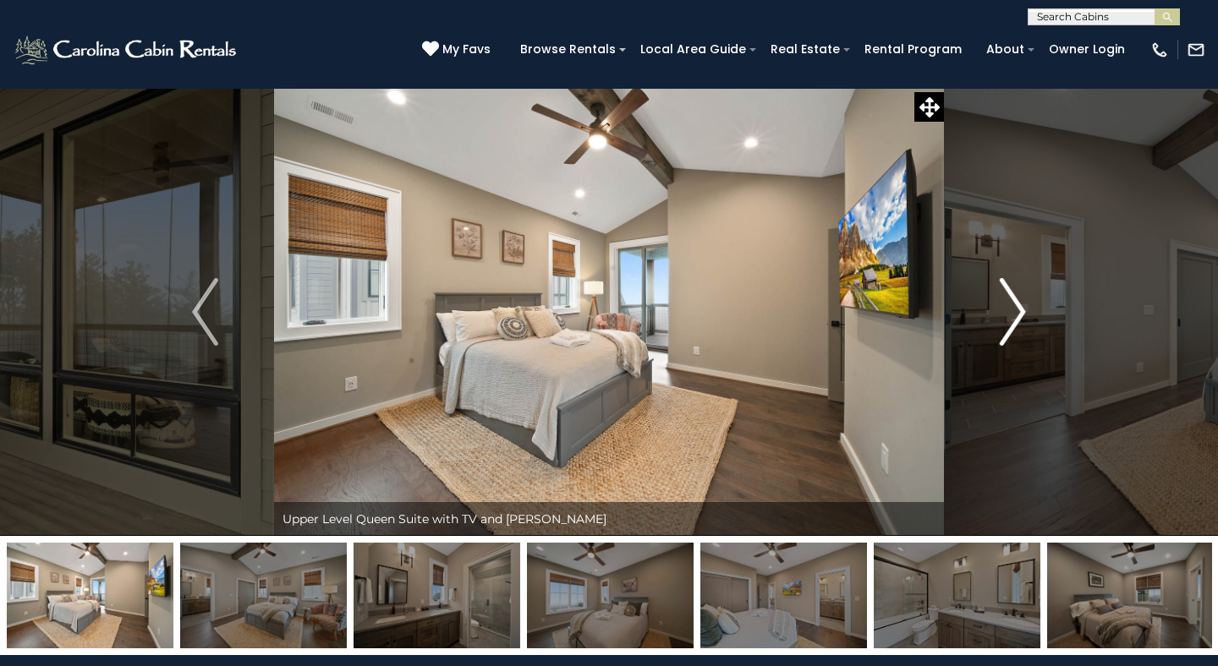
click at [1016, 313] on img "Next" at bounding box center [1012, 312] width 25 height 68
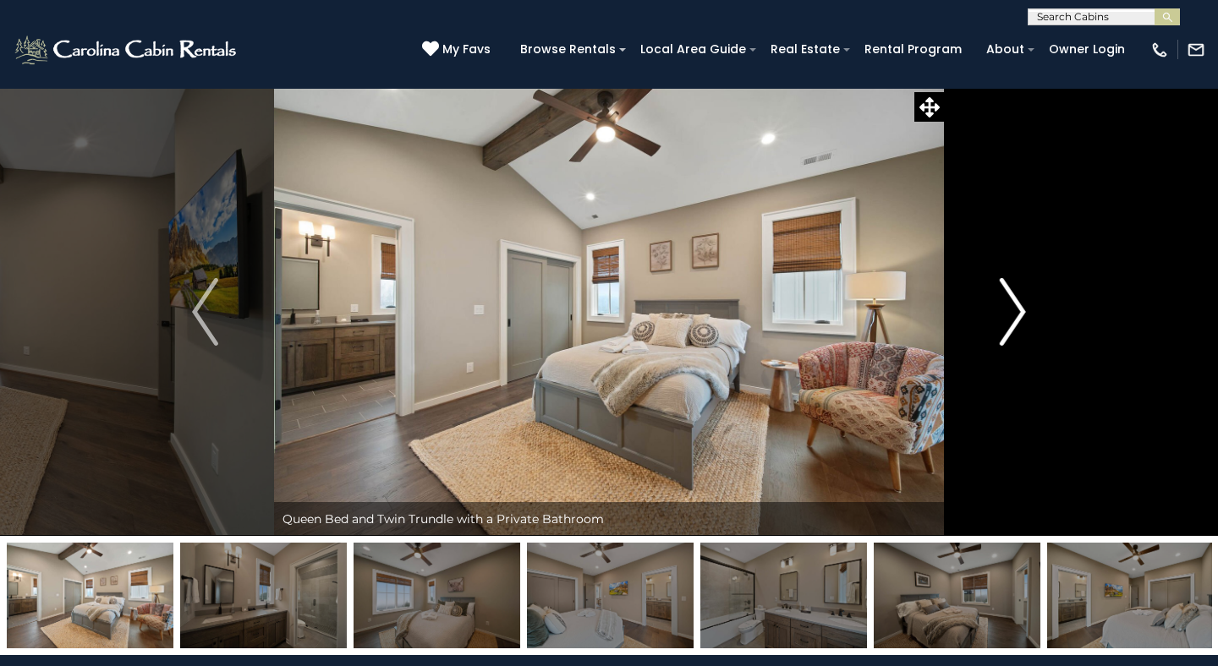
click at [1016, 313] on img "Next" at bounding box center [1012, 312] width 25 height 68
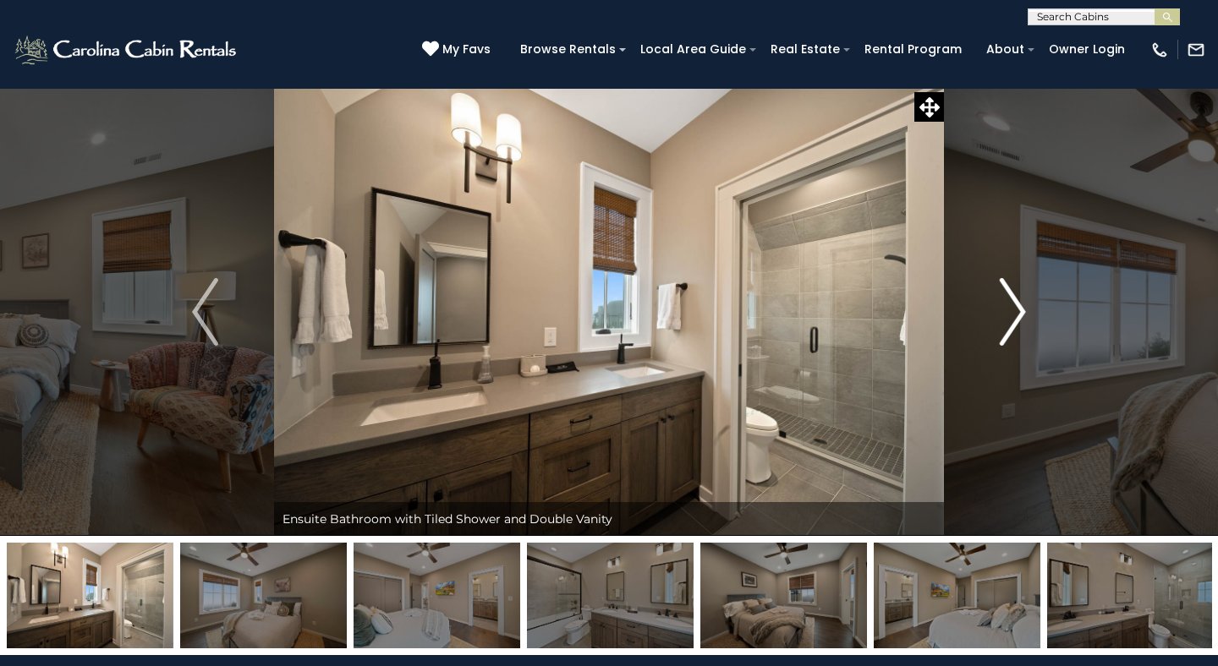
click at [1016, 313] on img "Next" at bounding box center [1012, 312] width 25 height 68
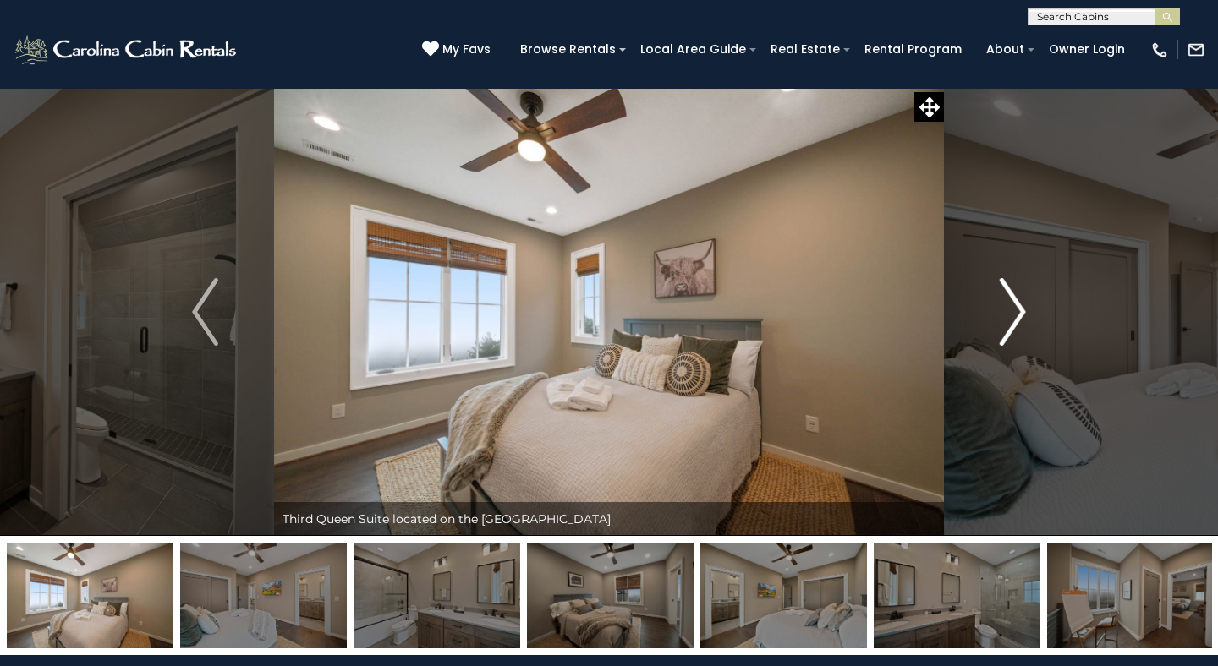
click at [1016, 313] on img "Next" at bounding box center [1012, 312] width 25 height 68
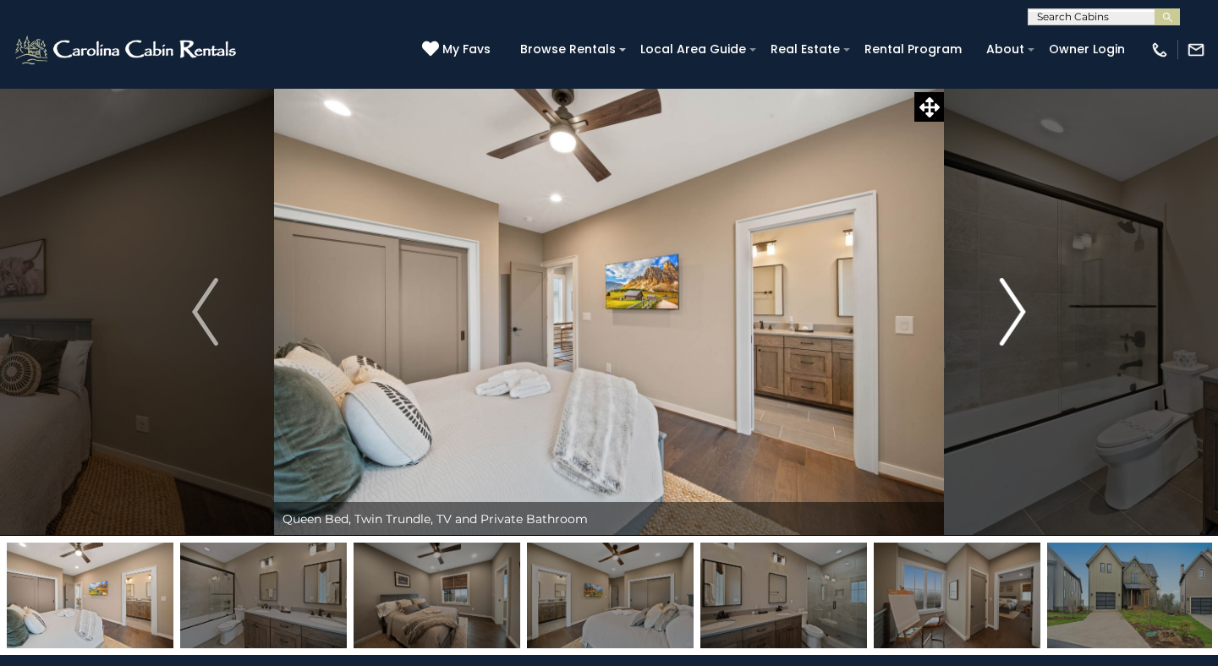
click at [1016, 313] on img "Next" at bounding box center [1012, 312] width 25 height 68
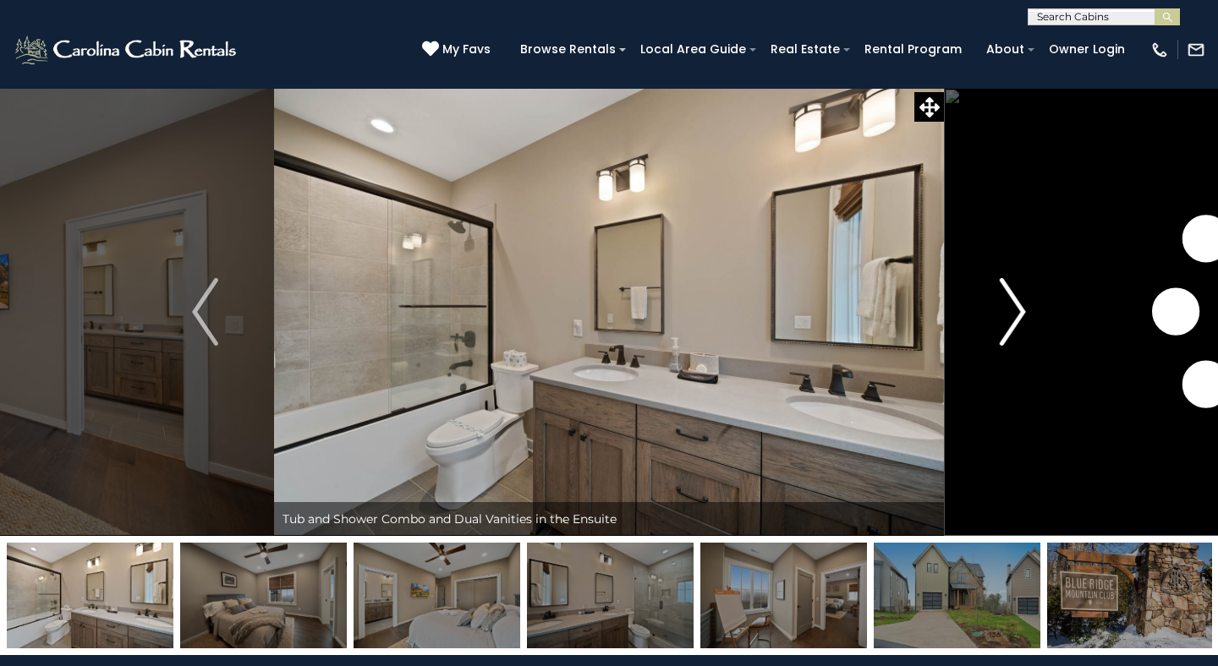
click at [1016, 313] on img "Next" at bounding box center [1012, 312] width 25 height 68
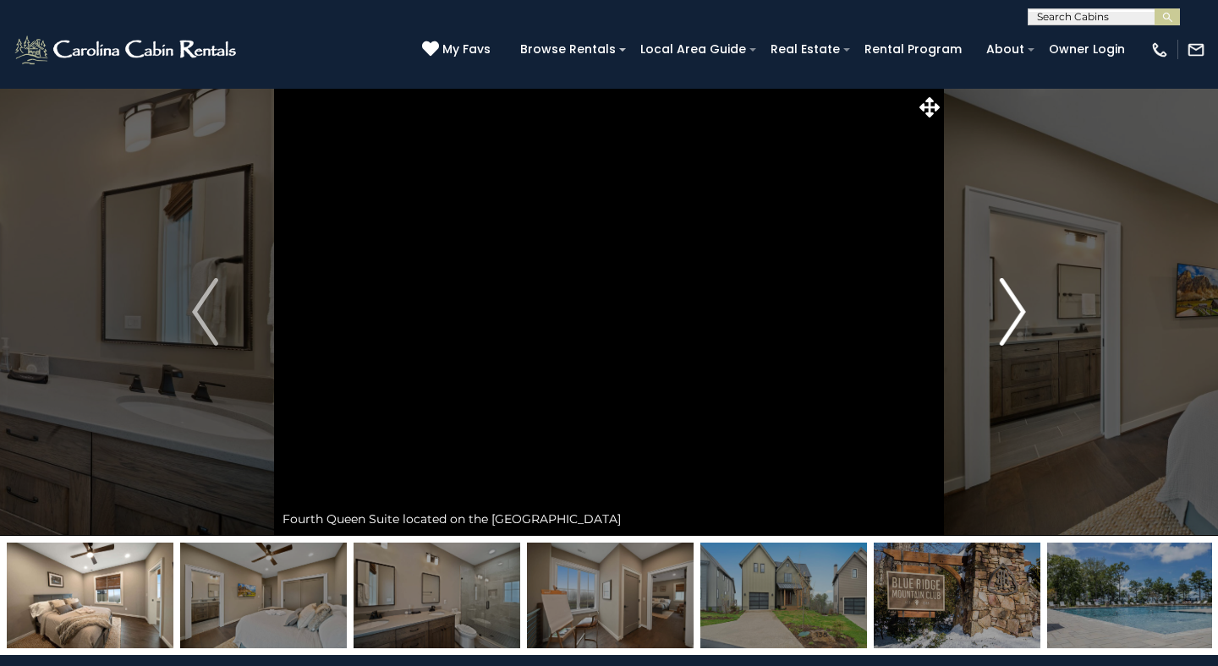
click at [1016, 313] on img "Next" at bounding box center [1012, 312] width 25 height 68
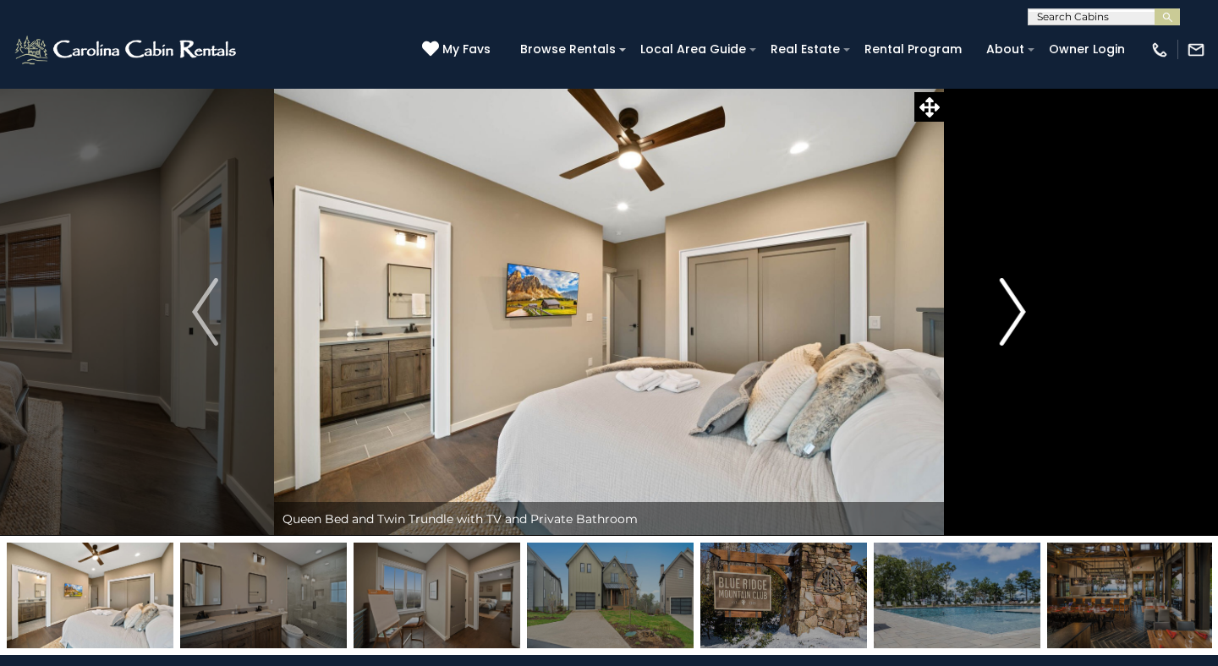
click at [1016, 313] on img "Next" at bounding box center [1012, 312] width 25 height 68
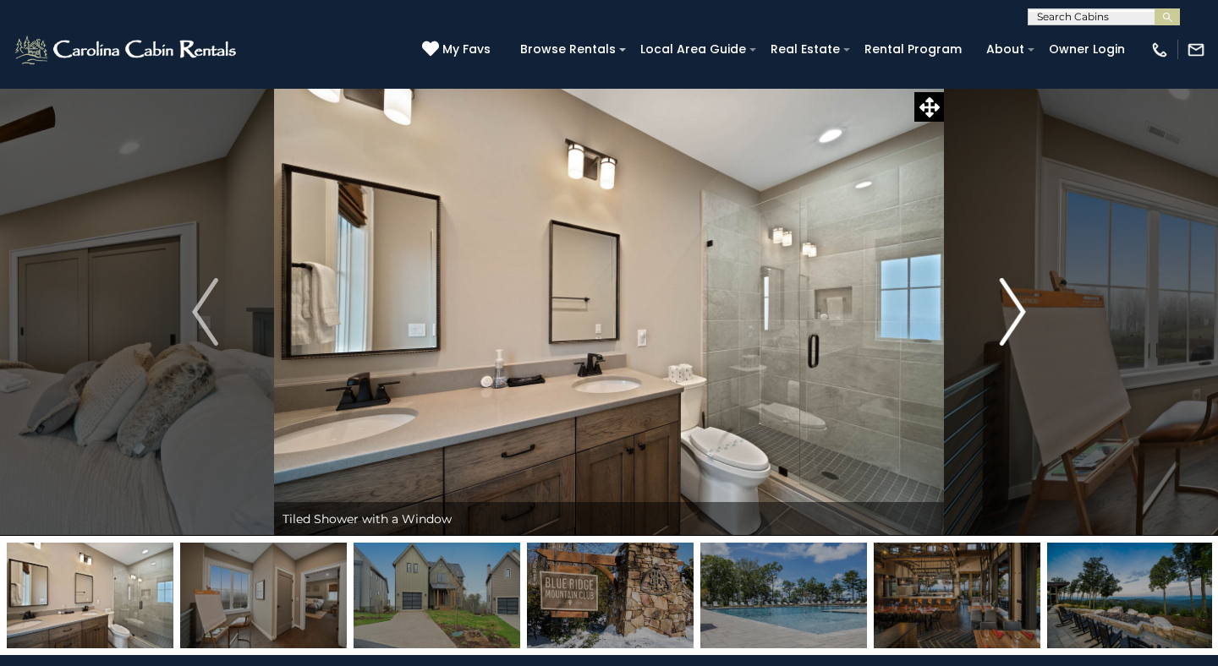
click at [1016, 313] on img "Next" at bounding box center [1012, 312] width 25 height 68
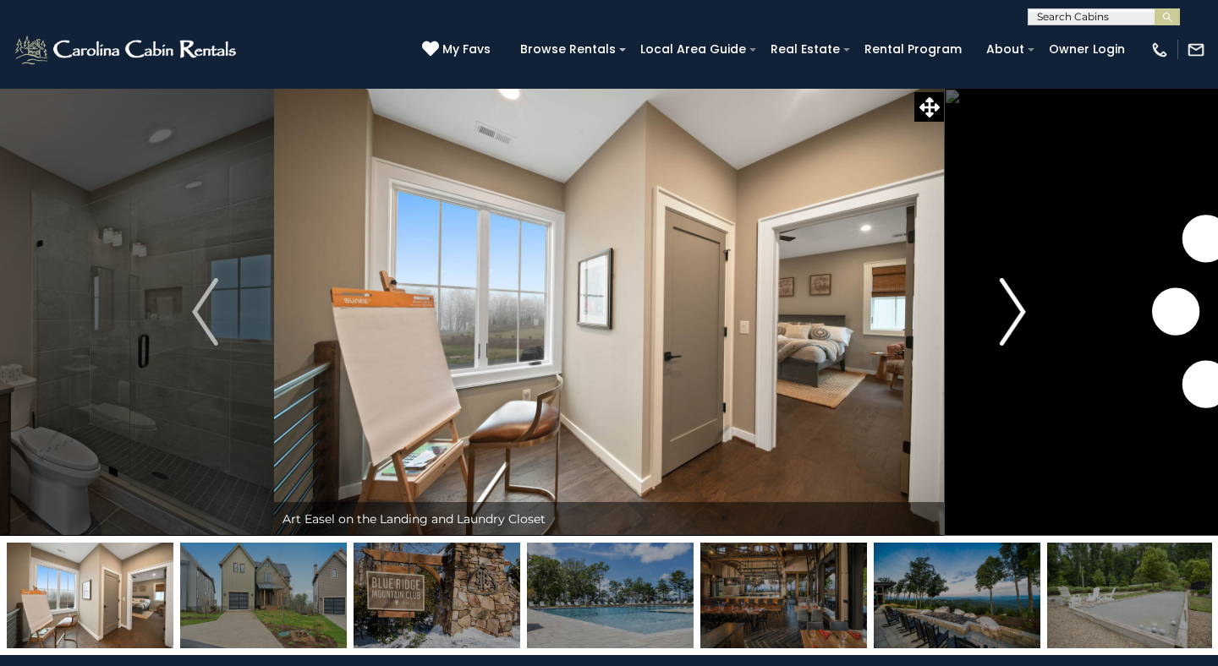
click at [1016, 313] on img "Next" at bounding box center [1012, 312] width 25 height 68
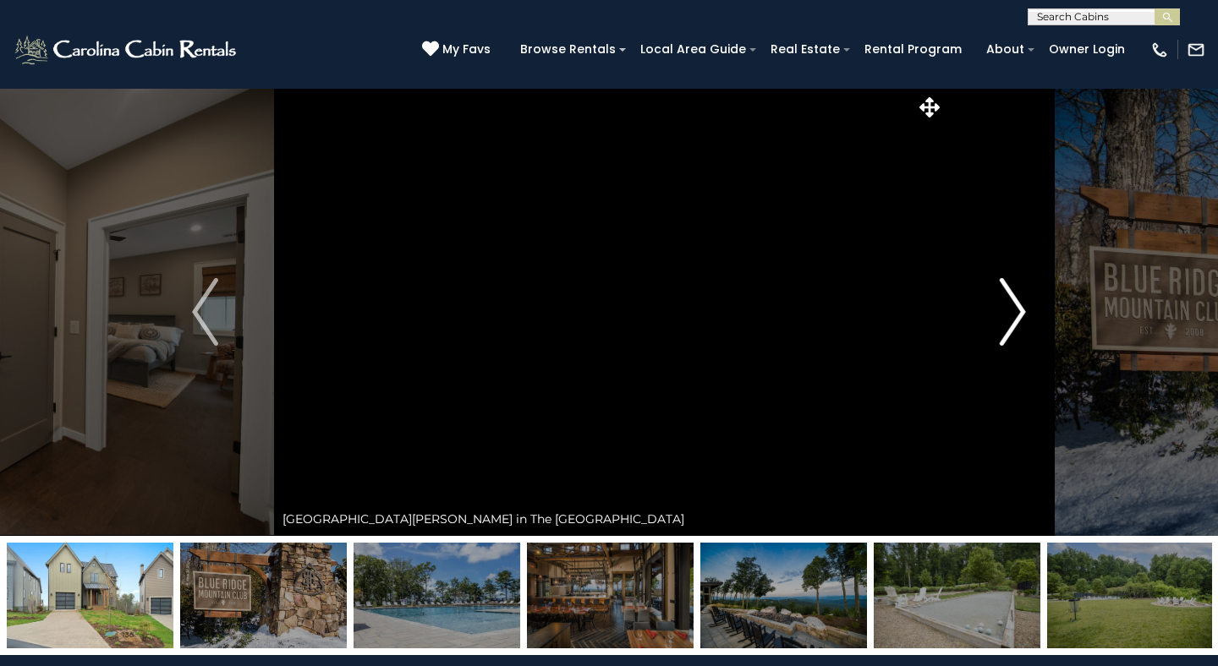
click at [1016, 313] on img "Next" at bounding box center [1012, 312] width 25 height 68
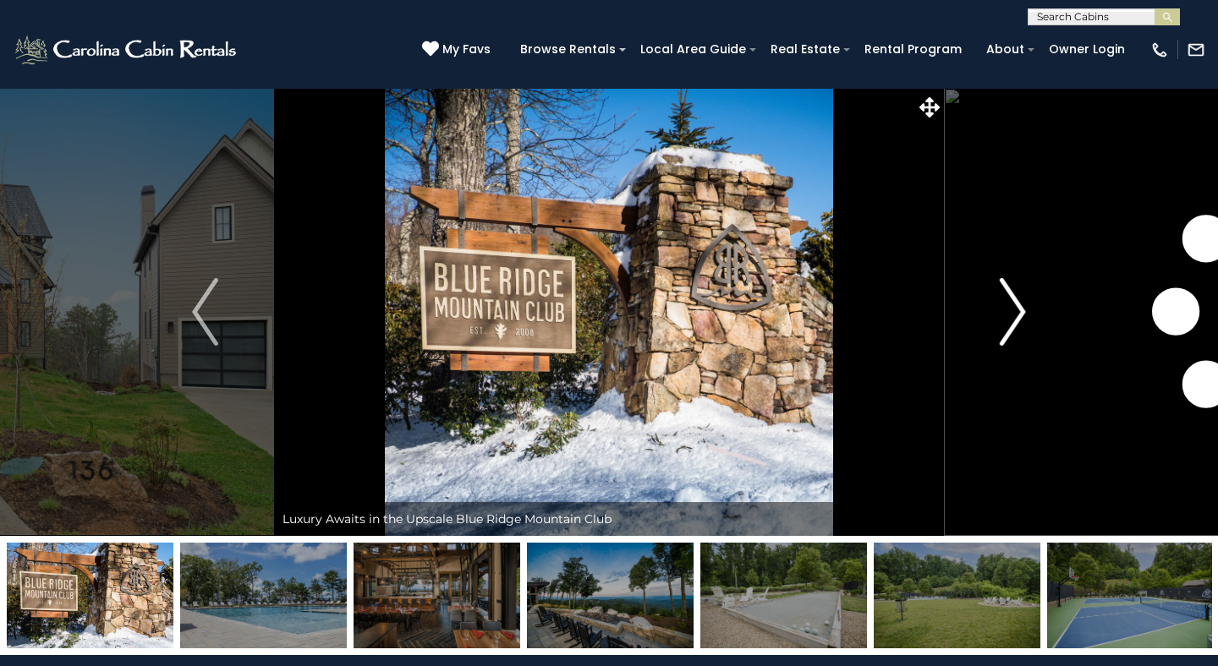
click at [1016, 313] on img "Next" at bounding box center [1012, 312] width 25 height 68
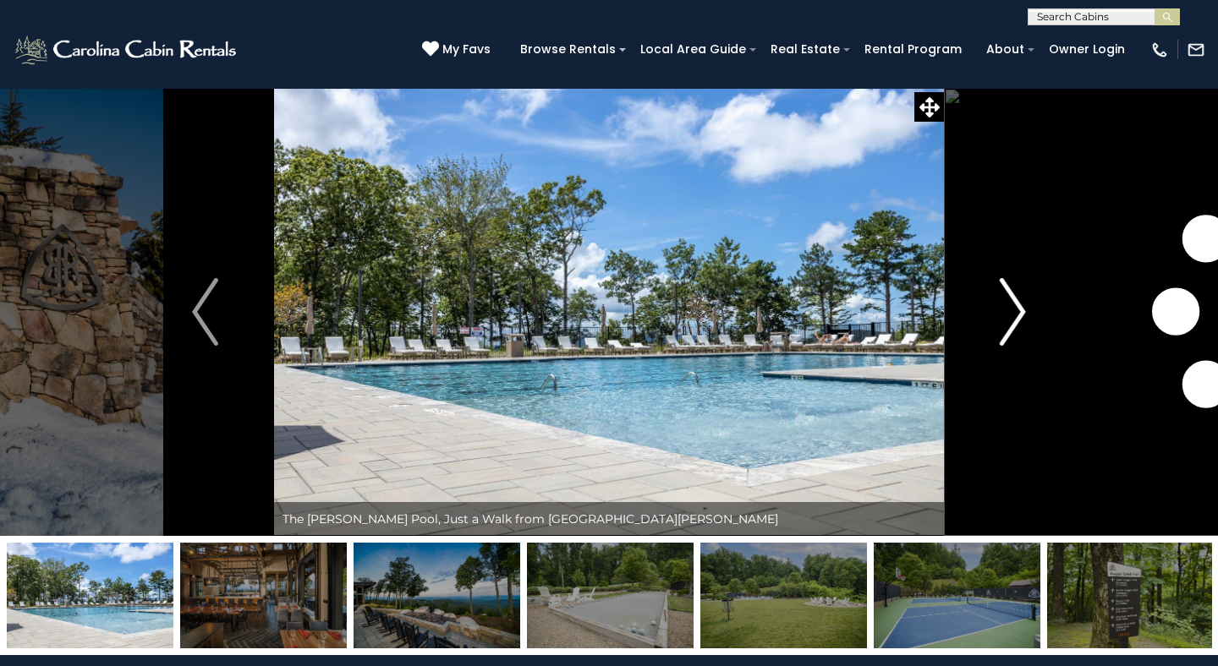
click at [1016, 313] on img "Next" at bounding box center [1012, 312] width 25 height 68
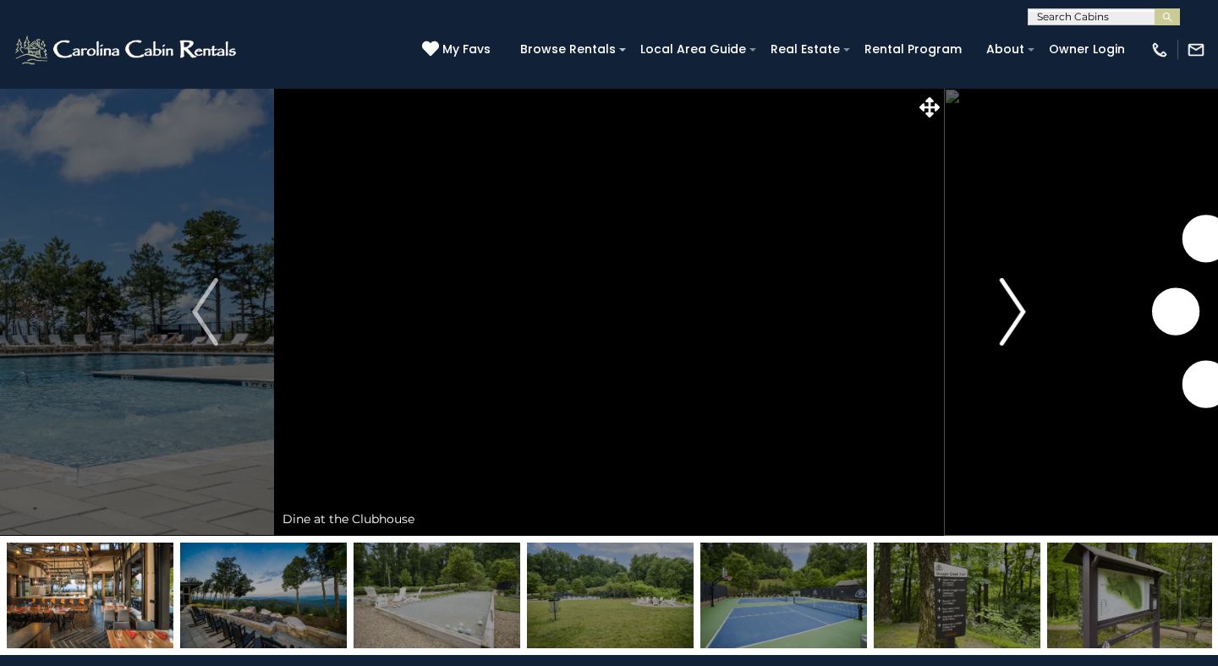
click at [1016, 313] on img "Next" at bounding box center [1012, 312] width 25 height 68
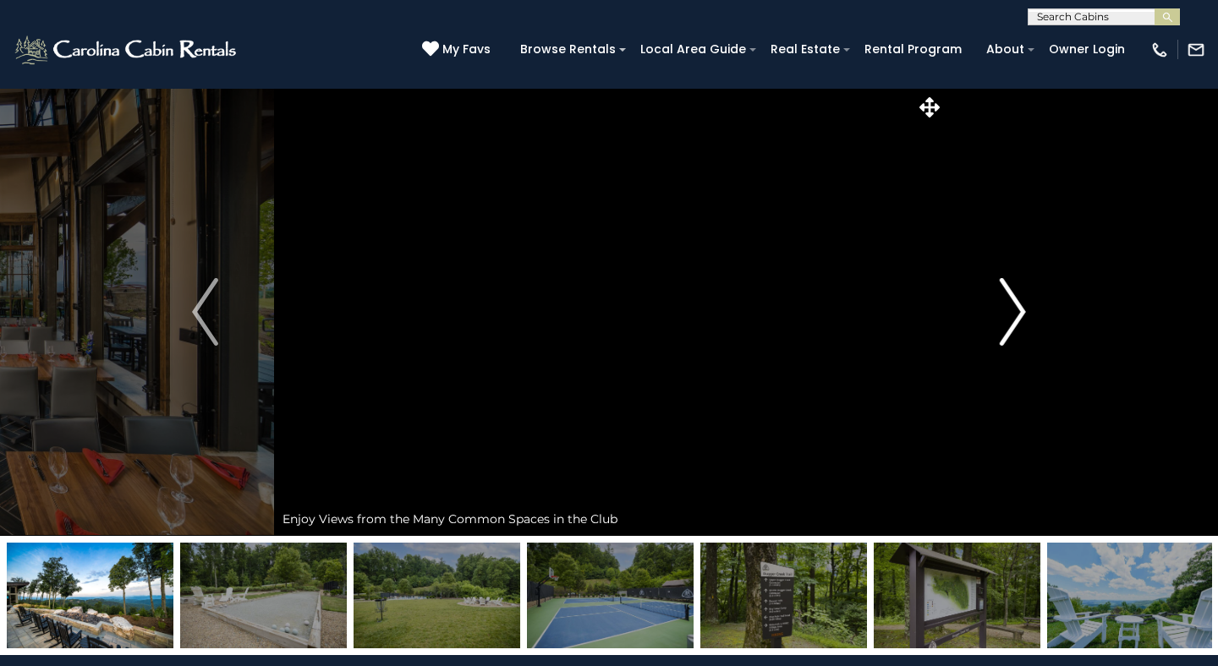
click at [1016, 313] on img "Next" at bounding box center [1012, 312] width 25 height 68
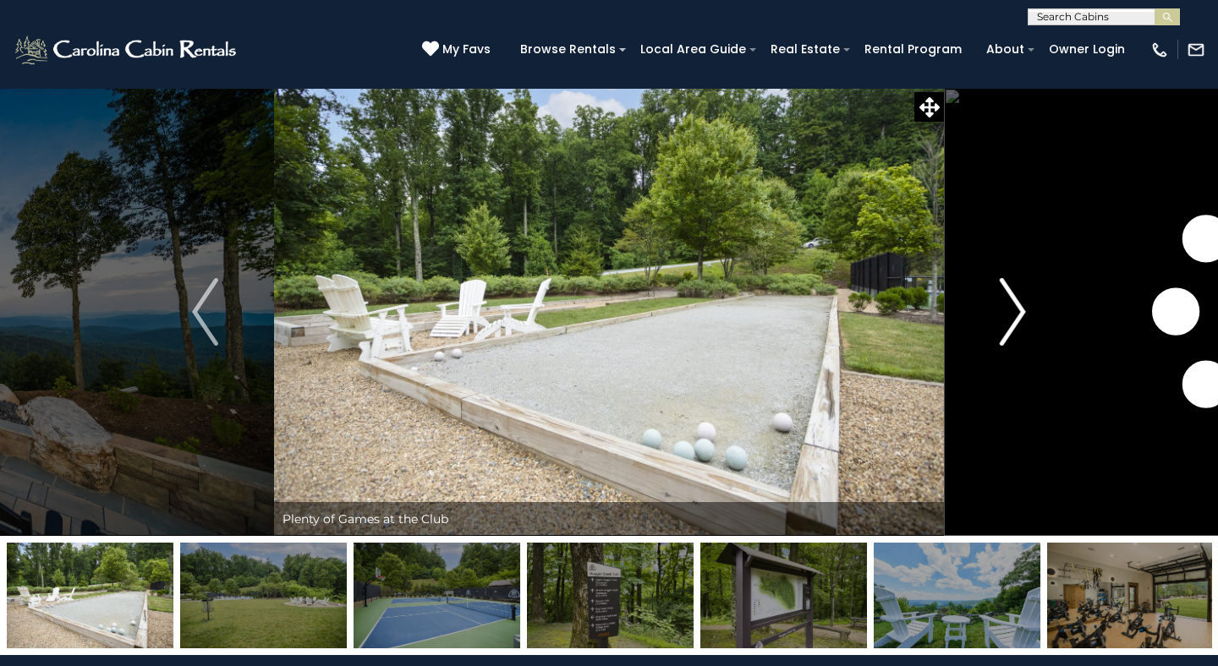
click at [1016, 313] on img "Next" at bounding box center [1012, 312] width 25 height 68
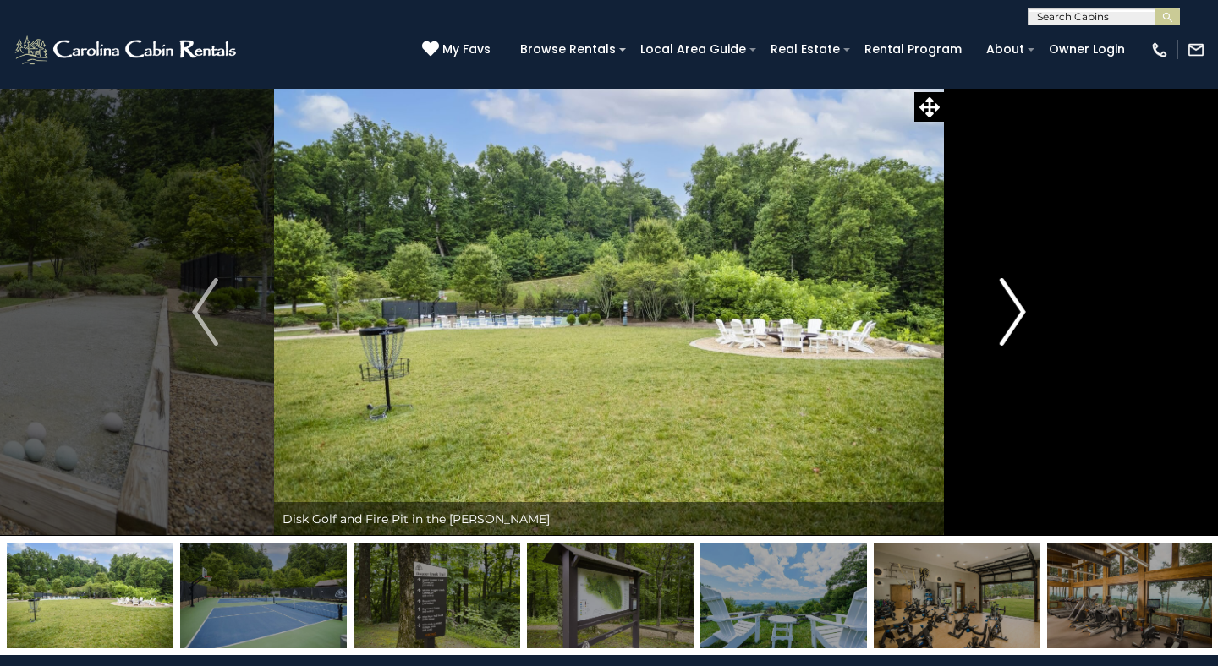
click at [1002, 310] on img "Next" at bounding box center [1012, 312] width 25 height 68
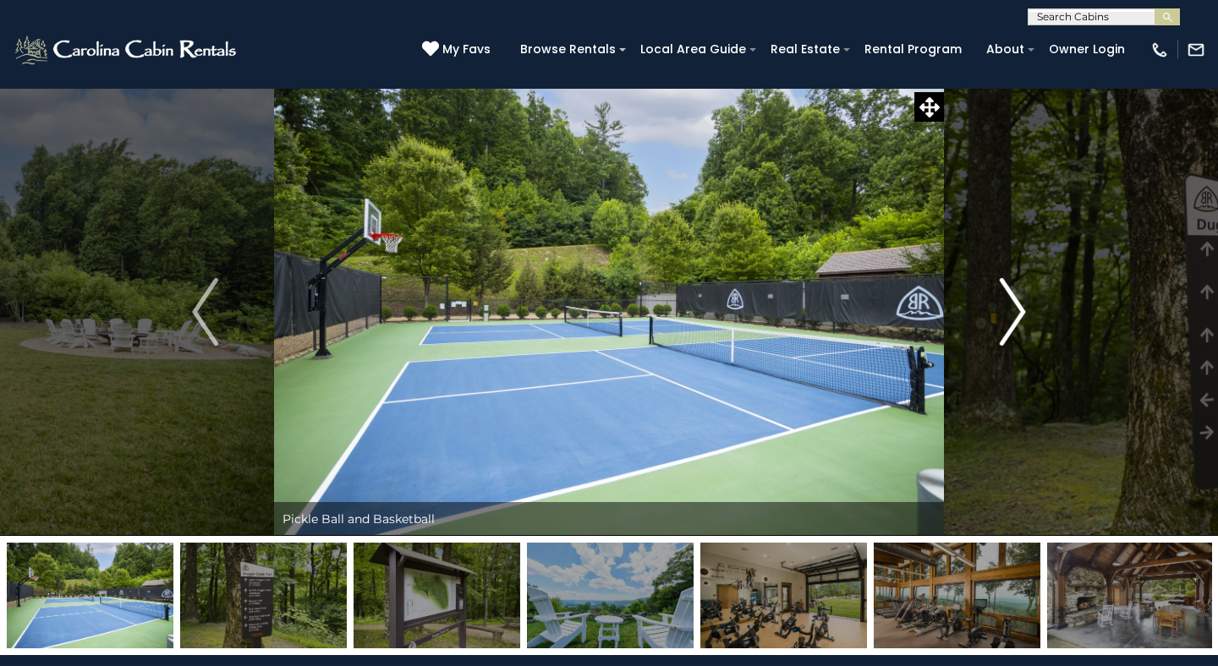
click at [1002, 310] on img "Next" at bounding box center [1012, 312] width 25 height 68
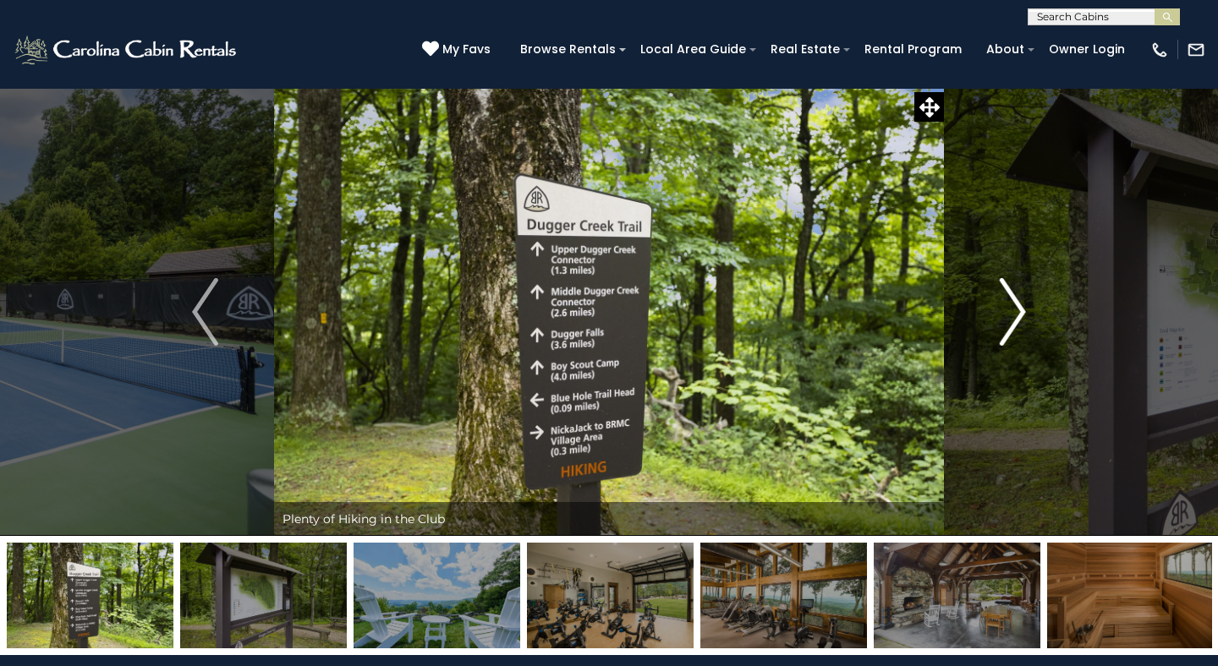
click at [1002, 310] on img "Next" at bounding box center [1012, 312] width 25 height 68
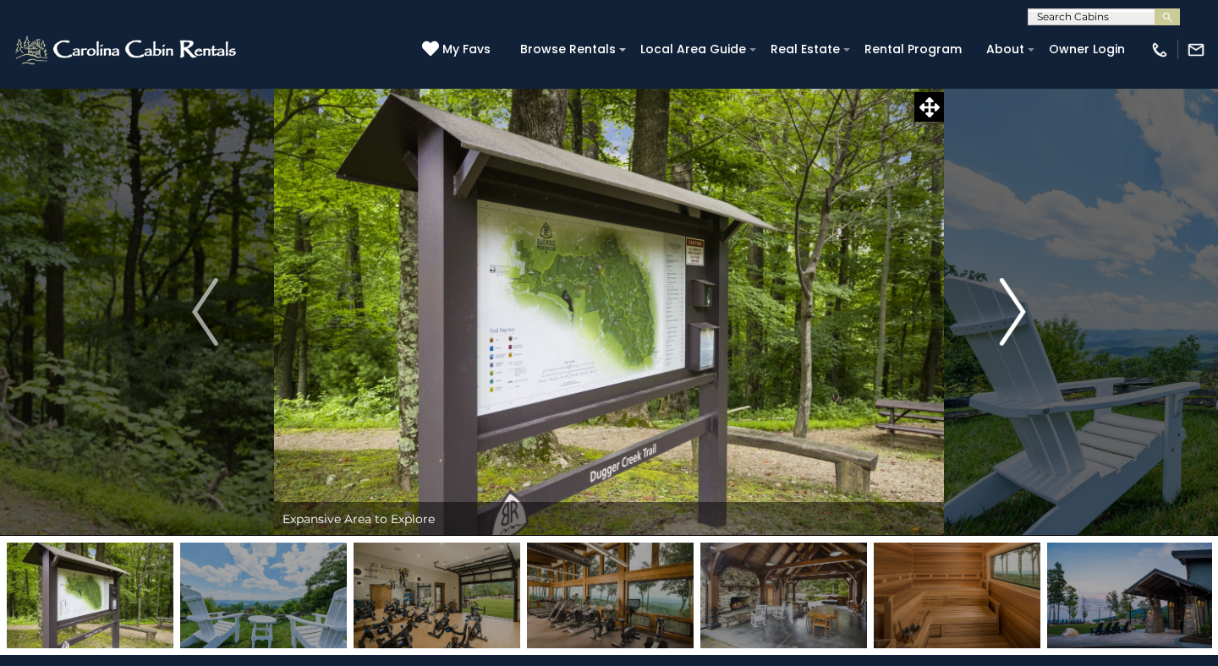
click at [1002, 310] on img "Next" at bounding box center [1012, 312] width 25 height 68
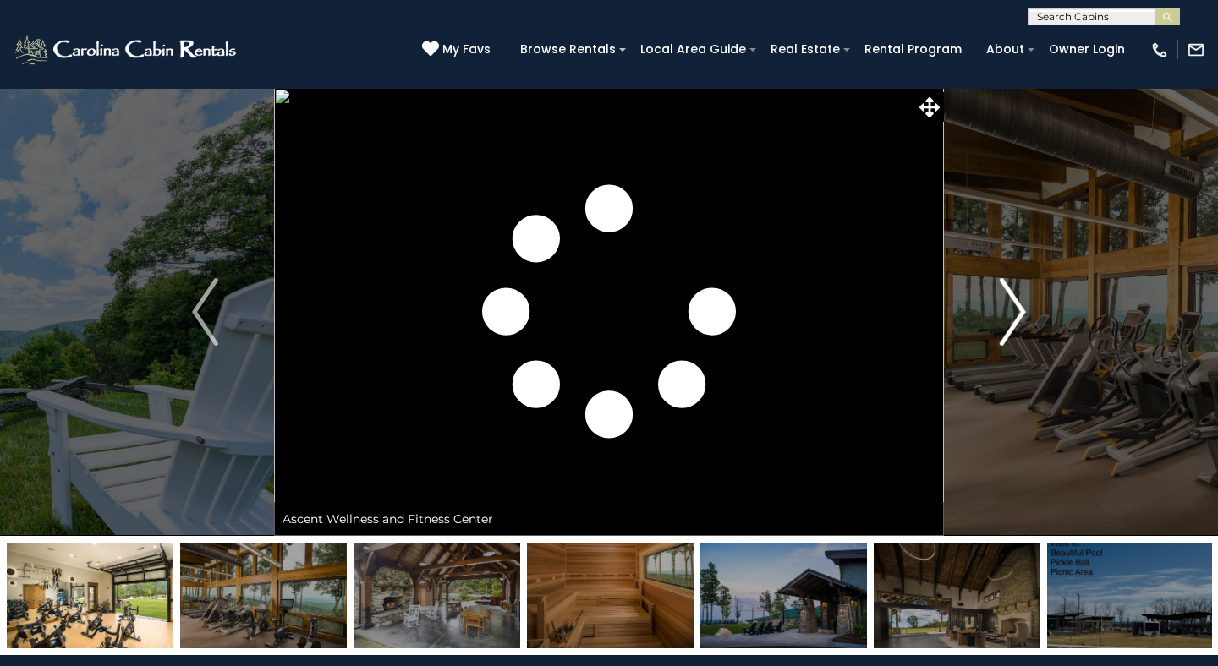
click at [1002, 310] on img "Next" at bounding box center [1012, 312] width 25 height 68
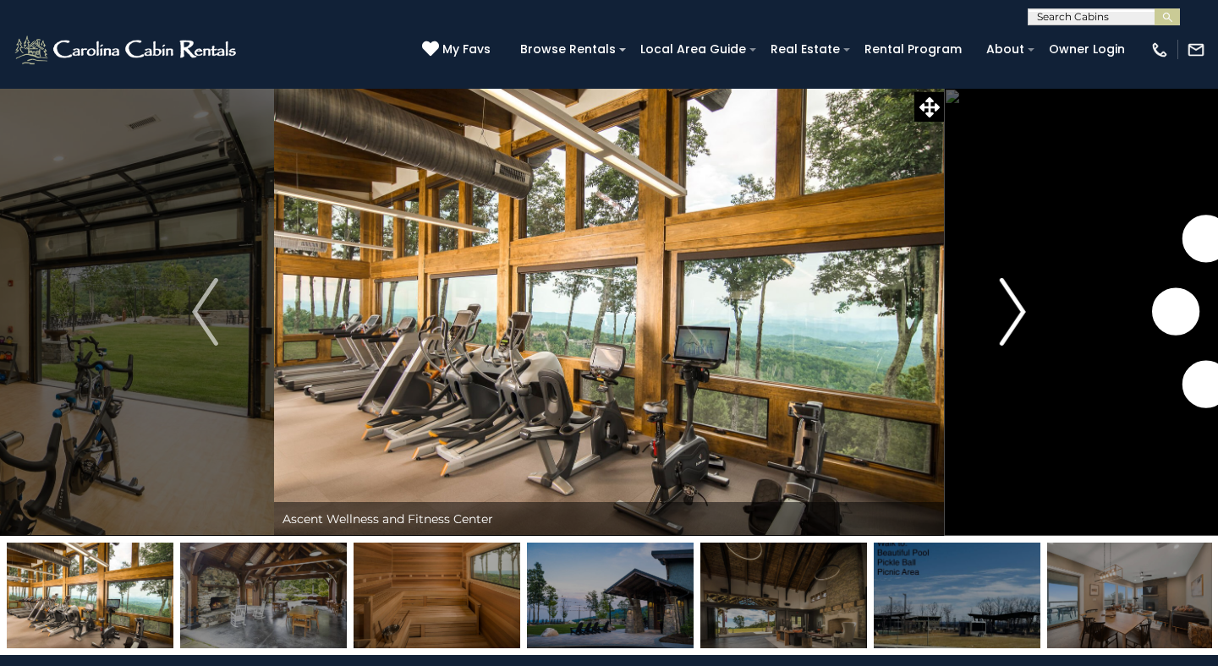
click at [1002, 310] on img "Next" at bounding box center [1012, 312] width 25 height 68
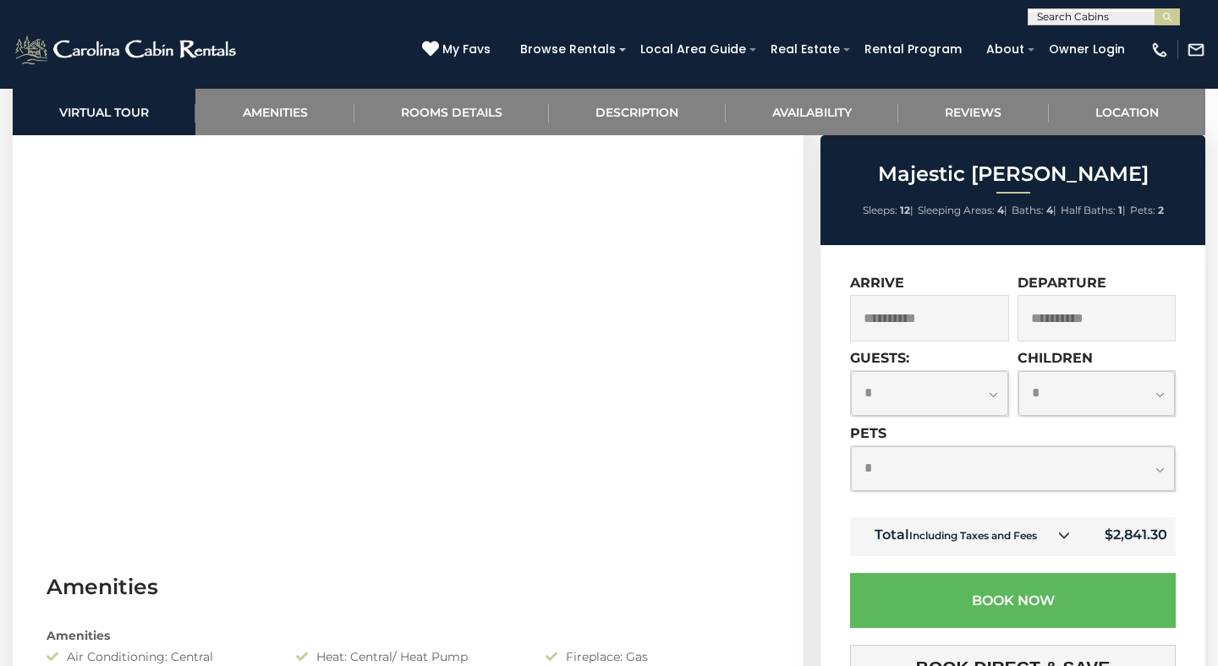
scroll to position [836, 0]
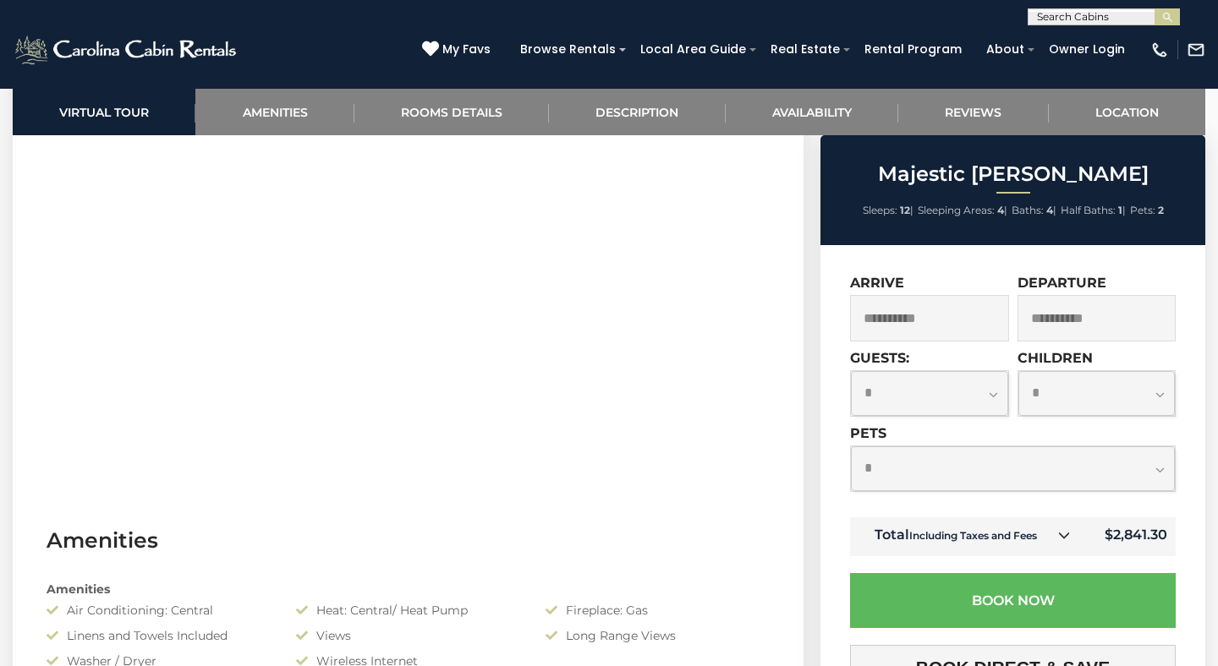
click at [951, 385] on select "**********" at bounding box center [929, 393] width 157 height 45
select select "*"
click at [851, 371] on select "**********" at bounding box center [929, 393] width 157 height 45
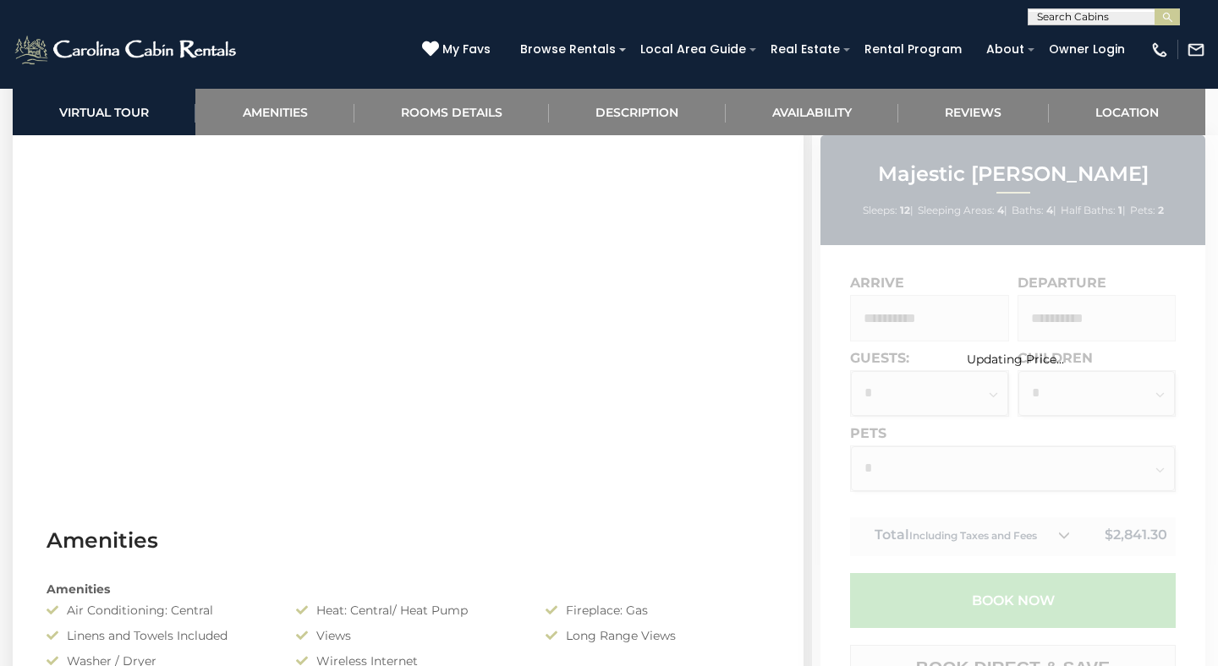
click at [1048, 409] on div "Updating Price..." at bounding box center [1015, 609] width 406 height 949
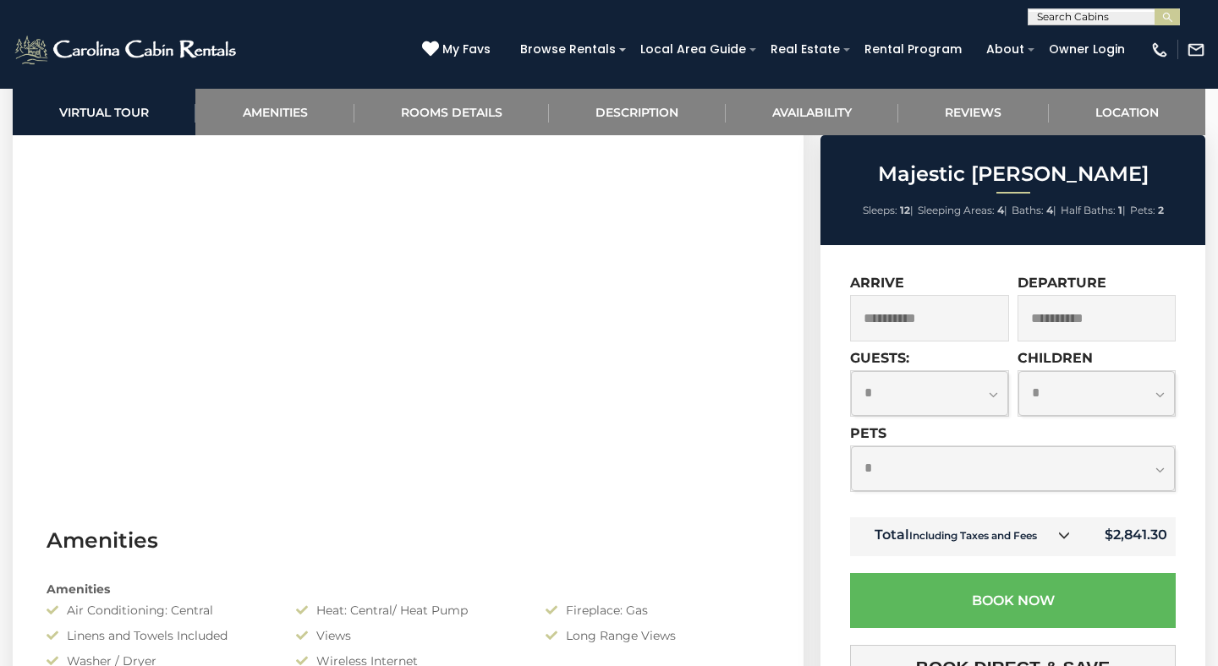
click at [1062, 392] on select "**********" at bounding box center [1096, 393] width 157 height 45
select select "*"
click at [1018, 371] on select "**********" at bounding box center [1096, 393] width 157 height 45
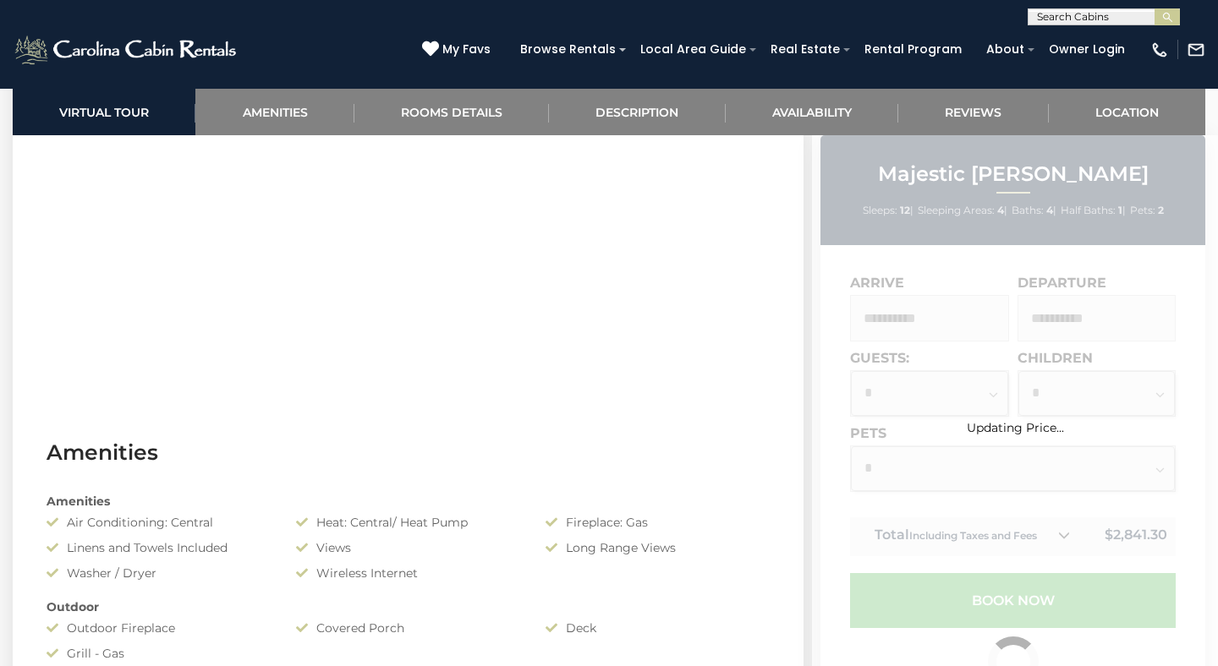
scroll to position [951, 0]
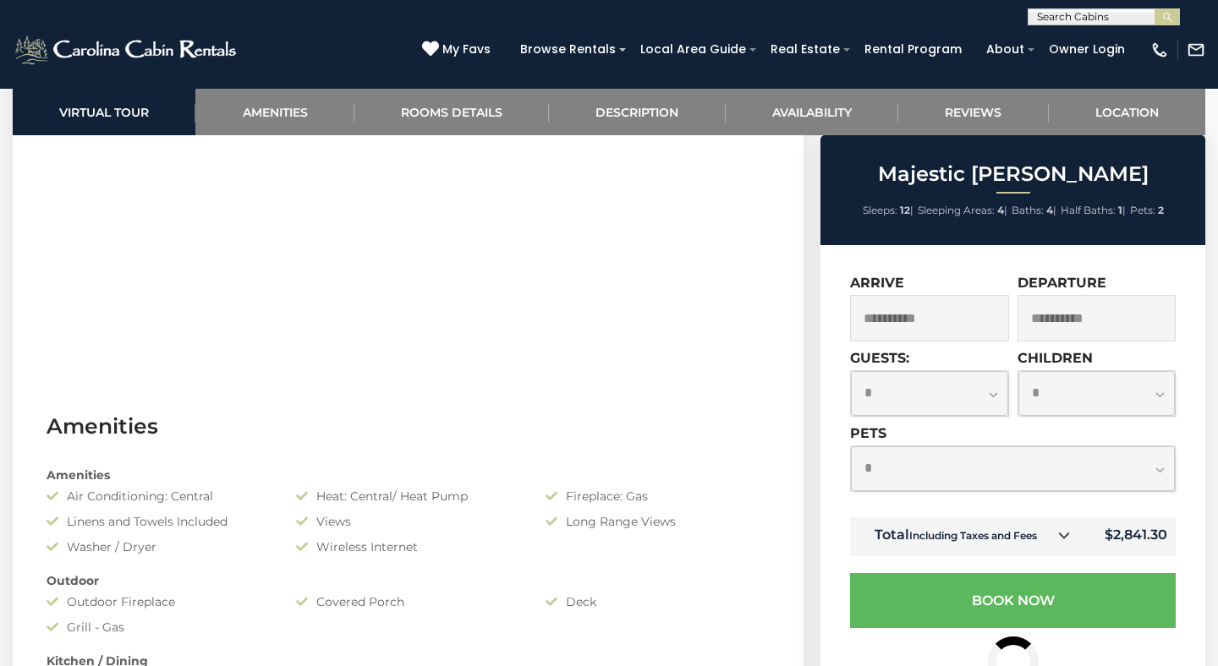
click at [981, 479] on select "**********" at bounding box center [1013, 469] width 324 height 45
select select "*"
click at [851, 447] on select "**********" at bounding box center [1013, 469] width 324 height 45
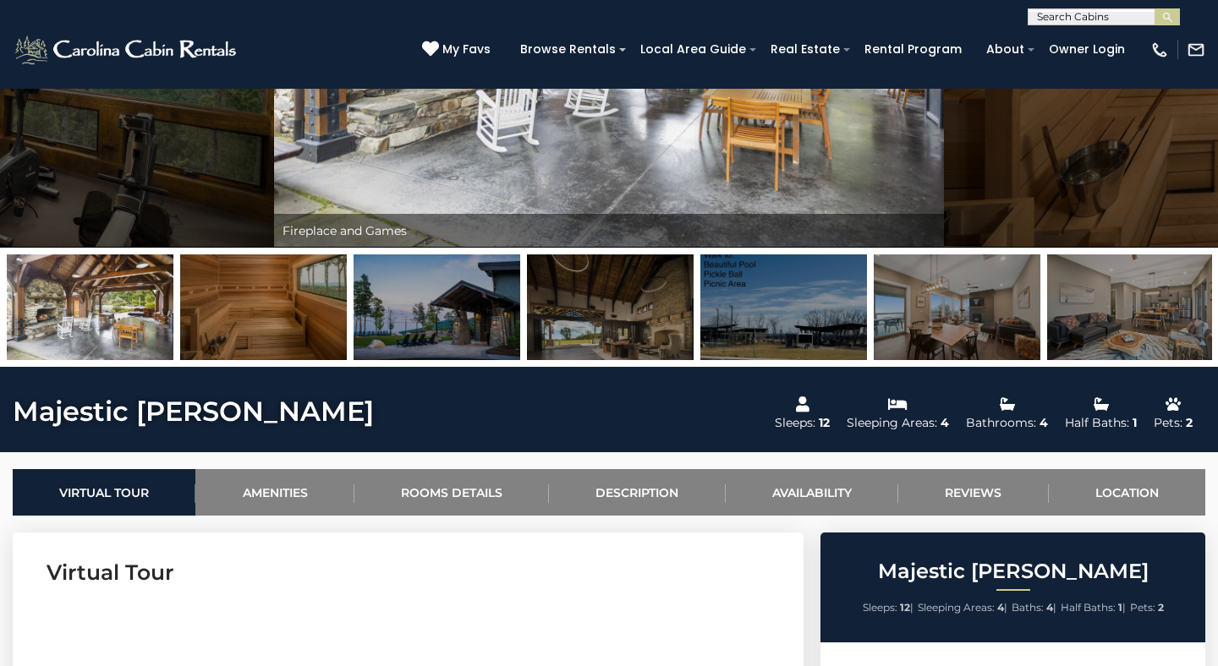
scroll to position [0, 0]
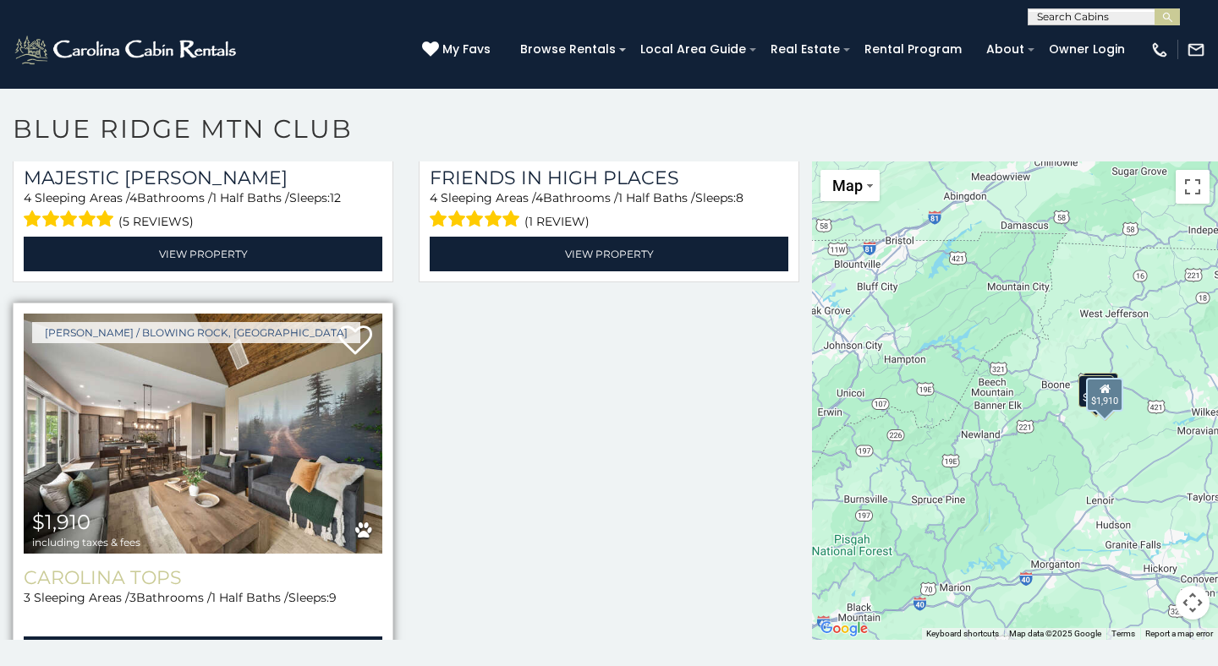
scroll to position [1160, 0]
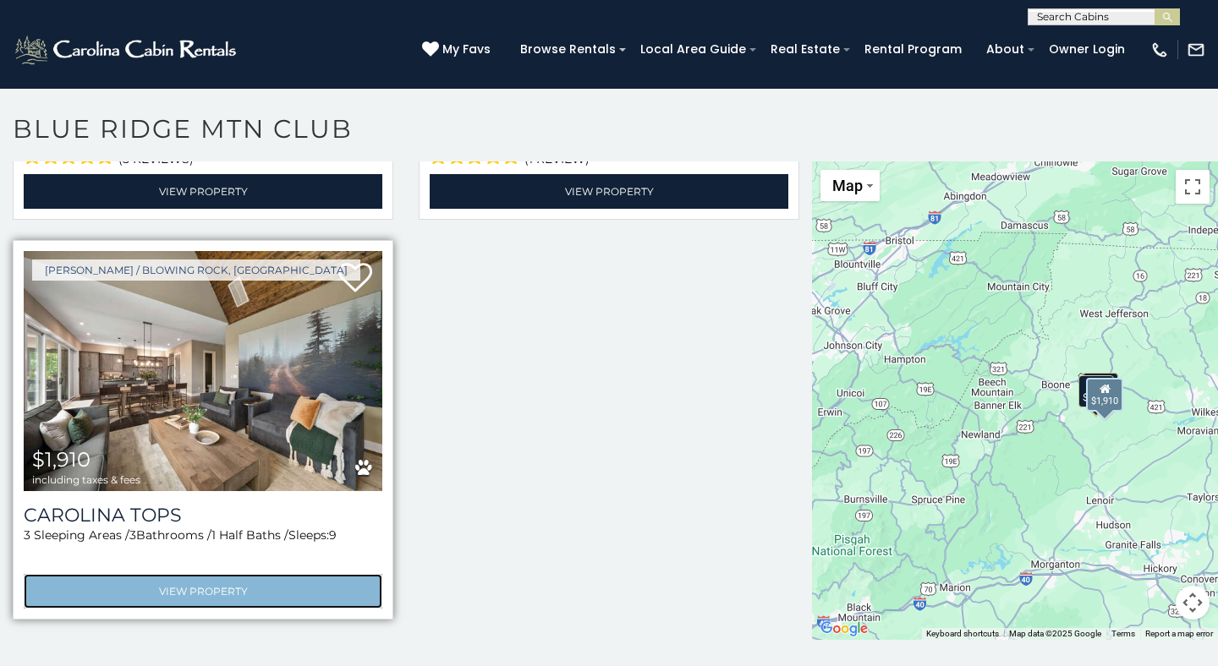
click at [209, 586] on link "View Property" at bounding box center [203, 591] width 359 height 35
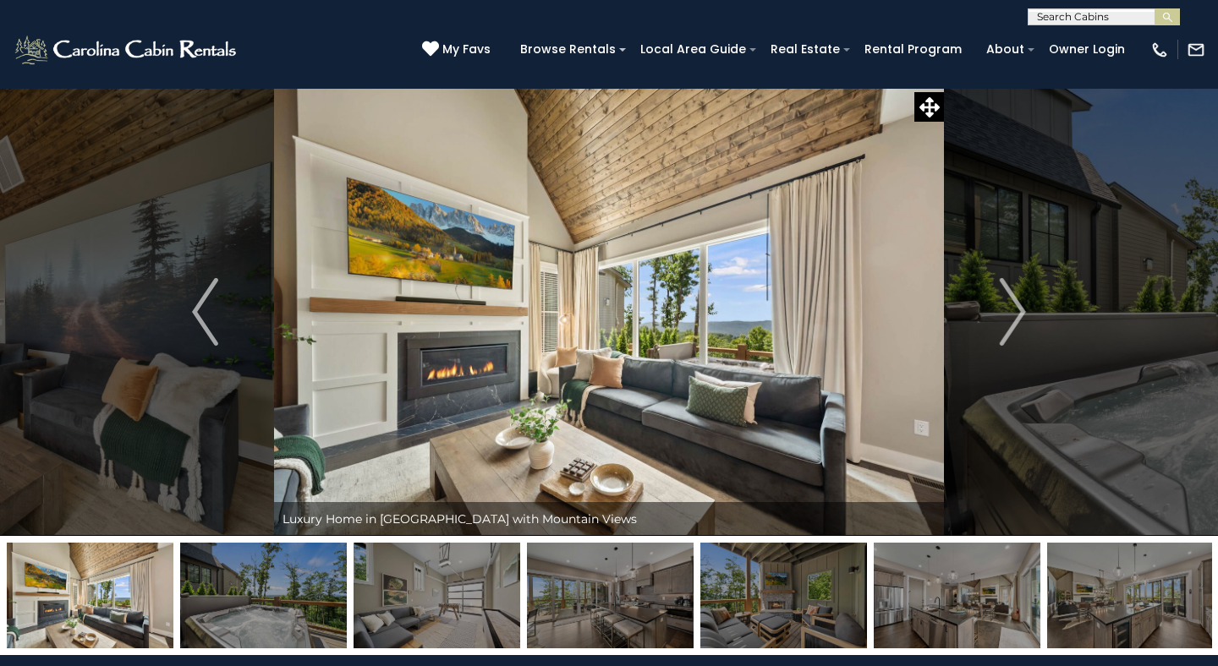
click at [1018, 308] on img "Next" at bounding box center [1012, 312] width 25 height 68
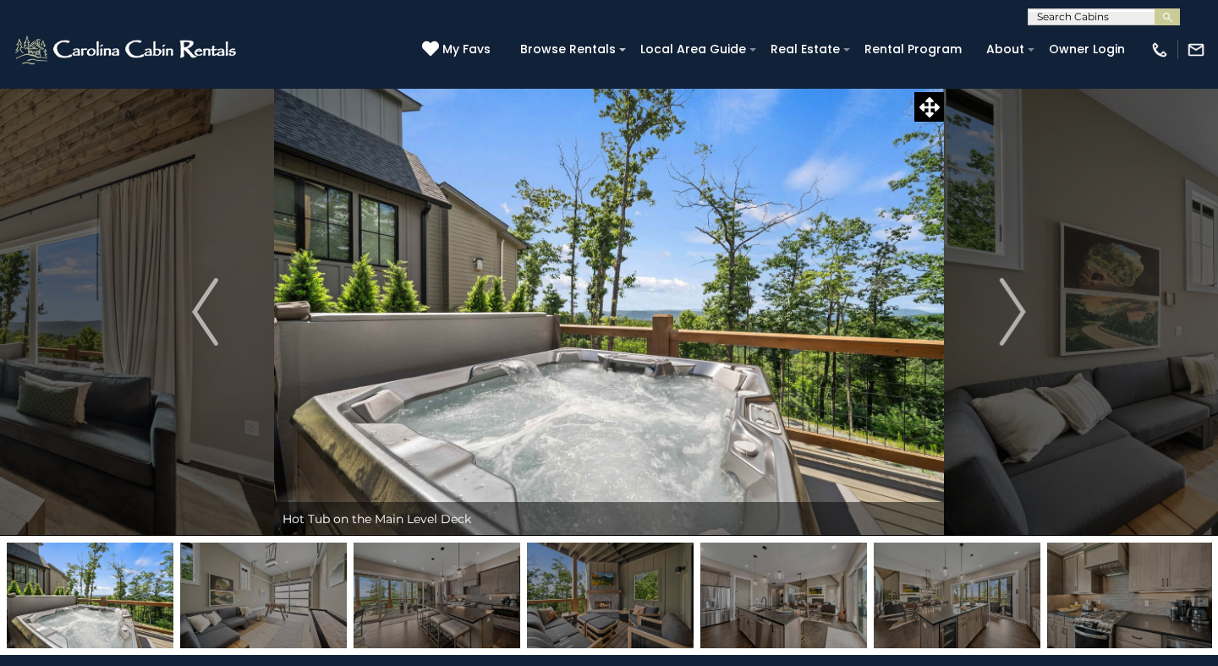
click at [1018, 308] on img "Next" at bounding box center [1012, 312] width 25 height 68
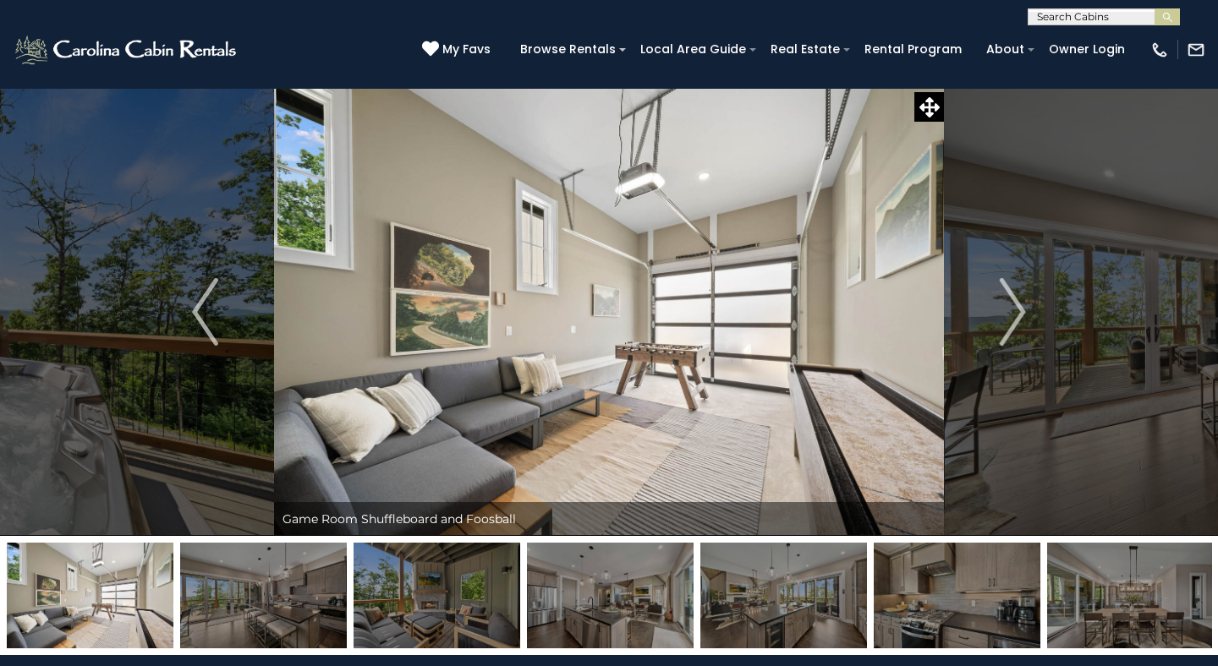
click at [1018, 308] on img "Next" at bounding box center [1012, 312] width 25 height 68
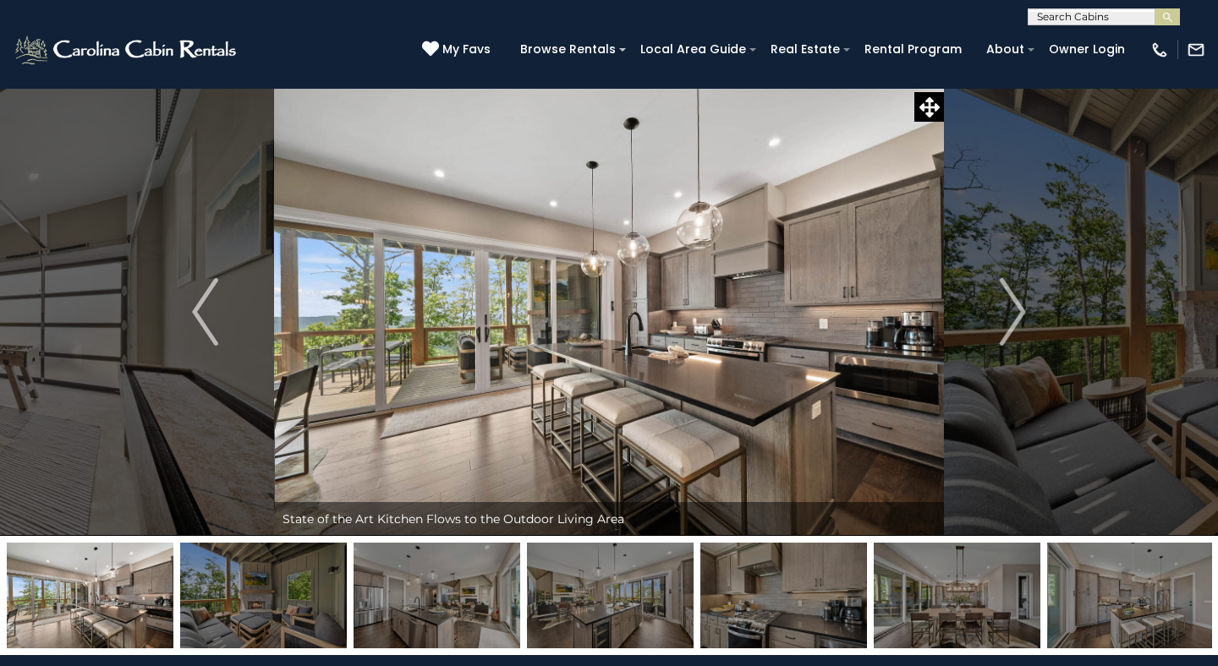
click at [1018, 308] on img "Next" at bounding box center [1012, 312] width 25 height 68
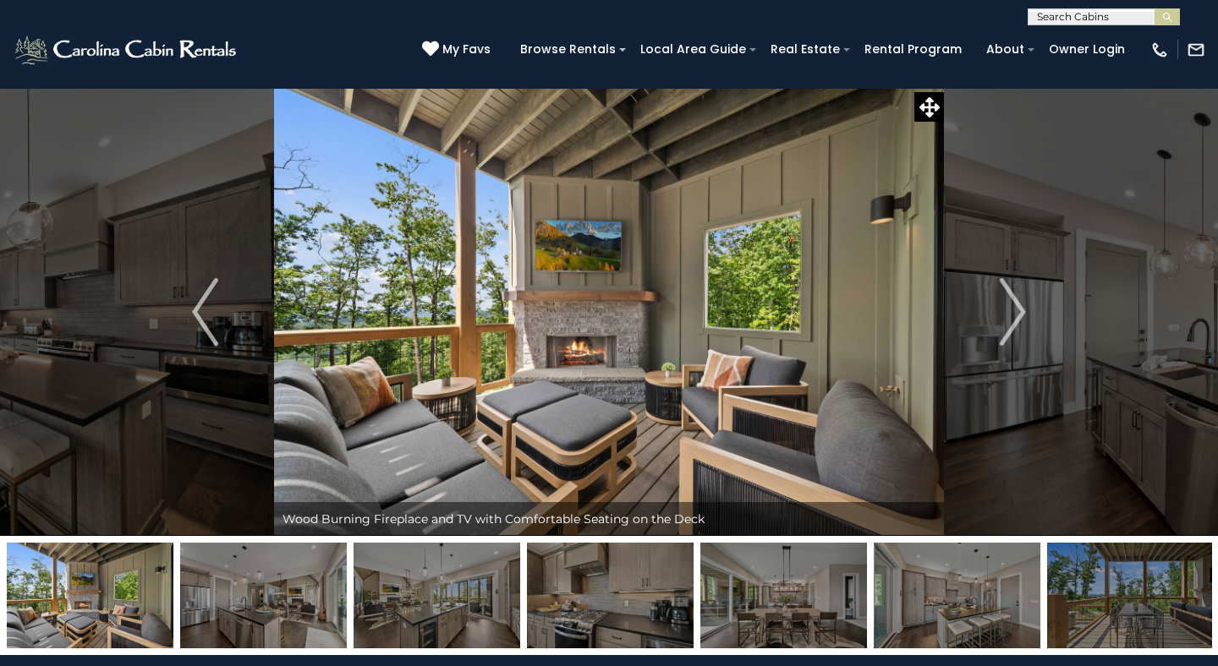
click at [1018, 308] on img "Next" at bounding box center [1012, 312] width 25 height 68
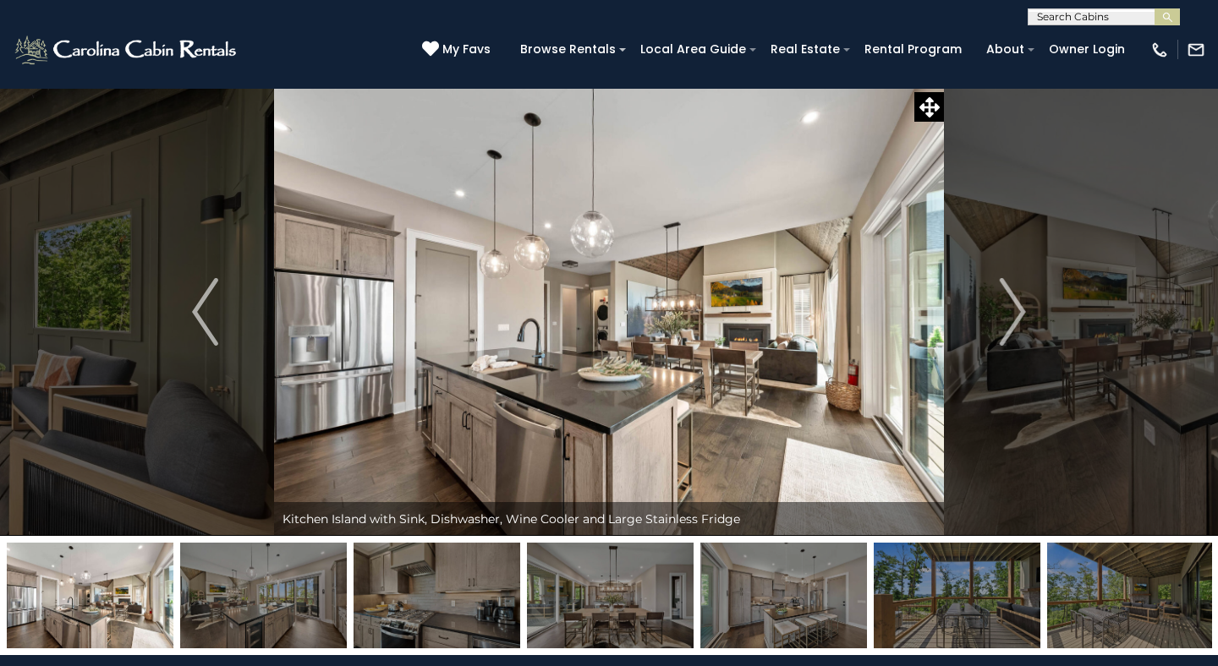
click at [1018, 308] on img "Next" at bounding box center [1012, 312] width 25 height 68
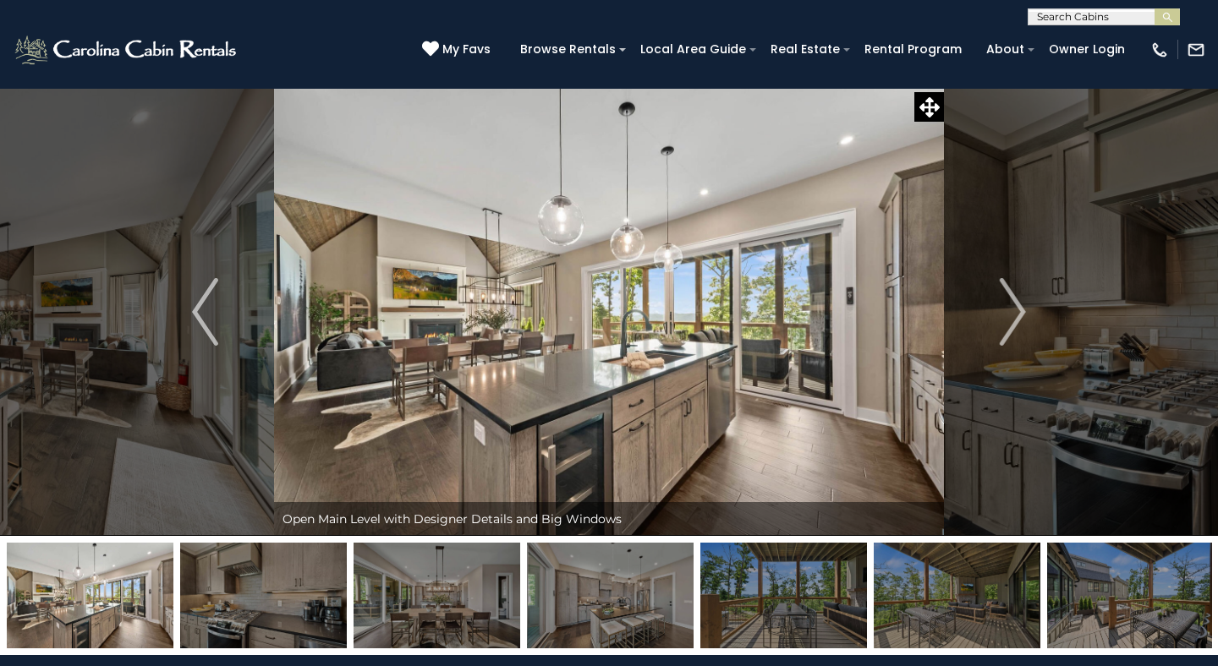
click at [1018, 308] on img "Next" at bounding box center [1012, 312] width 25 height 68
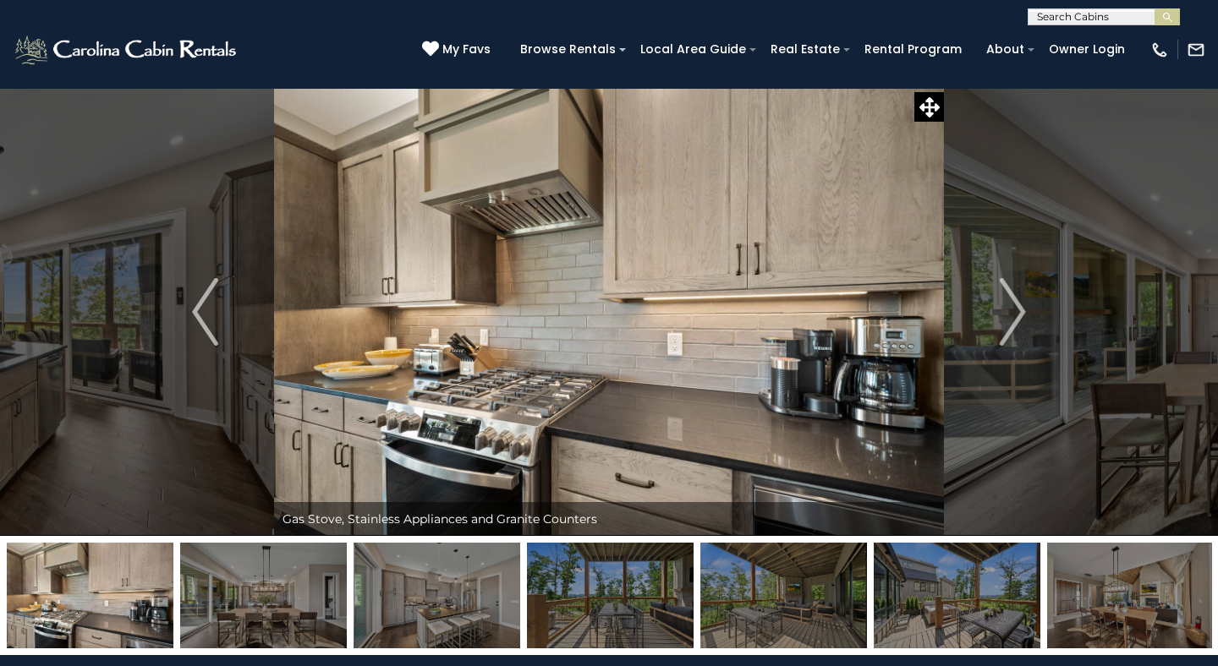
click at [1018, 308] on img "Next" at bounding box center [1012, 312] width 25 height 68
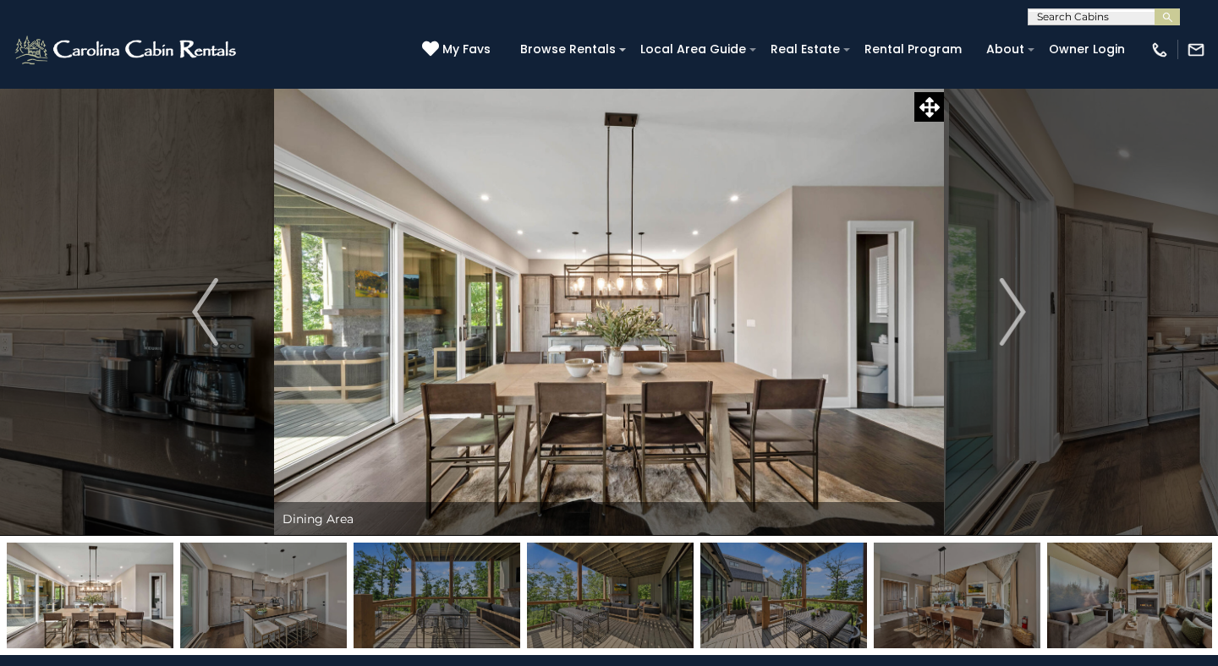
click at [1018, 308] on img "Next" at bounding box center [1012, 312] width 25 height 68
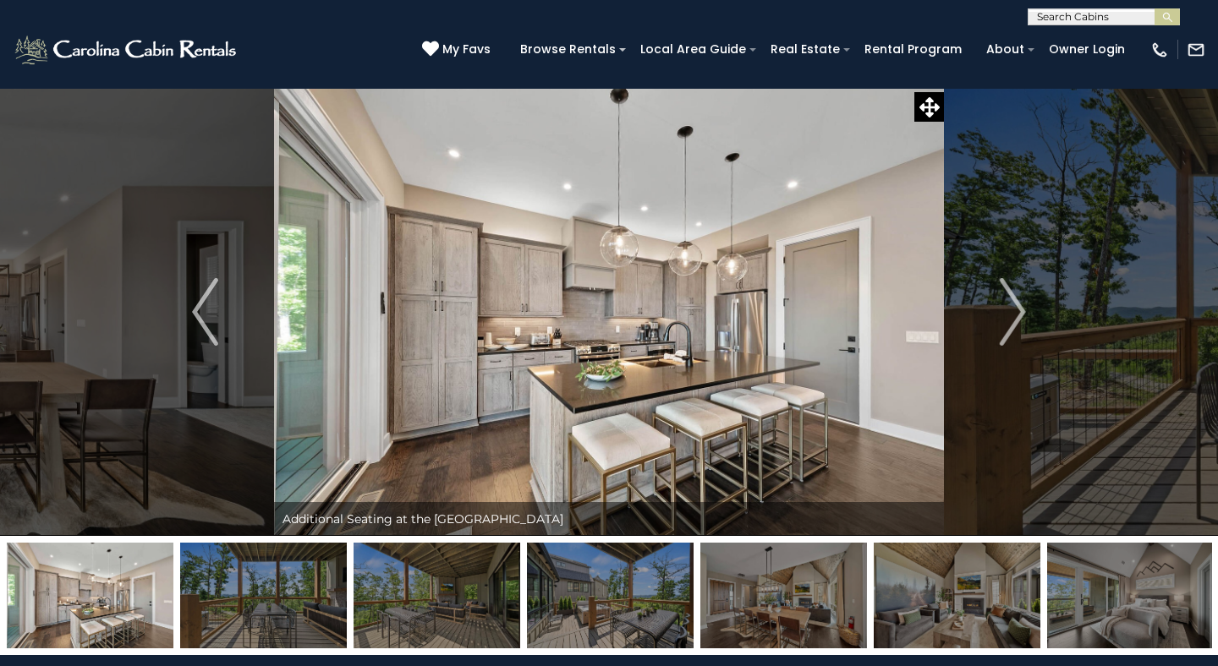
click at [1018, 308] on img "Next" at bounding box center [1012, 312] width 25 height 68
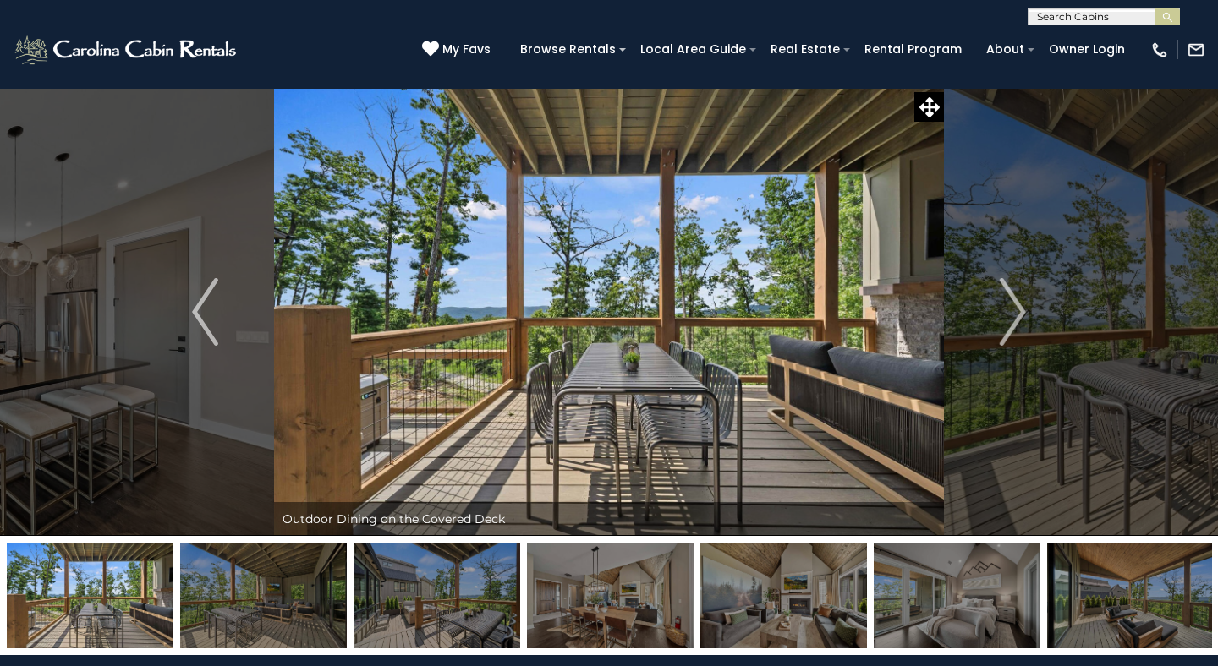
click at [1018, 308] on img "Next" at bounding box center [1012, 312] width 25 height 68
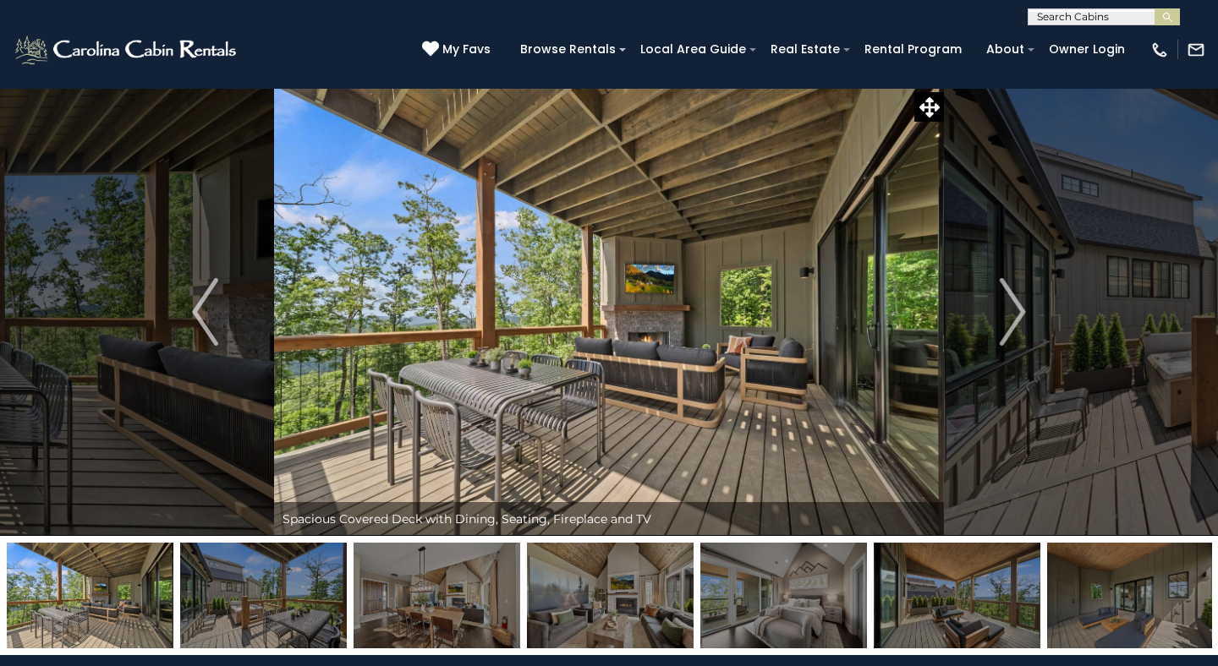
click at [1018, 308] on img "Next" at bounding box center [1012, 312] width 25 height 68
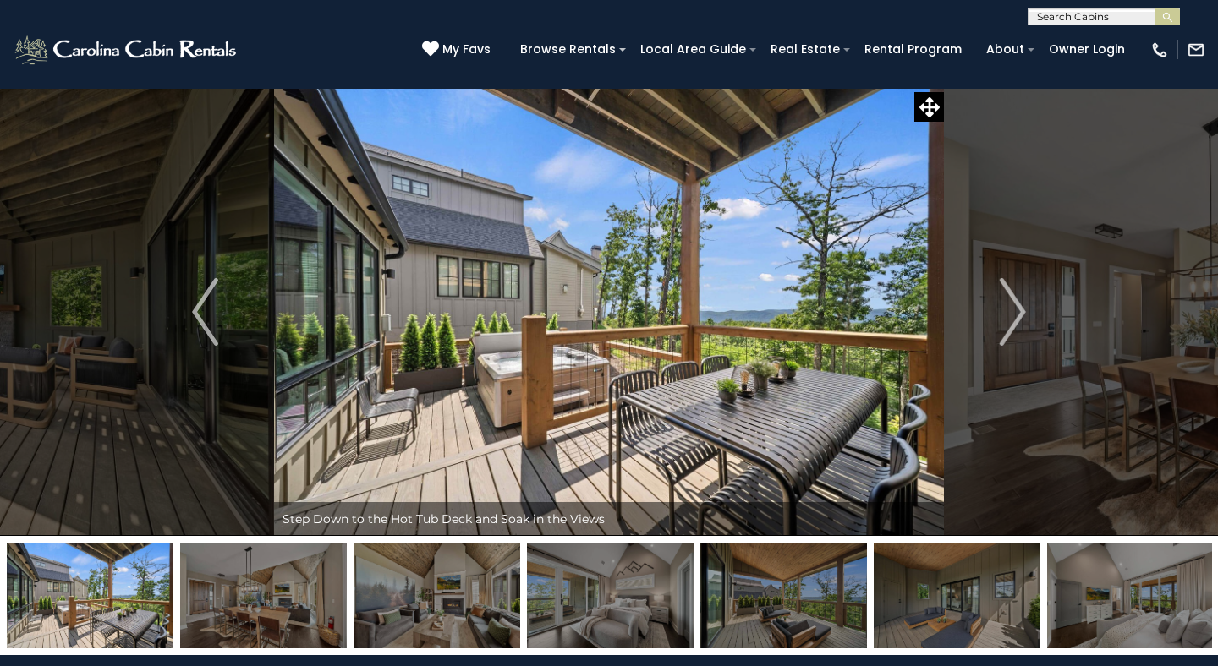
click at [1018, 308] on img "Next" at bounding box center [1012, 312] width 25 height 68
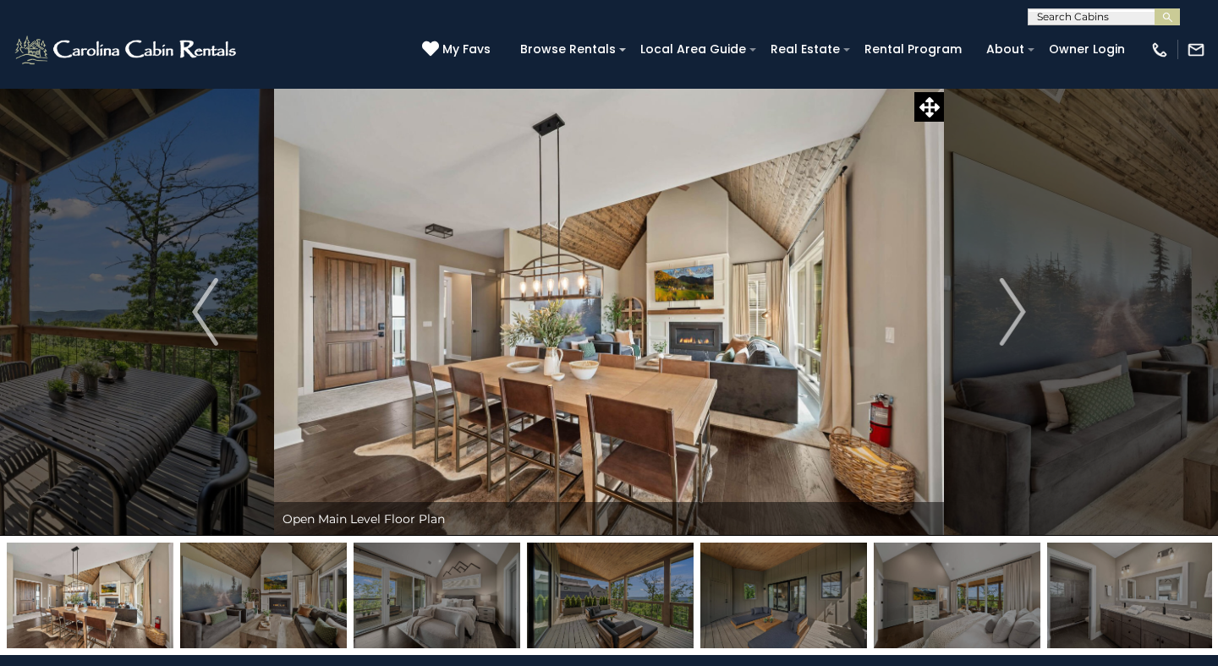
click at [1018, 308] on img "Next" at bounding box center [1012, 312] width 25 height 68
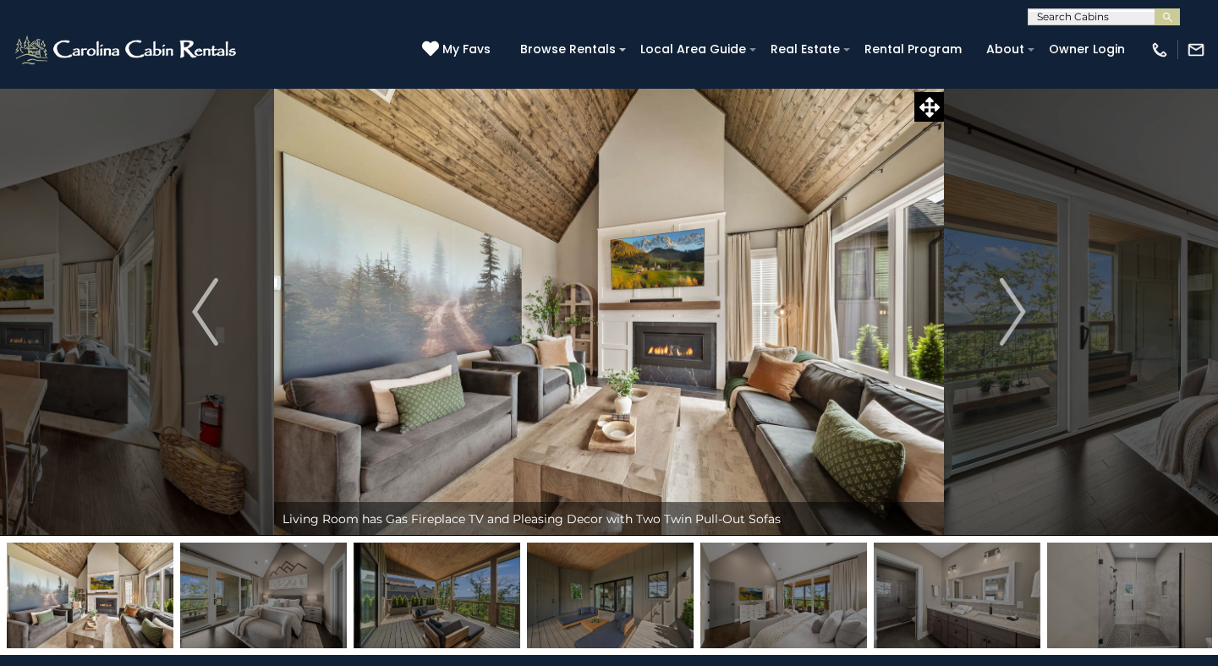
click at [1018, 308] on img "Next" at bounding box center [1012, 312] width 25 height 68
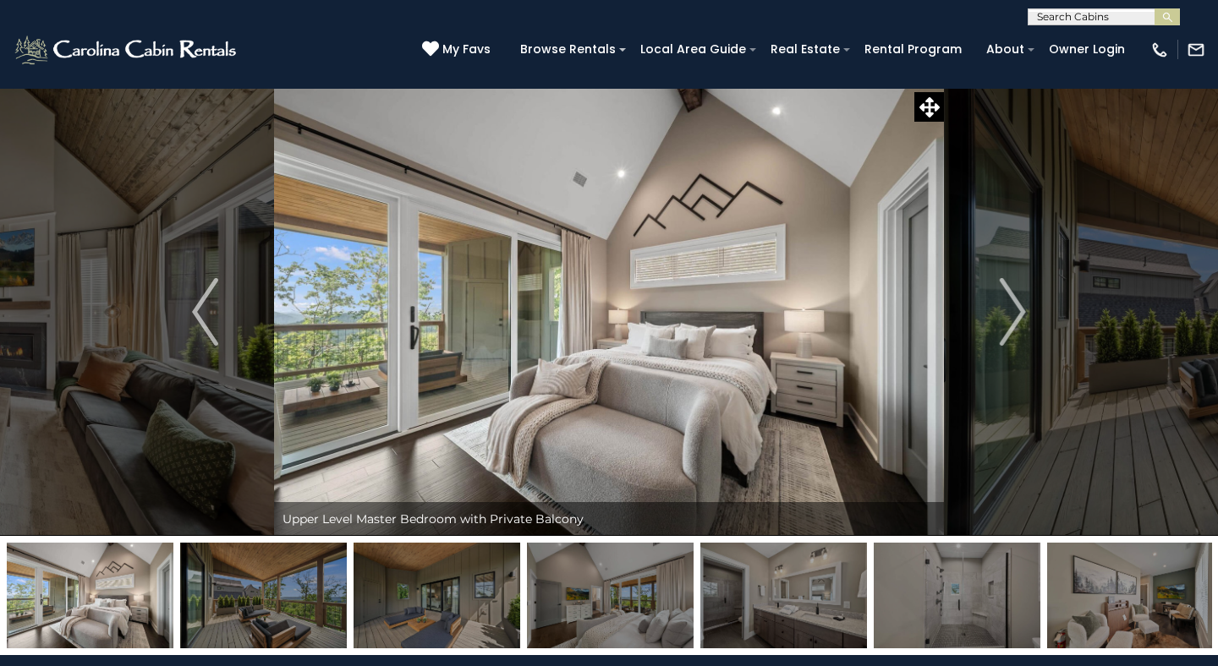
click at [1018, 308] on img "Next" at bounding box center [1012, 312] width 25 height 68
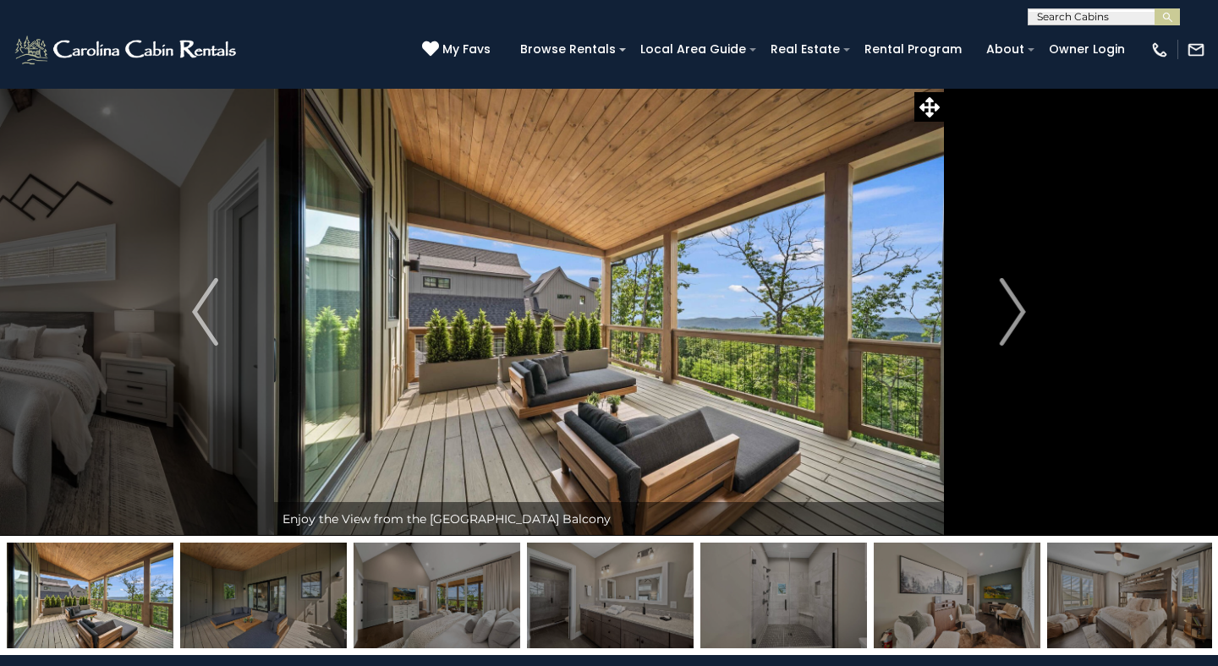
click at [1018, 308] on img "Next" at bounding box center [1012, 312] width 25 height 68
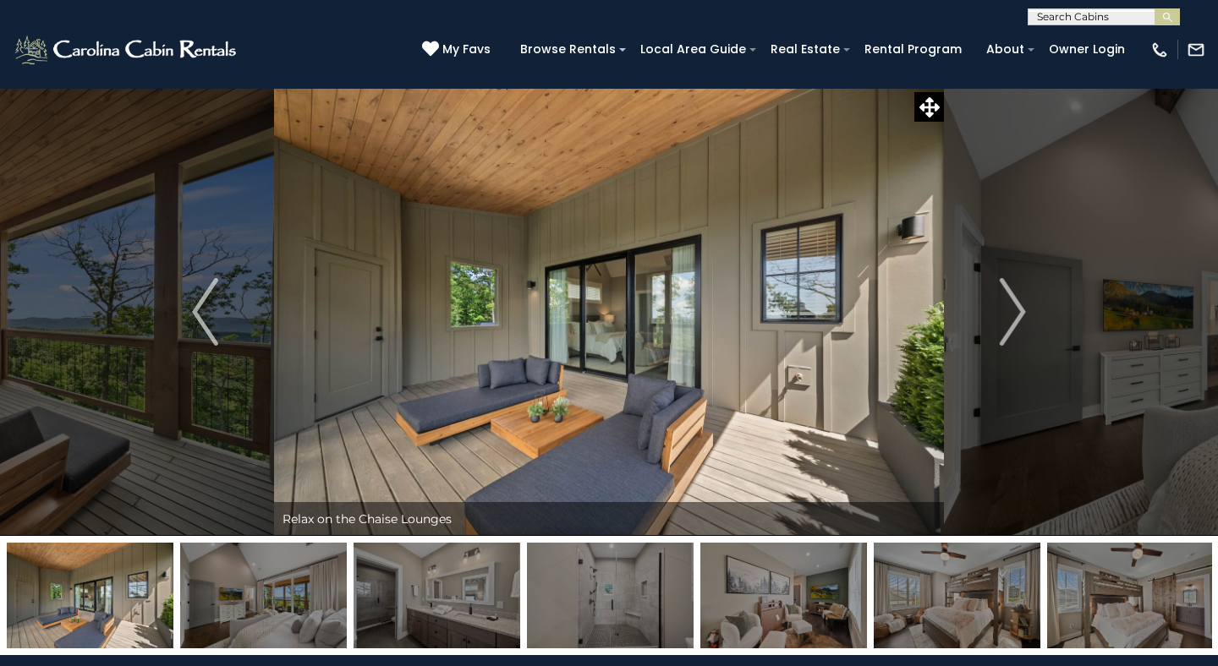
click at [1018, 308] on img "Next" at bounding box center [1012, 312] width 25 height 68
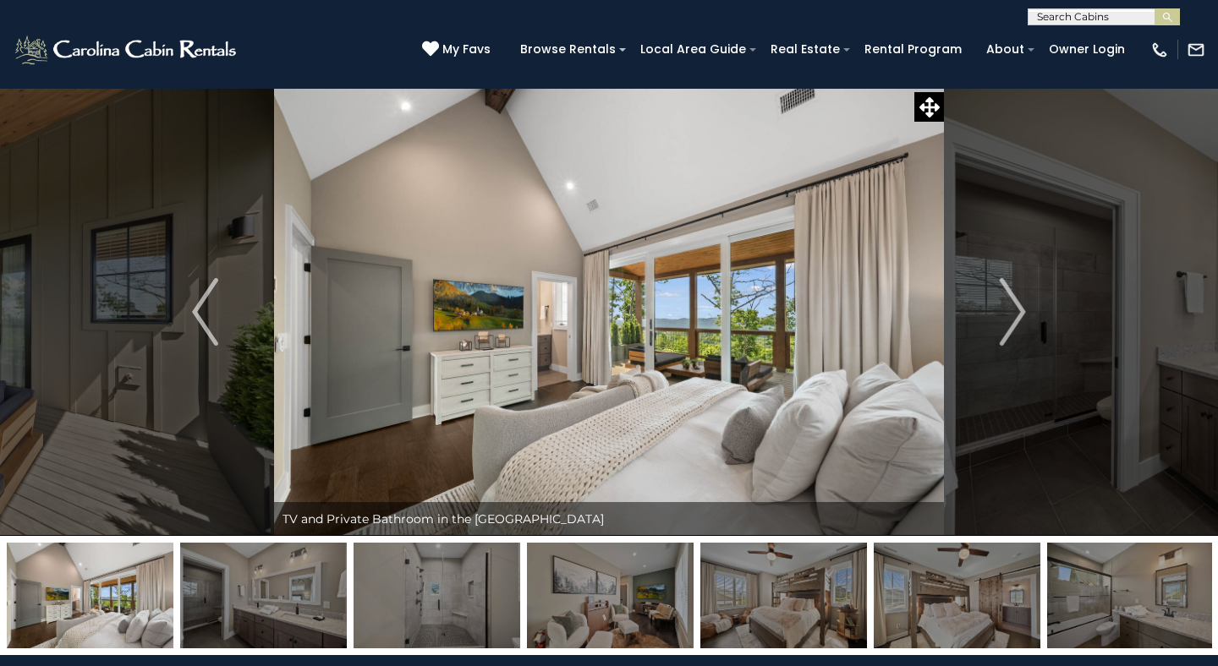
click at [1018, 308] on img "Next" at bounding box center [1012, 312] width 25 height 68
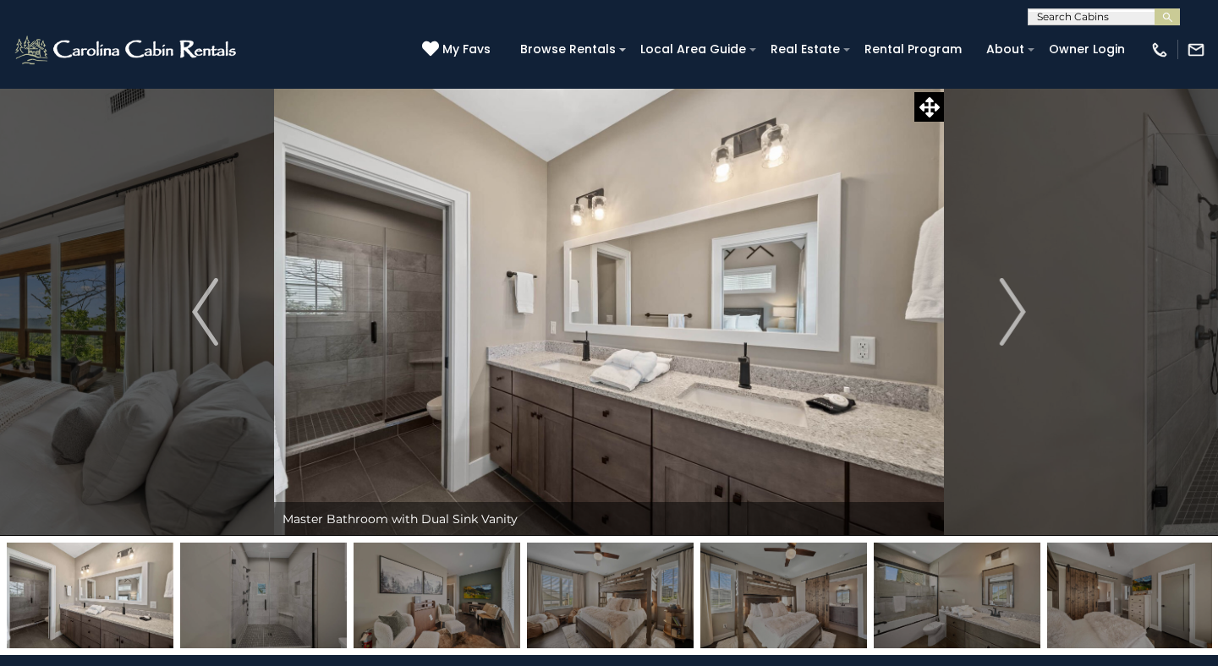
click at [1018, 308] on img "Next" at bounding box center [1012, 312] width 25 height 68
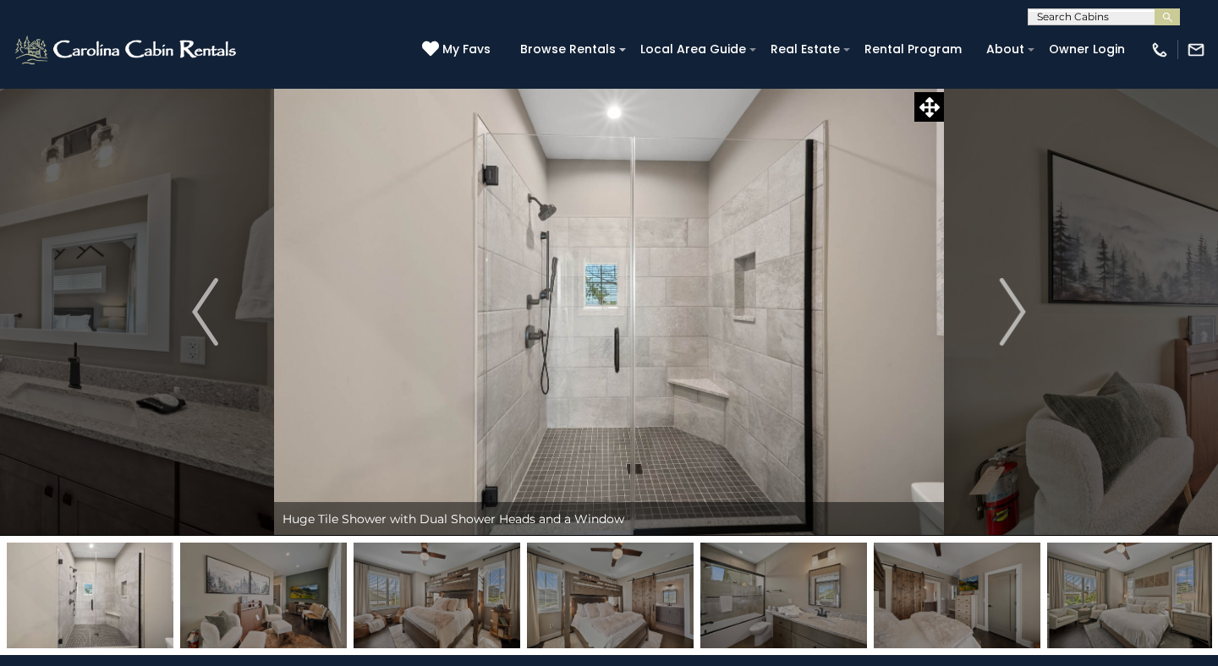
click at [1018, 308] on img "Next" at bounding box center [1012, 312] width 25 height 68
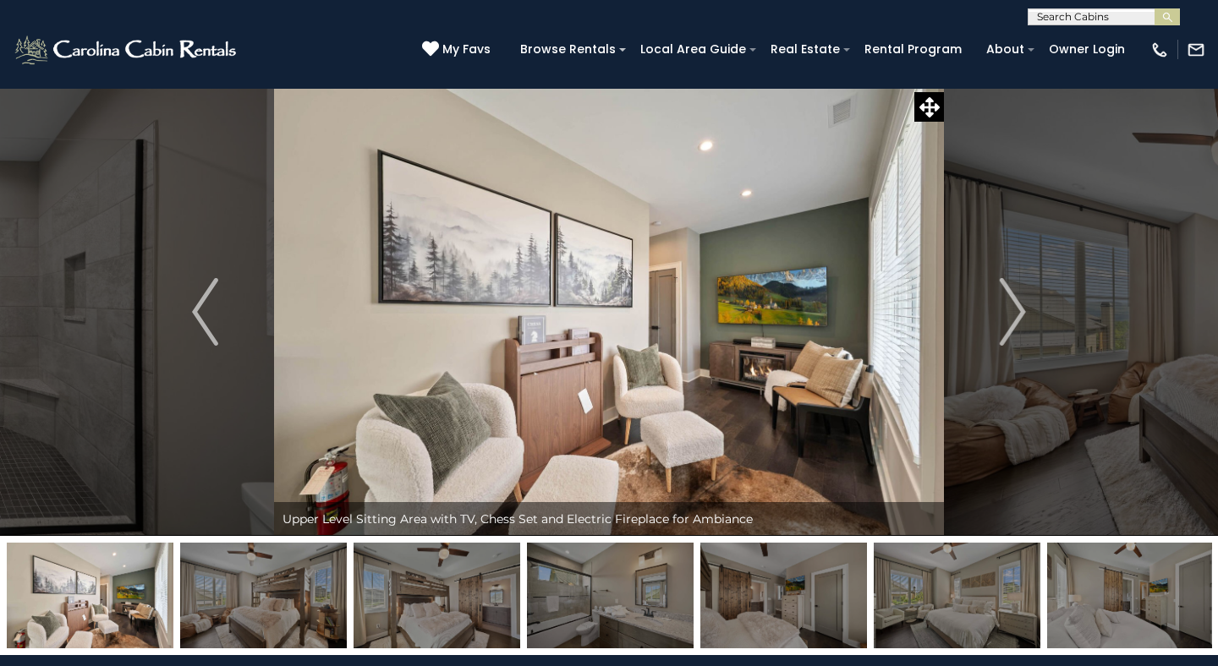
click at [1018, 308] on img "Next" at bounding box center [1012, 312] width 25 height 68
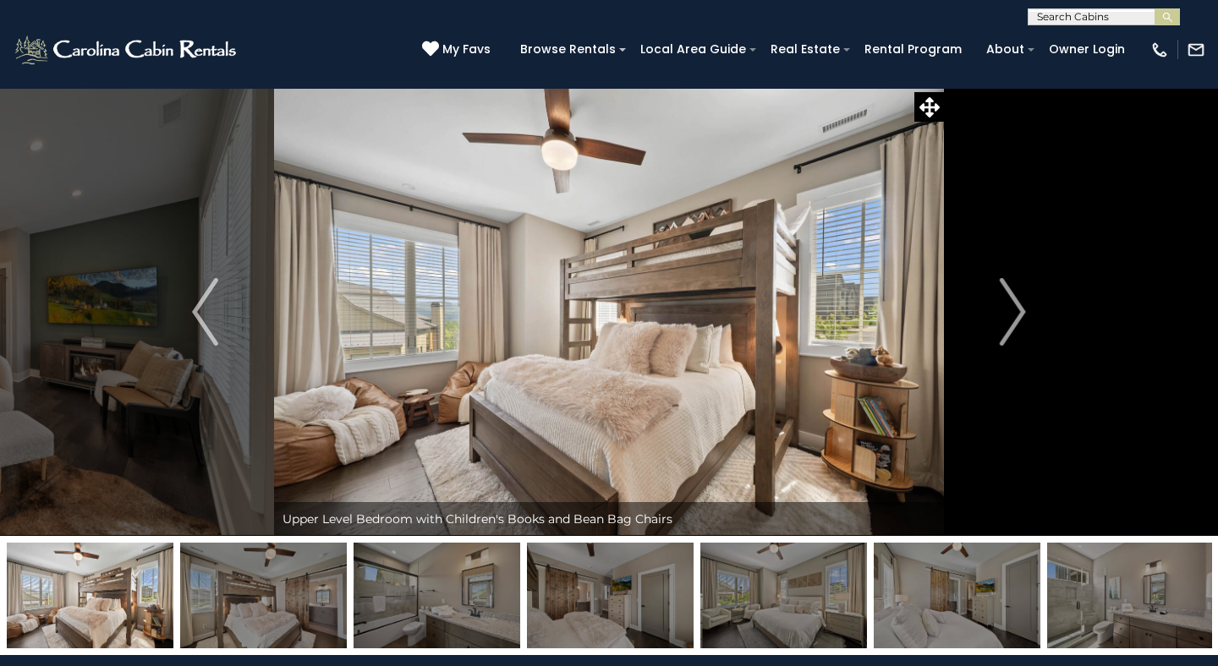
click at [1018, 308] on img "Next" at bounding box center [1012, 312] width 25 height 68
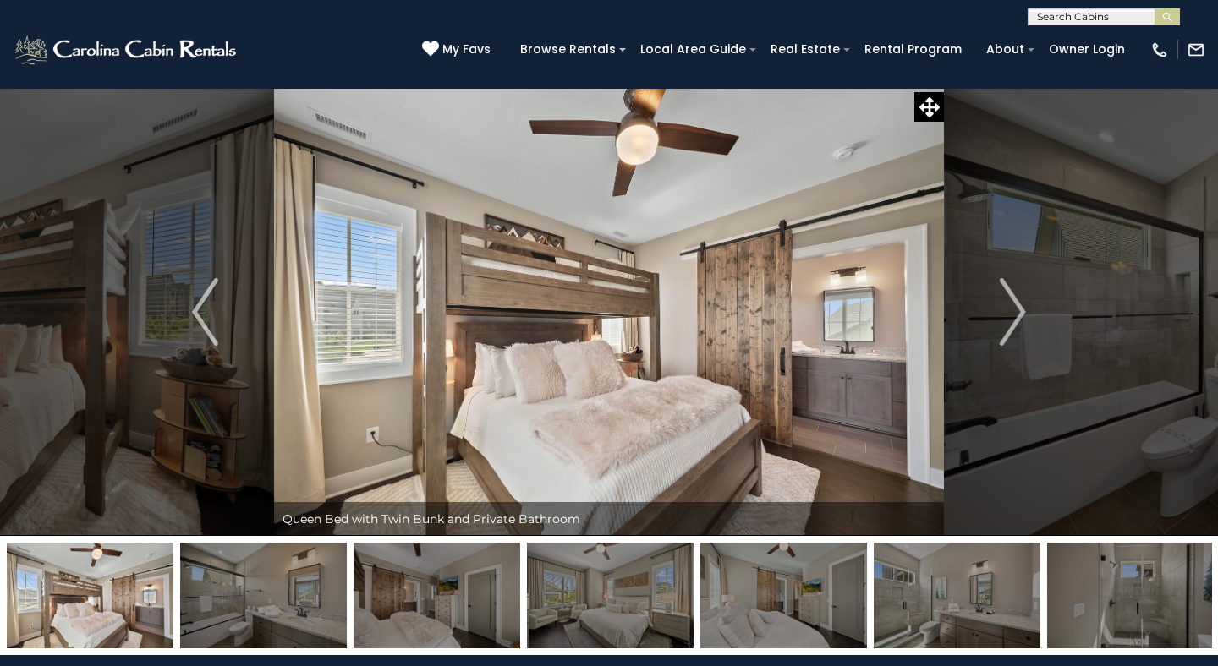
click at [1018, 308] on img "Next" at bounding box center [1012, 312] width 25 height 68
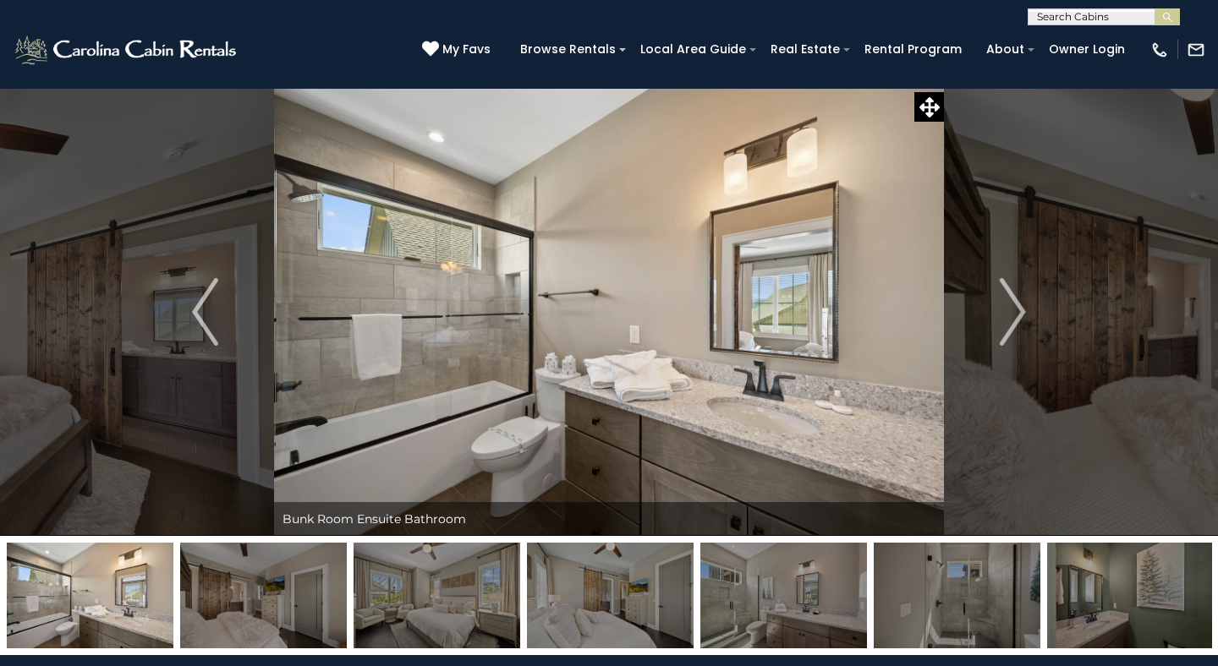
click at [1018, 308] on img "Next" at bounding box center [1012, 312] width 25 height 68
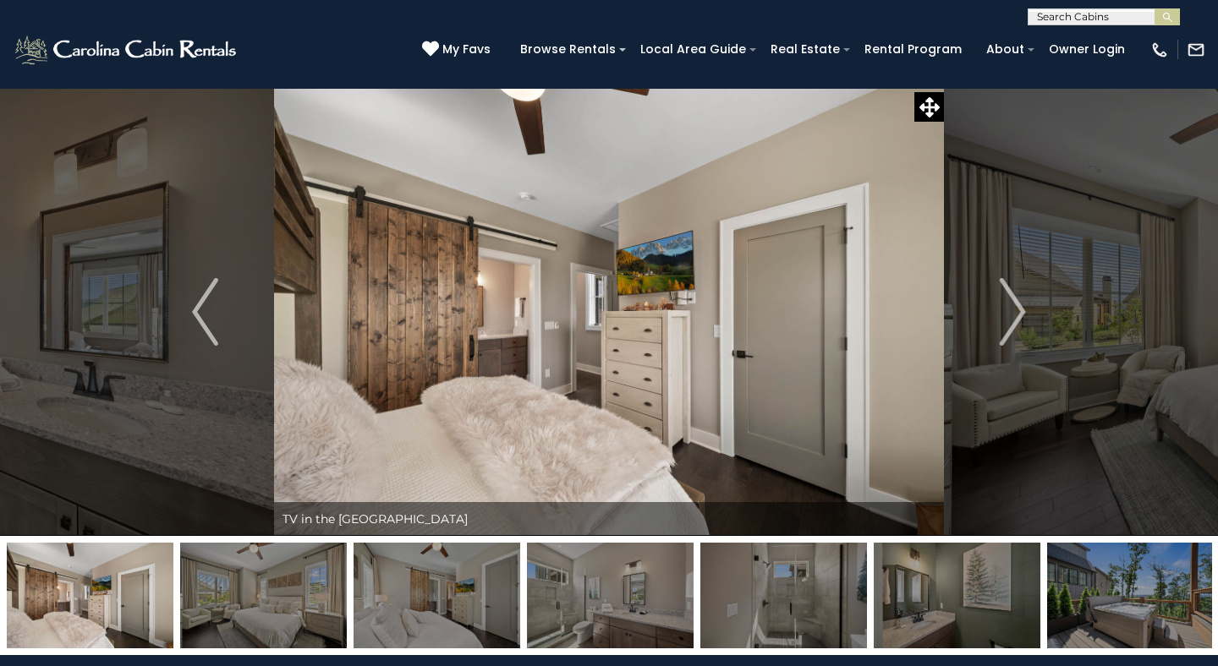
click at [1018, 308] on img "Next" at bounding box center [1012, 312] width 25 height 68
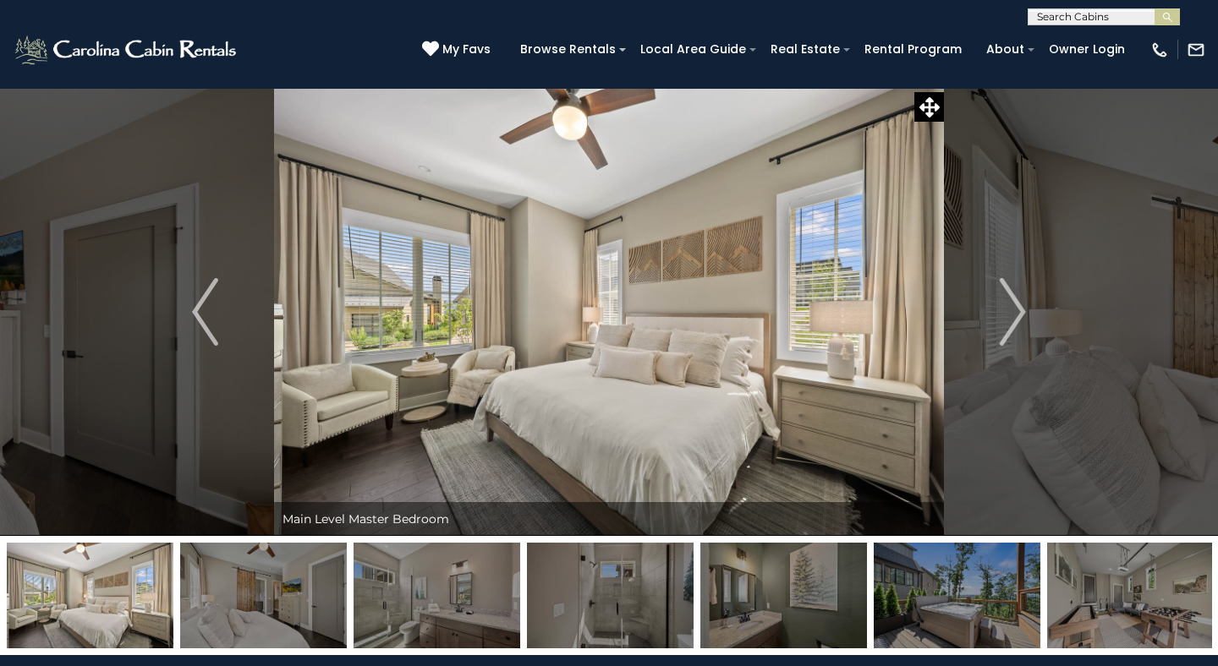
click at [1018, 308] on img "Next" at bounding box center [1012, 312] width 25 height 68
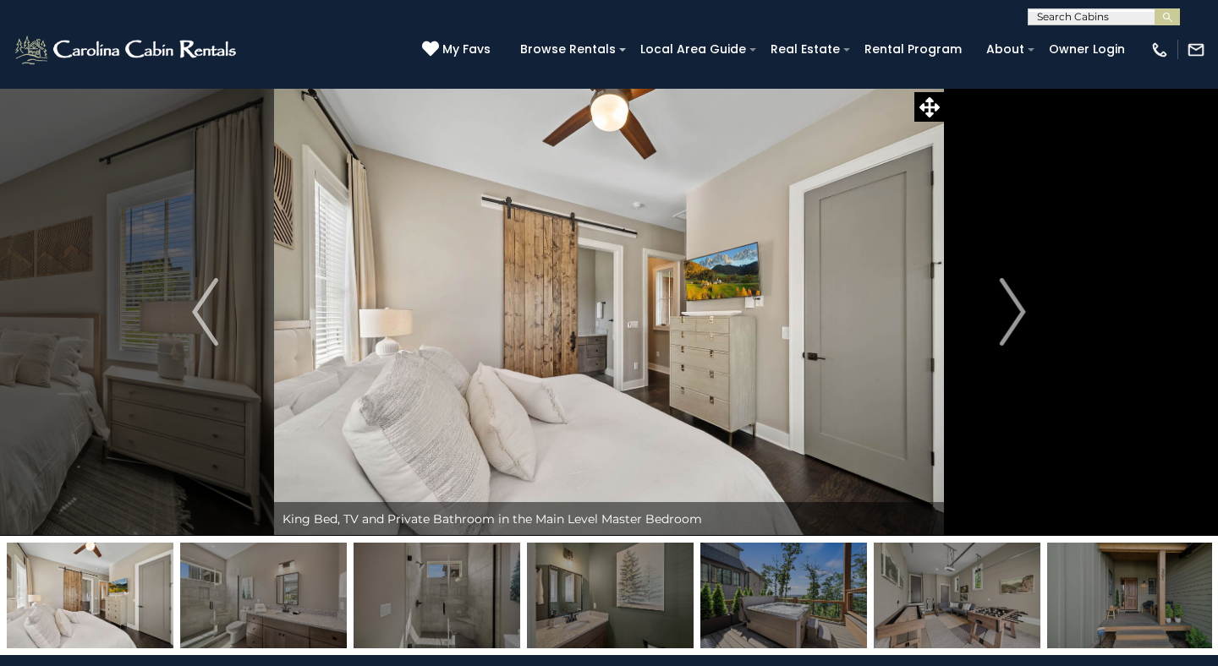
click at [1018, 308] on img "Next" at bounding box center [1012, 312] width 25 height 68
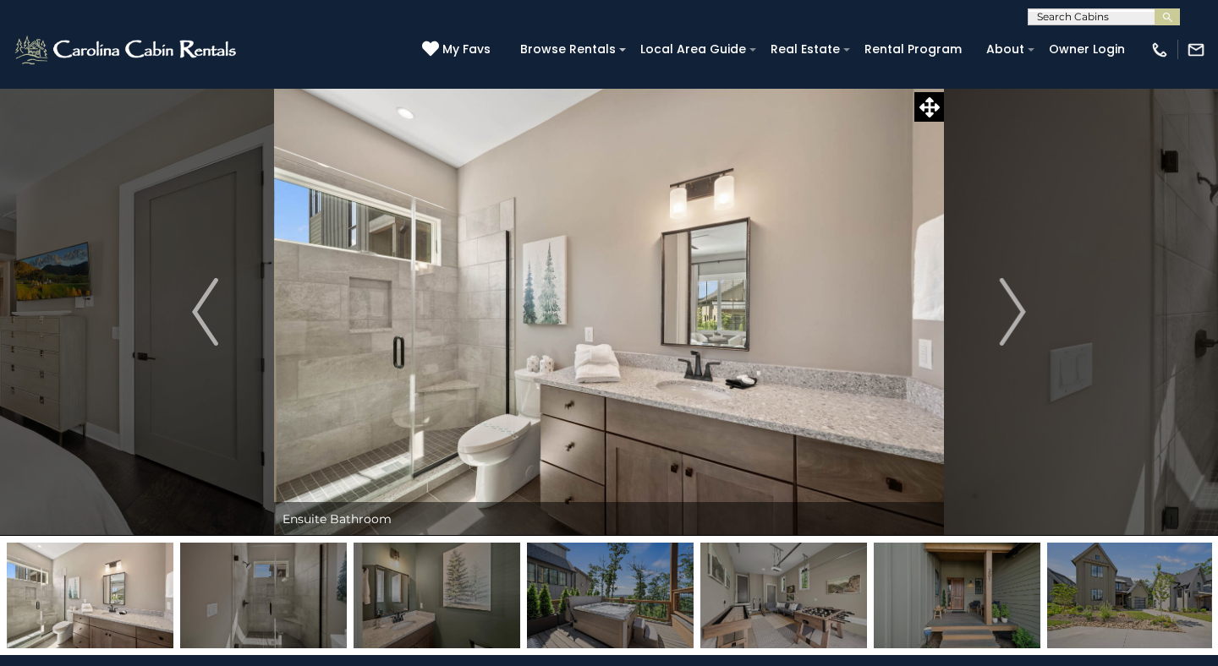
click at [1018, 308] on img "Next" at bounding box center [1012, 312] width 25 height 68
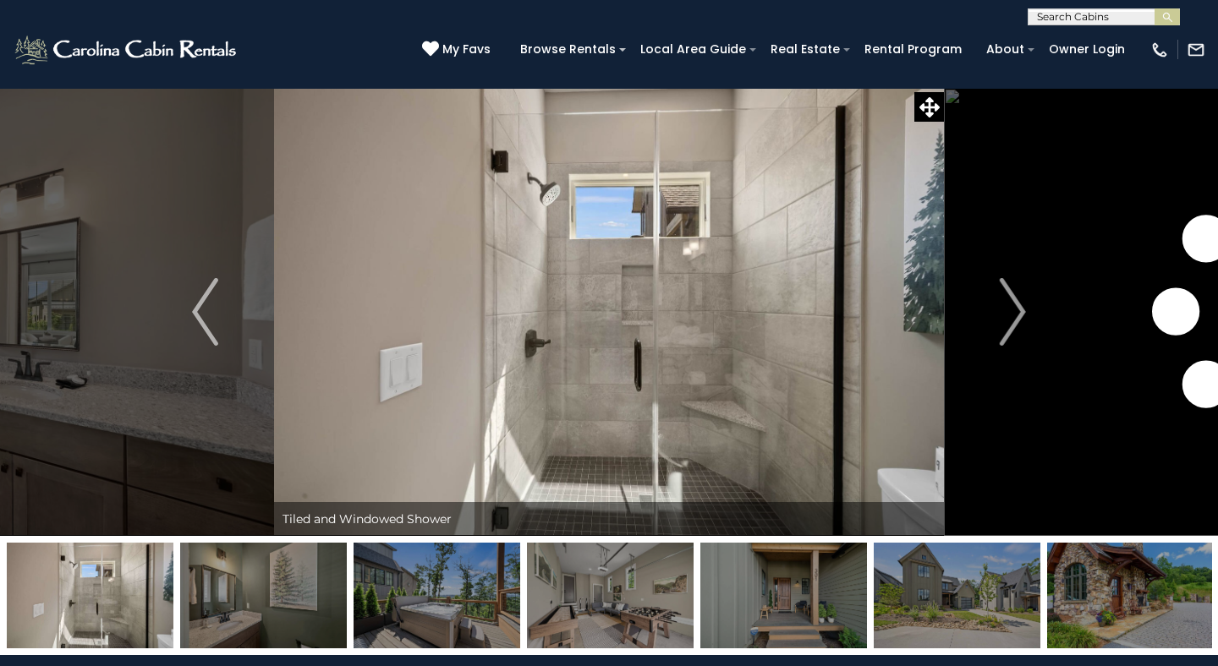
click at [1018, 308] on img "Next" at bounding box center [1012, 312] width 25 height 68
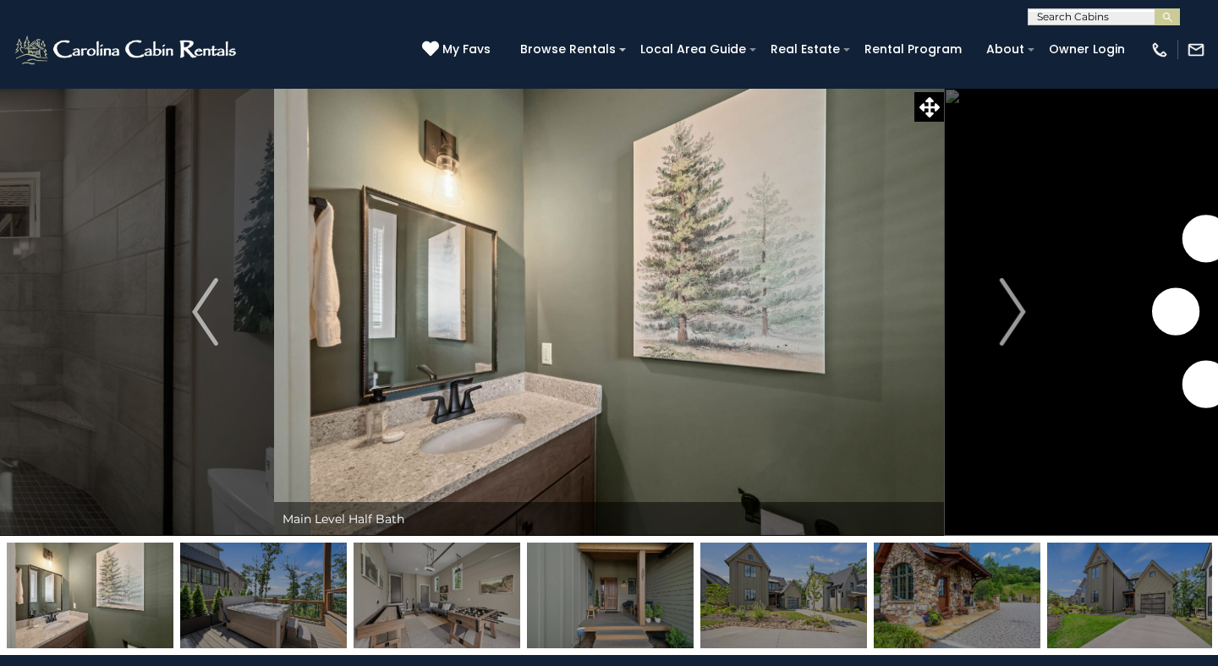
click at [1018, 308] on img "Next" at bounding box center [1012, 312] width 25 height 68
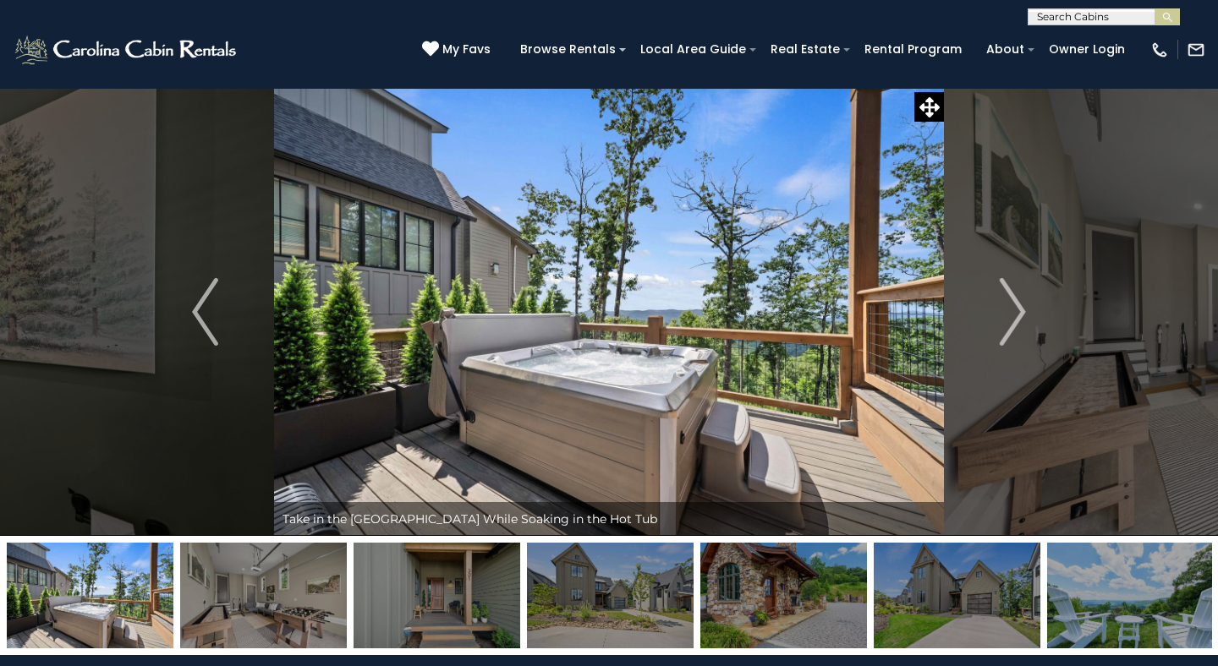
click at [1018, 308] on img "Next" at bounding box center [1012, 312] width 25 height 68
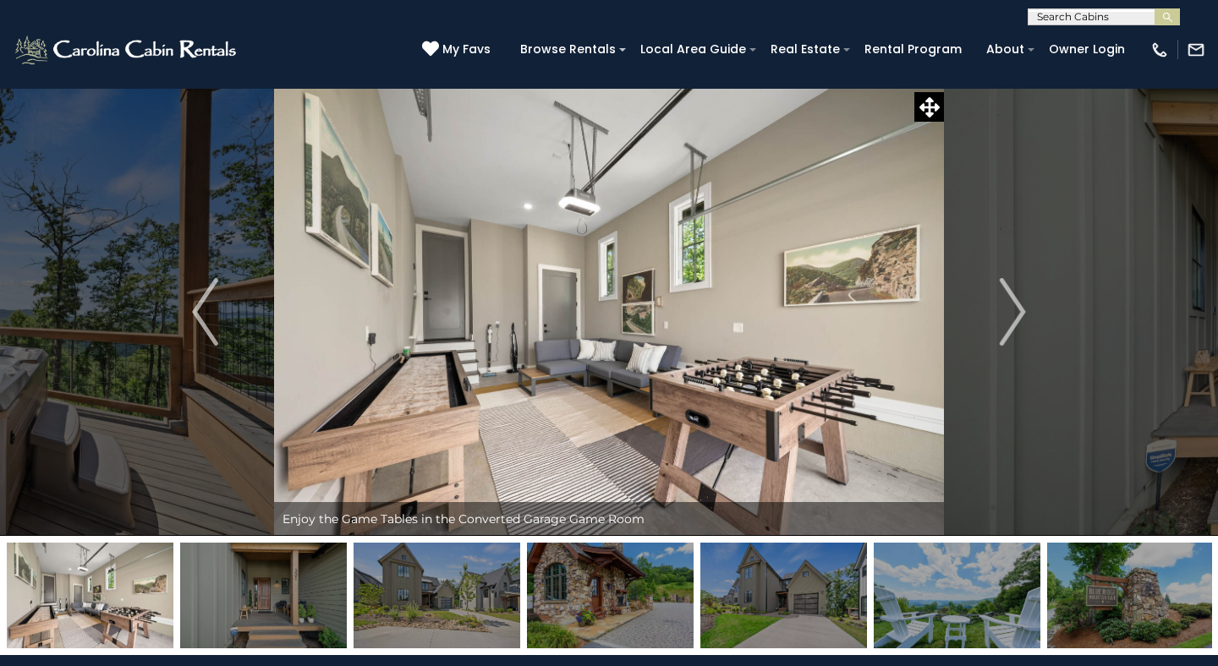
click at [1018, 308] on img "Next" at bounding box center [1012, 312] width 25 height 68
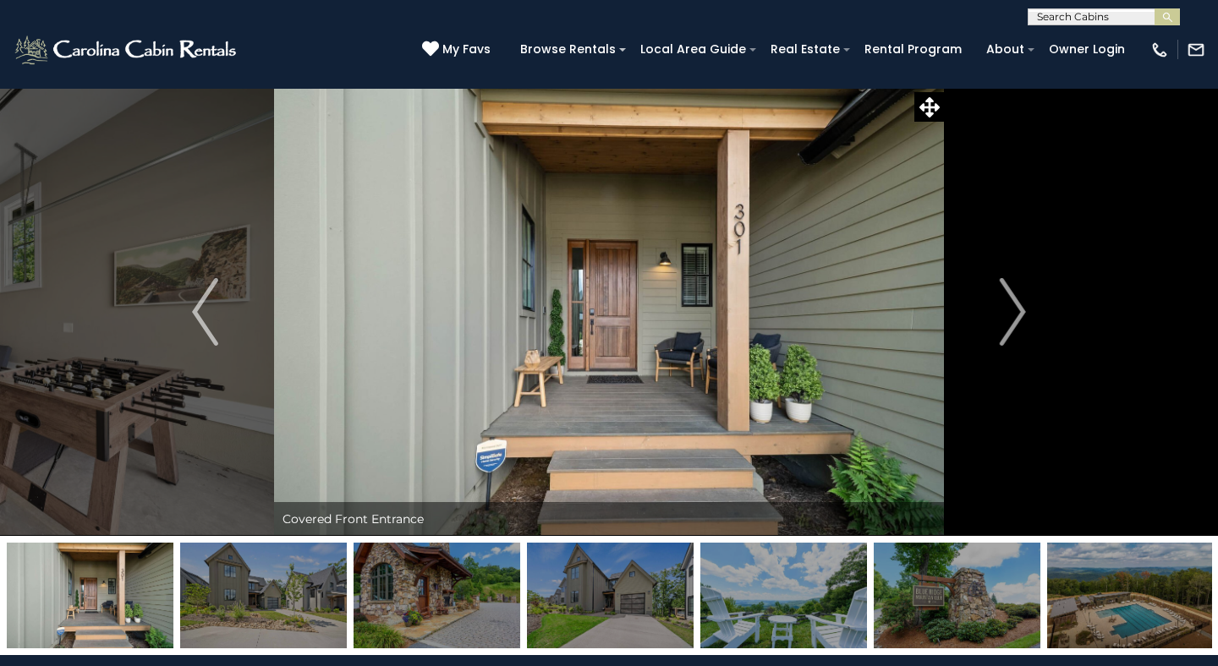
click at [1018, 308] on img "Next" at bounding box center [1012, 312] width 25 height 68
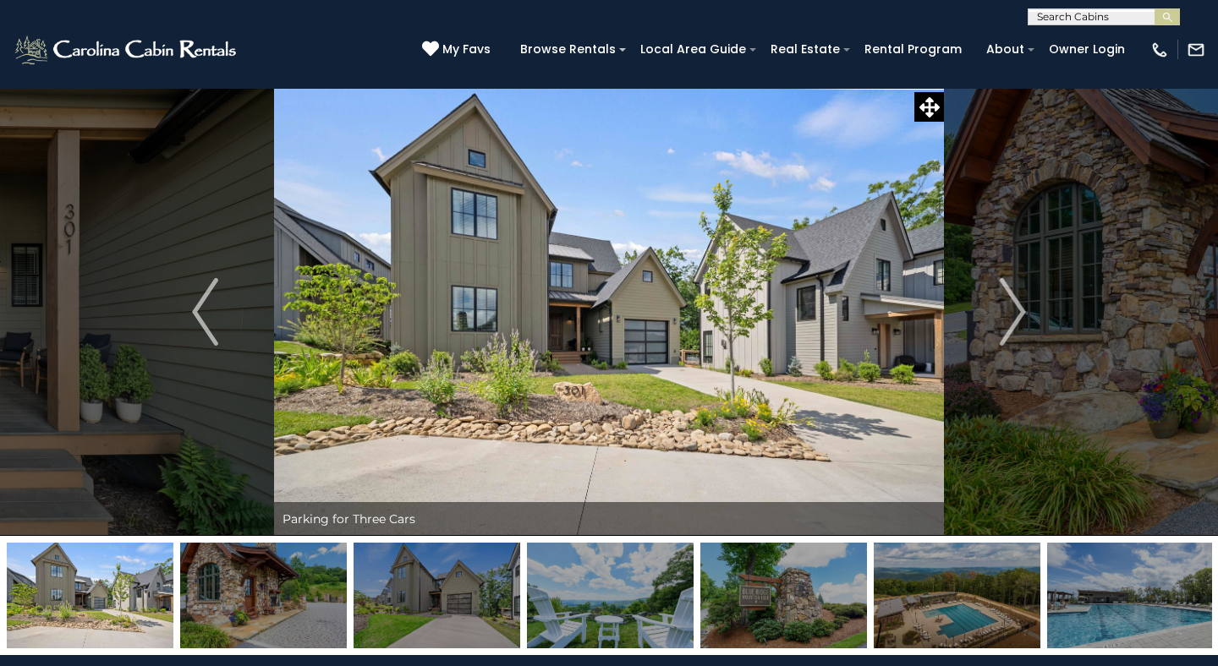
click at [1018, 308] on img "Next" at bounding box center [1012, 312] width 25 height 68
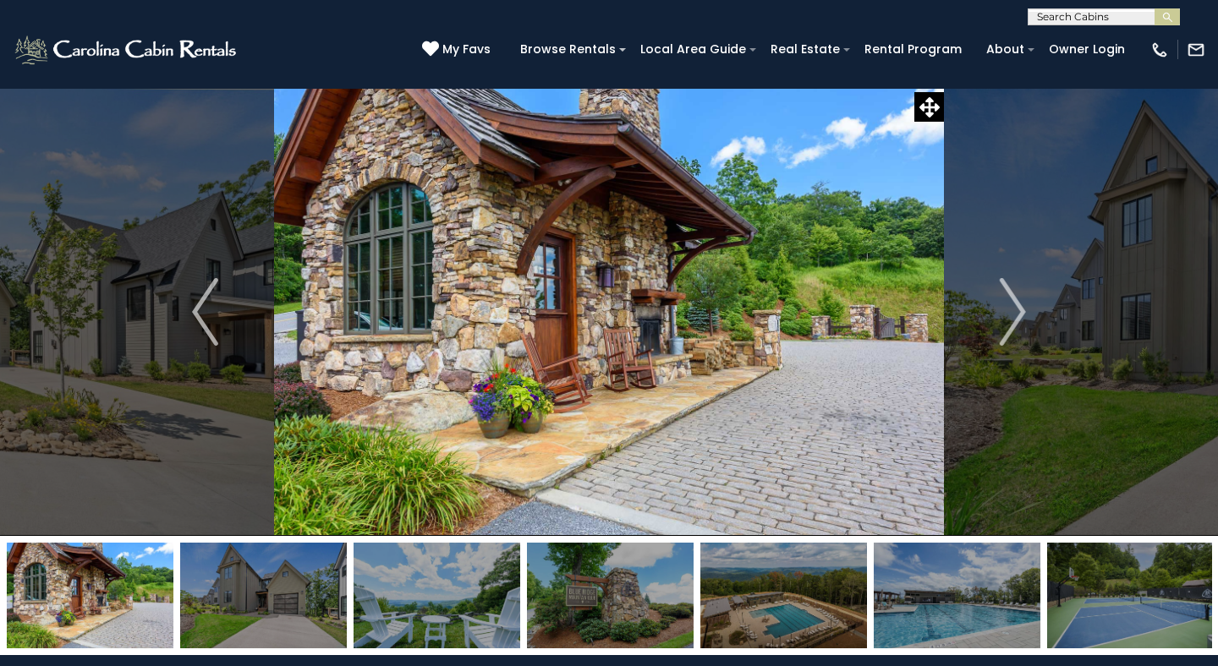
click at [1018, 308] on img "Next" at bounding box center [1012, 312] width 25 height 68
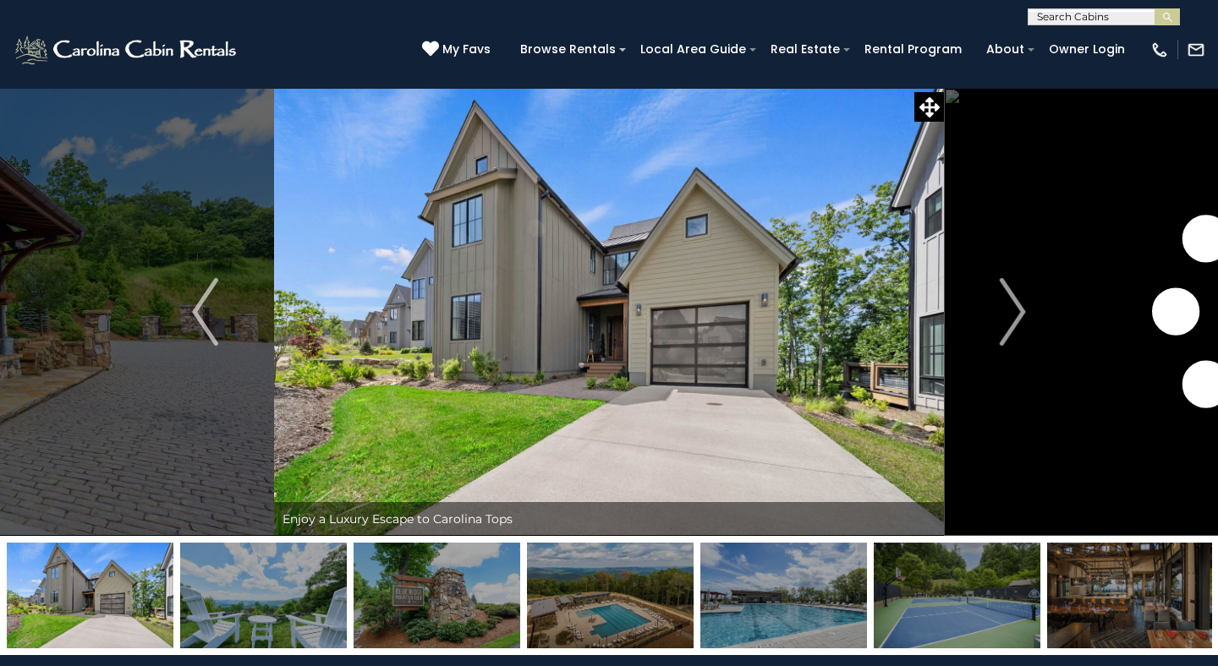
click at [1018, 308] on img "Next" at bounding box center [1012, 312] width 25 height 68
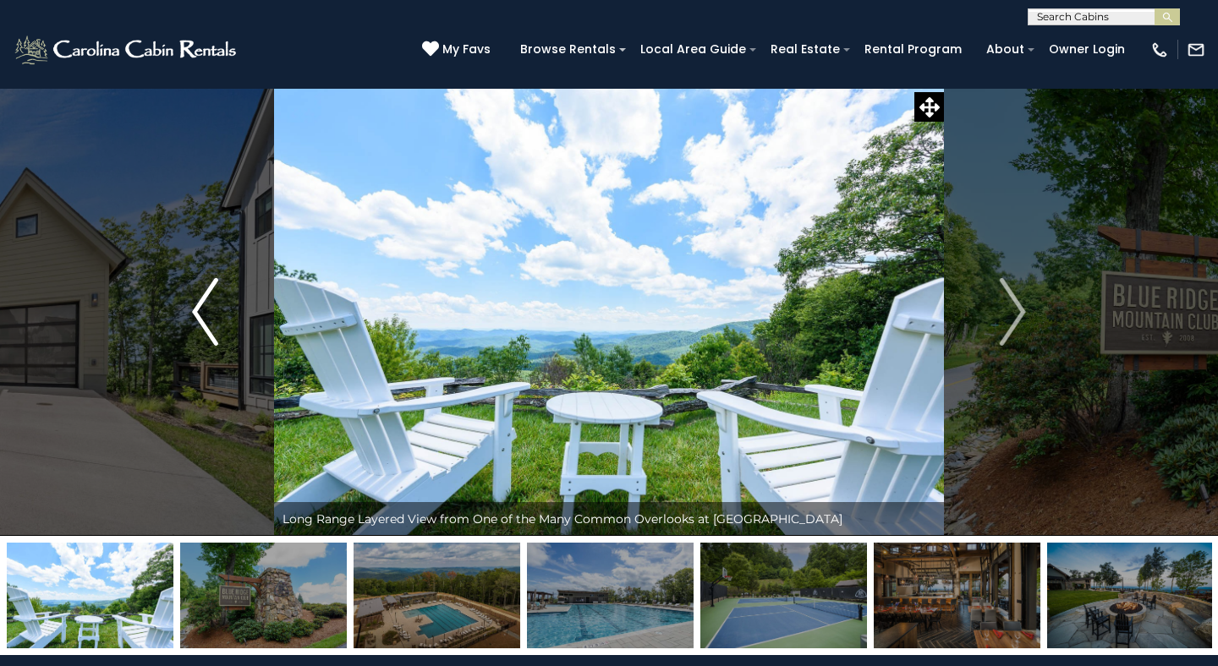
click at [190, 326] on button "Previous" at bounding box center [205, 312] width 138 height 448
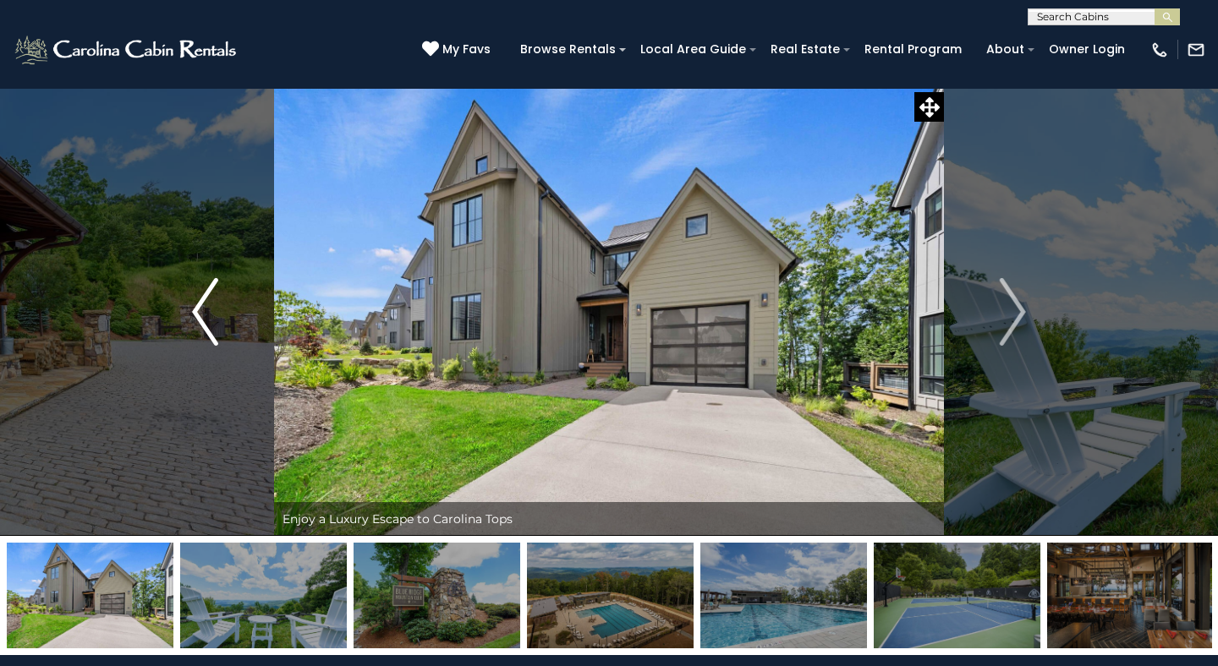
click at [203, 322] on img "Previous" at bounding box center [204, 312] width 25 height 68
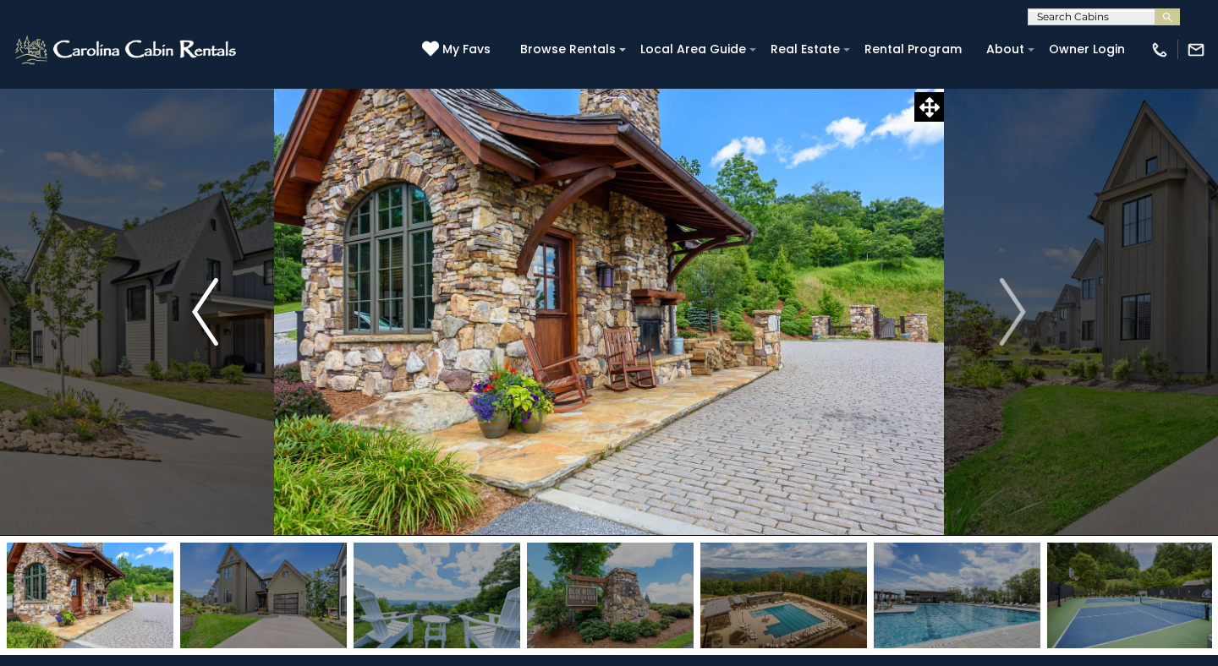
click at [203, 321] on img "Previous" at bounding box center [204, 312] width 25 height 68
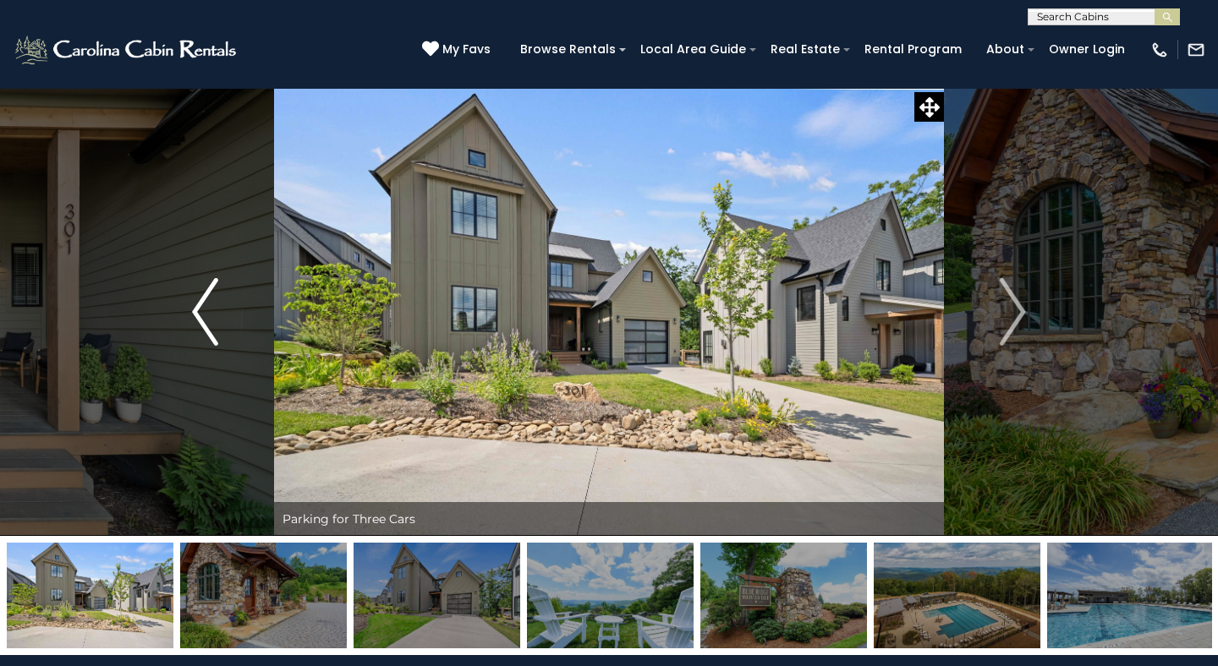
click at [203, 321] on img "Previous" at bounding box center [204, 312] width 25 height 68
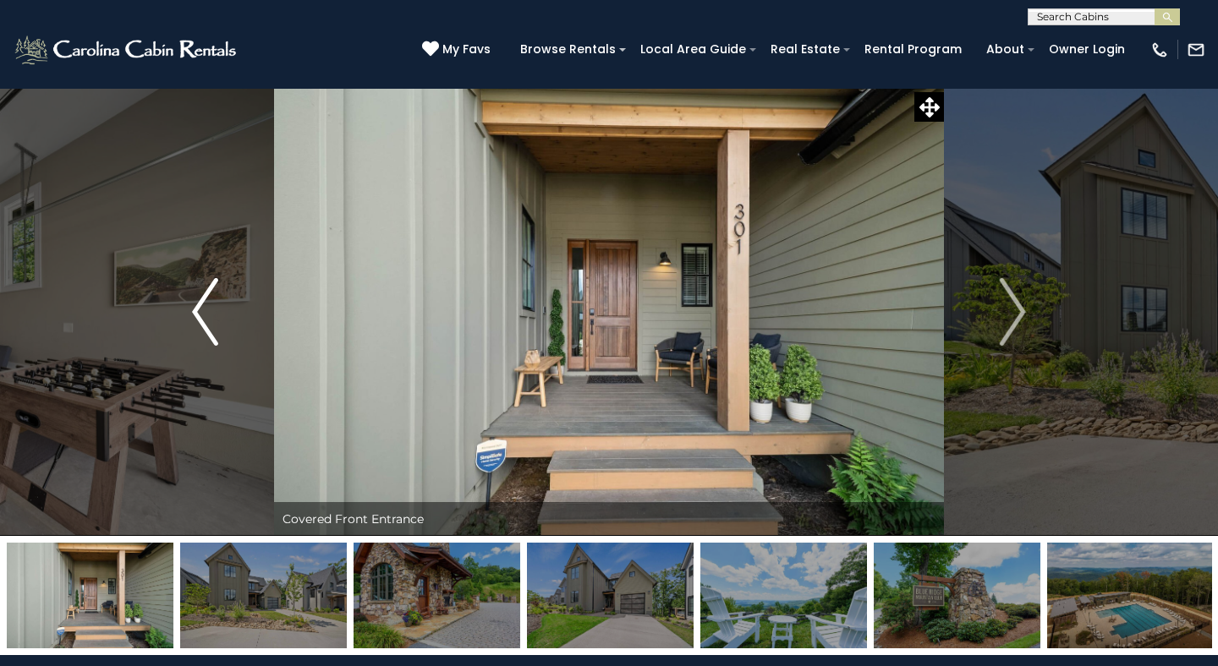
click at [203, 321] on img "Previous" at bounding box center [204, 312] width 25 height 68
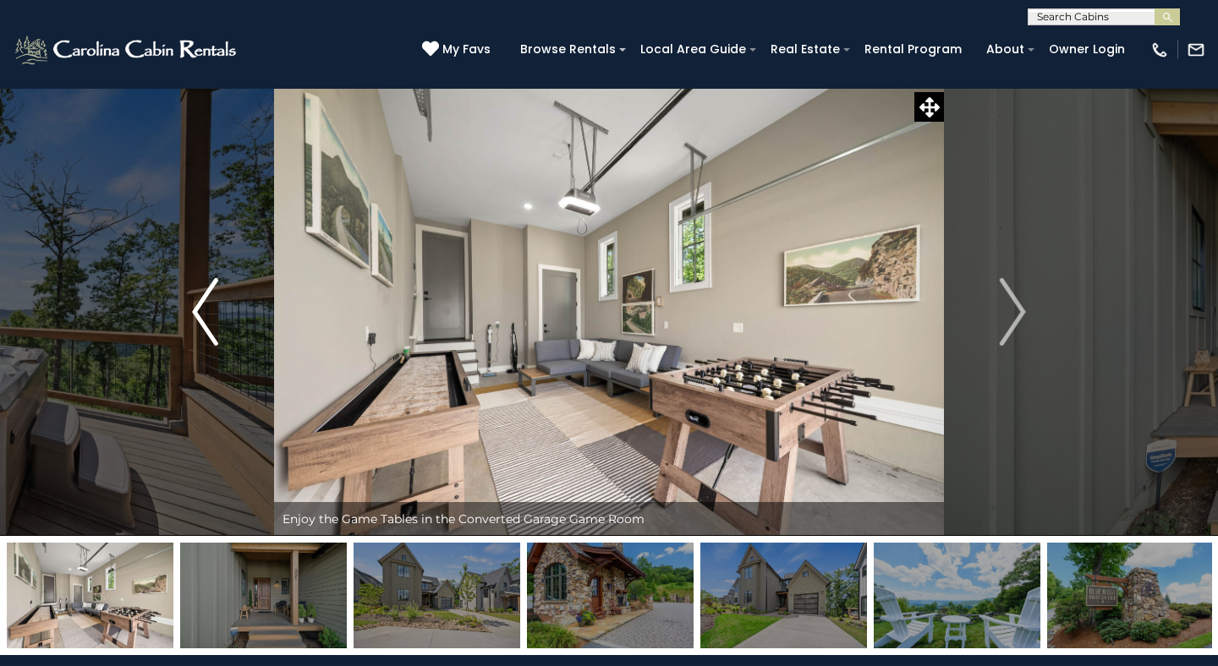
click at [203, 321] on img "Previous" at bounding box center [204, 312] width 25 height 68
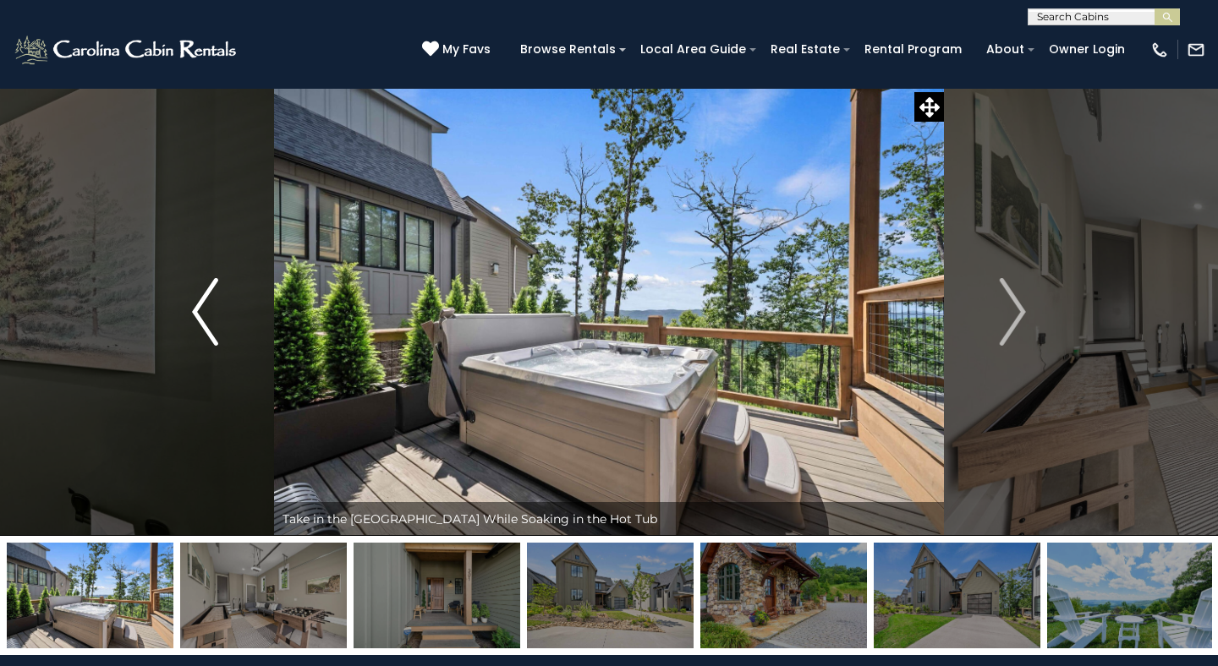
click at [203, 321] on img "Previous" at bounding box center [204, 312] width 25 height 68
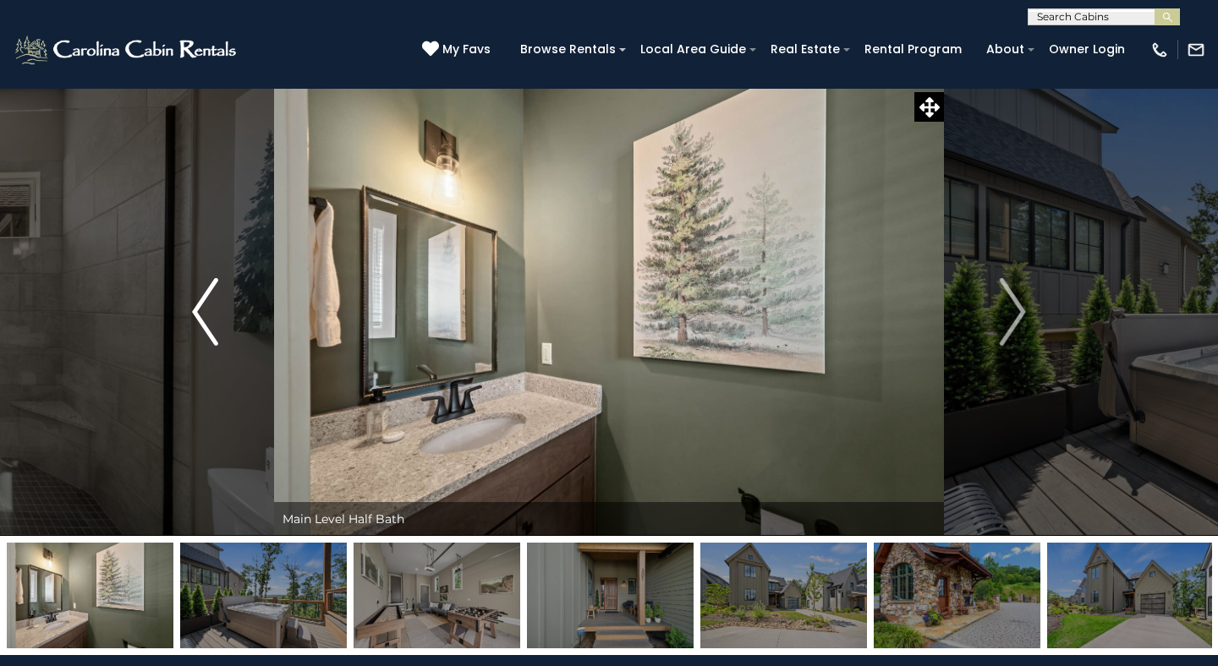
click at [203, 321] on img "Previous" at bounding box center [204, 312] width 25 height 68
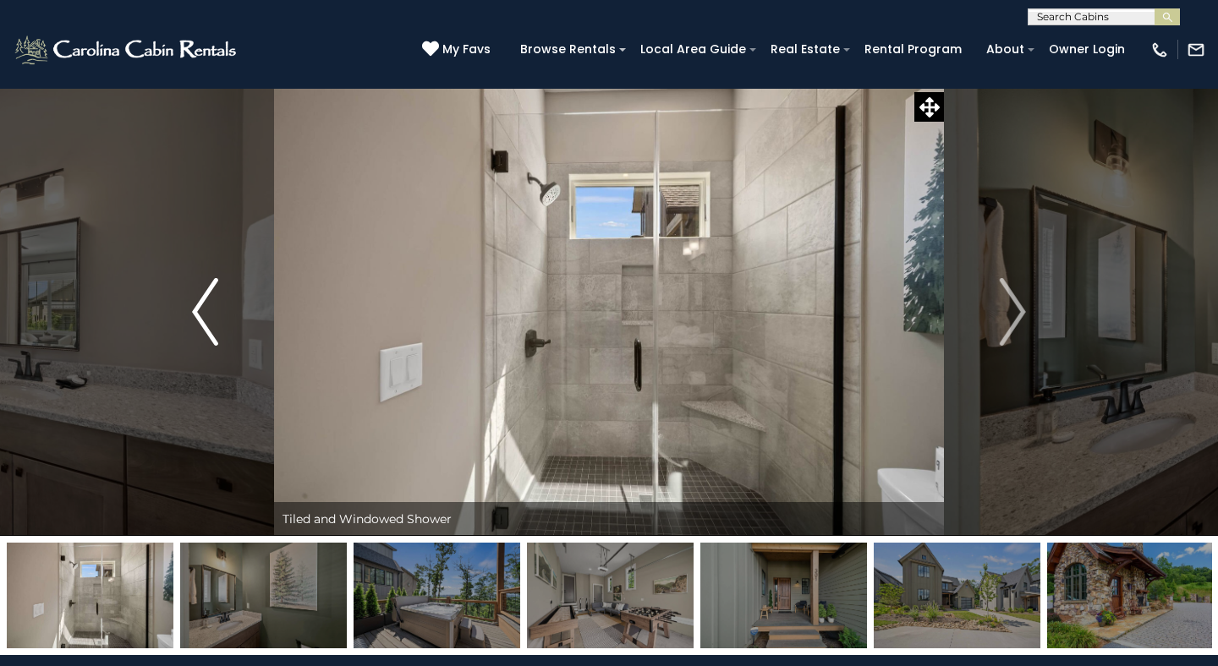
click at [203, 321] on img "Previous" at bounding box center [204, 312] width 25 height 68
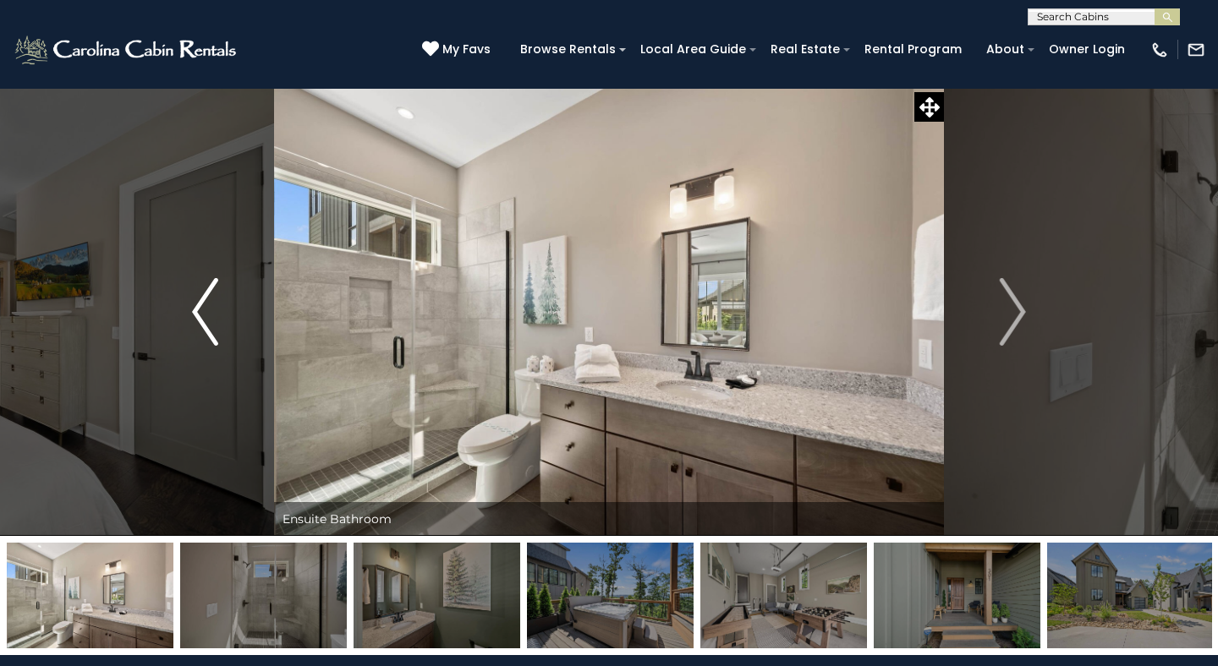
click at [203, 321] on img "Previous" at bounding box center [204, 312] width 25 height 68
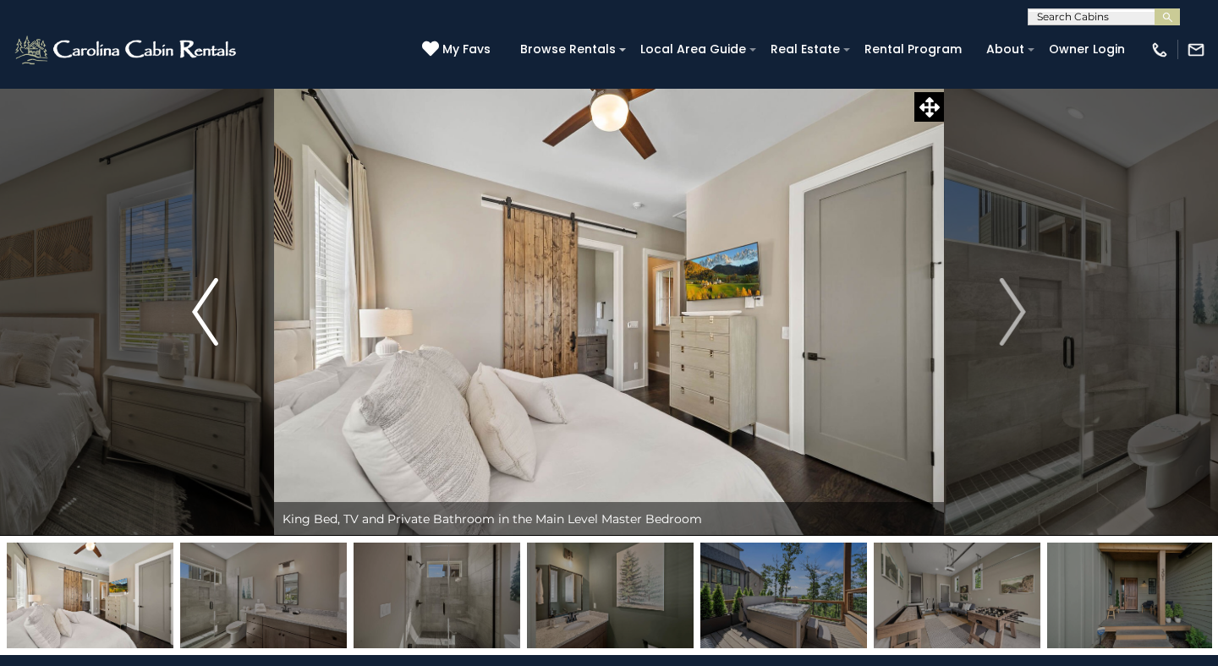
click at [203, 321] on img "Previous" at bounding box center [204, 312] width 25 height 68
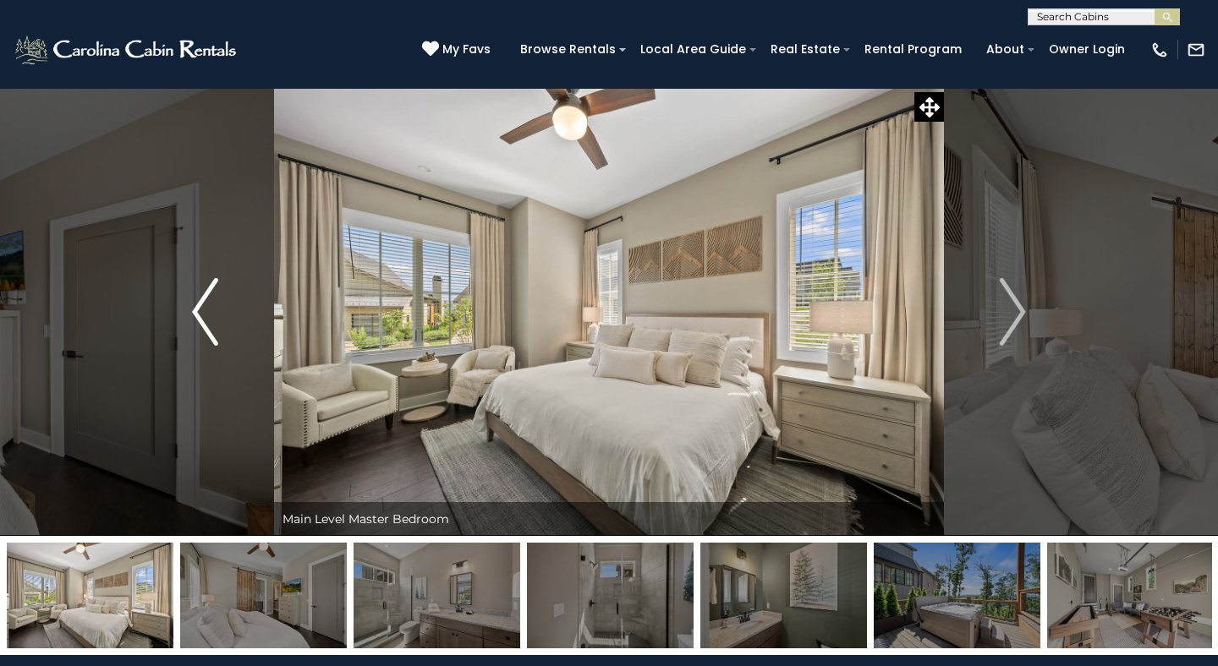
click at [203, 321] on img "Previous" at bounding box center [204, 312] width 25 height 68
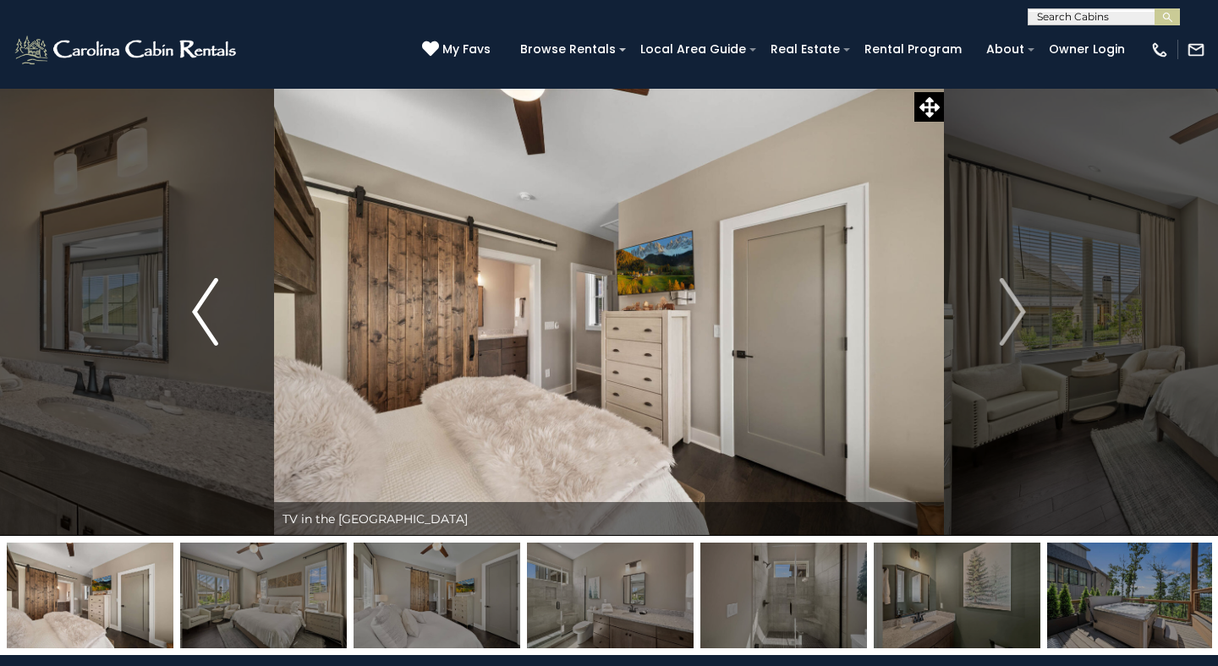
click at [203, 321] on img "Previous" at bounding box center [204, 312] width 25 height 68
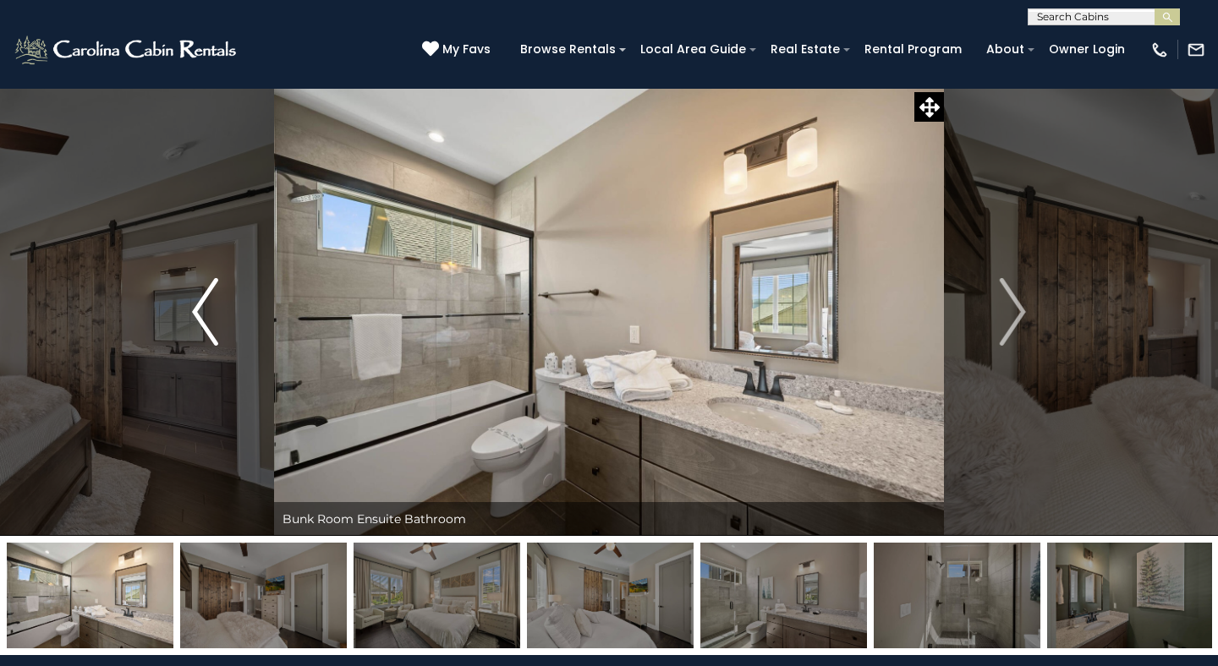
click at [203, 321] on img "Previous" at bounding box center [204, 312] width 25 height 68
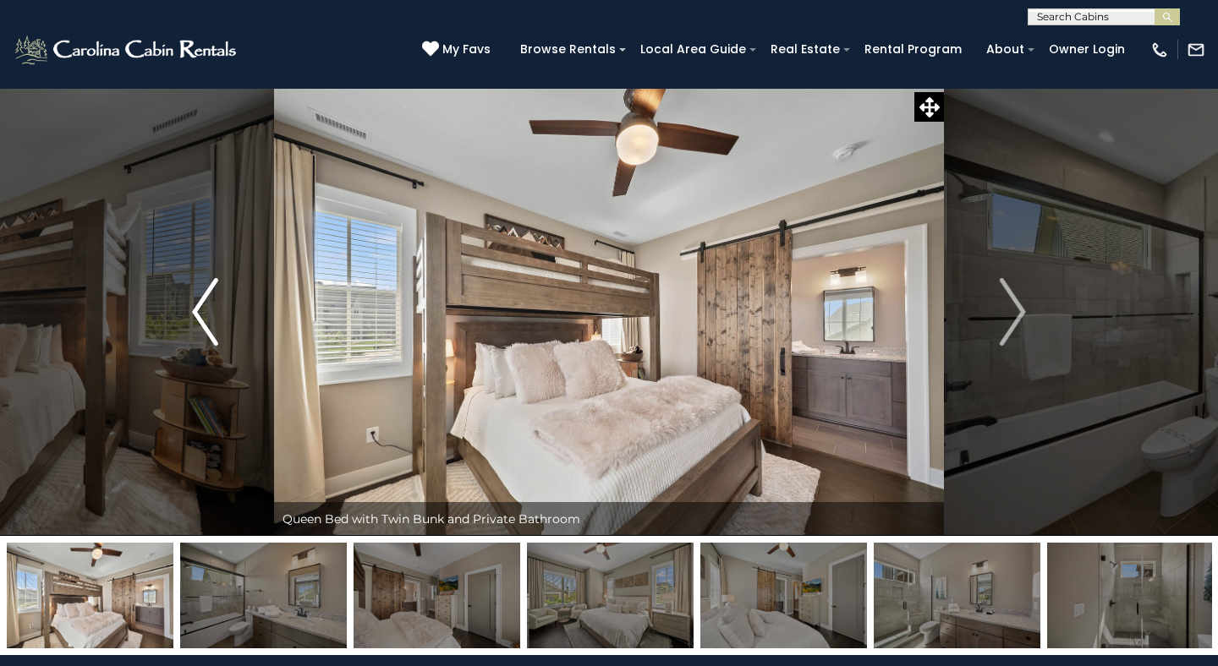
click at [203, 321] on img "Previous" at bounding box center [204, 312] width 25 height 68
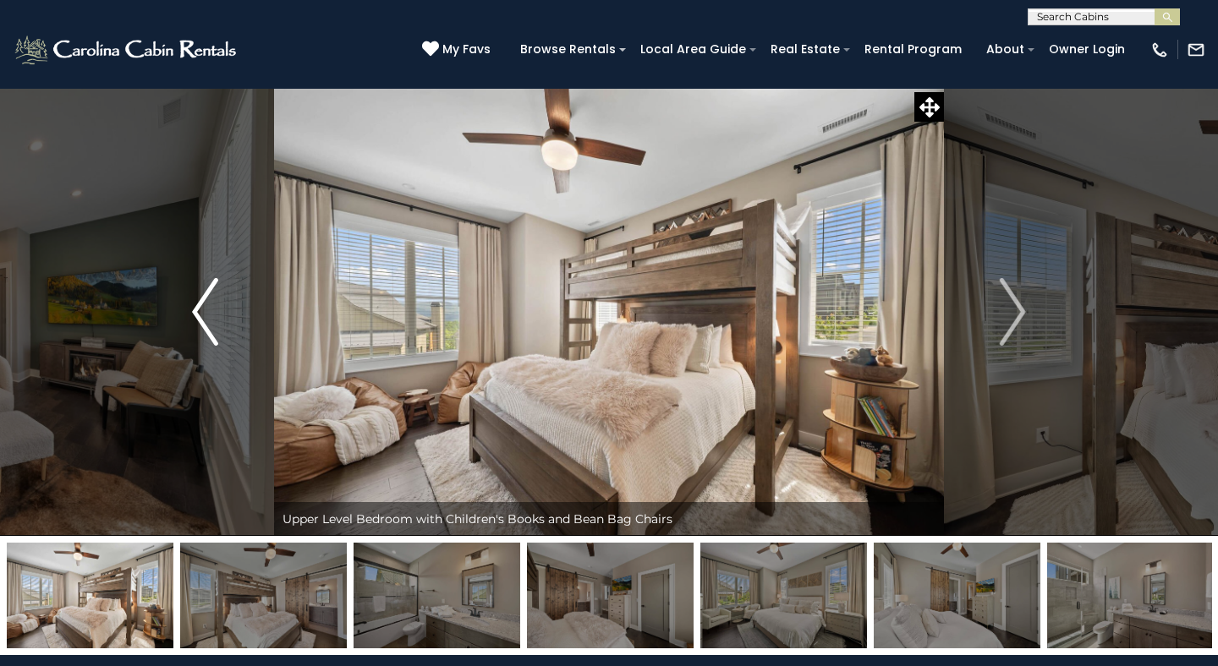
click at [203, 321] on img "Previous" at bounding box center [204, 312] width 25 height 68
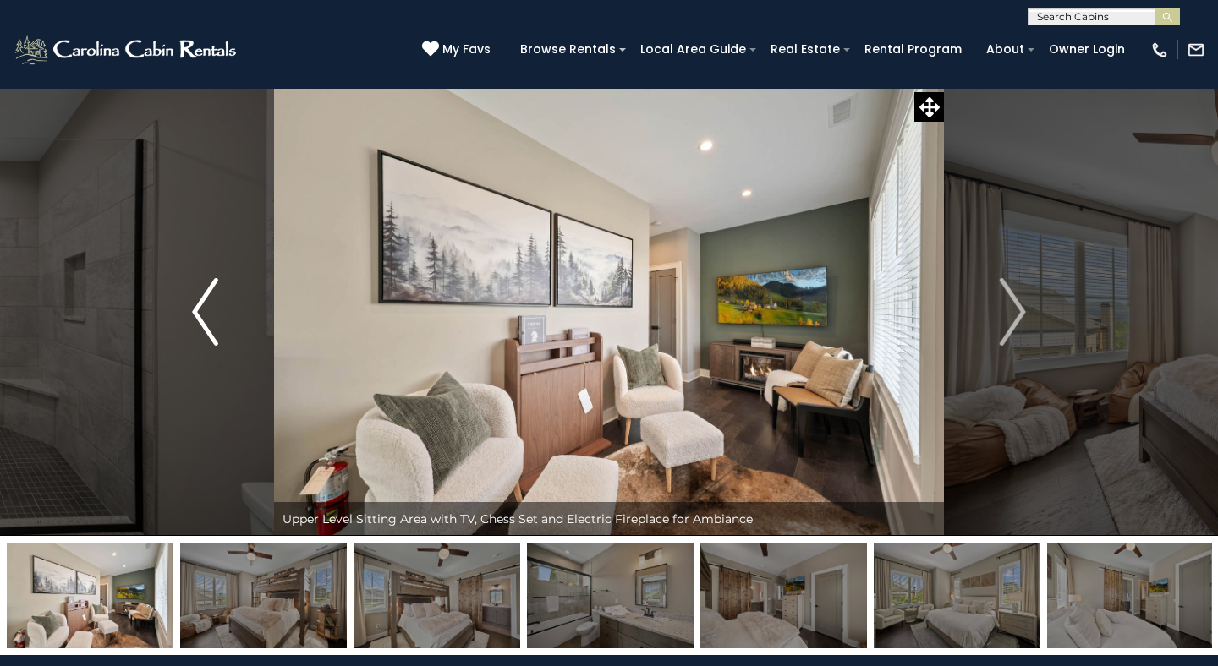
click at [203, 321] on img "Previous" at bounding box center [204, 312] width 25 height 68
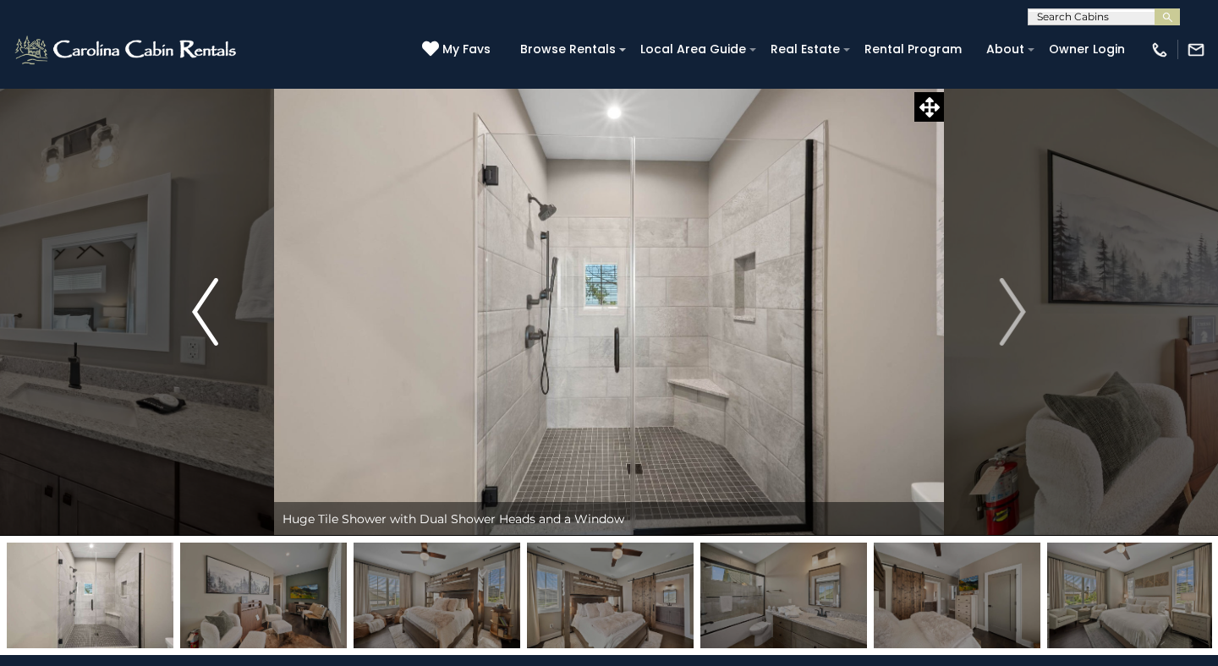
click at [203, 321] on img "Previous" at bounding box center [204, 312] width 25 height 68
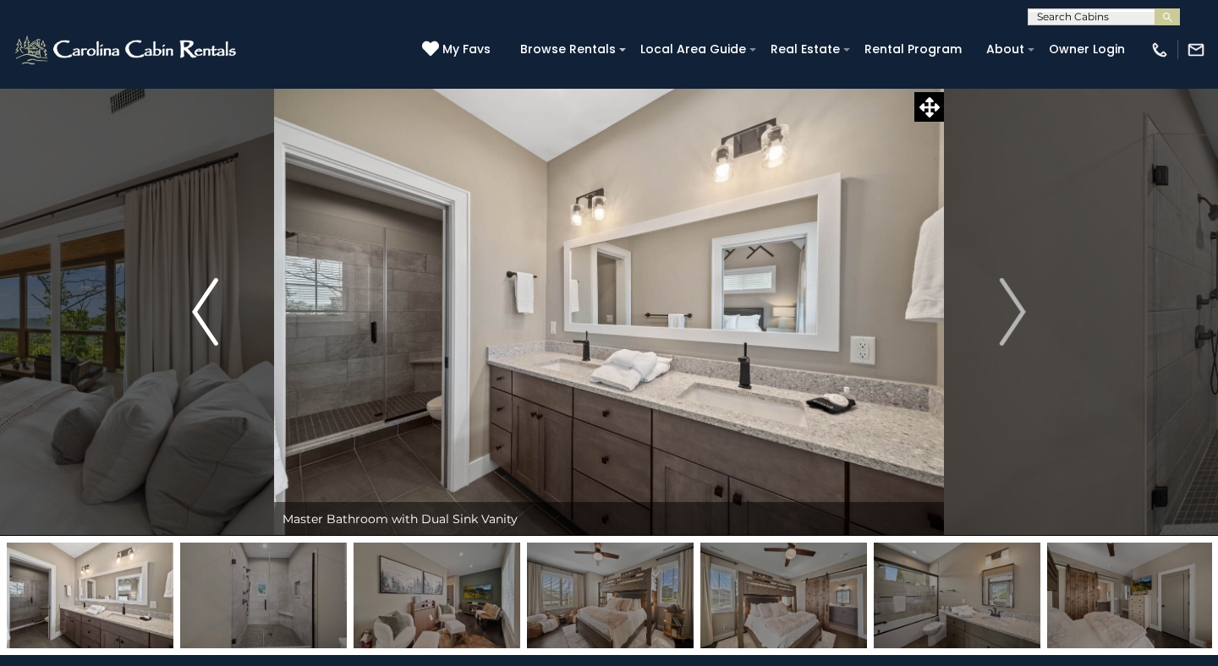
click at [203, 321] on img "Previous" at bounding box center [204, 312] width 25 height 68
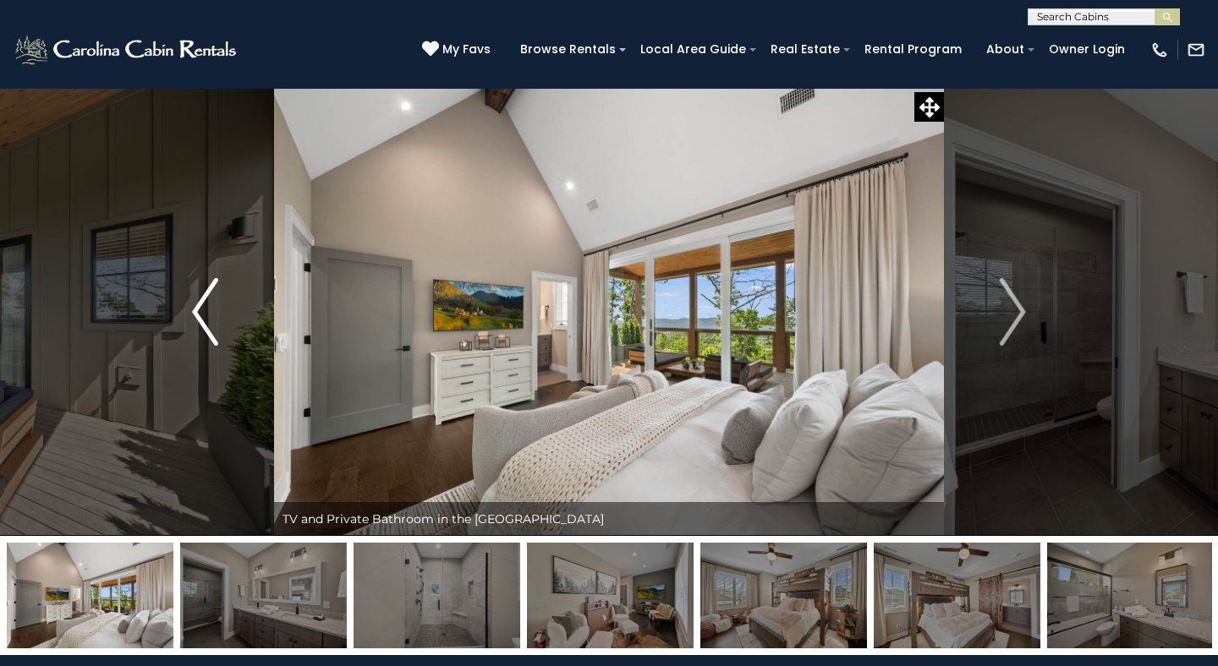
click at [203, 321] on img "Previous" at bounding box center [204, 312] width 25 height 68
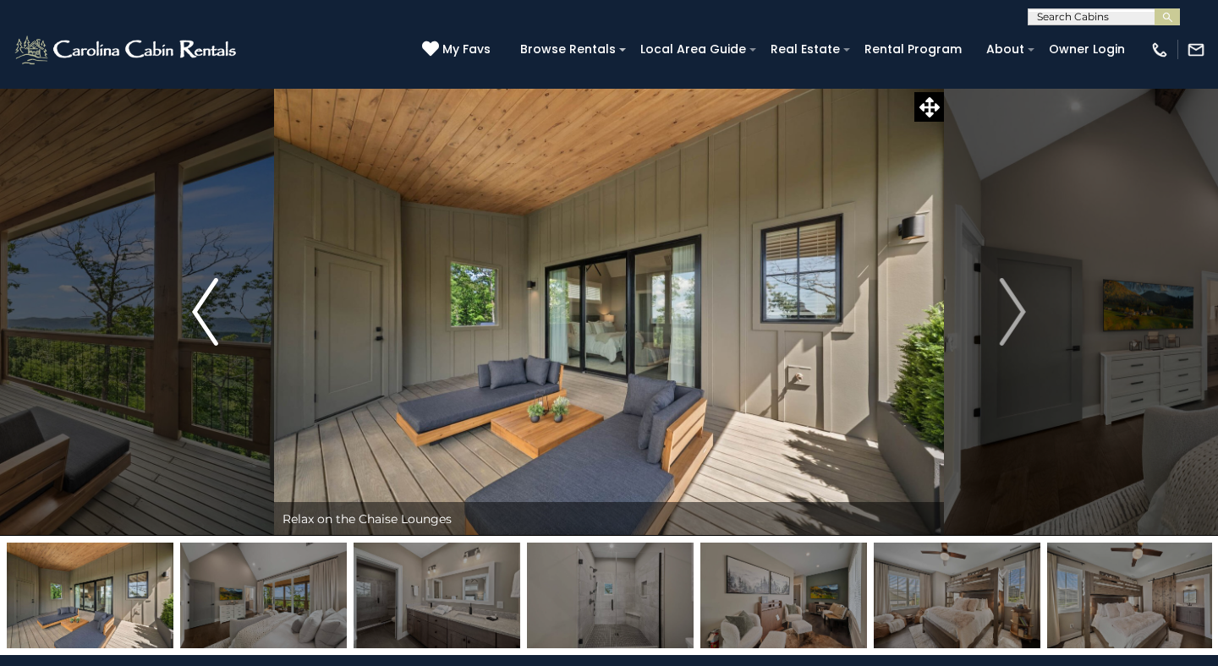
click at [203, 321] on img "Previous" at bounding box center [204, 312] width 25 height 68
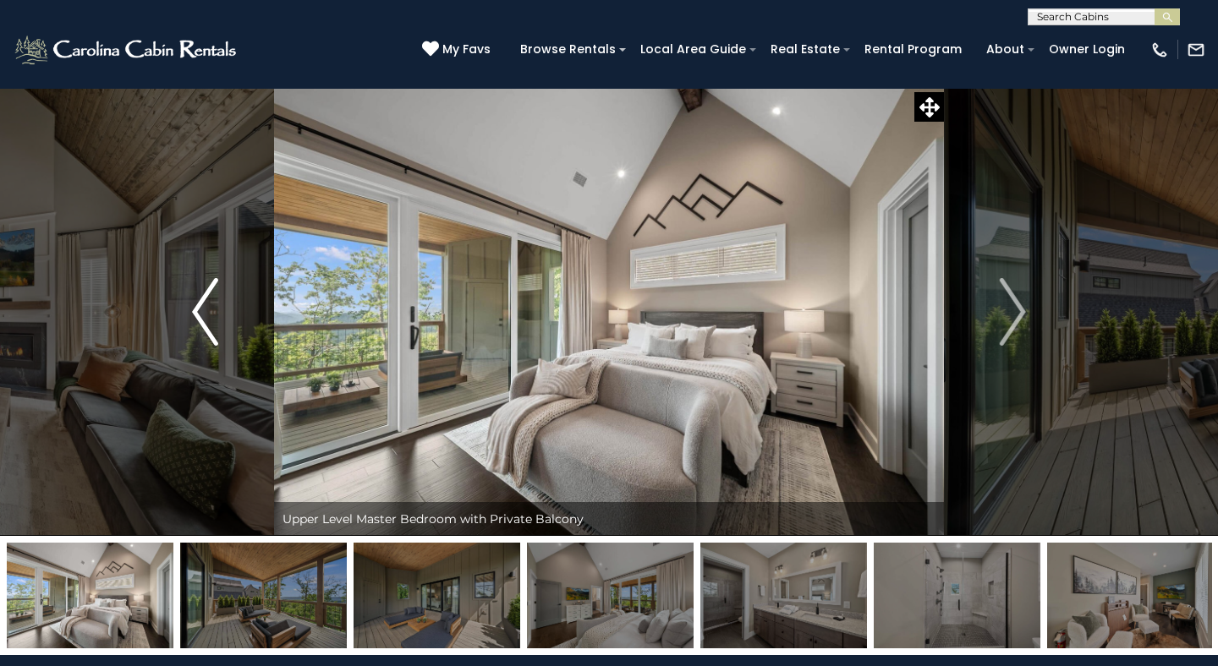
click at [217, 316] on img "Previous" at bounding box center [204, 312] width 25 height 68
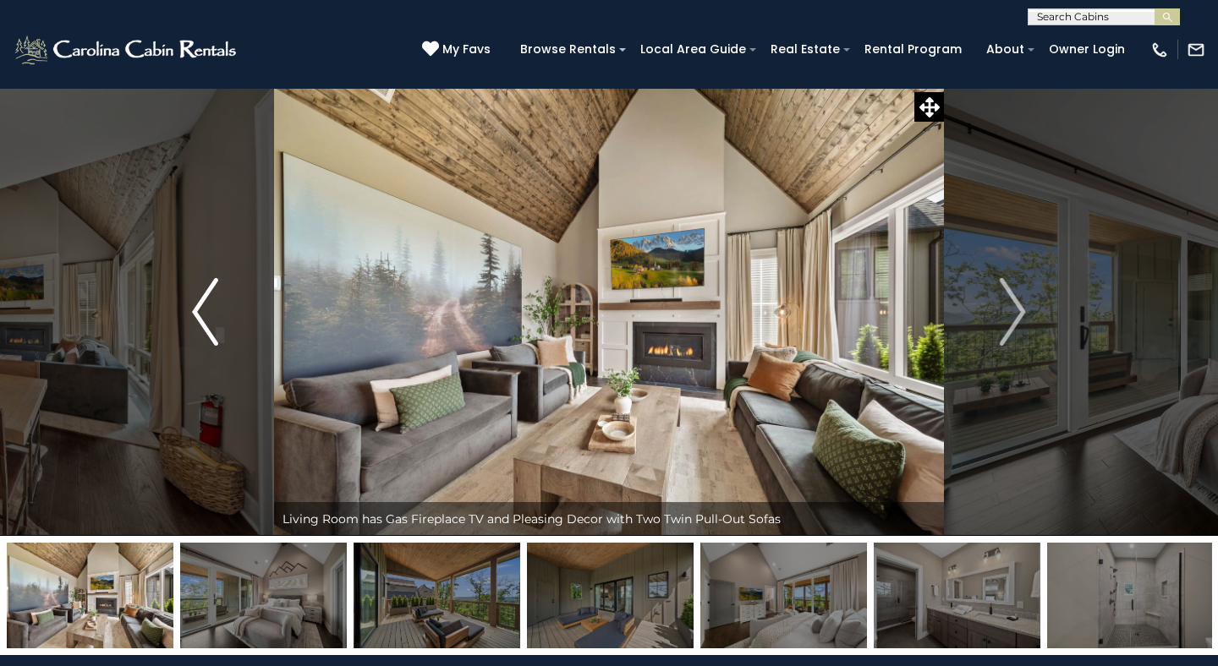
click at [217, 316] on img "Previous" at bounding box center [204, 312] width 25 height 68
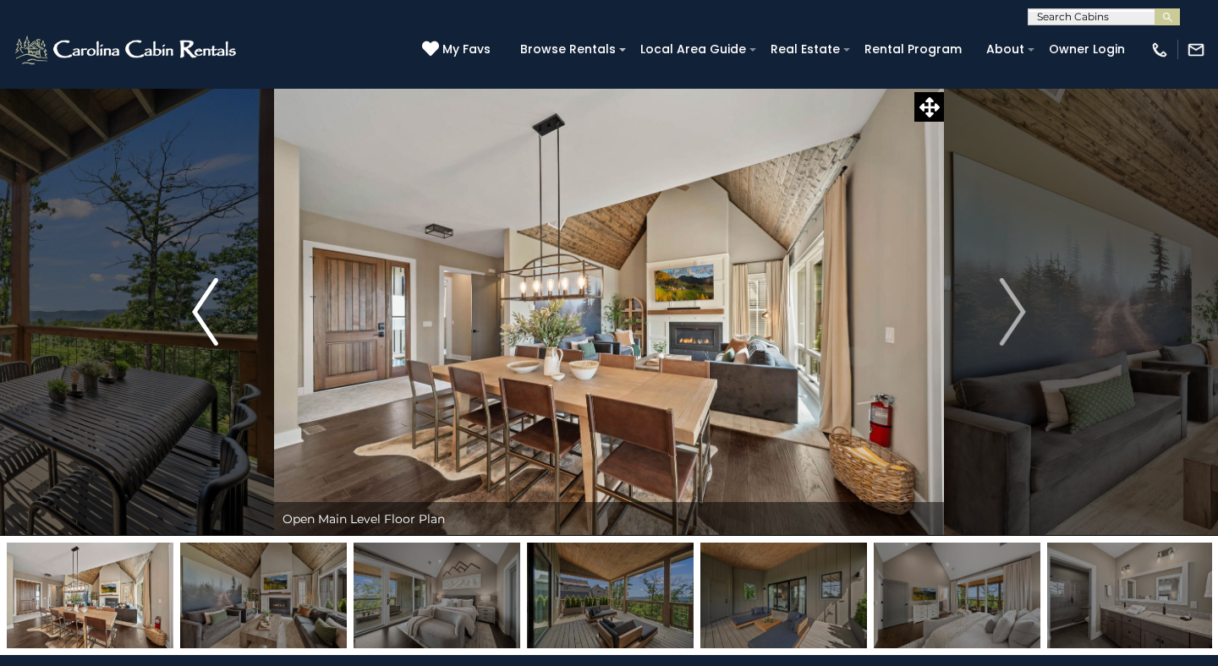
click at [217, 316] on img "Previous" at bounding box center [204, 312] width 25 height 68
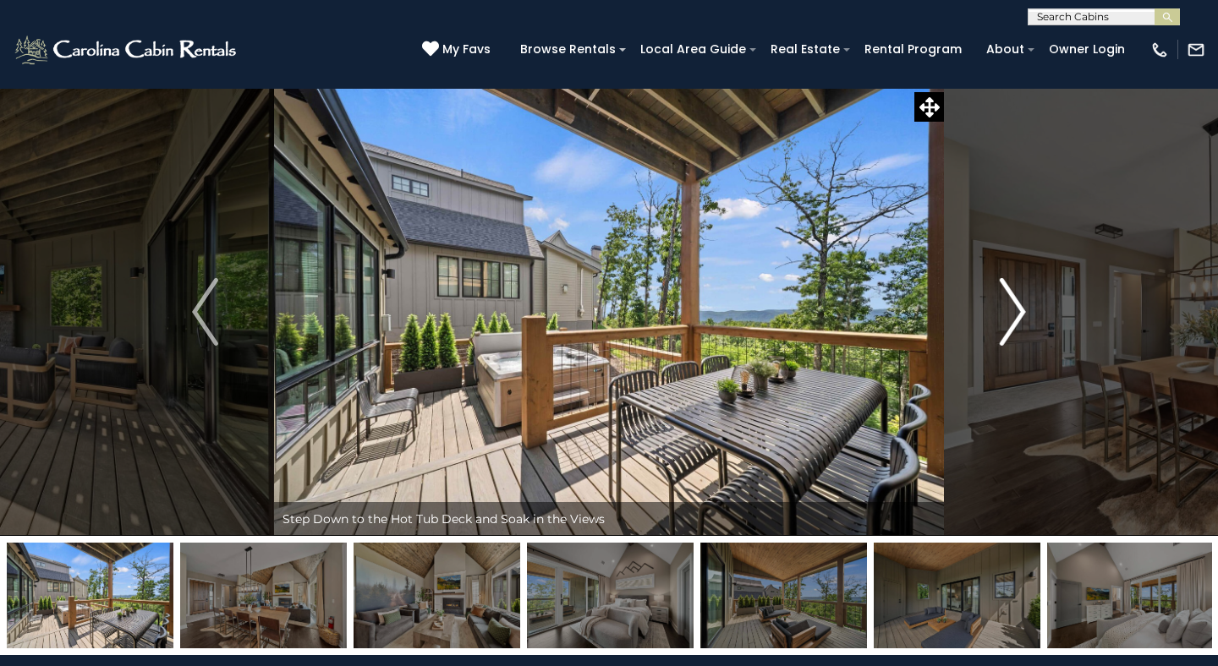
click at [1021, 323] on img "Next" at bounding box center [1012, 312] width 25 height 68
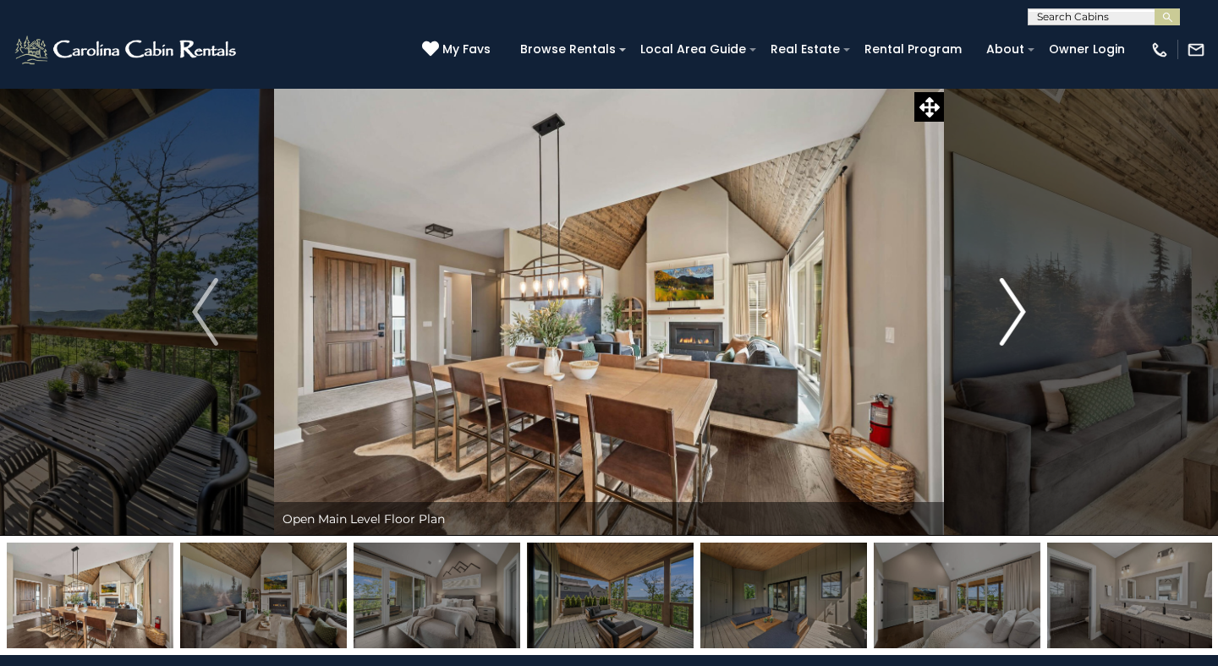
click at [1021, 323] on img "Next" at bounding box center [1012, 312] width 25 height 68
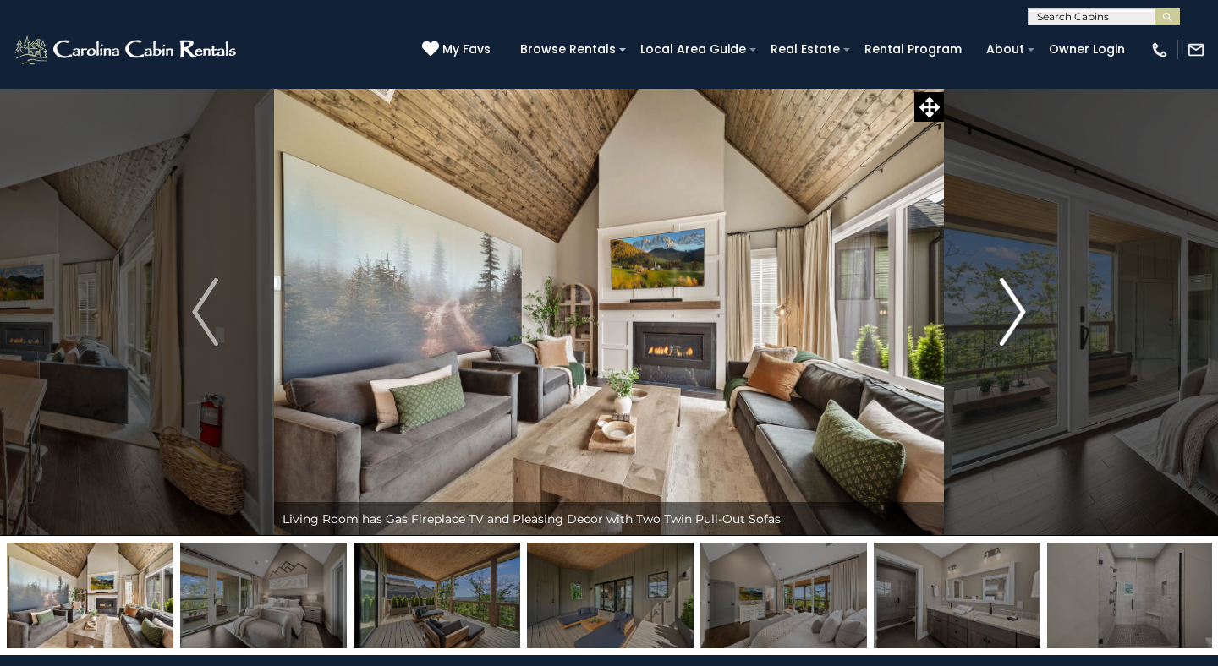
click at [1008, 326] on img "Next" at bounding box center [1012, 312] width 25 height 68
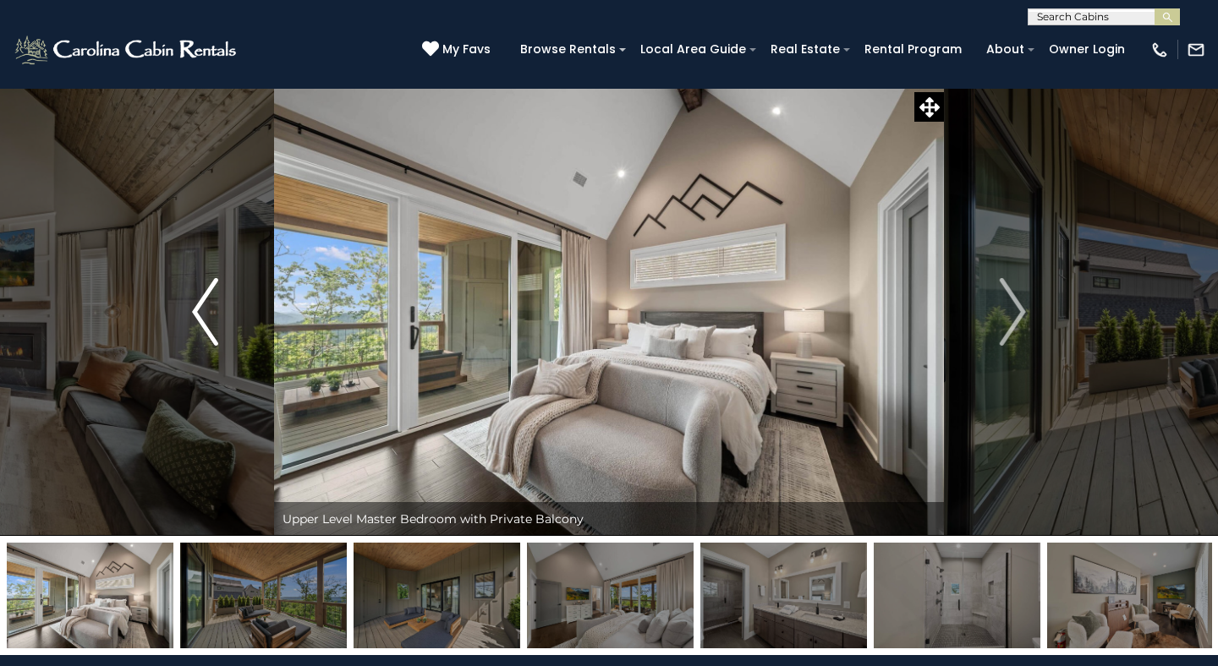
click at [204, 319] on img "Previous" at bounding box center [204, 312] width 25 height 68
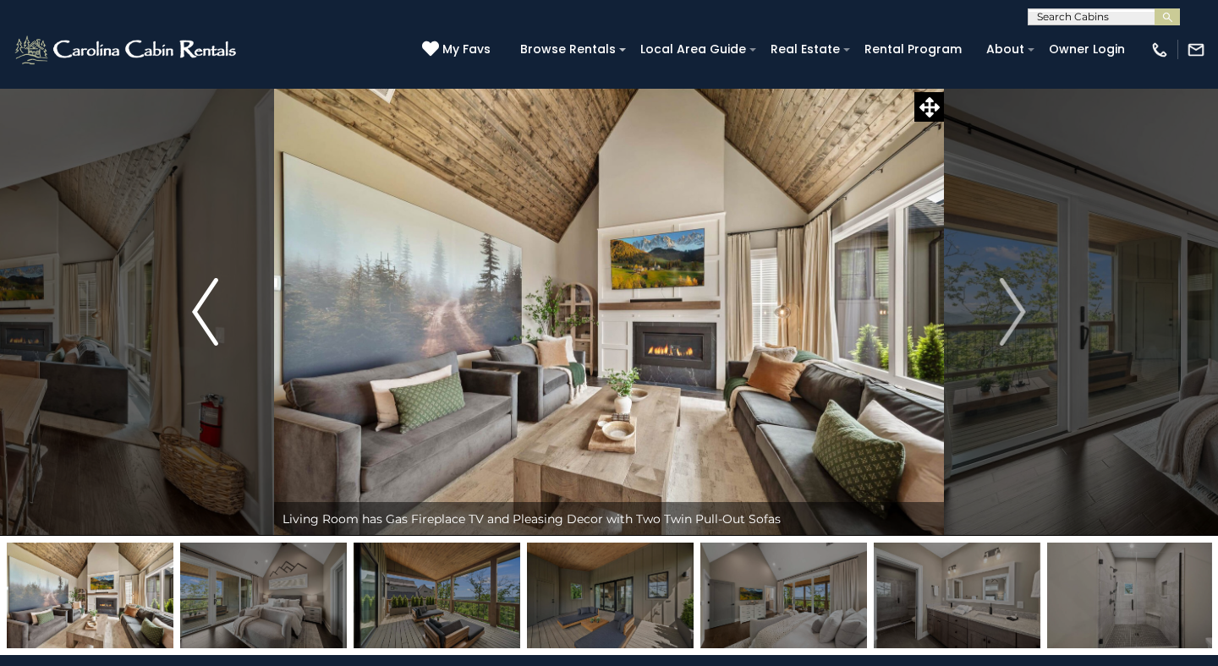
click at [204, 319] on img "Previous" at bounding box center [204, 312] width 25 height 68
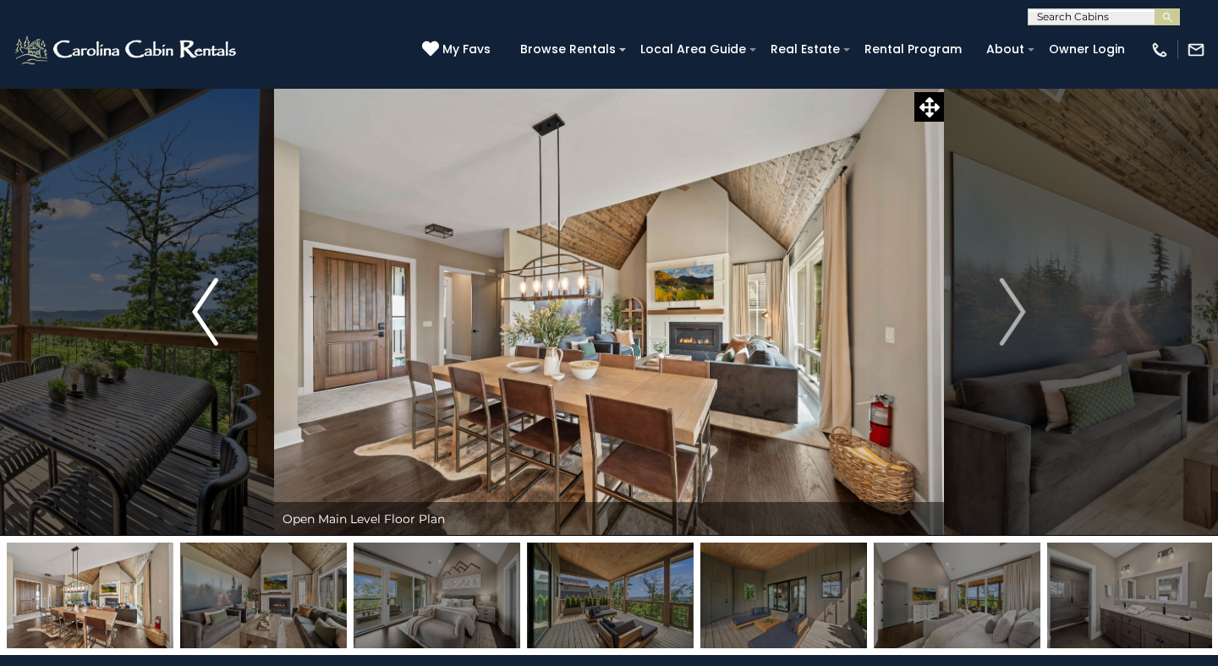
click at [204, 319] on img "Previous" at bounding box center [204, 312] width 25 height 68
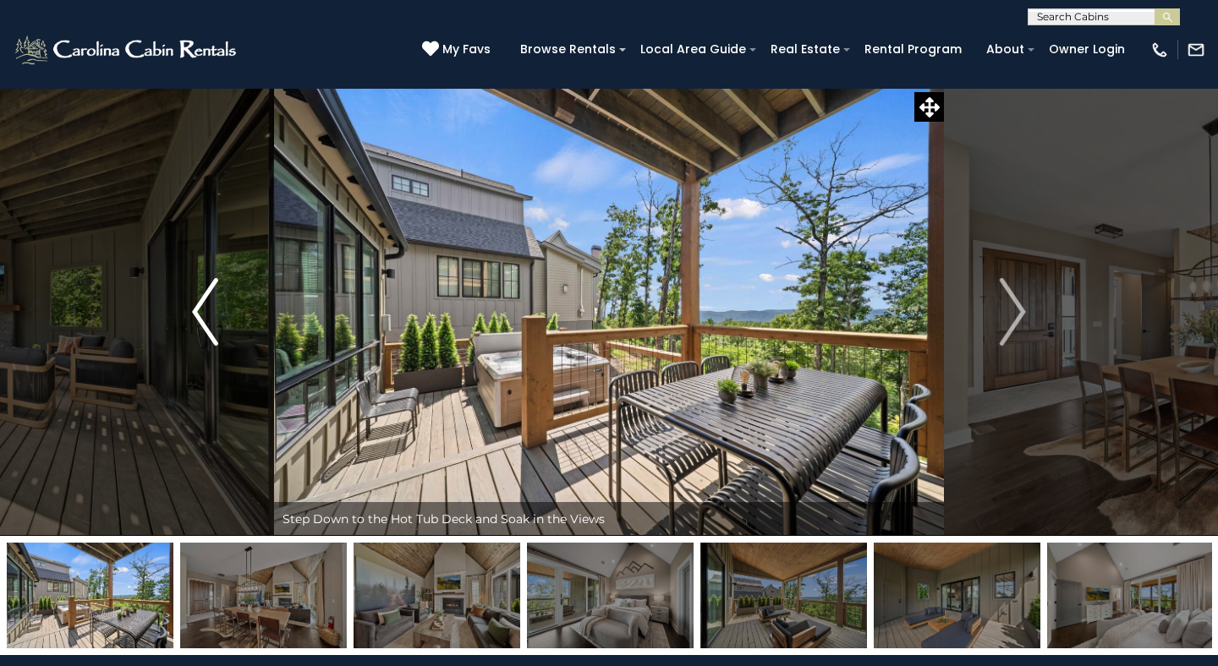
click at [204, 319] on img "Previous" at bounding box center [204, 312] width 25 height 68
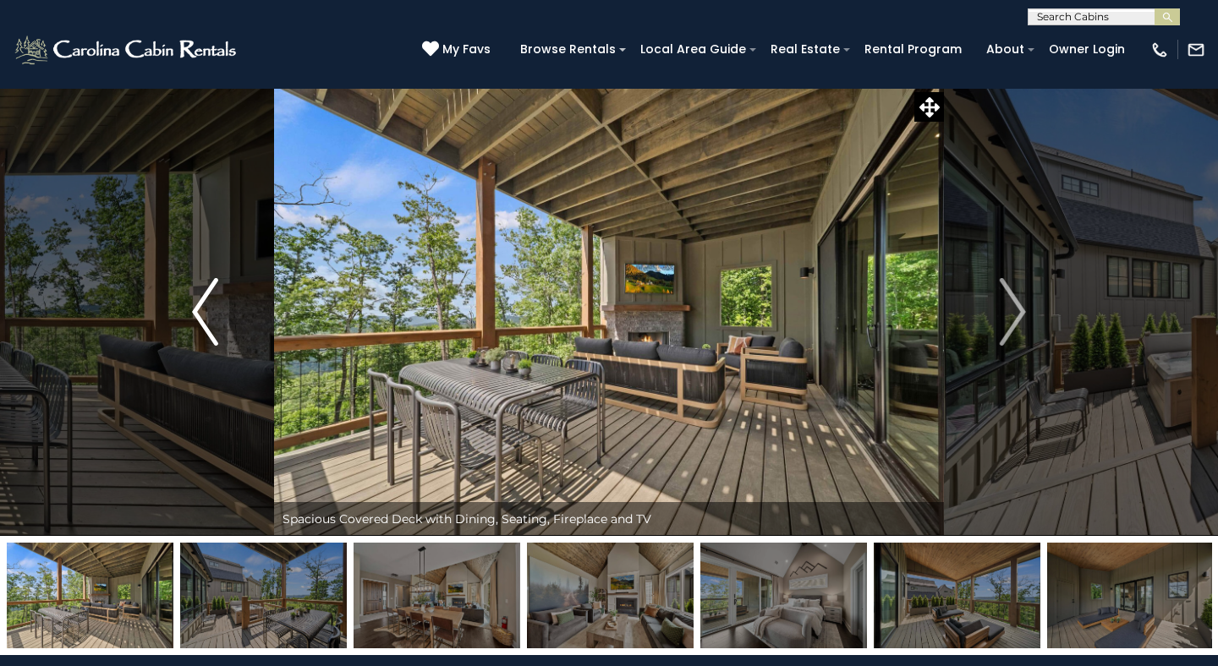
click at [204, 319] on img "Previous" at bounding box center [204, 312] width 25 height 68
